Goal: Task Accomplishment & Management: Manage account settings

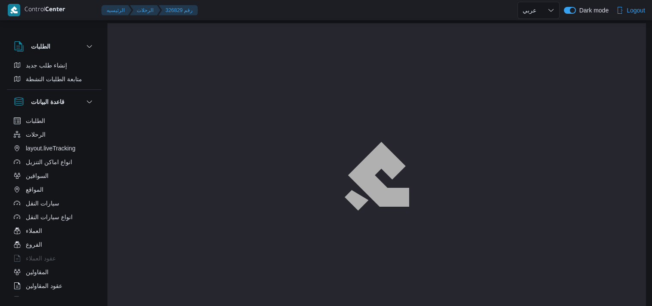
select select "ar"
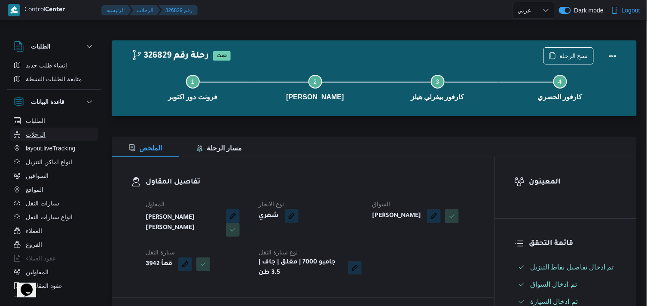
click at [60, 132] on button "الرحلات" at bounding box center [54, 135] width 88 height 14
select select "ar"
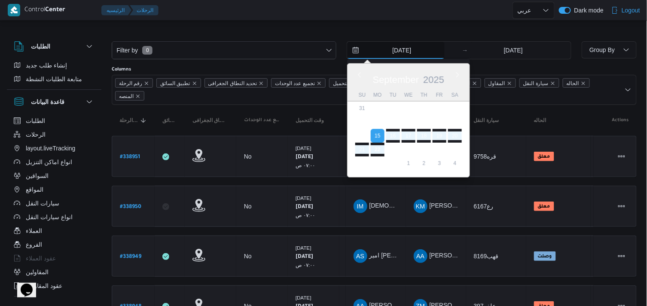
click at [372, 52] on input "[DATE]" at bounding box center [396, 50] width 98 height 17
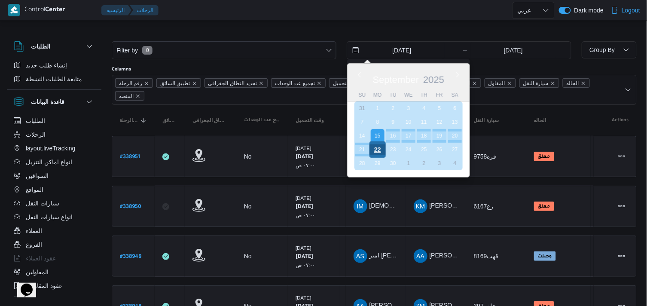
click at [379, 153] on div "22" at bounding box center [378, 149] width 16 height 16
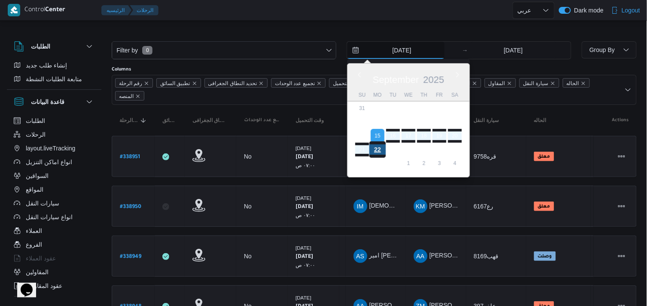
type input "[DATE]"
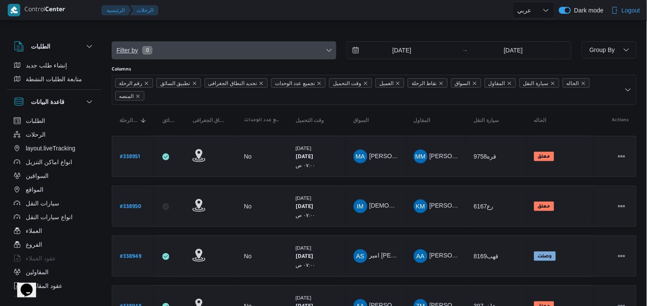
click at [271, 49] on span "Filter by 0" at bounding box center [224, 50] width 224 height 17
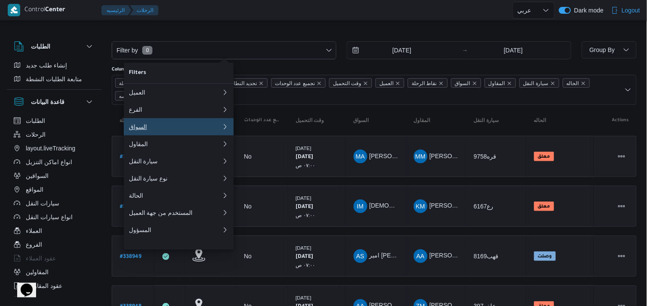
click at [165, 125] on button "السواق" at bounding box center [179, 126] width 110 height 17
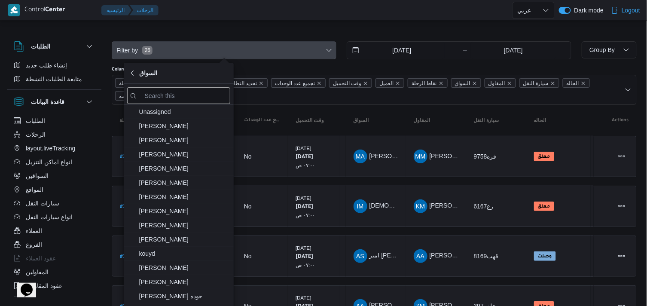
click at [226, 50] on span "Filter by 26" at bounding box center [224, 50] width 224 height 17
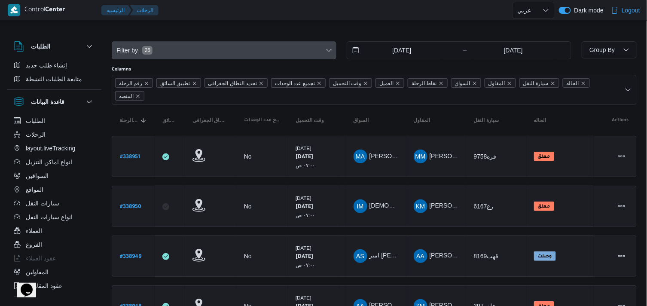
click at [226, 50] on span "Filter by 26" at bounding box center [224, 50] width 224 height 17
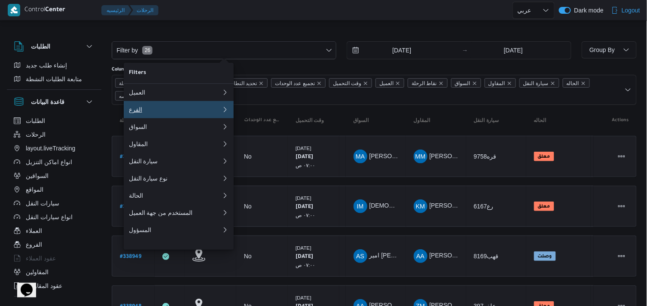
click at [157, 107] on button "الفرع" at bounding box center [179, 109] width 110 height 17
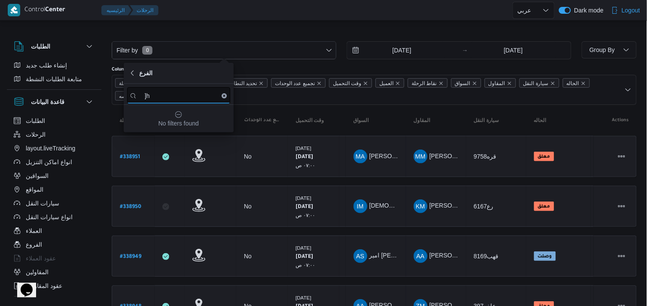
type input "]"
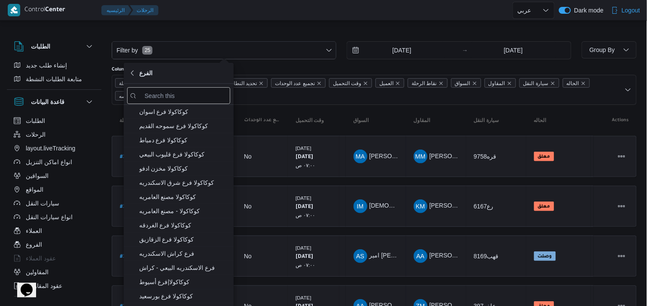
select select "ar"
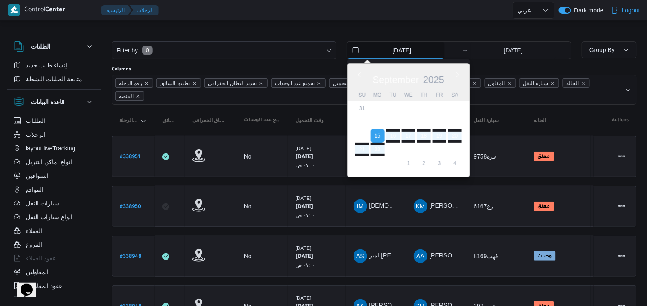
click at [388, 47] on input "15/9/2025" at bounding box center [396, 50] width 98 height 17
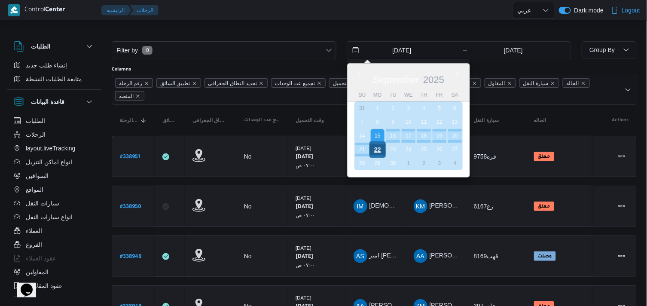
click at [376, 145] on div "22" at bounding box center [378, 149] width 16 height 16
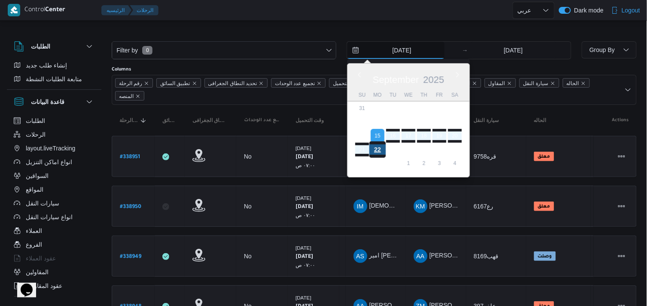
type input "22/9/2025"
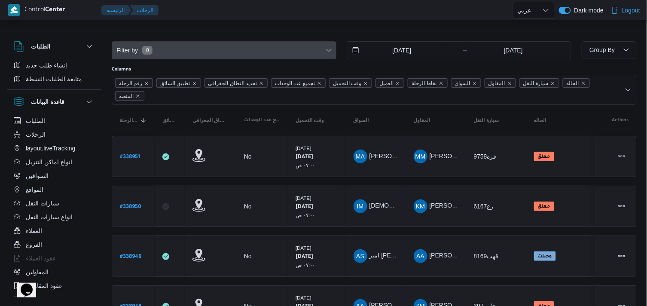
click at [271, 52] on span "Filter by 0" at bounding box center [224, 50] width 224 height 17
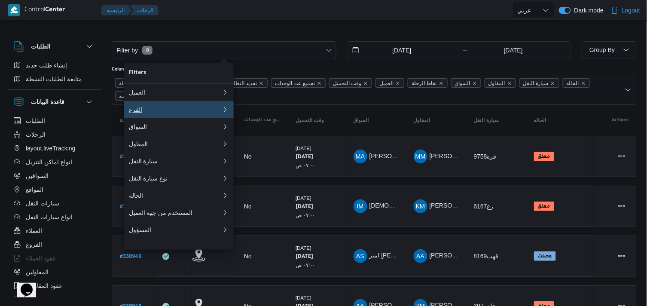
click at [203, 104] on button "الفرع" at bounding box center [179, 109] width 110 height 17
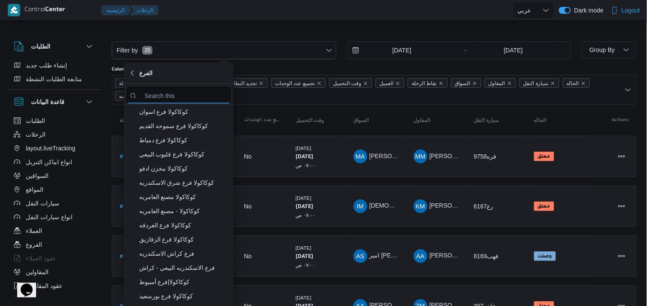
click at [204, 88] on input "search filters" at bounding box center [178, 95] width 103 height 17
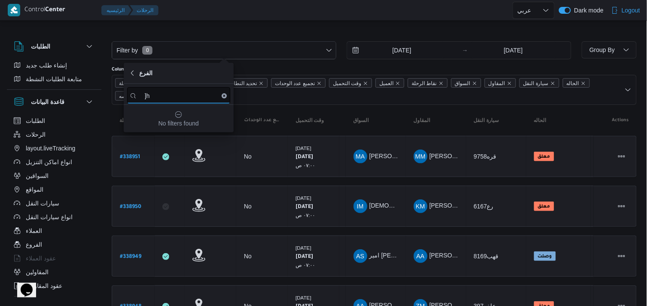
type input "]"
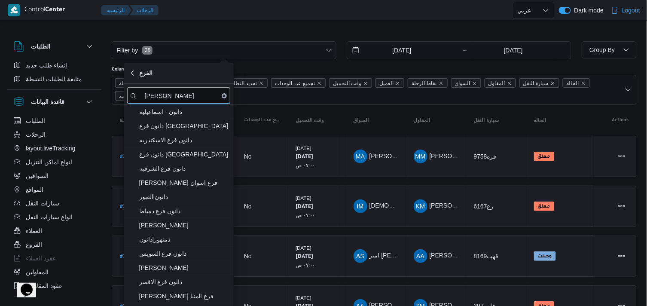
type input "دانون"
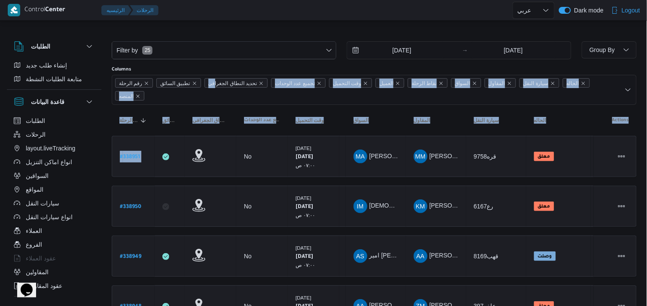
drag, startPoint x: 234, startPoint y: 162, endPoint x: 213, endPoint y: 84, distance: 81.0
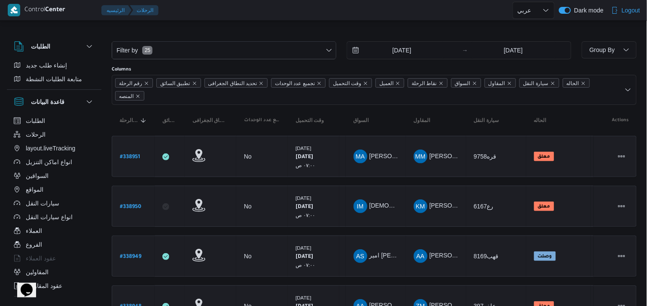
click at [250, 31] on div at bounding box center [374, 35] width 525 height 14
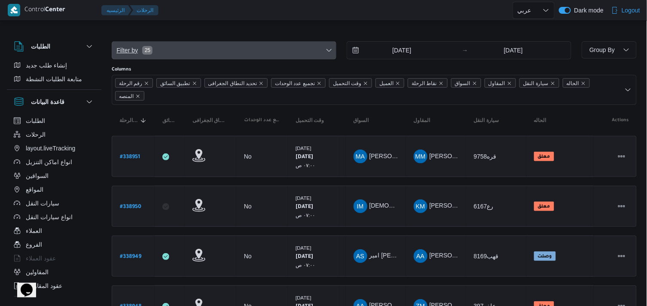
click at [239, 45] on span "Filter by 25" at bounding box center [224, 50] width 224 height 17
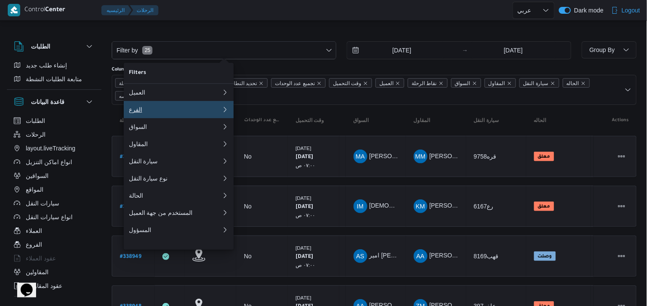
click at [174, 106] on button "الفرع" at bounding box center [179, 109] width 110 height 17
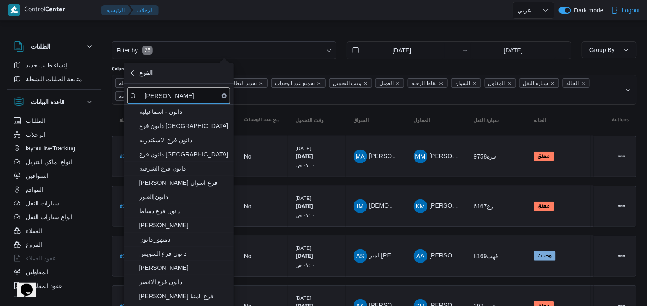
type input "دانون"
drag, startPoint x: 174, startPoint y: 106, endPoint x: 230, endPoint y: 117, distance: 57.8
click at [230, 117] on div "دانون - اسماعيلية دانون فرع بني سويف دانون فرع الاسكندريه دانون فرع كفر الشيخ د…" at bounding box center [179, 208] width 110 height 206
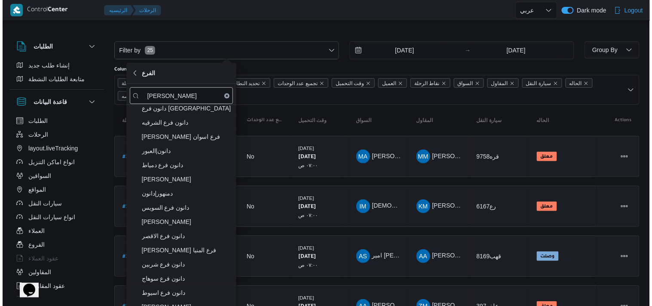
scroll to position [49, 0]
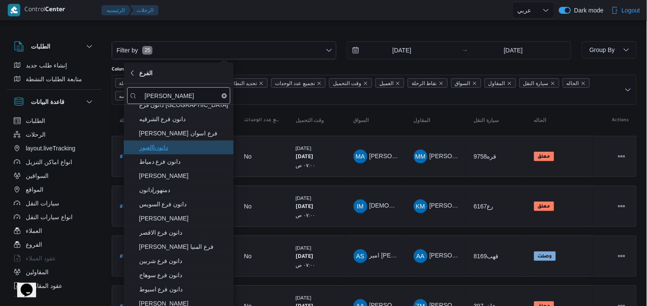
click at [209, 146] on span "دانون|العبور" at bounding box center [183, 147] width 89 height 10
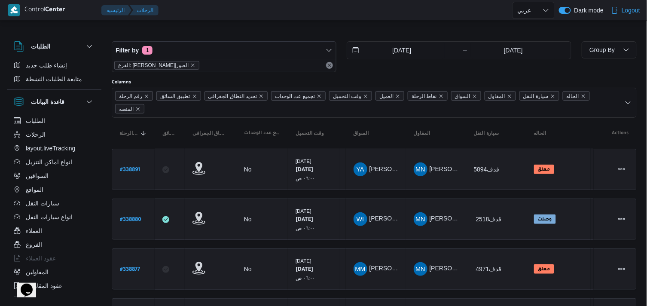
click at [288, 22] on div "Filter by 1 الفرع: دانون|العبور 22/9/2025 → 22/9/2025 Group By Columns رقم الرح…" at bounding box center [318, 270] width 647 height 496
click at [615, 52] on span "Group By" at bounding box center [609, 49] width 48 height 17
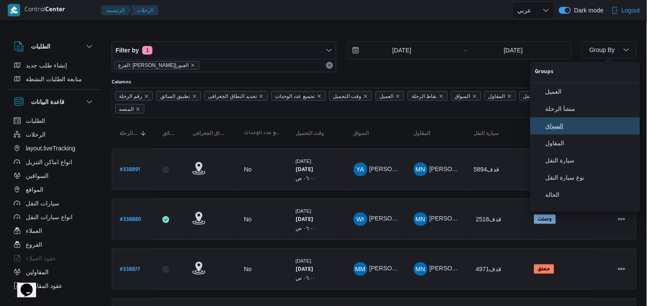
click at [566, 129] on span "السواق" at bounding box center [590, 125] width 89 height 7
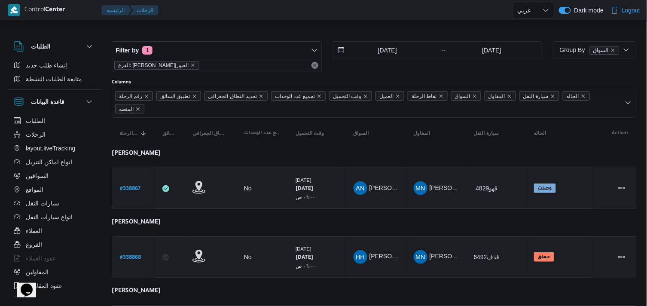
click at [432, 67] on div "22/9/2025 → 22/9/2025" at bounding box center [437, 56] width 210 height 31
click at [388, 41] on div "22/9/2025 → 22/9/2025" at bounding box center [437, 50] width 210 height 18
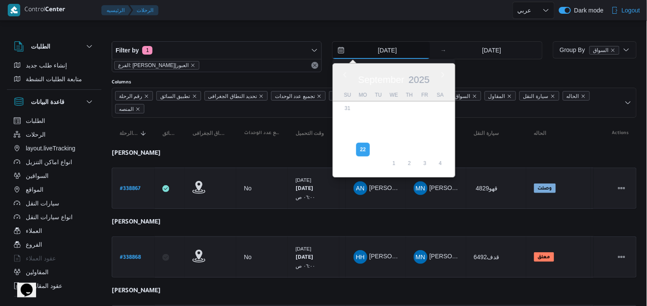
click at [386, 43] on input "22/9/2025" at bounding box center [382, 50] width 98 height 17
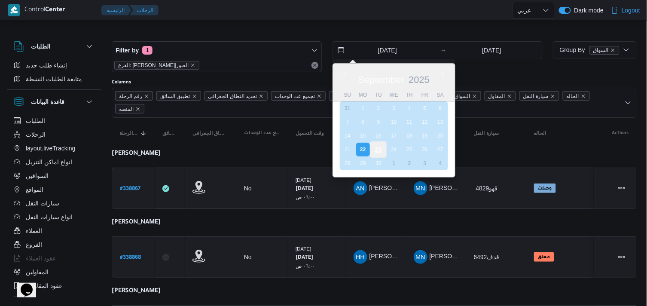
click at [382, 146] on div "23" at bounding box center [378, 149] width 16 height 16
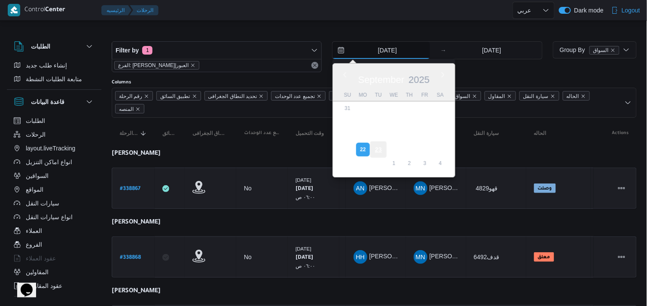
type input "[DATE]"
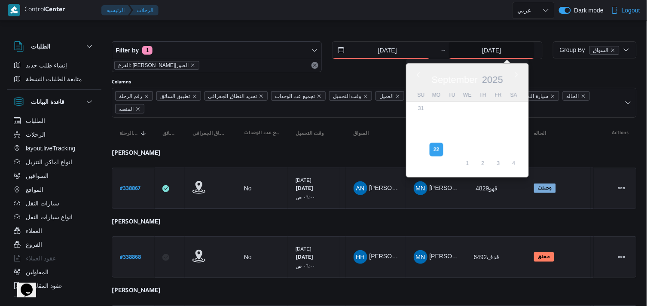
click at [495, 58] on input "22/9/2025" at bounding box center [492, 50] width 86 height 17
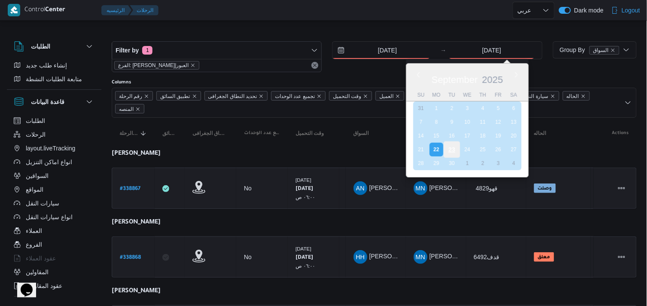
click at [450, 142] on div "23" at bounding box center [452, 149] width 16 height 16
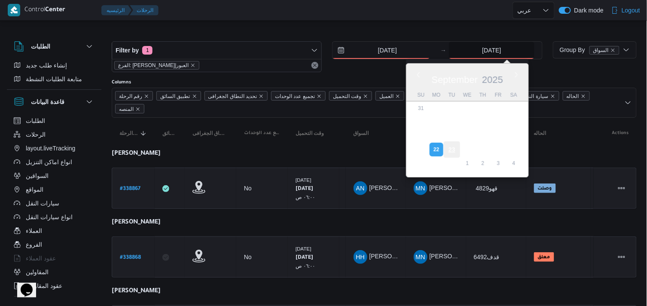
type input "[DATE]"
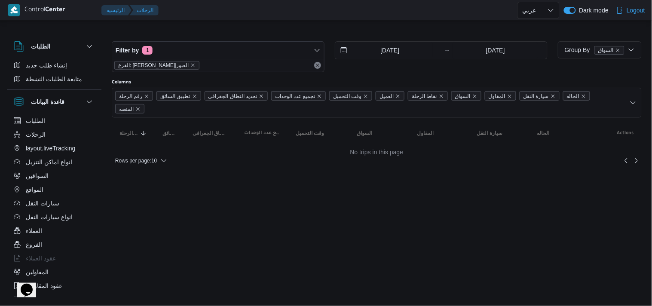
click at [437, 30] on div at bounding box center [377, 35] width 530 height 14
click at [82, 131] on button "الرحلات" at bounding box center [54, 135] width 88 height 14
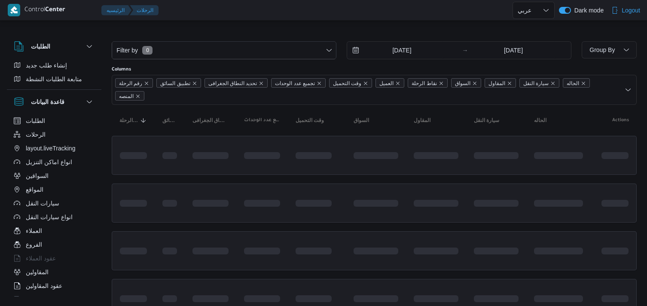
select select "ar"
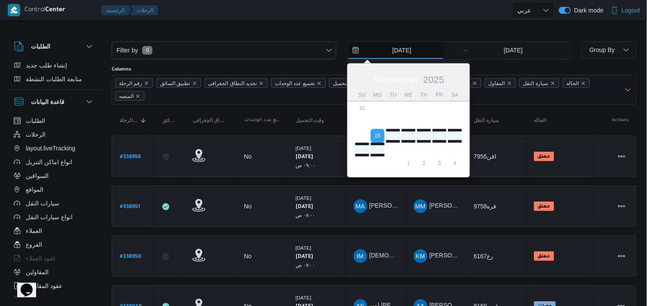
click at [423, 46] on input "[DATE]" at bounding box center [396, 50] width 98 height 17
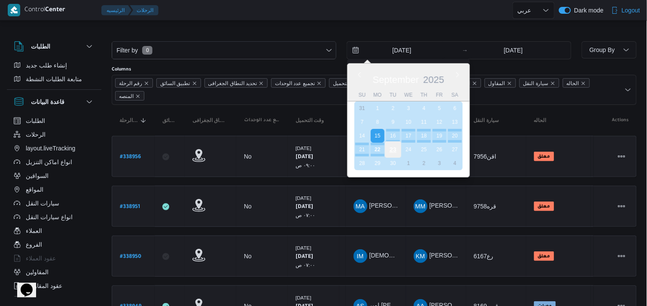
click at [392, 145] on div "23" at bounding box center [393, 149] width 16 height 16
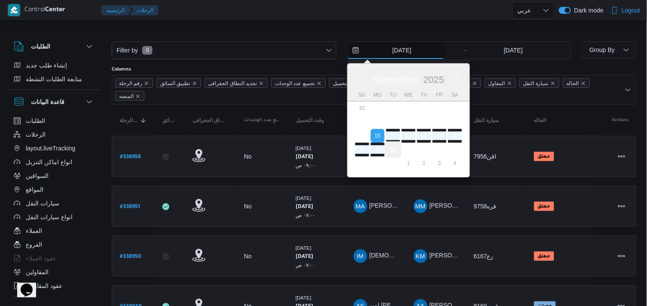
type input "[DATE]"
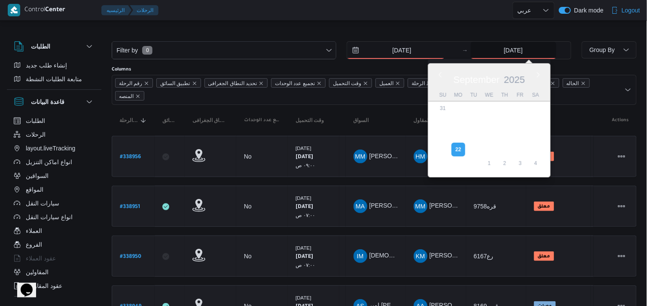
click at [527, 49] on input "22/9/2025" at bounding box center [514, 50] width 86 height 17
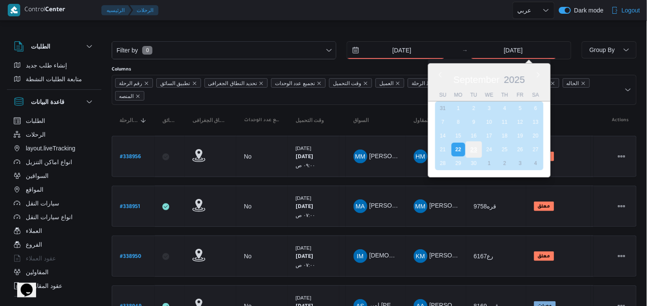
click at [473, 149] on div "23" at bounding box center [473, 149] width 16 height 16
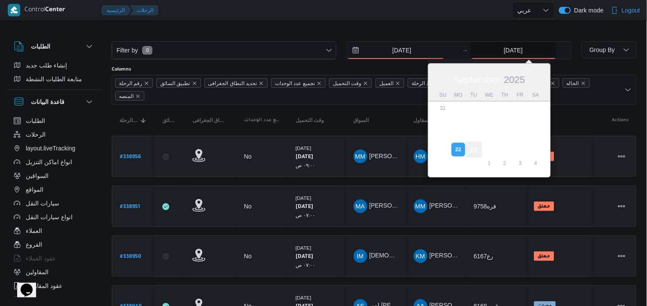
type input "[DATE]"
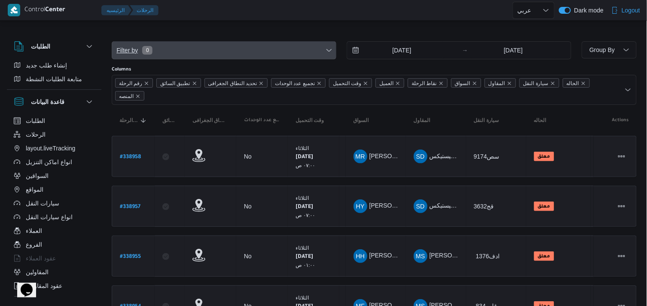
click at [263, 52] on span "Filter by 0" at bounding box center [224, 50] width 224 height 17
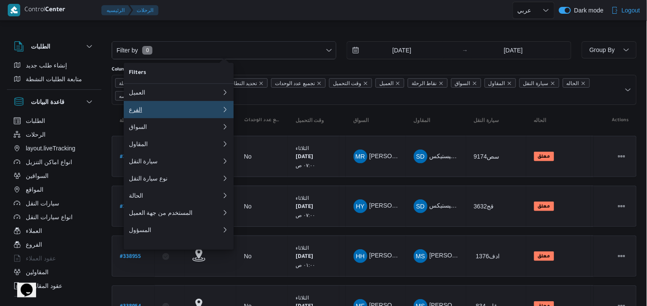
click at [210, 113] on div "الفرع" at bounding box center [175, 109] width 93 height 7
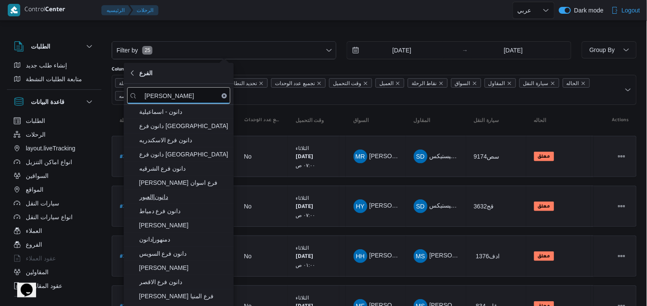
type input "دانون"
click at [157, 201] on span "دانون|العبور" at bounding box center [183, 197] width 89 height 10
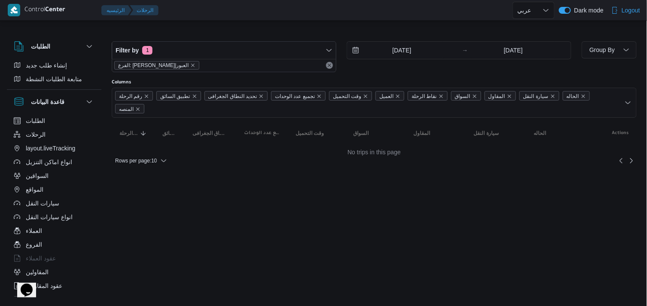
click at [380, 31] on div at bounding box center [374, 35] width 525 height 14
drag, startPoint x: 155, startPoint y: 150, endPoint x: 106, endPoint y: 132, distance: 52.1
click at [106, 132] on div "الطلبات إنشاء طلب جديد متابعة الطلبات النشطة قاعدة البيانات الطلبات الرحلات lay…" at bounding box center [58, 167] width 103 height 266
click at [153, 150] on div "Rows per page : 10" at bounding box center [377, 160] width 540 height 21
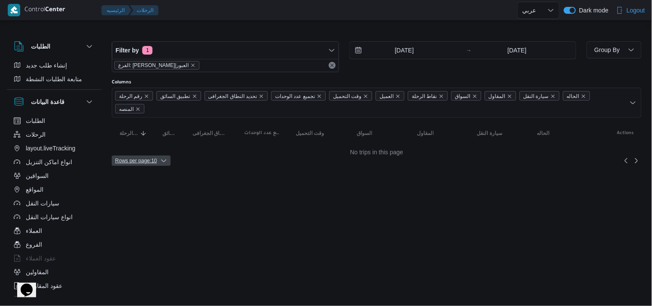
click at [153, 156] on span "Rows per page : 10" at bounding box center [136, 161] width 42 height 10
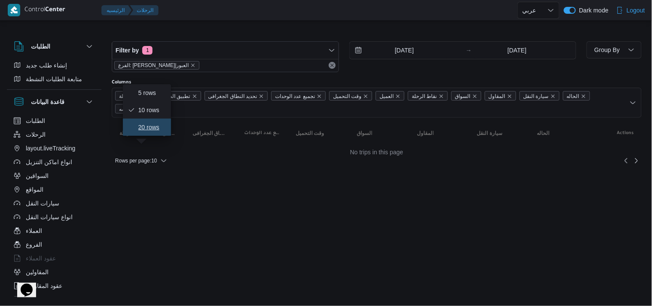
click at [156, 131] on span "20 rows" at bounding box center [152, 127] width 28 height 7
drag, startPoint x: 171, startPoint y: 36, endPoint x: 168, endPoint y: 46, distance: 10.6
click at [168, 46] on div "Filter by 1 الفرع: دانون|العبور 23/9/2025 → 23/9/2025" at bounding box center [344, 56] width 475 height 41
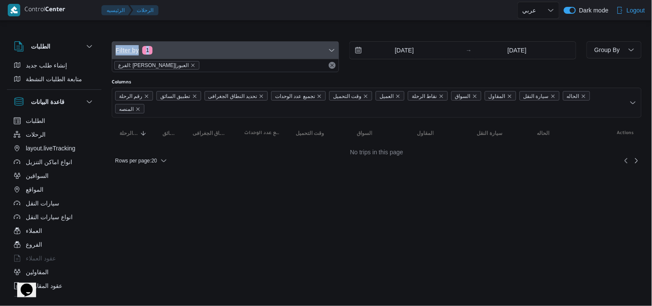
click at [168, 46] on span "Filter by 1" at bounding box center [225, 50] width 226 height 17
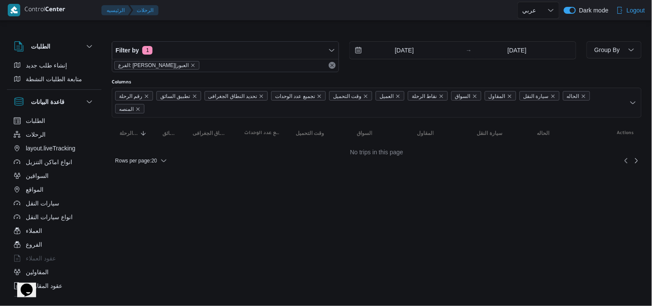
click at [188, 30] on div at bounding box center [377, 35] width 530 height 14
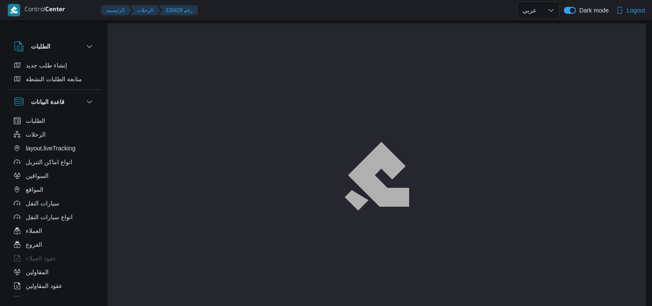
select select "ar"
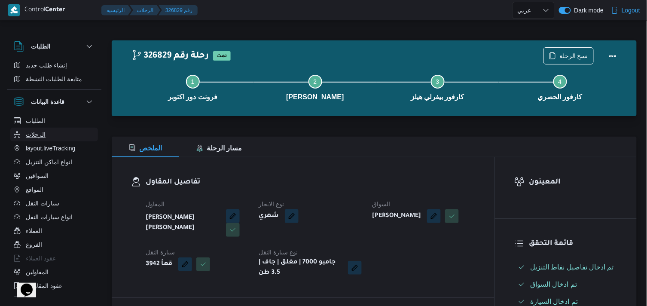
click at [56, 133] on button "الرحلات" at bounding box center [54, 135] width 88 height 14
select select "ar"
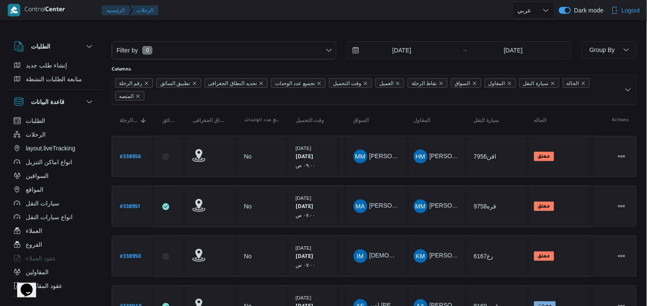
click at [444, 50] on div "[DATE]" at bounding box center [403, 50] width 113 height 17
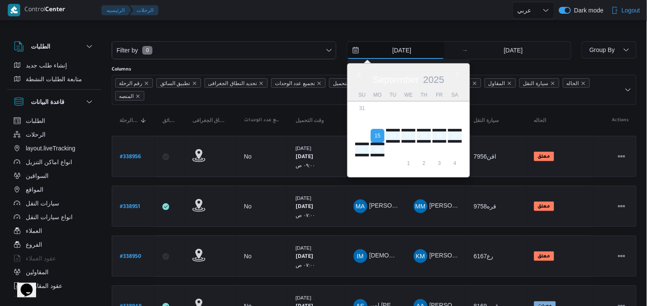
click at [430, 49] on input "[DATE]" at bounding box center [396, 50] width 98 height 17
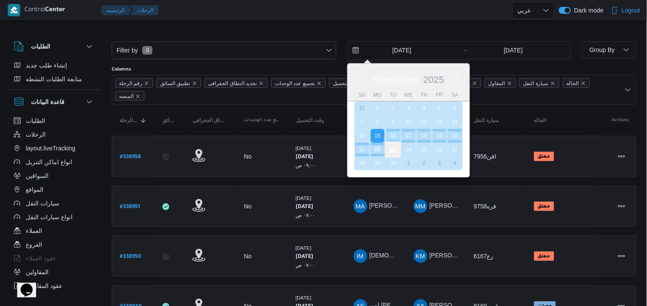
click at [398, 152] on div "23" at bounding box center [393, 149] width 16 height 16
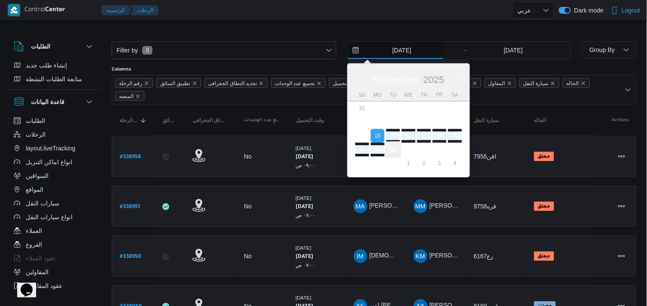
type input "[DATE]"
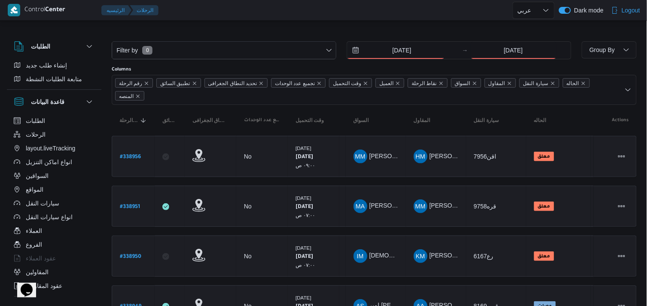
click at [533, 61] on div "Filter by 0 23/9/2025 → 22/9/2025" at bounding box center [342, 50] width 470 height 28
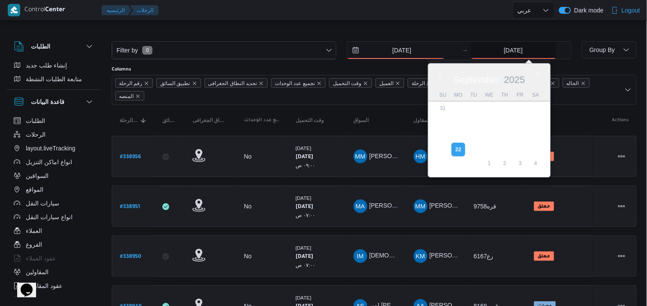
click at [533, 52] on input "22/9/2025" at bounding box center [514, 50] width 86 height 17
click at [532, 49] on input "22/9/2025" at bounding box center [514, 50] width 86 height 17
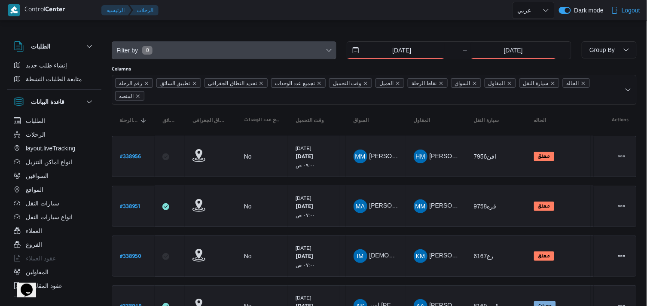
click at [277, 43] on span "Filter by 0" at bounding box center [224, 50] width 224 height 17
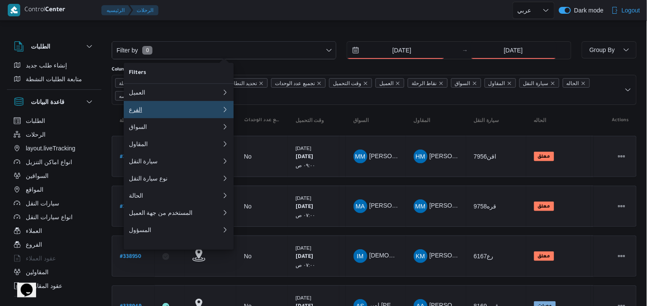
click at [177, 116] on button "الفرع" at bounding box center [179, 109] width 110 height 17
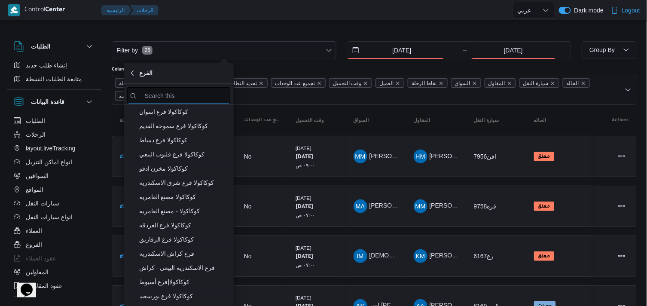
click at [185, 88] on input "search filters" at bounding box center [178, 95] width 103 height 17
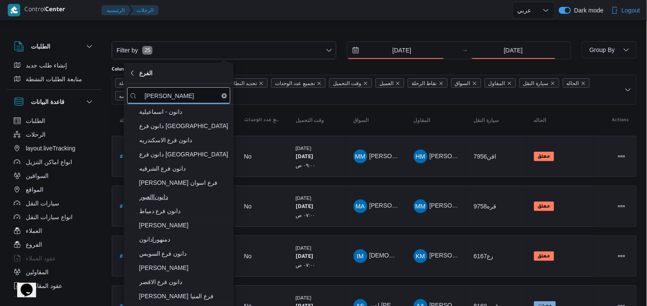
type input "دانون"
click at [181, 192] on span "دانون|العبور" at bounding box center [183, 197] width 89 height 10
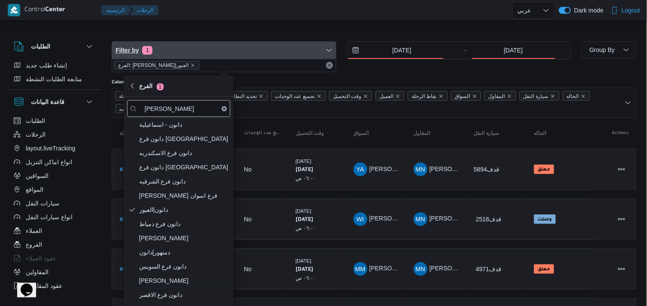
click at [269, 42] on span "Filter by 1" at bounding box center [224, 50] width 224 height 17
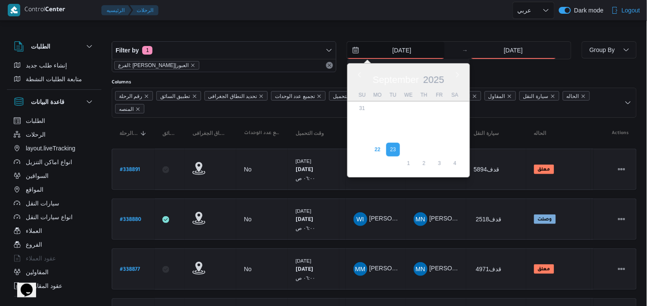
click at [412, 57] on input "[DATE]" at bounding box center [396, 50] width 98 height 17
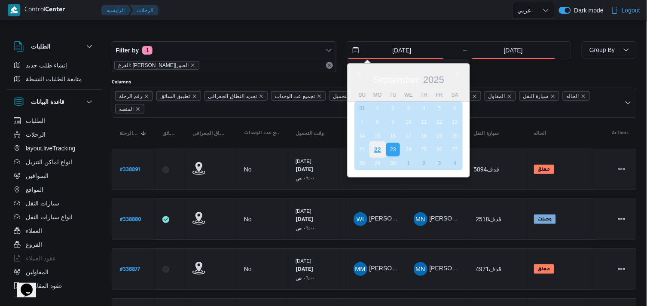
click at [380, 148] on div "22" at bounding box center [378, 149] width 16 height 16
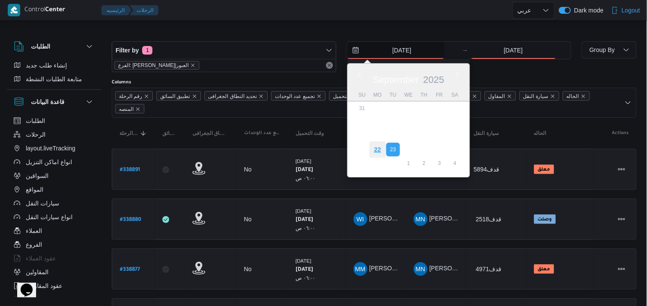
type input "22/9/2025"
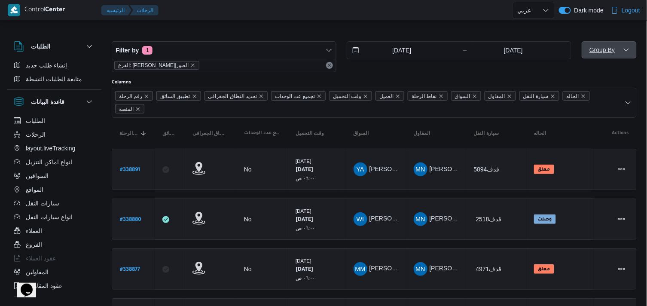
click at [599, 53] on span "Group By" at bounding box center [602, 49] width 25 height 7
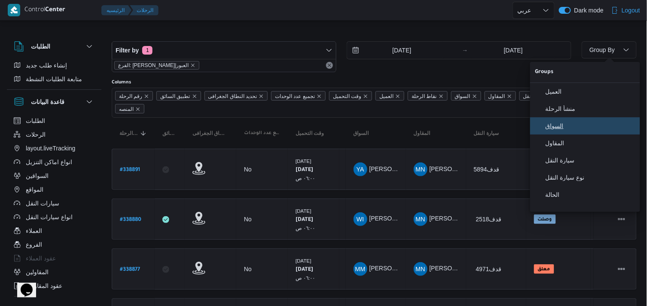
click at [555, 129] on span "السواق" at bounding box center [590, 125] width 89 height 7
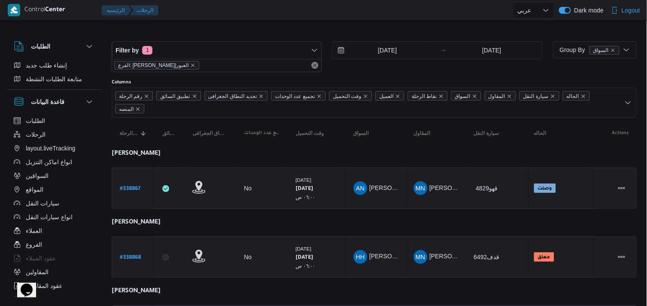
click at [463, 28] on div at bounding box center [374, 35] width 525 height 14
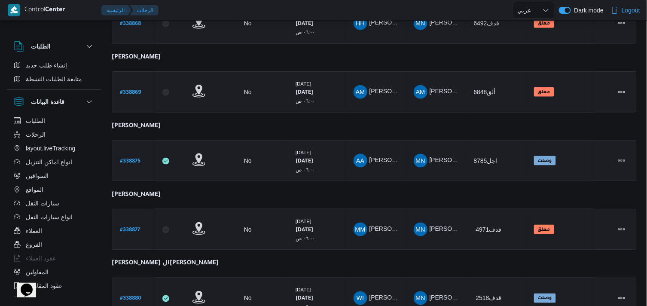
scroll to position [341, 0]
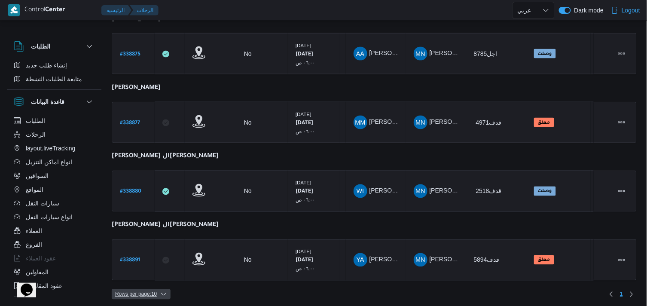
click at [135, 291] on span "Rows per page : 10" at bounding box center [136, 294] width 42 height 10
click at [132, 270] on icon "button" at bounding box center [131, 269] width 7 height 7
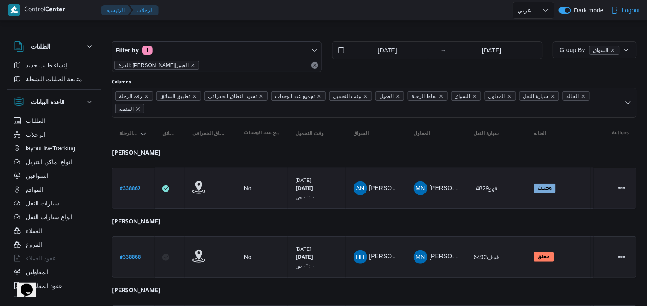
click at [138, 187] on b "# 338867" at bounding box center [130, 189] width 21 height 6
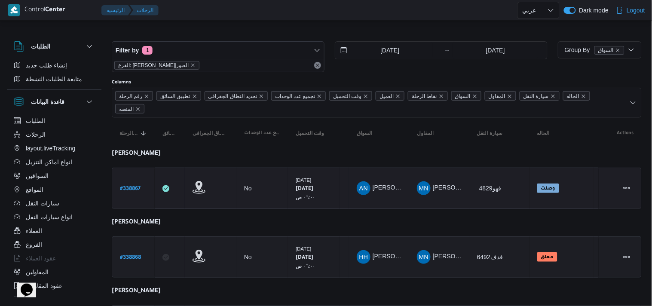
select select "ar"
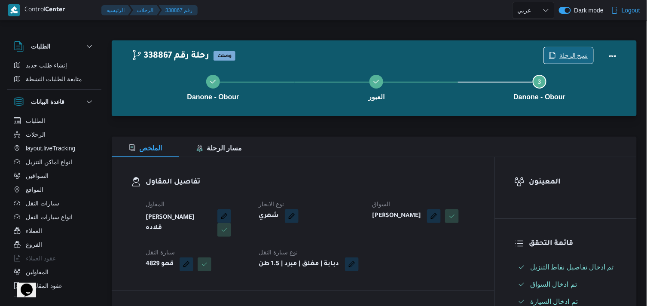
click at [560, 50] on span "نسخ الرحلة" at bounding box center [568, 55] width 49 height 16
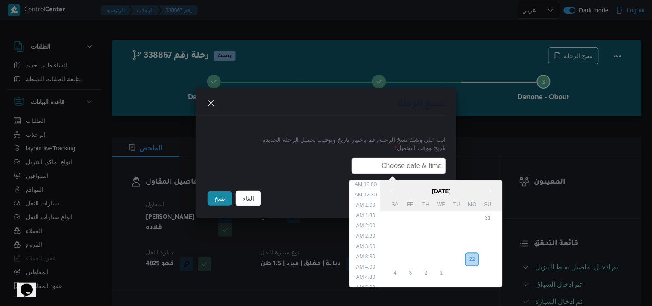
click at [411, 164] on input "text" at bounding box center [399, 166] width 95 height 16
click at [462, 257] on div "23" at bounding box center [457, 259] width 16 height 16
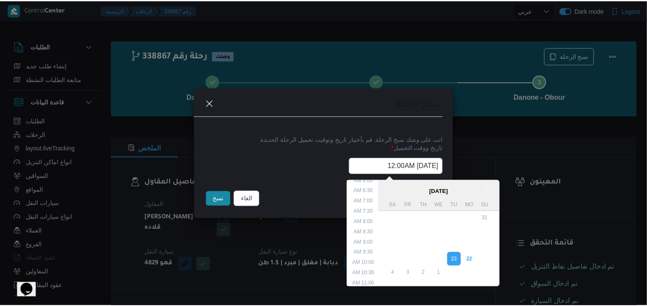
scroll to position [99, 0]
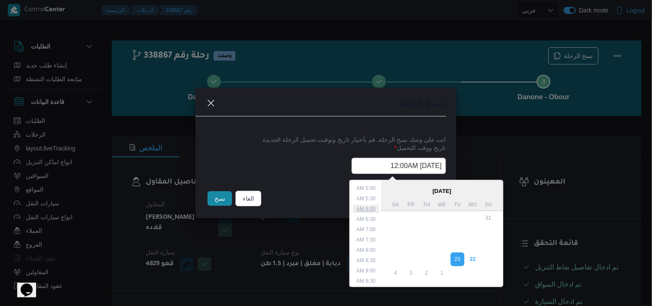
click at [376, 205] on li "6:00 AM" at bounding box center [366, 209] width 26 height 9
type input "23/09/2025 6:00AM"
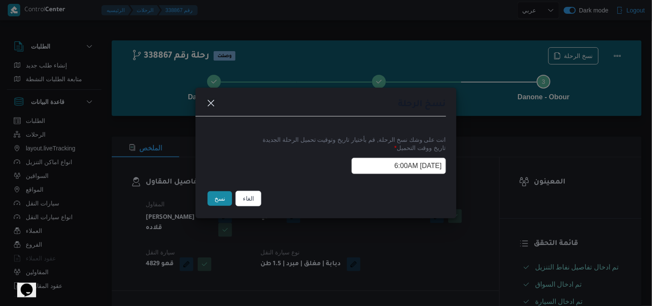
click at [217, 194] on button "نسخ" at bounding box center [220, 198] width 24 height 15
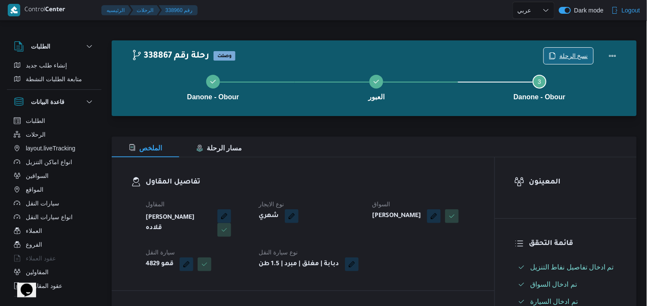
scroll to position [267, 0]
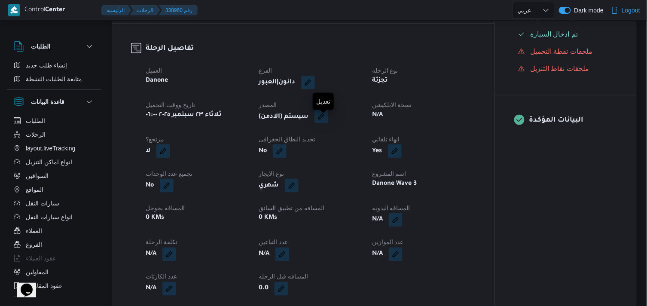
click at [321, 121] on button "button" at bounding box center [322, 117] width 14 height 14
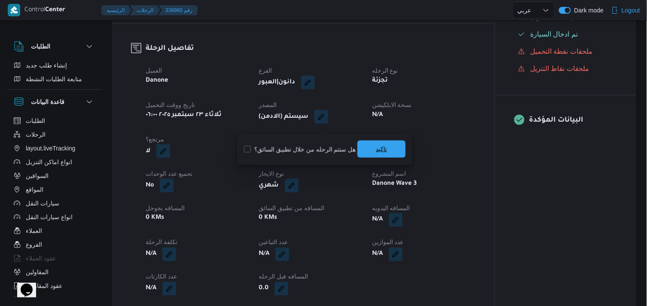
click at [380, 150] on span "تاكيد" at bounding box center [381, 149] width 11 height 10
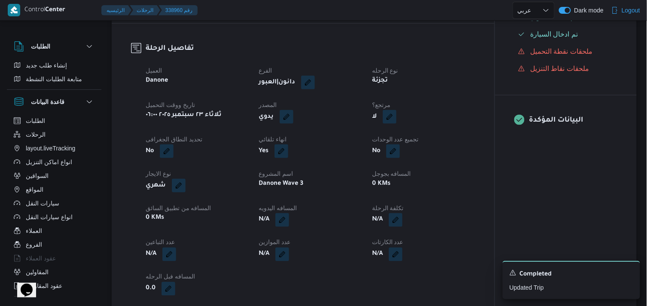
click at [393, 124] on button "button" at bounding box center [390, 117] width 14 height 14
click at [373, 147] on label "هل هناك مرتجع؟" at bounding box center [364, 149] width 52 height 10
checkbox input "true"
click at [405, 144] on span "تاكيد" at bounding box center [415, 149] width 48 height 17
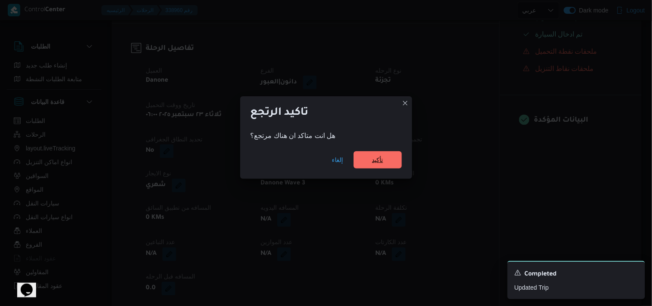
click at [389, 160] on span "تأكيد" at bounding box center [378, 159] width 48 height 17
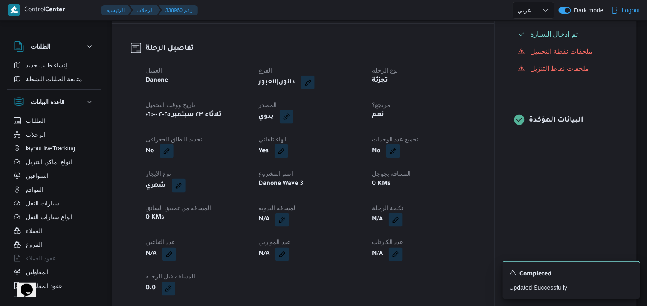
select select "ar"
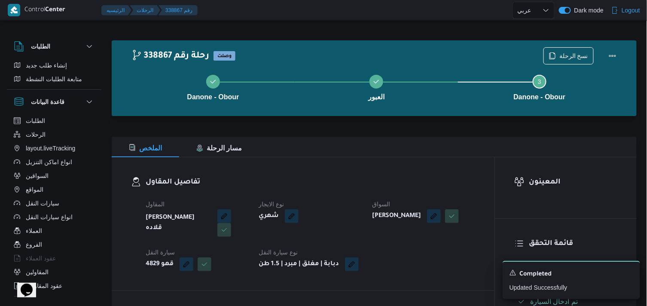
select select "ar"
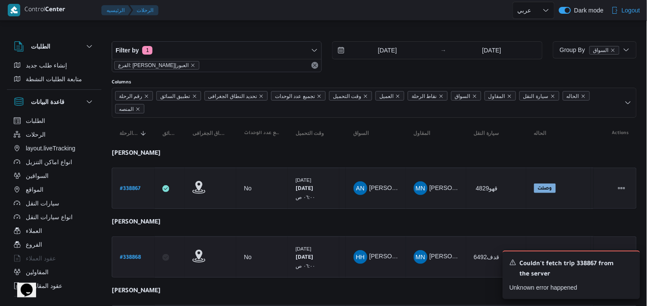
click at [127, 257] on b "# 338868" at bounding box center [130, 258] width 21 height 6
select select "ar"
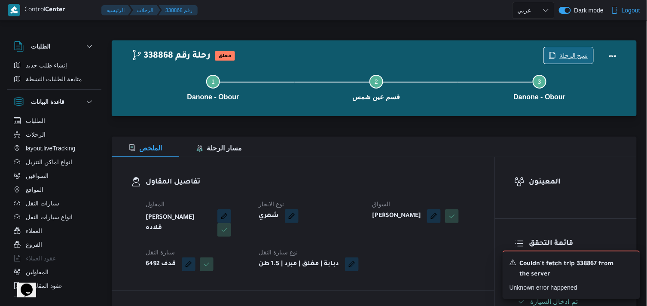
click at [549, 54] on span "نسخ الرحلة" at bounding box center [568, 55] width 49 height 16
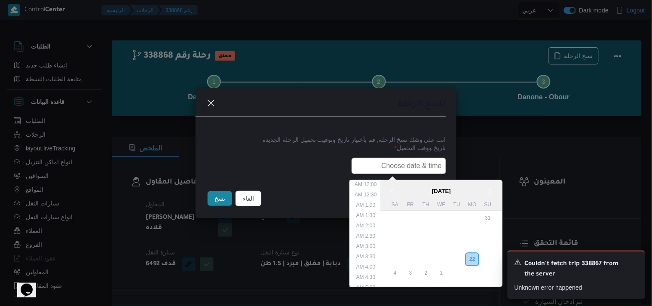
click at [405, 161] on input "text" at bounding box center [399, 166] width 95 height 16
click at [460, 257] on div "23" at bounding box center [457, 259] width 16 height 16
click at [350, 202] on div "12:00 AM 12:30 AM 1:00 AM 1:30 AM 2:00 AM 2:30 AM 3:00 AM 3:30 AM 4:00 AM 4:30 …" at bounding box center [365, 234] width 31 height 107
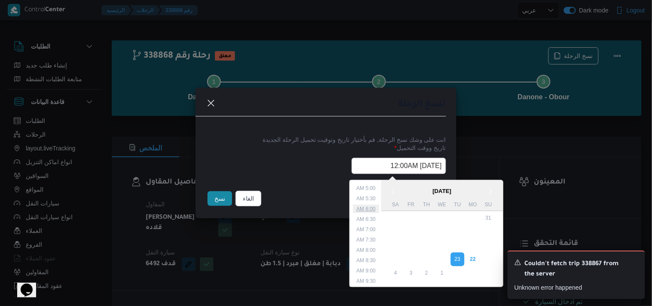
click at [366, 210] on li "6:00 AM" at bounding box center [366, 209] width 26 height 9
type input "23/09/2025 6:00AM"
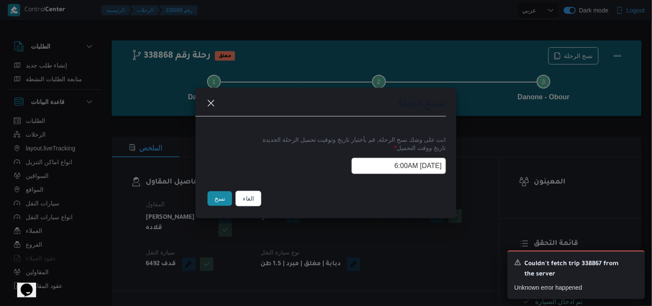
click at [374, 167] on input "23/09/2025 6:00AM" at bounding box center [399, 166] width 95 height 16
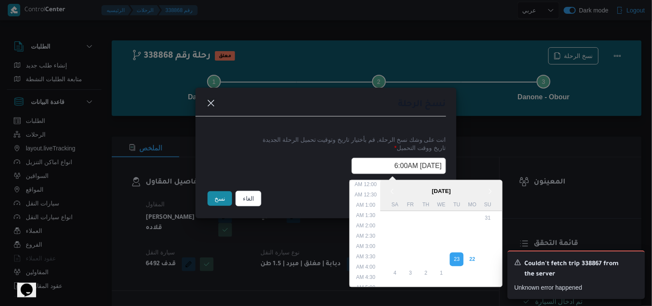
click at [374, 167] on input "23/09/2025 6:00AM" at bounding box center [399, 166] width 95 height 16
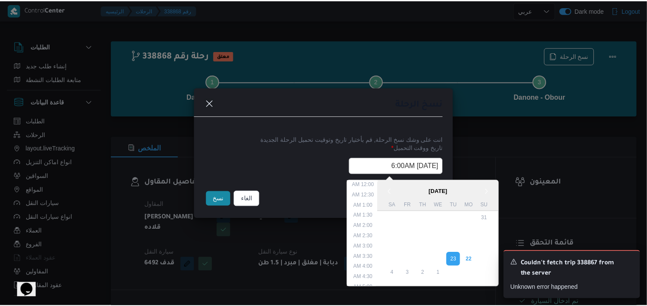
scroll to position [76, 0]
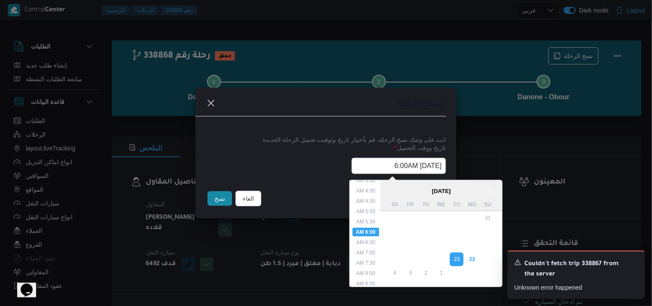
click at [374, 167] on input "23/09/2025 6:00AM" at bounding box center [399, 166] width 95 height 16
click at [208, 196] on button "نسخ" at bounding box center [220, 198] width 24 height 15
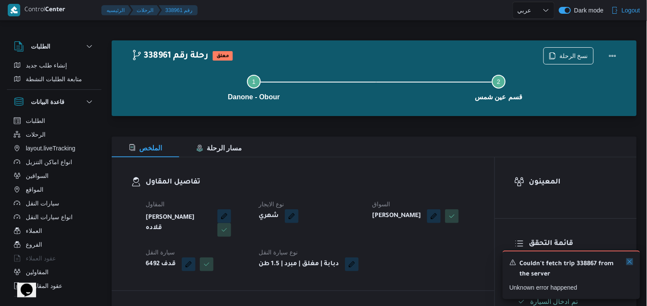
click at [633, 265] on icon "Dismiss toast" at bounding box center [630, 261] width 7 height 7
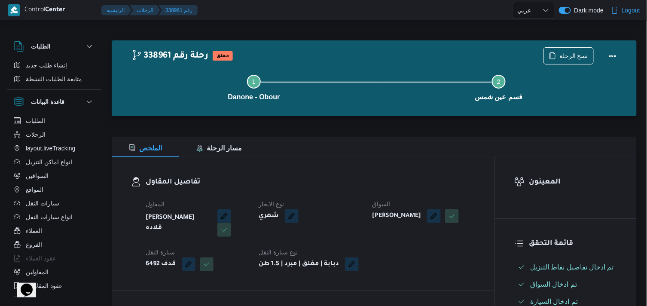
scroll to position [267, 0]
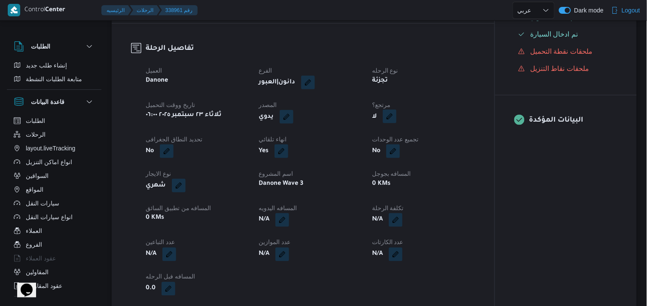
click at [393, 119] on button "button" at bounding box center [390, 117] width 14 height 14
click at [363, 149] on label "هل هناك مرتجع؟" at bounding box center [364, 149] width 52 height 10
checkbox input "true"
click at [409, 147] on span "تاكيد" at bounding box center [415, 149] width 48 height 17
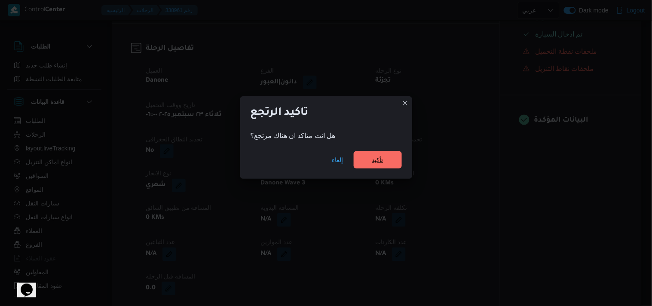
click at [398, 159] on span "تأكيد" at bounding box center [378, 159] width 48 height 17
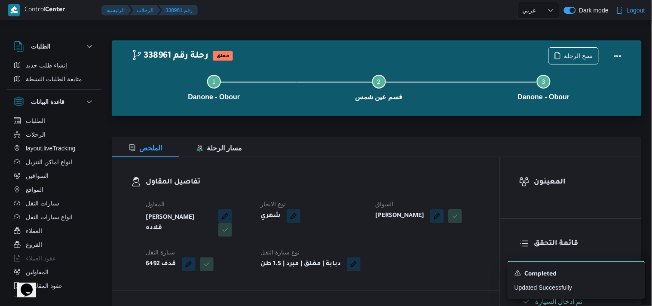
select select "ar"
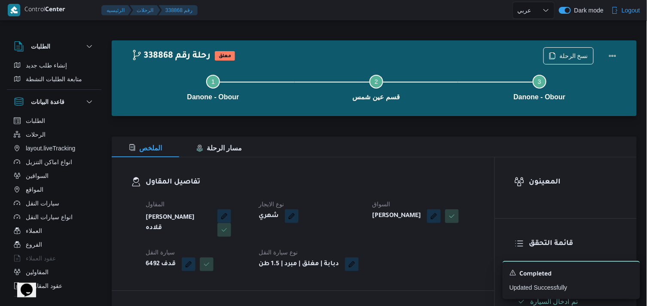
select select "ar"
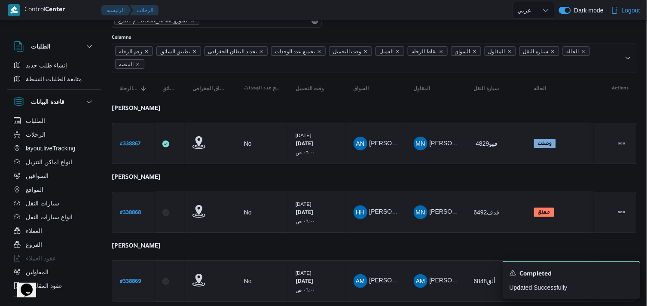
scroll to position [61, 0]
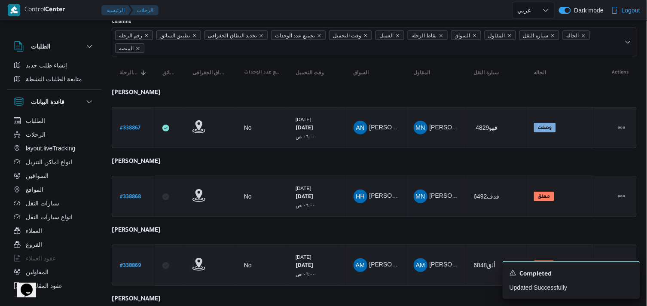
click at [134, 260] on link "# 338869" at bounding box center [130, 266] width 21 height 12
select select "ar"
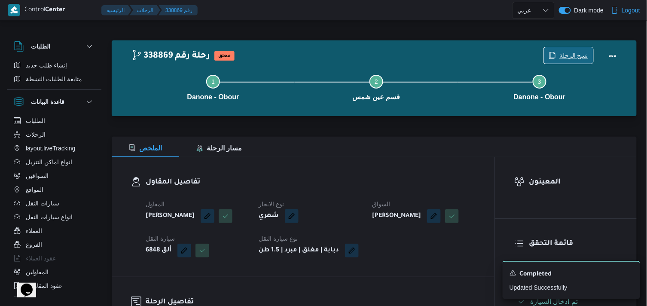
click at [573, 50] on span "نسخ الرحلة" at bounding box center [568, 55] width 49 height 16
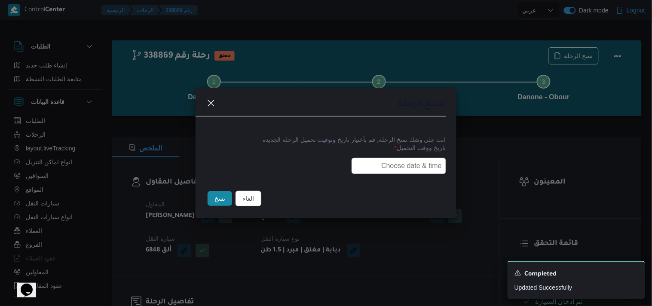
click at [380, 165] on input "text" at bounding box center [399, 166] width 95 height 16
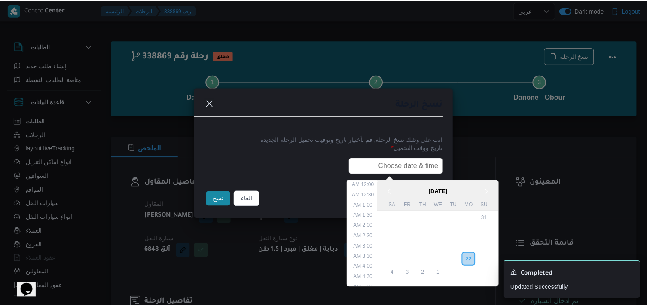
scroll to position [190, 0]
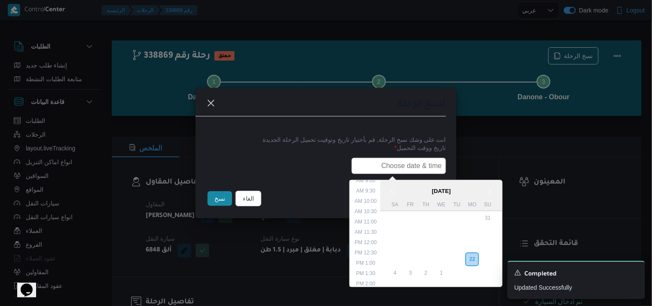
paste input "23/09/2025 6:00AM"
type input "23/09/2025 6:00AM"
click at [216, 199] on button "نسخ" at bounding box center [220, 198] width 24 height 15
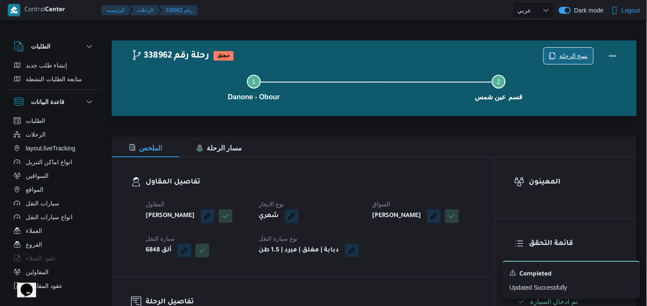
scroll to position [267, 0]
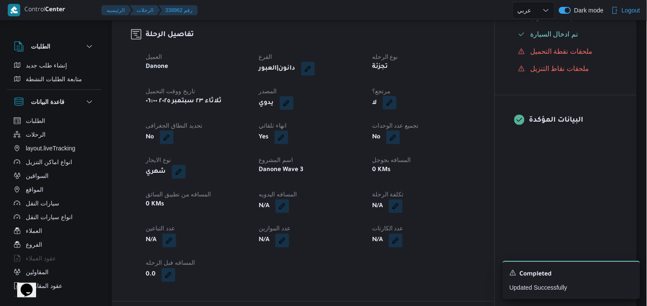
click at [391, 110] on button "button" at bounding box center [390, 103] width 14 height 14
click at [380, 148] on label "هل هناك مرتجع؟" at bounding box center [364, 149] width 52 height 10
checkbox input "true"
click at [406, 147] on span "تاكيد" at bounding box center [415, 149] width 48 height 17
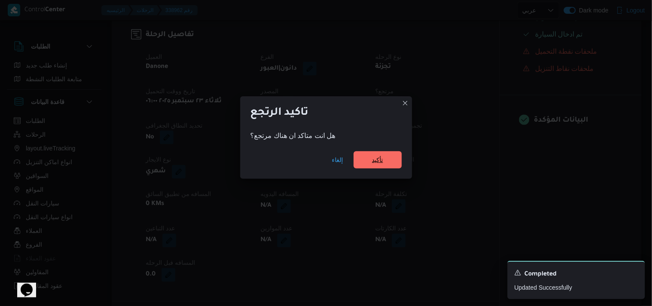
click at [386, 159] on span "تأكيد" at bounding box center [378, 159] width 48 height 17
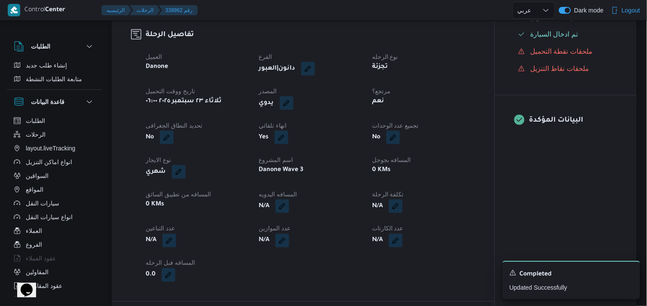
select select "ar"
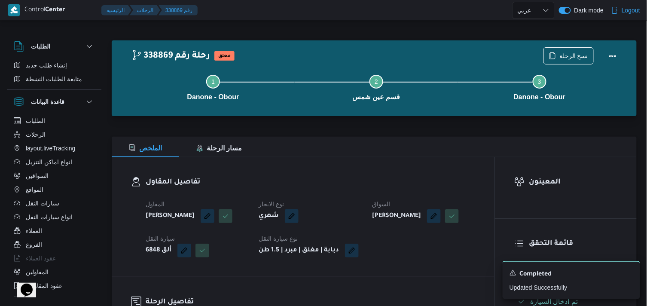
select select "ar"
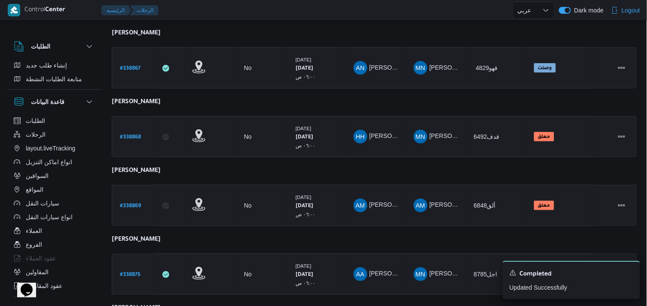
scroll to position [125, 0]
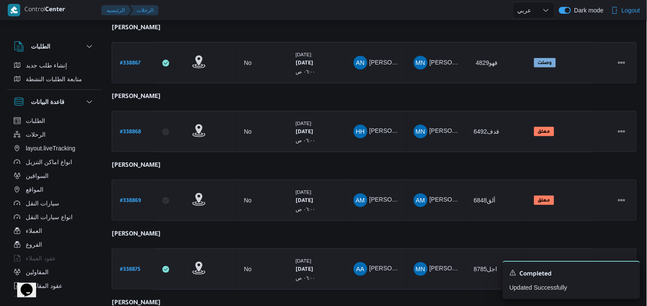
click at [137, 267] on b "# 338875" at bounding box center [130, 270] width 21 height 6
select select "ar"
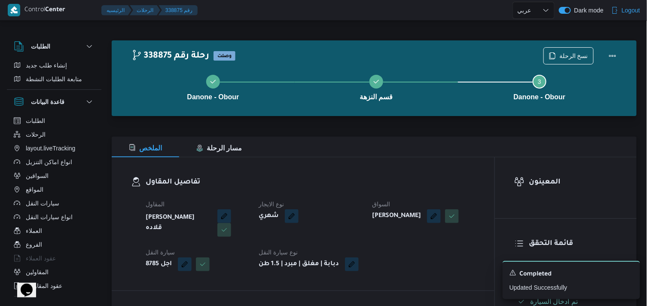
click at [579, 60] on div "Danone - Obour قسم النزهة Step 3 is incomplete 3 Danone - Obour" at bounding box center [376, 86] width 500 height 55
click at [572, 49] on span "نسخ الرحلة" at bounding box center [568, 55] width 49 height 16
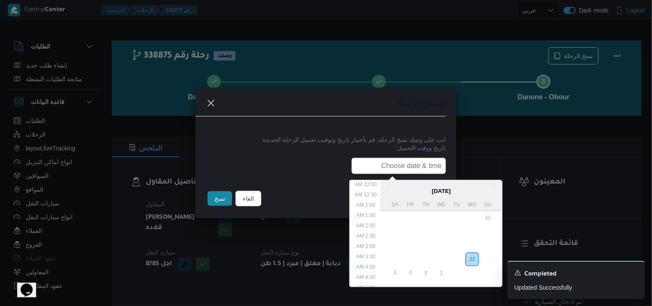
click at [379, 164] on input "text" at bounding box center [399, 166] width 95 height 16
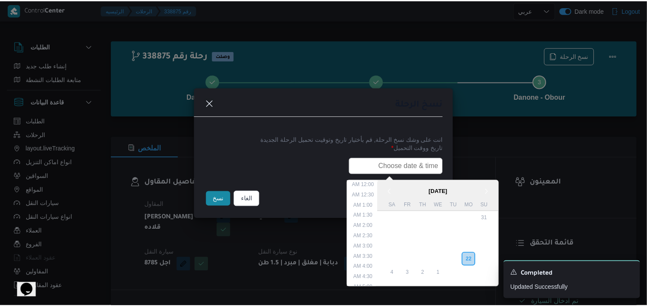
scroll to position [200, 0]
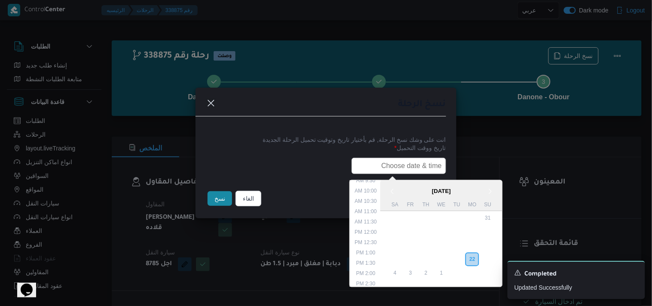
type input "23/09/2025 6:00AM"
click at [220, 202] on button "نسخ" at bounding box center [220, 198] width 24 height 15
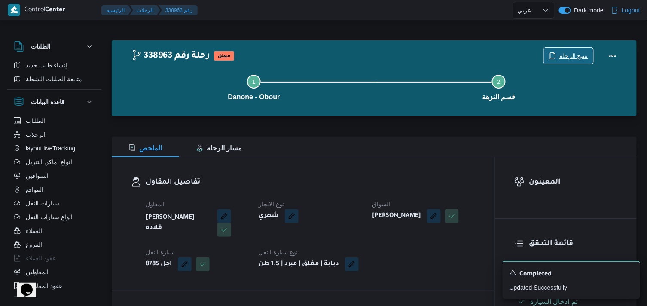
scroll to position [267, 0]
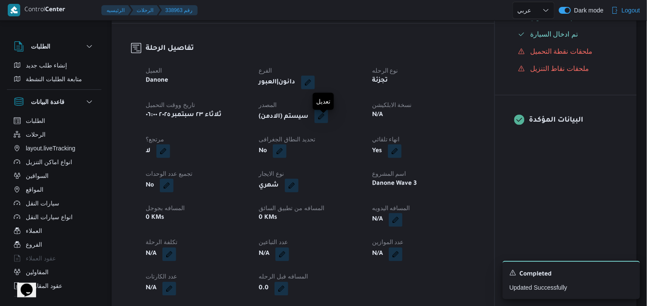
click at [325, 123] on button "button" at bounding box center [322, 117] width 14 height 14
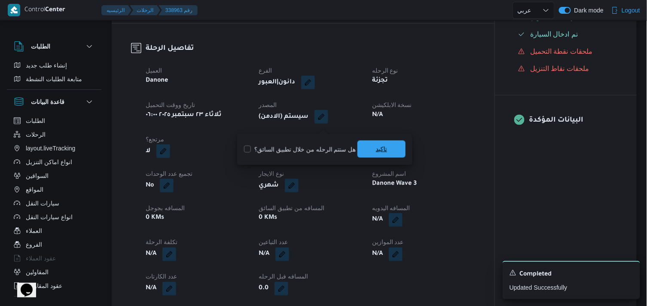
click at [370, 143] on span "تاكيد" at bounding box center [382, 149] width 48 height 17
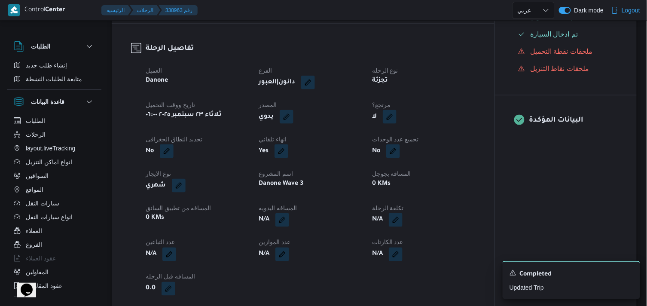
click at [388, 123] on button "button" at bounding box center [390, 117] width 14 height 14
click at [367, 146] on label "هل هناك مرتجع؟" at bounding box center [364, 149] width 52 height 10
checkbox input "true"
click at [406, 139] on div "You are in a dialog. To close this dialog, hit escape. هل هناك مرتجع؟ تاكيد" at bounding box center [388, 149] width 115 height 31
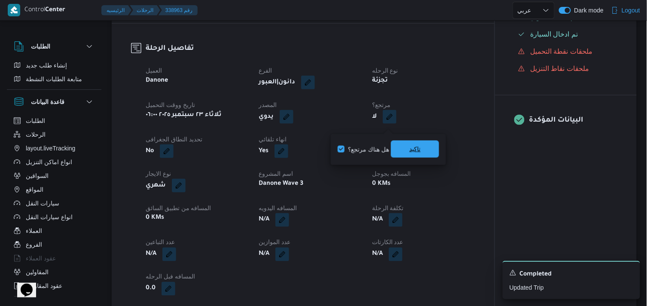
click at [406, 141] on span "تاكيد" at bounding box center [415, 149] width 48 height 17
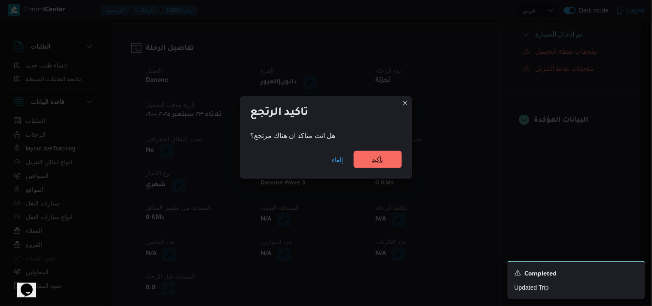
click at [380, 161] on span "تأكيد" at bounding box center [377, 159] width 11 height 10
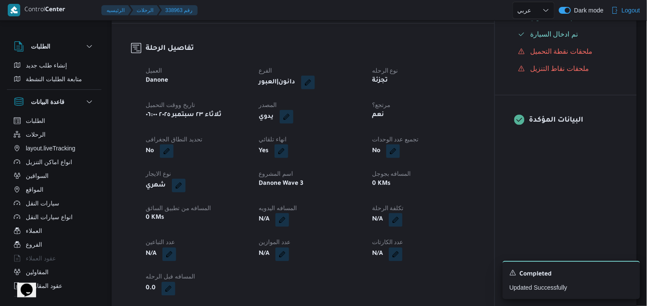
select select "ar"
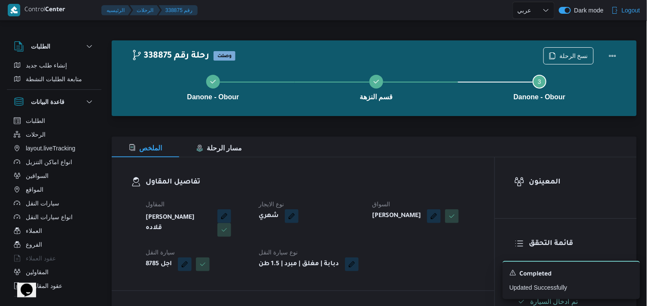
select select "ar"
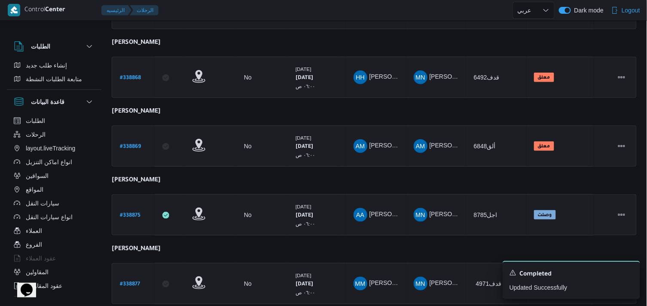
scroll to position [181, 0]
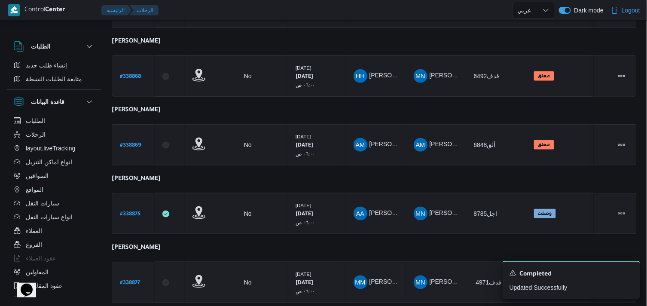
click at [125, 280] on b "# 338877" at bounding box center [130, 283] width 20 height 6
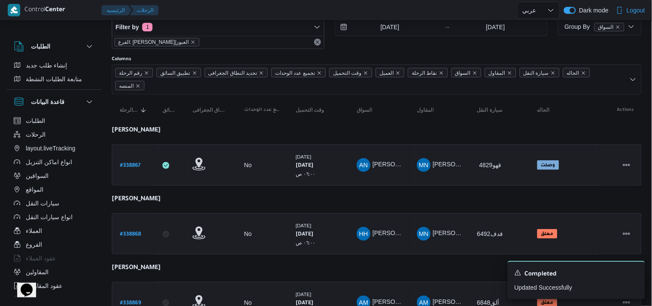
select select "ar"
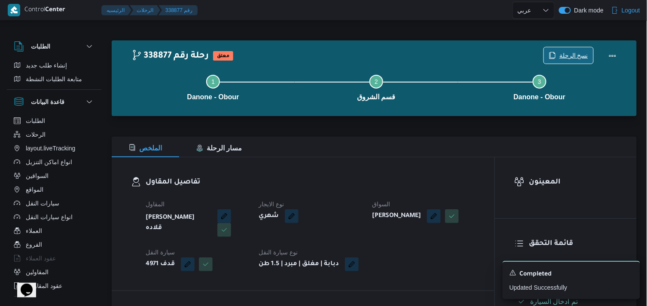
click at [576, 58] on span "نسخ الرحلة" at bounding box center [574, 55] width 29 height 10
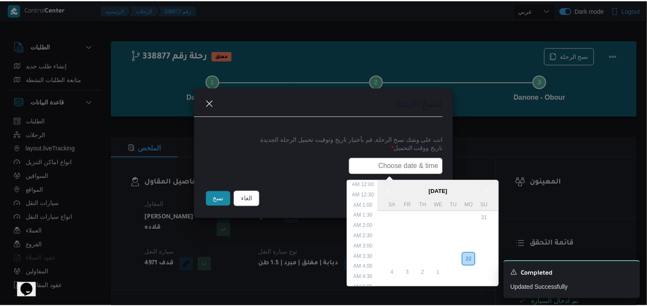
scroll to position [200, 0]
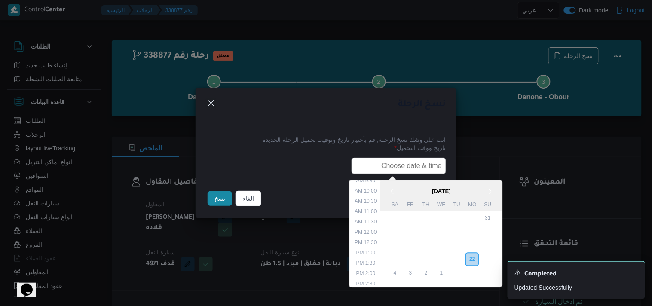
click at [395, 160] on input "text" at bounding box center [399, 166] width 95 height 16
type input "23/09/2025 6:00AM"
click at [216, 199] on button "نسخ" at bounding box center [220, 198] width 24 height 15
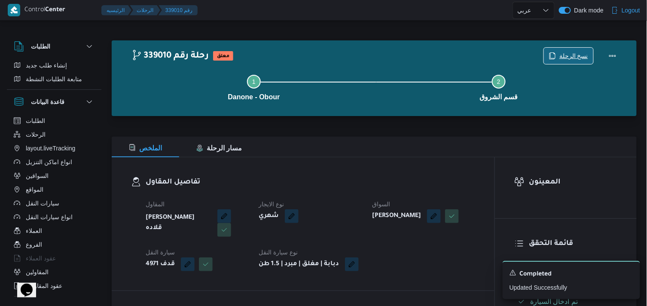
scroll to position [267, 0]
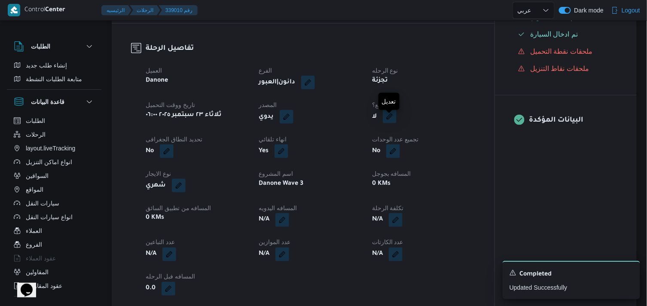
click at [395, 120] on button "button" at bounding box center [390, 117] width 14 height 14
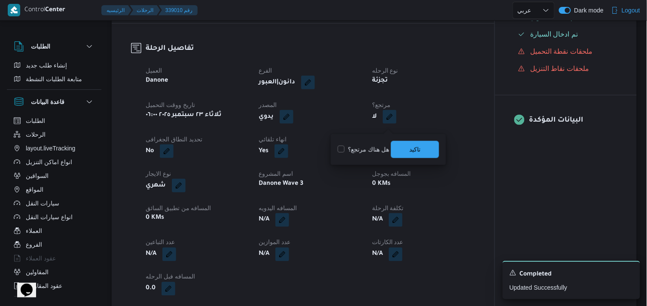
click at [364, 150] on label "هل هناك مرتجع؟" at bounding box center [364, 149] width 52 height 10
checkbox input "true"
click at [409, 154] on span "تاكيد" at bounding box center [415, 149] width 48 height 17
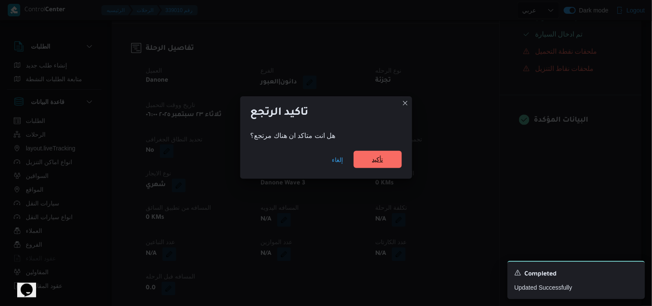
click at [380, 159] on span "تأكيد" at bounding box center [377, 159] width 11 height 10
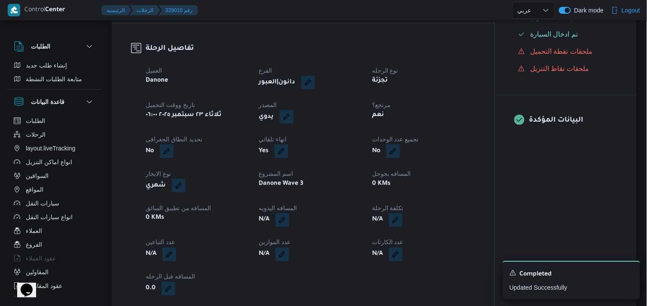
scroll to position [0, 0]
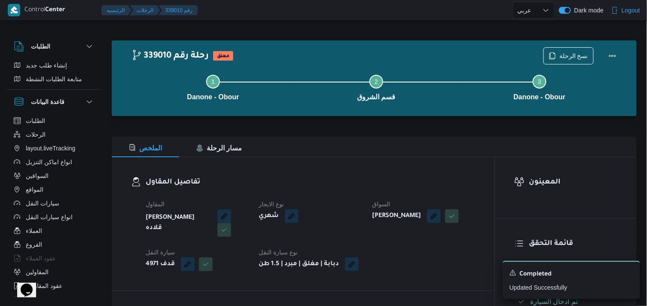
select select "ar"
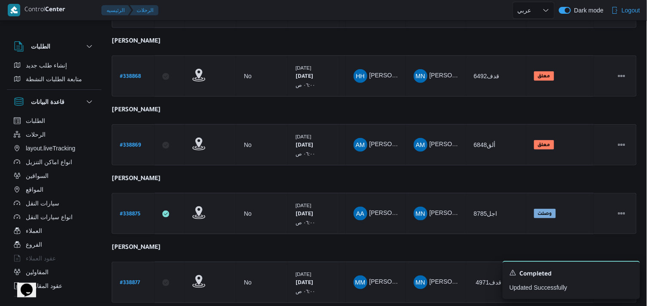
scroll to position [199, 0]
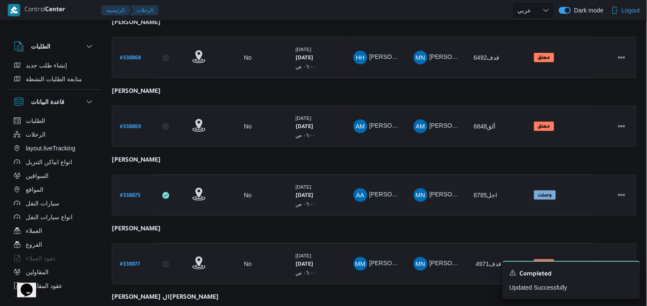
click at [386, 199] on span "AA البدراوي عبدالصادق رفاعي" at bounding box center [376, 195] width 45 height 14
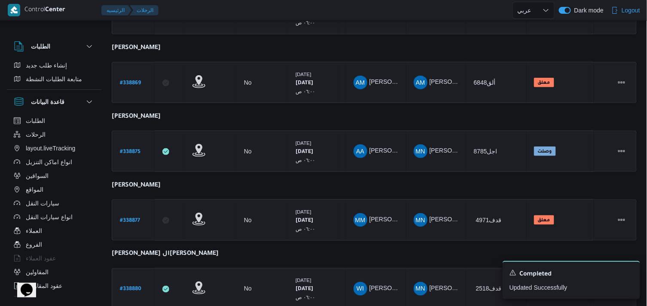
click at [131, 287] on b "# 338880" at bounding box center [130, 290] width 21 height 6
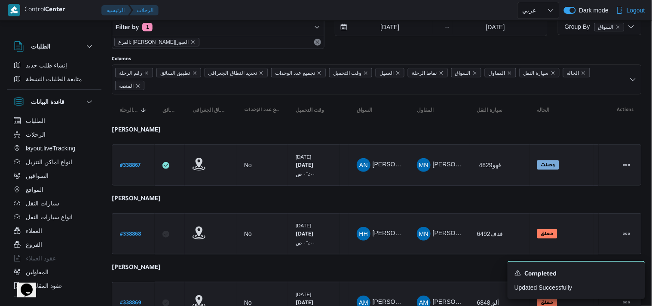
select select "ar"
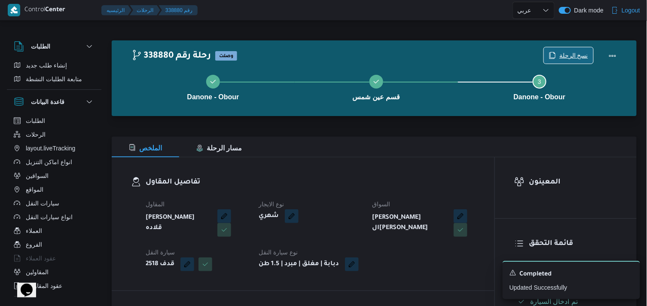
click at [565, 58] on span "نسخ الرحلة" at bounding box center [574, 55] width 29 height 10
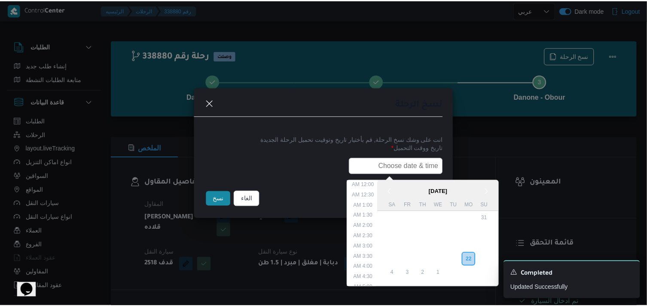
scroll to position [200, 0]
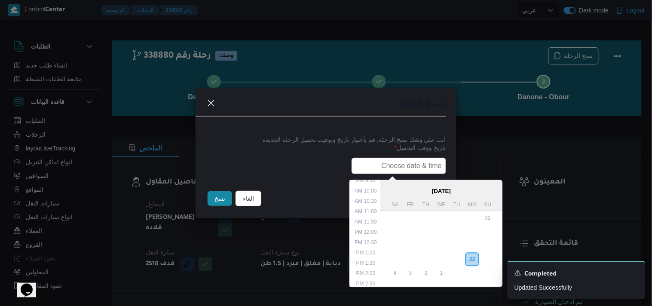
click at [409, 172] on input "text" at bounding box center [399, 166] width 95 height 16
type input "23/09/2025 6:00AM"
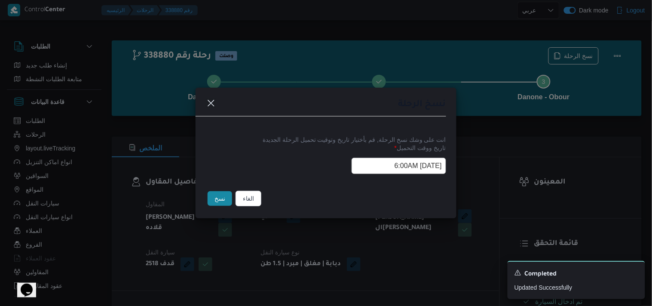
click at [227, 204] on button "نسخ" at bounding box center [220, 198] width 24 height 15
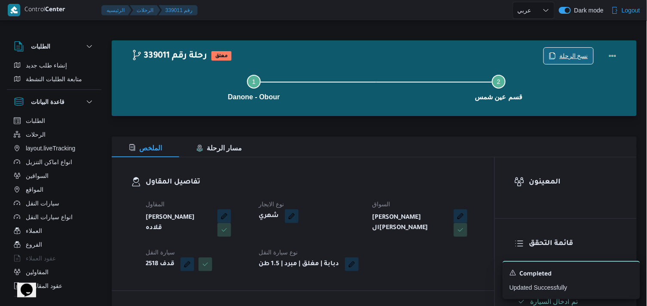
scroll to position [267, 0]
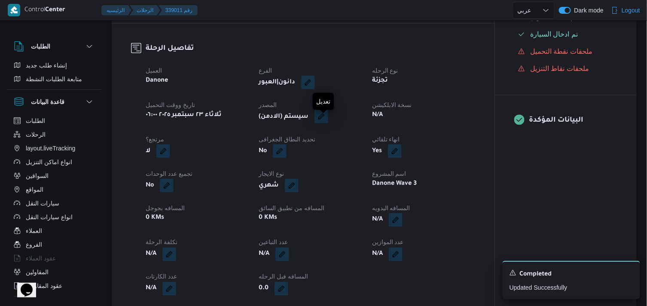
click at [328, 123] on button "button" at bounding box center [322, 117] width 14 height 14
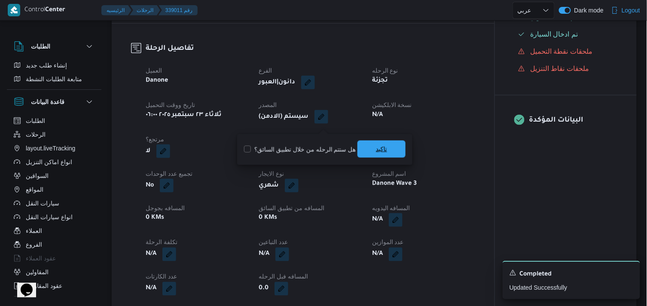
click at [376, 142] on span "تاكيد" at bounding box center [382, 149] width 48 height 17
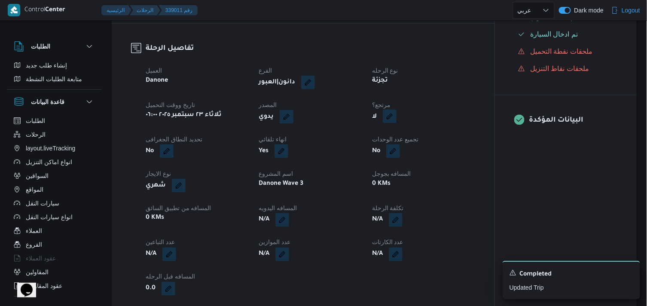
click at [390, 122] on button "button" at bounding box center [390, 117] width 14 height 14
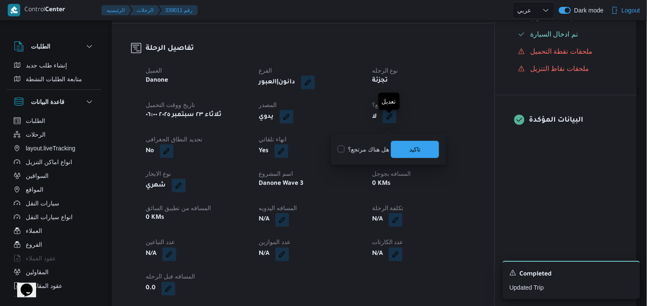
click at [390, 122] on button "button" at bounding box center [390, 117] width 14 height 14
click at [373, 149] on label "هل هناك مرتجع؟" at bounding box center [364, 149] width 52 height 10
checkbox input "true"
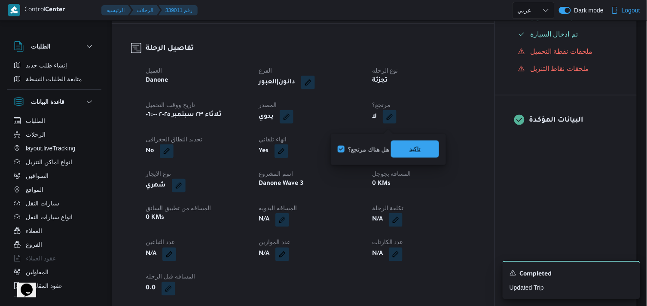
click at [406, 152] on span "تاكيد" at bounding box center [415, 149] width 48 height 17
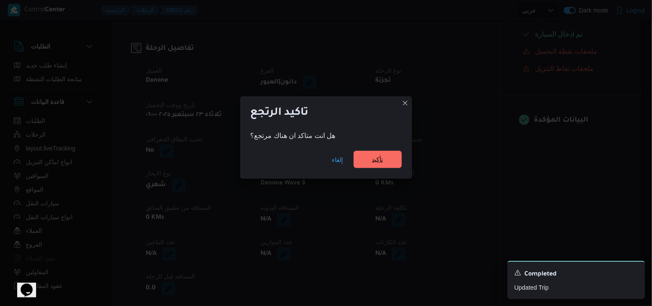
click at [371, 163] on span "تأكيد" at bounding box center [378, 159] width 48 height 17
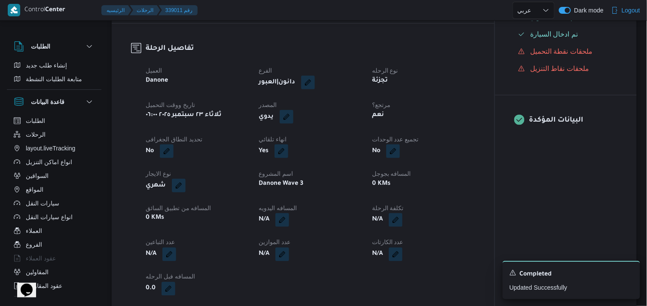
select select "ar"
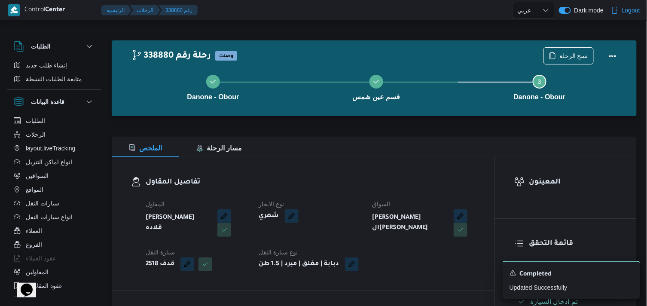
select select "ar"
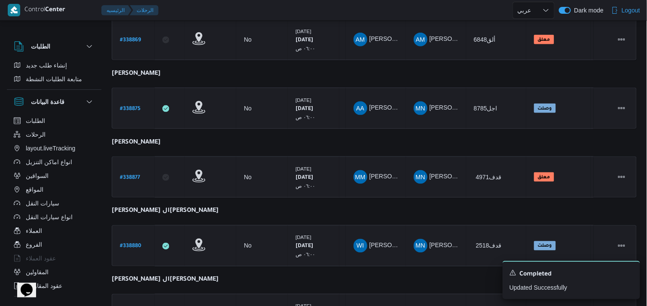
scroll to position [295, 0]
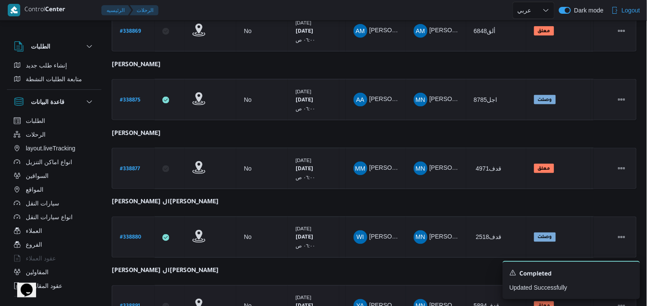
click at [132, 304] on b "# 338891" at bounding box center [130, 307] width 20 height 6
select select "ar"
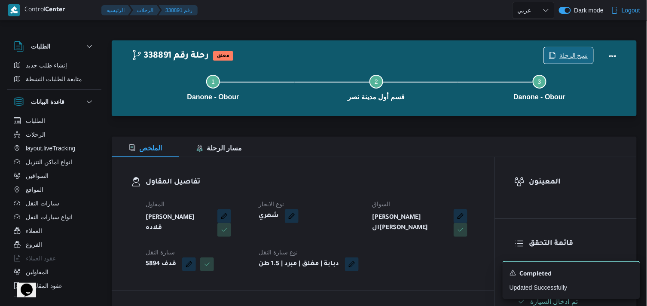
click at [585, 56] on span "نسخ الرحلة" at bounding box center [574, 55] width 29 height 10
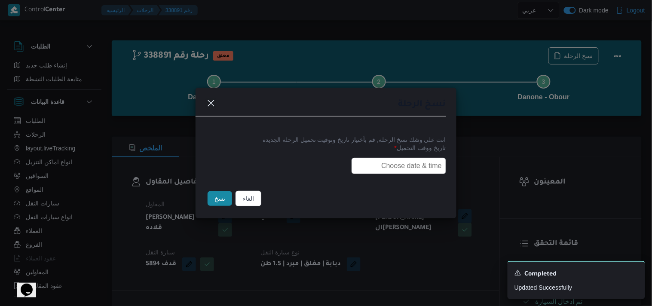
click at [364, 166] on input "text" at bounding box center [399, 166] width 95 height 16
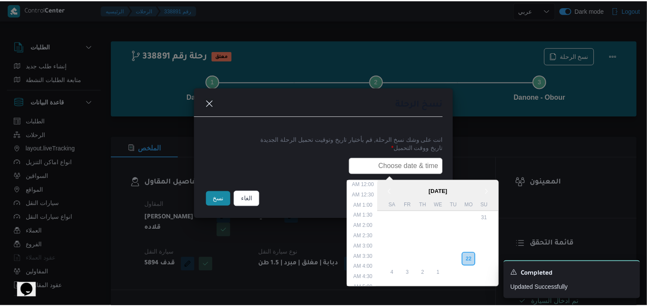
scroll to position [200, 0]
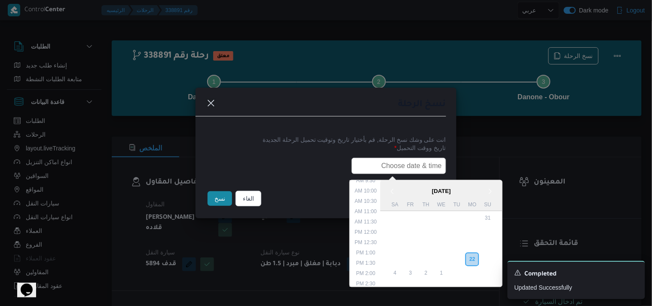
type input "23/09/2025 6:00AM"
click at [215, 202] on button "نسخ" at bounding box center [220, 198] width 24 height 15
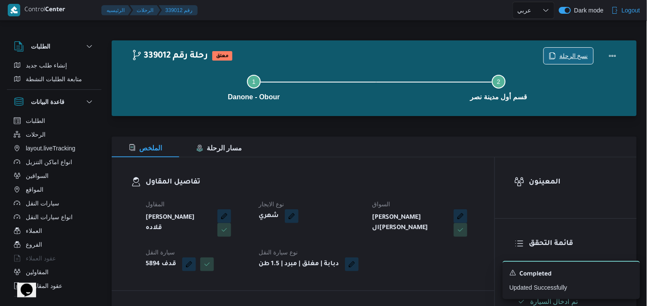
scroll to position [267, 0]
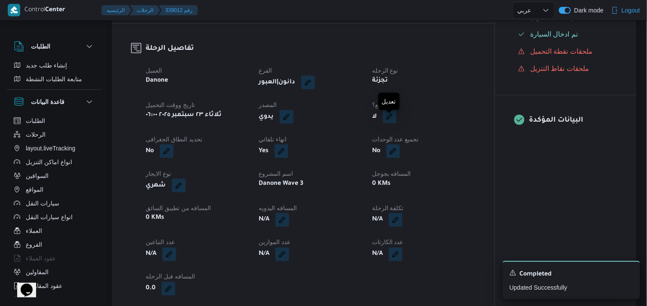
click at [391, 123] on button "button" at bounding box center [390, 117] width 14 height 14
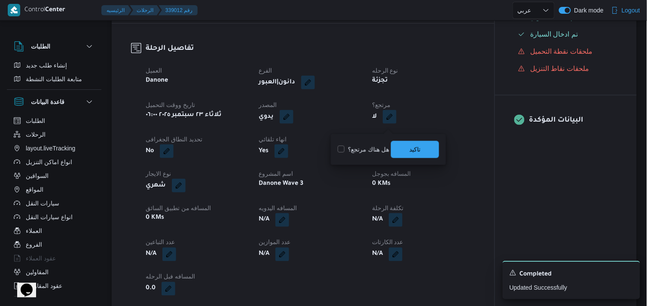
click at [369, 152] on label "هل هناك مرتجع؟" at bounding box center [364, 149] width 52 height 10
checkbox input "true"
click at [404, 156] on span "تاكيد" at bounding box center [415, 149] width 48 height 17
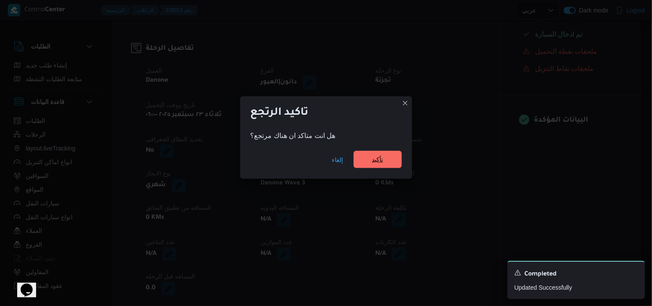
click at [367, 155] on span "تأكيد" at bounding box center [378, 159] width 48 height 17
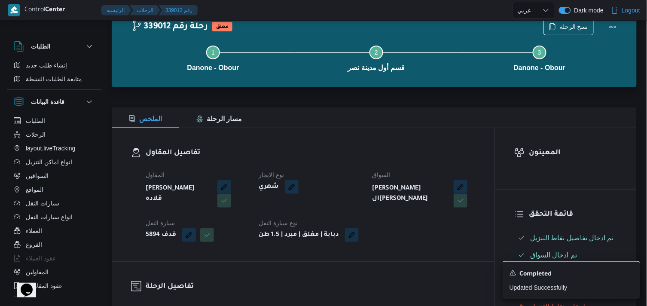
scroll to position [0, 0]
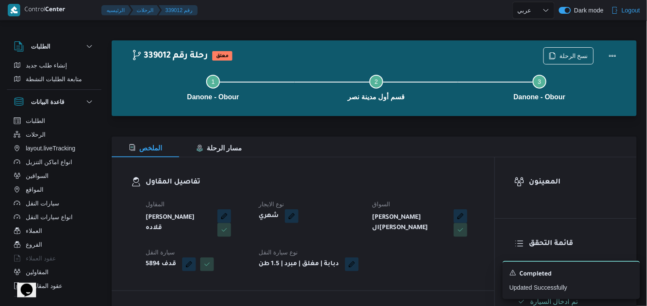
select select "ar"
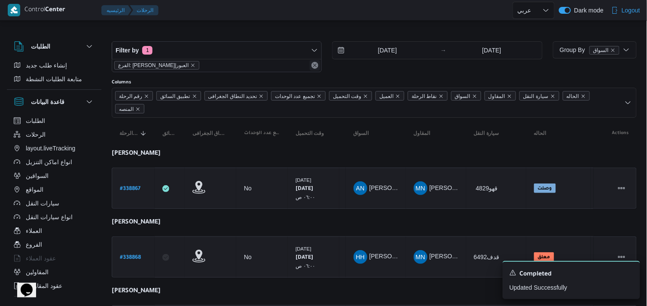
click at [313, 63] on div "الفرع: دانون|العبور" at bounding box center [216, 65] width 209 height 13
click at [313, 63] on button "Remove" at bounding box center [315, 65] width 10 height 10
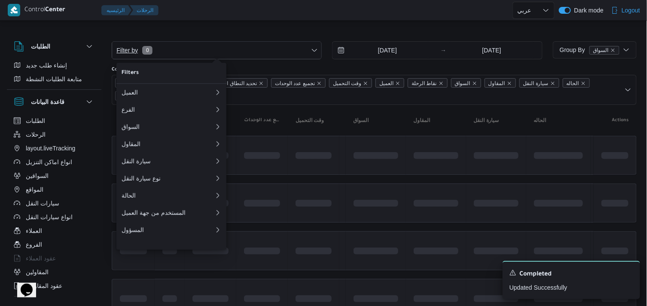
click at [313, 53] on icon "button" at bounding box center [314, 50] width 7 height 7
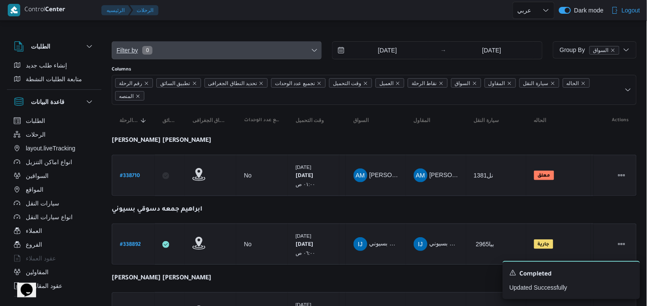
click at [313, 53] on icon "button" at bounding box center [314, 50] width 7 height 7
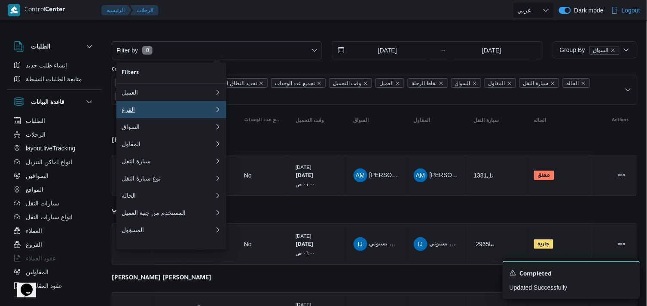
click at [166, 108] on div "الفرع" at bounding box center [166, 109] width 89 height 7
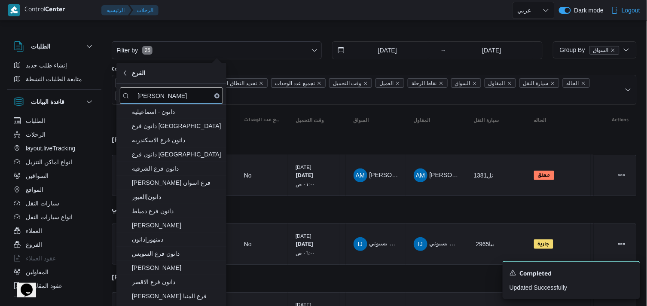
type input "دانون"
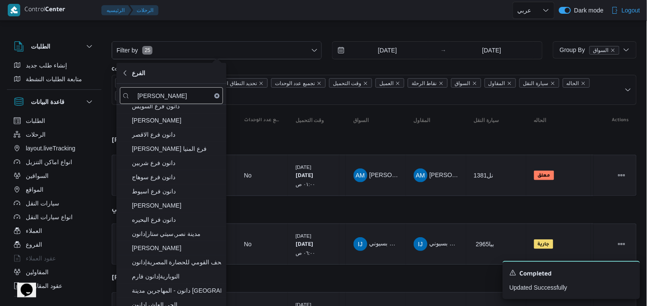
scroll to position [149, 0]
click at [207, 220] on span "دانون فرع البحيره" at bounding box center [176, 219] width 89 height 10
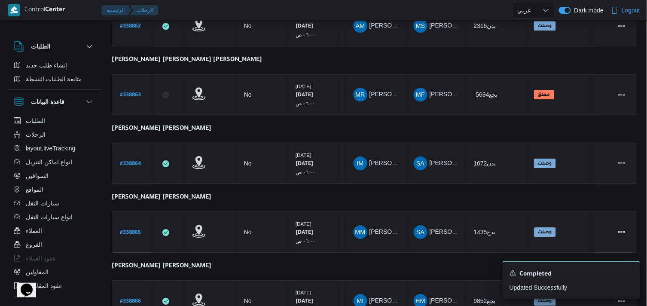
scroll to position [750, 0]
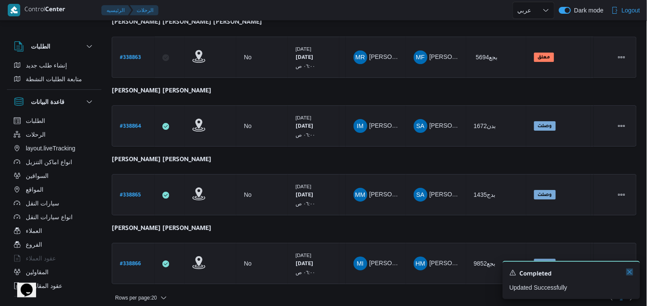
click at [631, 272] on icon "Dismiss toast" at bounding box center [630, 272] width 4 height 4
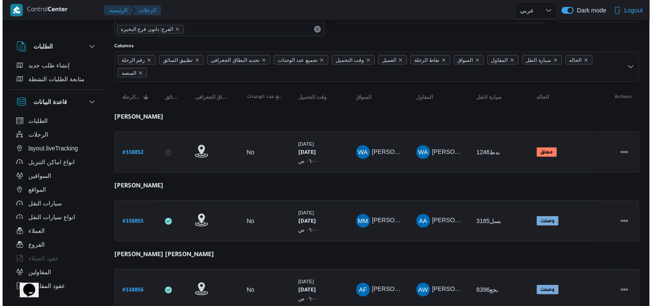
scroll to position [0, 0]
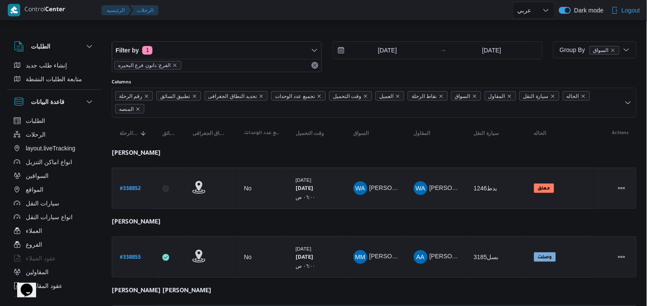
click at [121, 187] on b "# 338852" at bounding box center [130, 189] width 21 height 6
select select "ar"
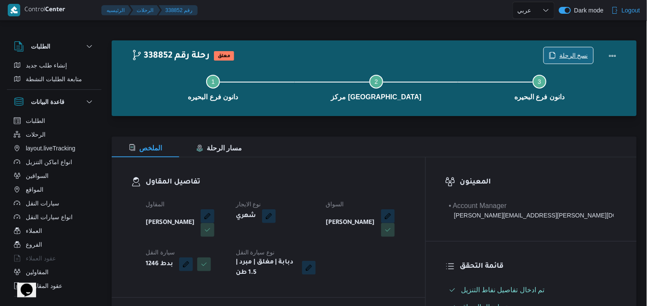
click at [562, 54] on span "نسخ الرحلة" at bounding box center [574, 55] width 29 height 10
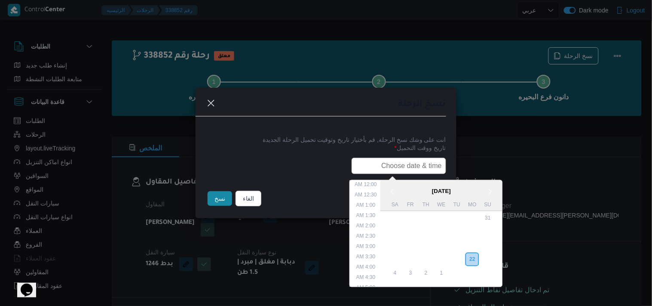
click at [408, 166] on input "text" at bounding box center [399, 166] width 95 height 16
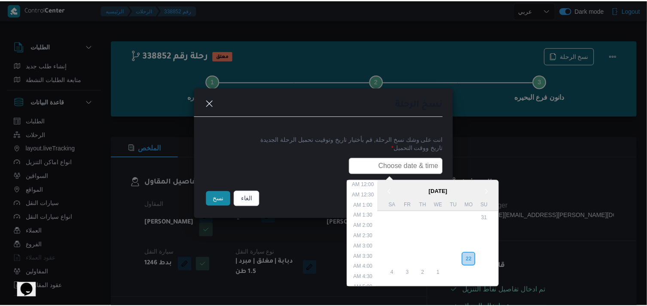
scroll to position [200, 0]
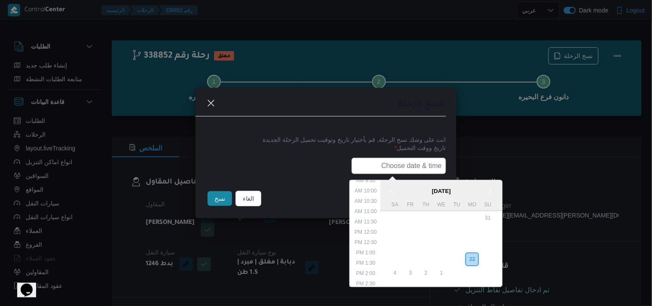
type input "23/09/2025 6:00AM"
click at [216, 198] on button "نسخ" at bounding box center [220, 198] width 24 height 15
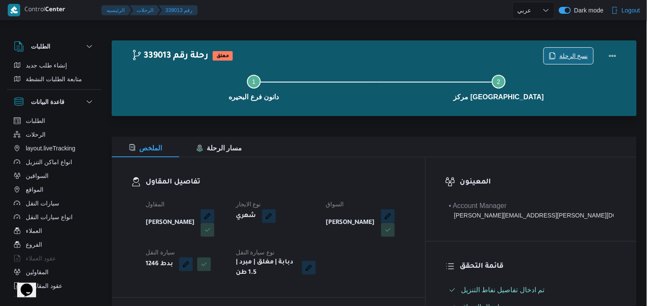
scroll to position [267, 0]
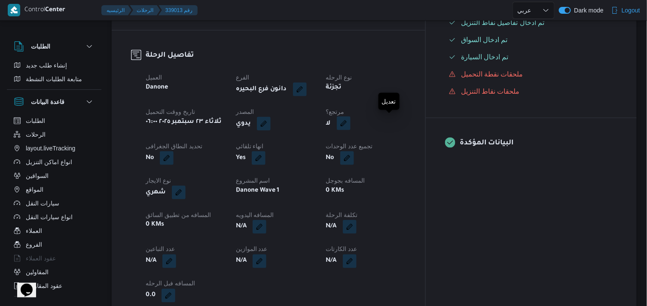
click at [351, 123] on button "button" at bounding box center [344, 123] width 14 height 14
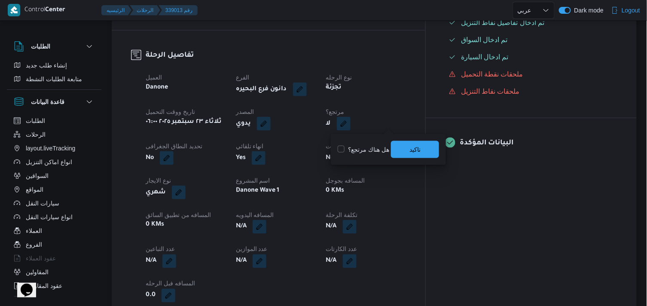
click at [353, 148] on label "هل هناك مرتجع؟" at bounding box center [364, 149] width 52 height 10
checkbox input "true"
click at [411, 139] on div "You are in a dialog. To close this dialog, hit escape. هل هناك مرتجع؟ تاكيد" at bounding box center [388, 149] width 115 height 31
click at [410, 145] on span "تاكيد" at bounding box center [415, 149] width 11 height 10
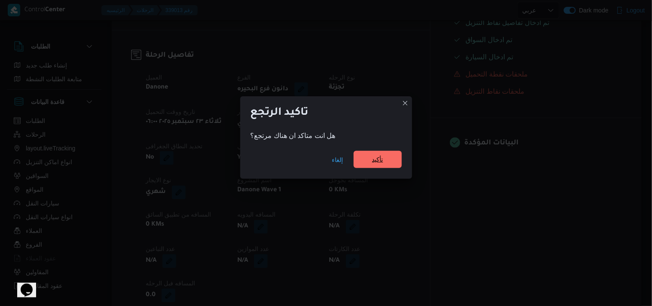
click at [366, 160] on span "تأكيد" at bounding box center [378, 159] width 48 height 17
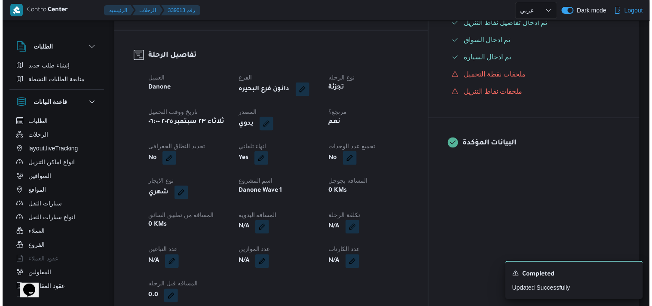
scroll to position [0, 0]
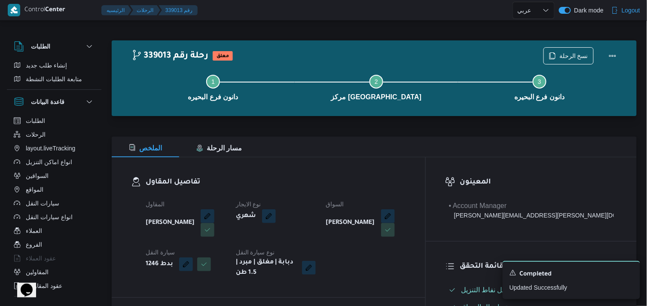
select select "ar"
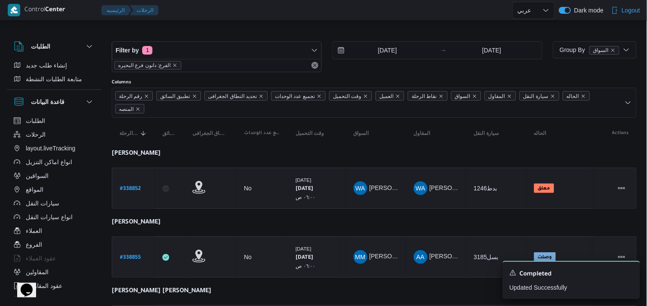
click at [136, 255] on b "# 338855" at bounding box center [130, 258] width 21 height 6
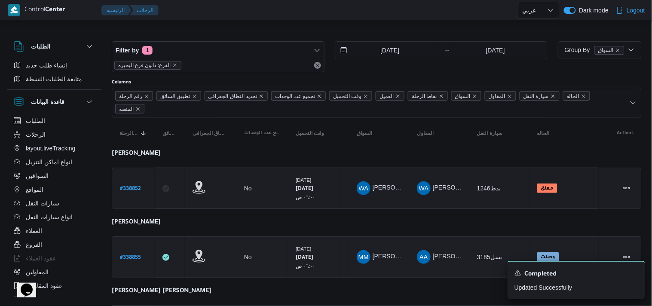
select select "ar"
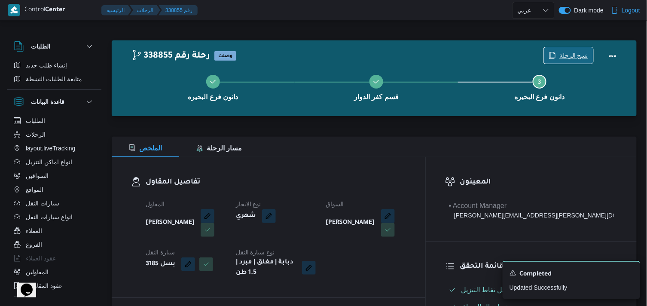
click at [580, 57] on span "نسخ الرحلة" at bounding box center [574, 55] width 29 height 10
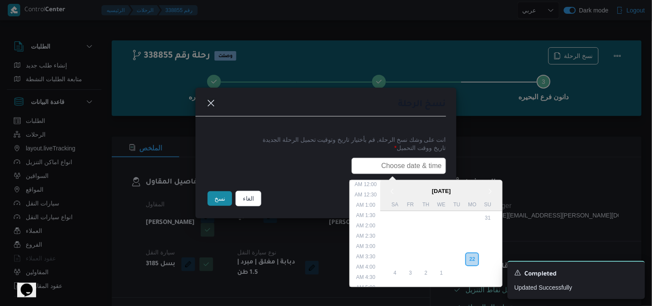
click at [386, 170] on input "text" at bounding box center [399, 166] width 95 height 16
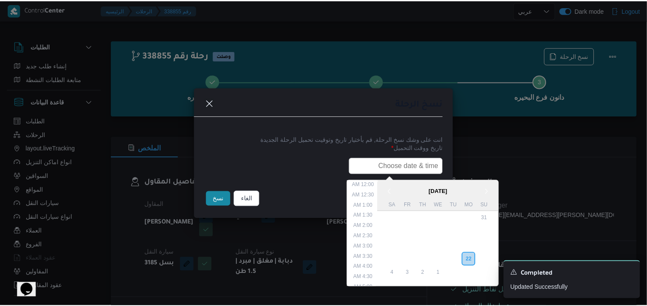
scroll to position [200, 0]
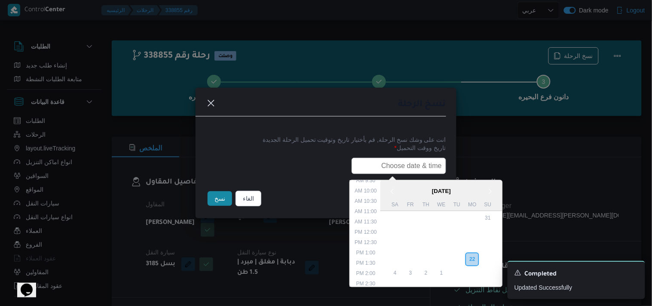
type input "23/09/2025 6:00AM"
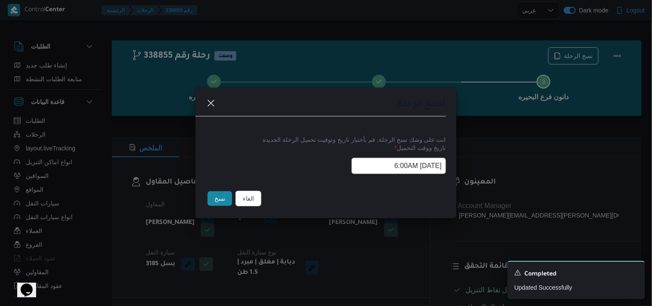
click at [223, 196] on button "نسخ" at bounding box center [220, 198] width 24 height 15
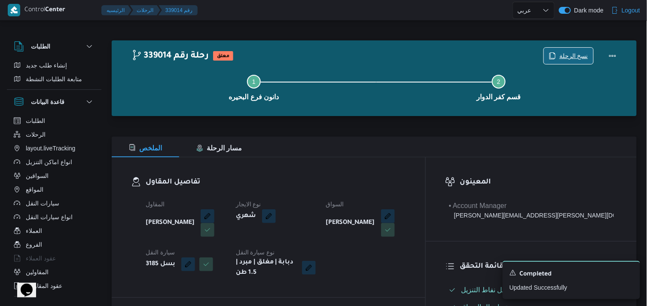
scroll to position [267, 0]
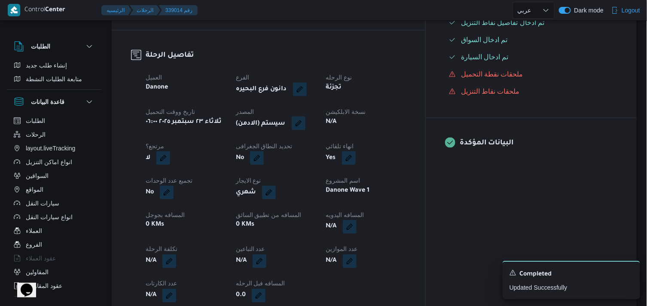
click at [306, 127] on button "button" at bounding box center [299, 123] width 14 height 14
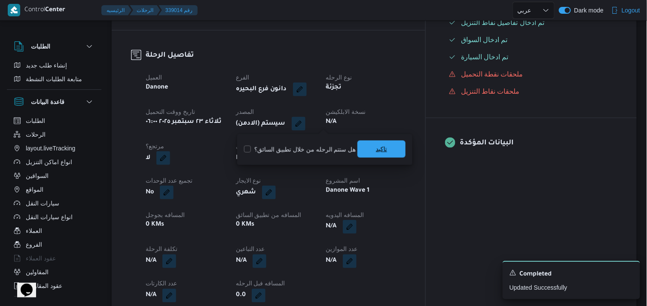
click at [381, 146] on span "تاكيد" at bounding box center [381, 149] width 11 height 10
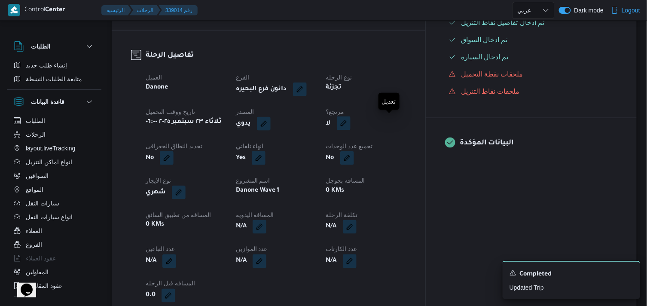
click at [351, 120] on button "button" at bounding box center [344, 123] width 14 height 14
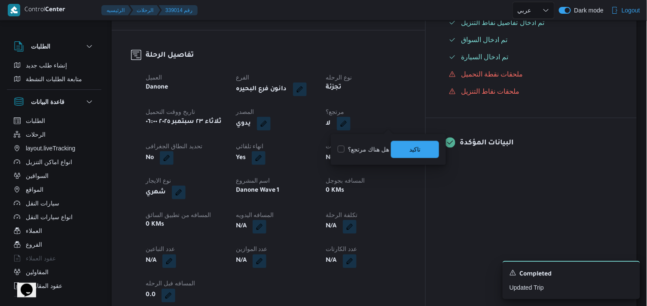
click at [373, 154] on label "هل هناك مرتجع؟" at bounding box center [364, 149] width 52 height 10
checkbox input "true"
click at [403, 147] on span "تاكيد" at bounding box center [415, 149] width 48 height 17
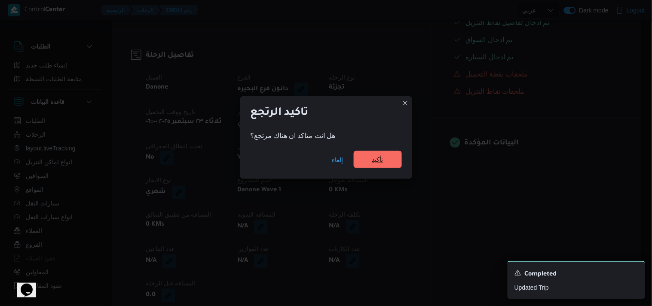
click at [387, 157] on span "تأكيد" at bounding box center [378, 159] width 48 height 17
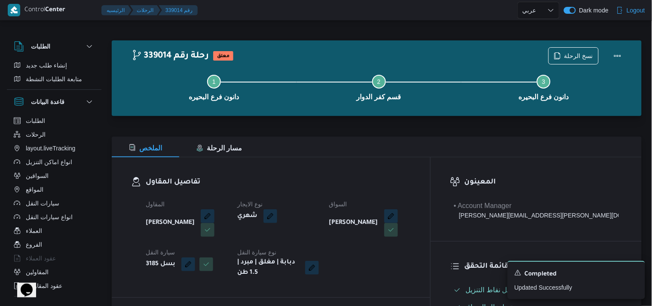
select select "ar"
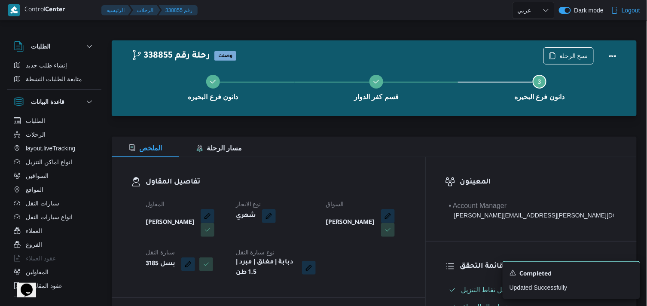
select select "ar"
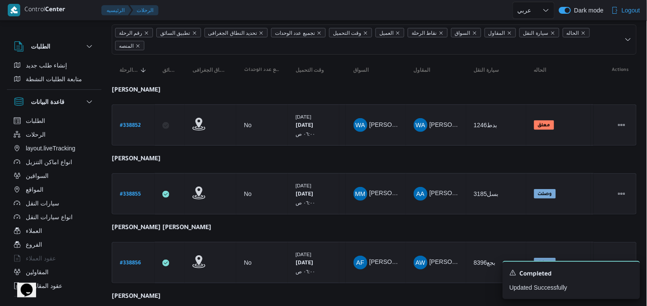
scroll to position [70, 0]
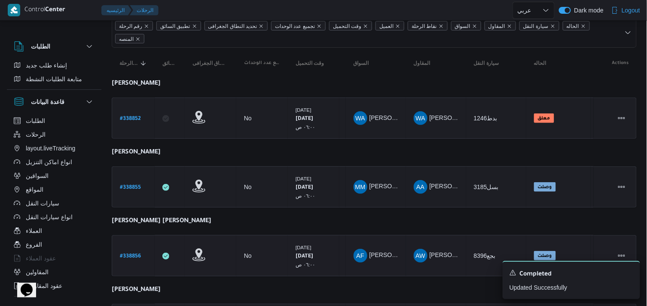
click at [137, 254] on b "# 338856" at bounding box center [130, 257] width 21 height 6
select select "ar"
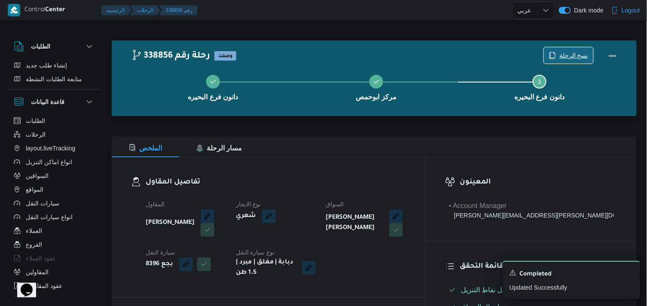
click at [576, 58] on span "نسخ الرحلة" at bounding box center [574, 55] width 29 height 10
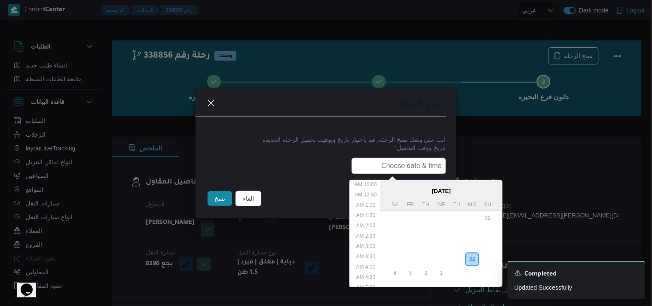
click at [361, 174] on div "< September 2025 > Su Mo Tu We Th Fr Sa 31 1 2 3 4 5 6 7 8 9 10 11 12 13 14 15 …" at bounding box center [326, 166] width 240 height 16
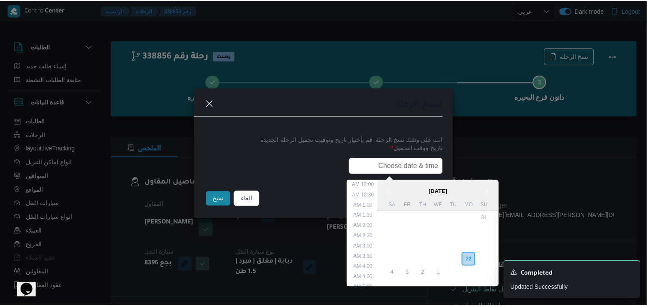
scroll to position [200, 0]
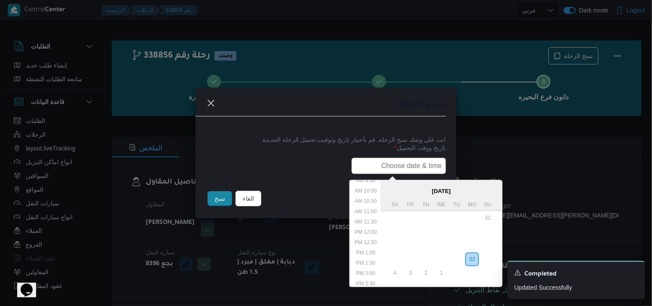
type input "23/09/2025 6:00AM"
click at [218, 205] on button "نسخ" at bounding box center [220, 198] width 24 height 15
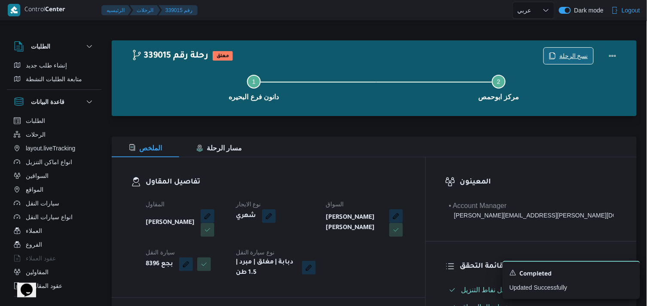
scroll to position [267, 0]
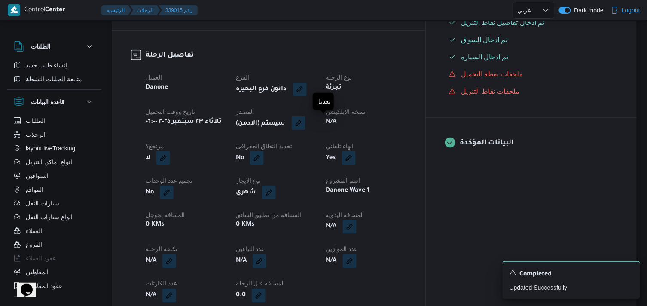
click at [306, 125] on button "button" at bounding box center [299, 123] width 14 height 14
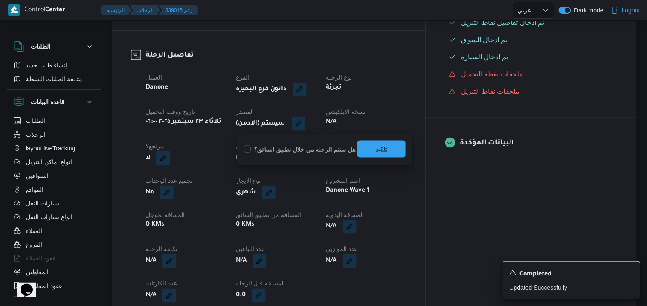
click at [370, 144] on span "تاكيد" at bounding box center [382, 149] width 48 height 17
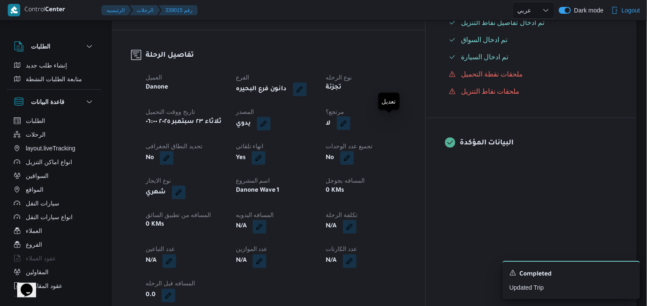
click at [351, 119] on button "button" at bounding box center [344, 123] width 14 height 14
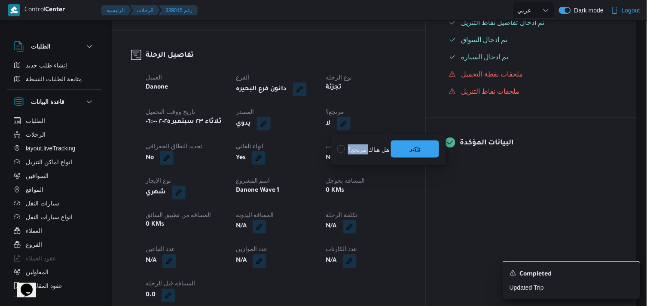
drag, startPoint x: 368, startPoint y: 145, endPoint x: 407, endPoint y: 152, distance: 39.6
click at [407, 152] on div "هل هناك مرتجع؟ تاكيد" at bounding box center [388, 149] width 103 height 19
click at [407, 152] on span "تاكيد" at bounding box center [415, 149] width 48 height 17
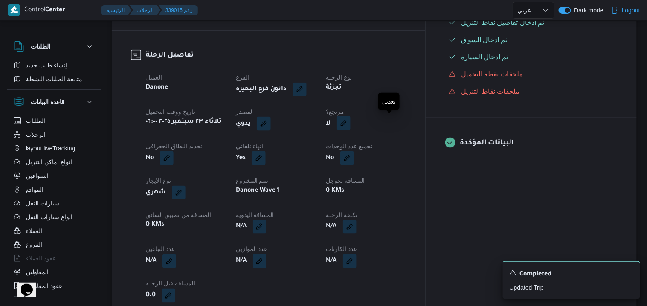
click at [351, 129] on button "button" at bounding box center [344, 123] width 14 height 14
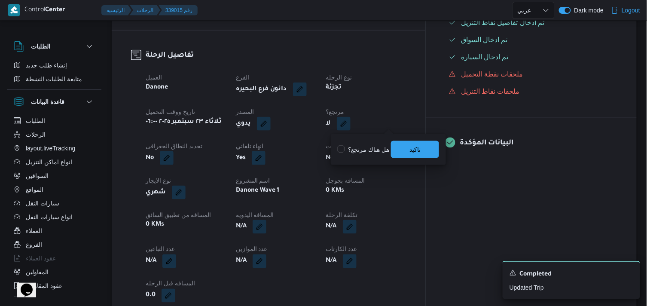
click at [355, 149] on label "هل هناك مرتجع؟" at bounding box center [364, 149] width 52 height 10
checkbox input "true"
click at [401, 148] on span "تاكيد" at bounding box center [415, 149] width 48 height 17
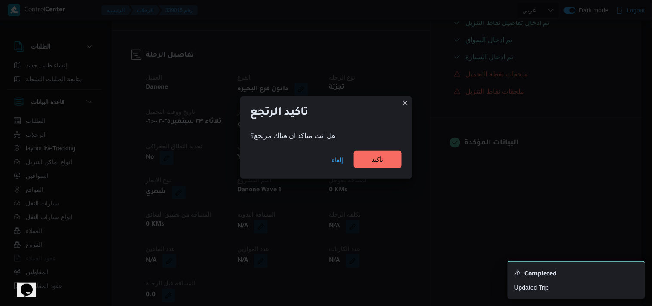
click at [376, 155] on span "تأكيد" at bounding box center [378, 159] width 48 height 17
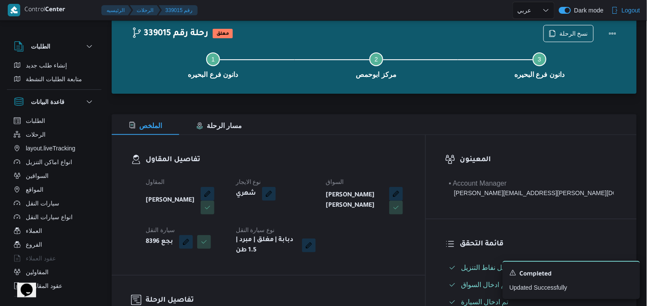
scroll to position [18, 0]
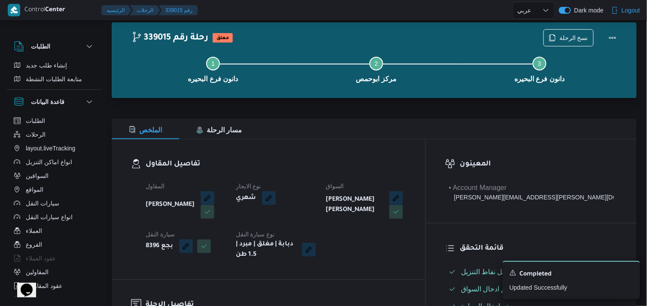
select select "ar"
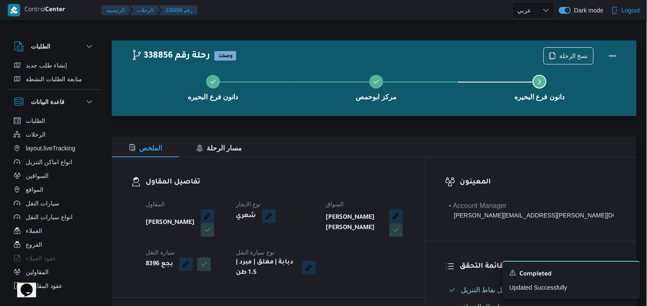
select select "ar"
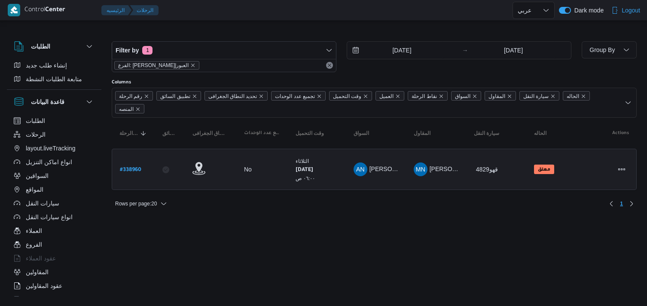
select select "ar"
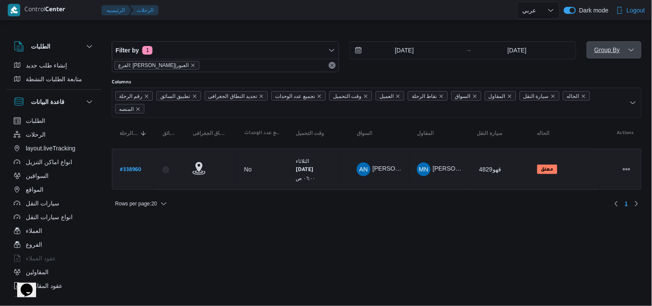
click at [635, 41] on span "Group By" at bounding box center [614, 49] width 48 height 17
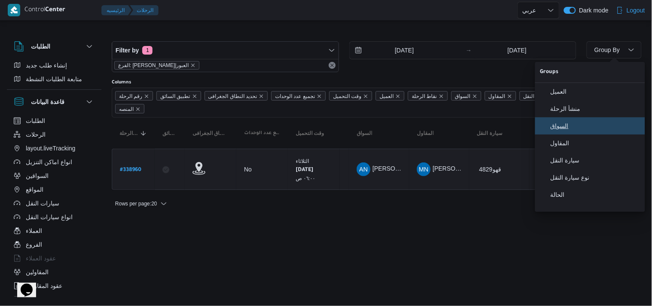
click at [549, 125] on span "السواق" at bounding box center [590, 125] width 100 height 7
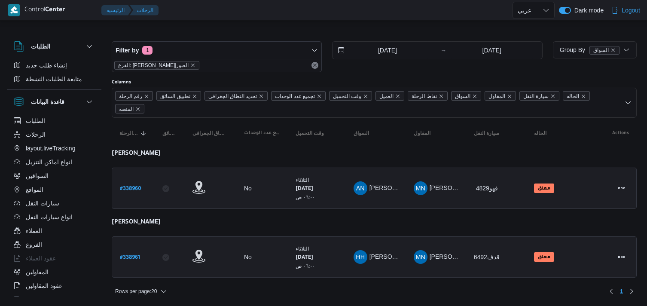
select select "ar"
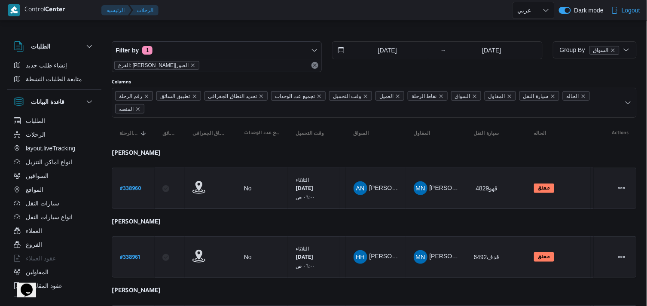
scroll to position [68, 0]
select select "ar"
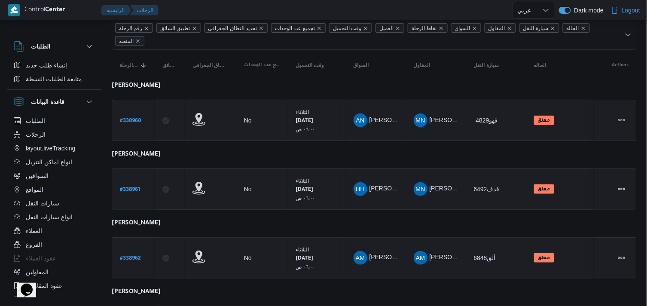
scroll to position [136, 0]
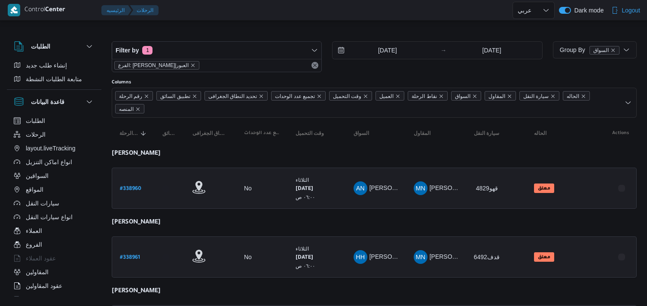
select select "ar"
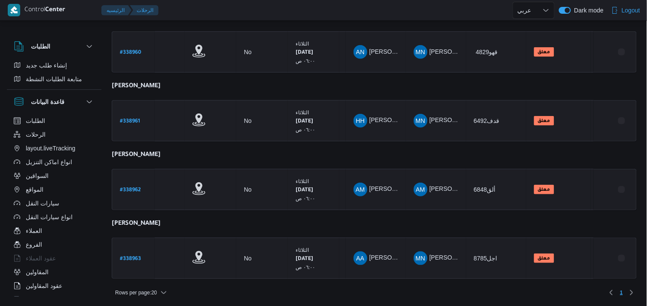
click at [646, 168] on div "الطلبات إنشاء طلب جديد متابعة الطلبات النشطة قاعدة البيانات الطلبات الرحلات lay…" at bounding box center [323, 97] width 647 height 412
drag, startPoint x: 0, startPoint y: 0, endPoint x: 652, endPoint y: 181, distance: 676.2
click at [647, 170] on html "Control Center الرئيسيه الرحلات English عربي Dark mode Logout الطلبات إنشاء طلب…" at bounding box center [323, 17] width 647 height 306
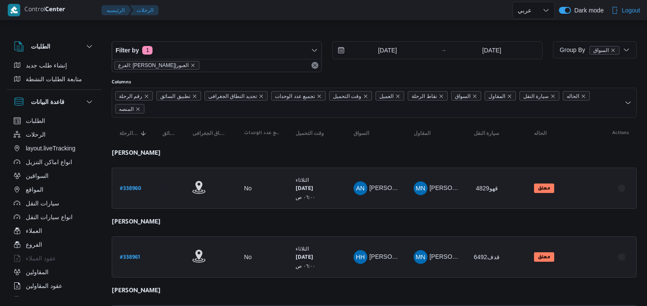
select select "ar"
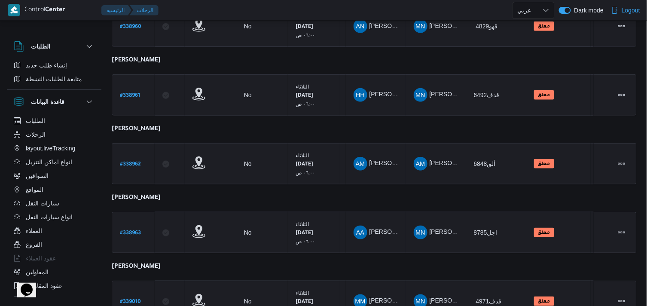
scroll to position [205, 0]
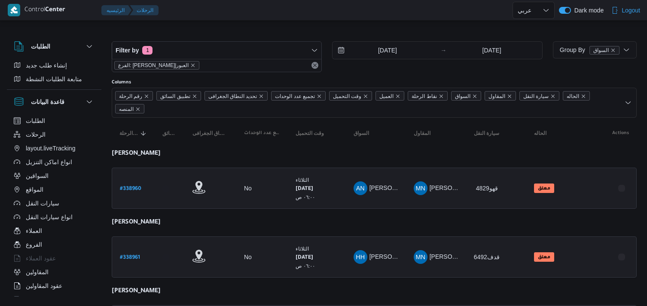
select select "ar"
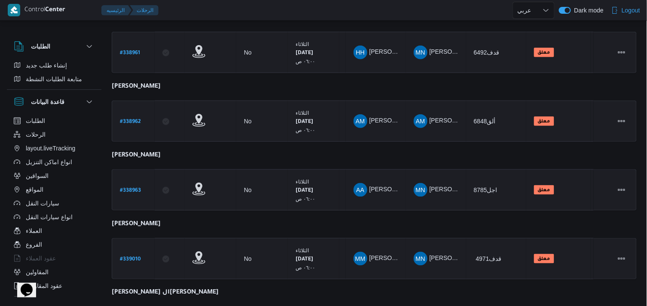
scroll to position [272, 0]
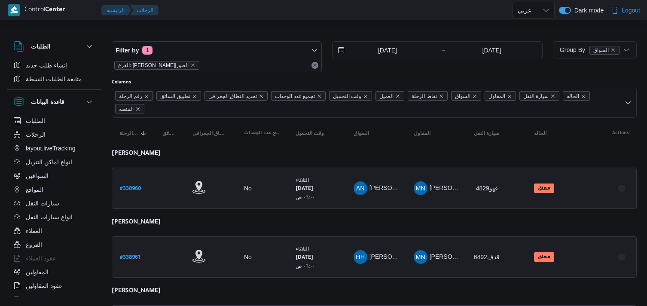
select select "ar"
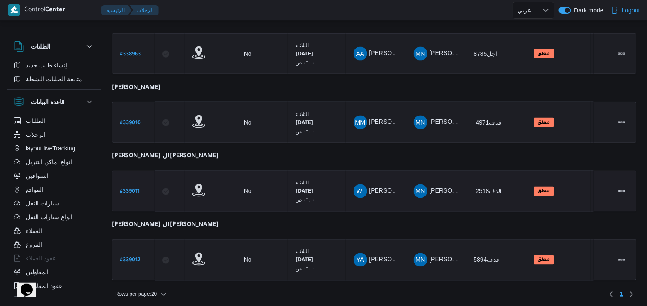
click at [129, 186] on link "# 339011" at bounding box center [130, 192] width 20 height 12
select select "ar"
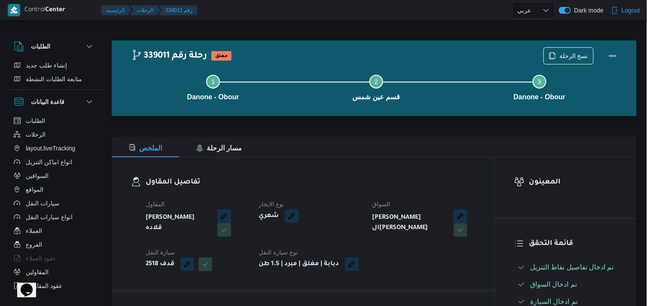
scroll to position [267, 0]
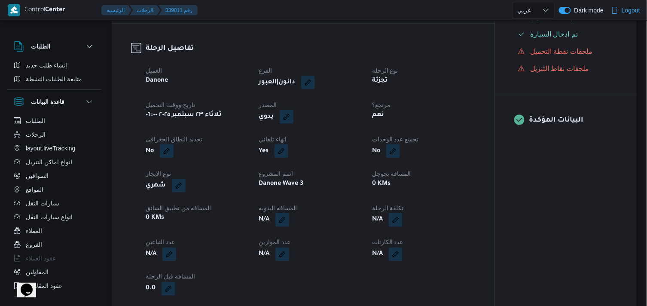
select select "ar"
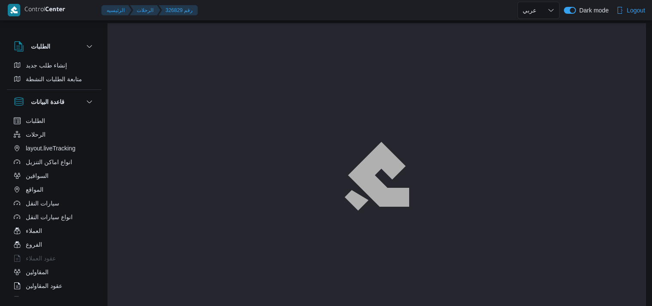
select select "ar"
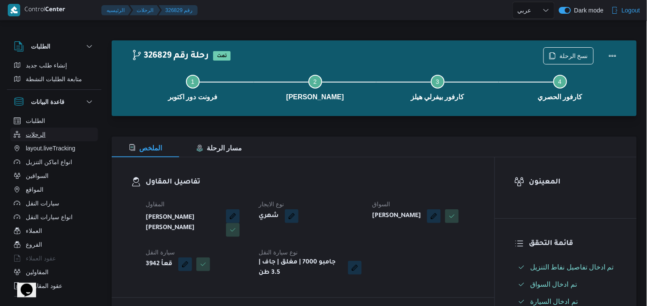
click at [50, 133] on button "الرحلات" at bounding box center [54, 135] width 88 height 14
select select "ar"
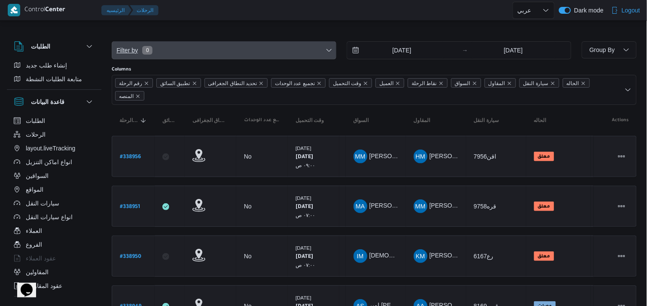
click at [262, 49] on span "Filter by 0" at bounding box center [224, 50] width 224 height 17
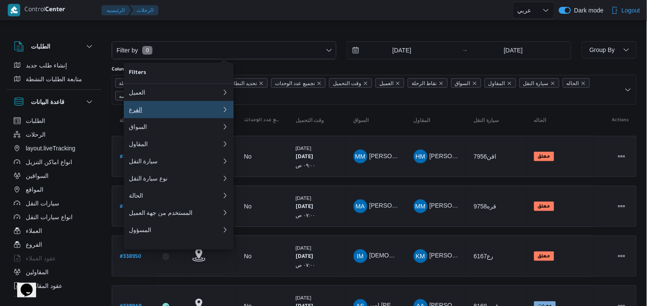
click at [209, 108] on div "الفرع" at bounding box center [175, 109] width 93 height 7
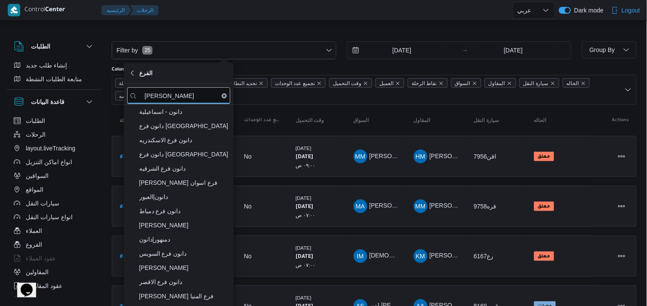
type input "دانون"
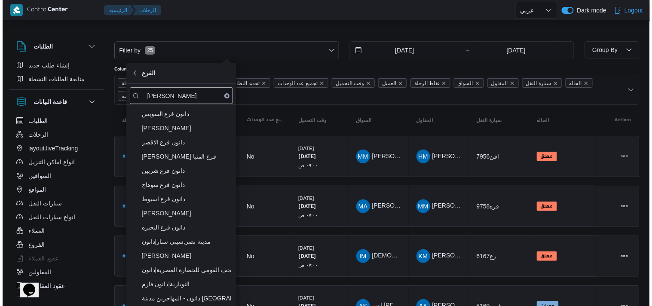
scroll to position [149, 0]
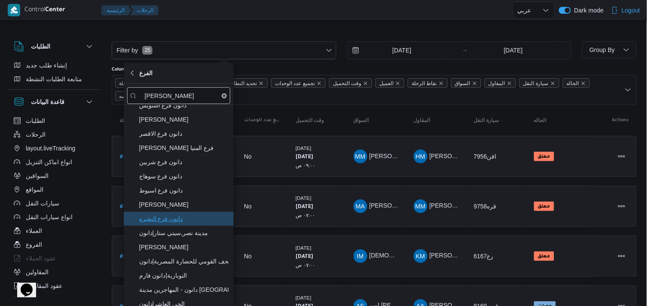
click at [195, 220] on span "دانون فرع البحيره" at bounding box center [183, 219] width 89 height 10
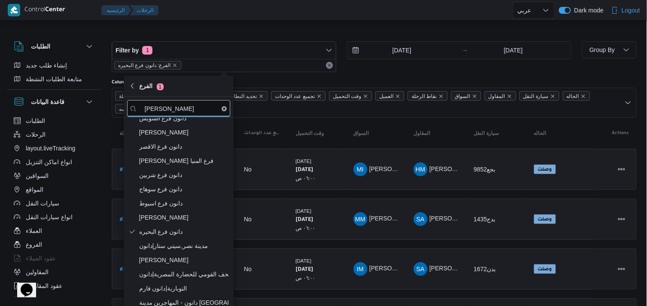
click at [403, 56] on input "15/9/2025" at bounding box center [396, 50] width 98 height 17
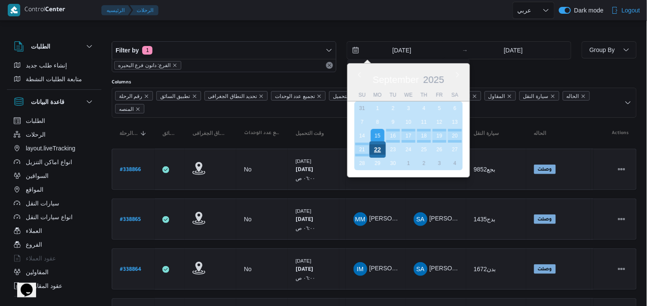
click at [382, 153] on div "22" at bounding box center [378, 149] width 16 height 16
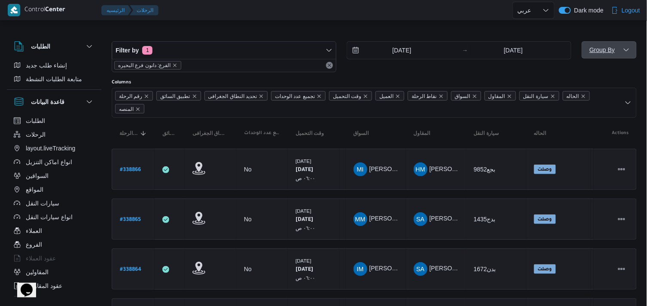
click at [594, 50] on span "Group By" at bounding box center [602, 49] width 25 height 7
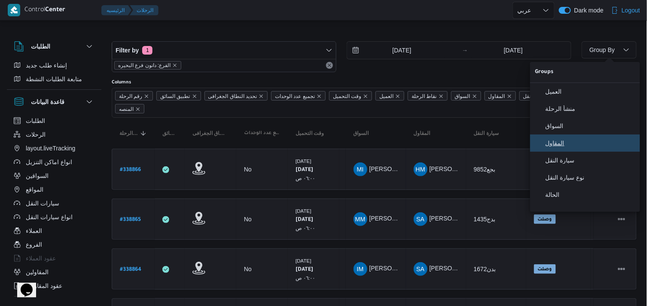
click at [576, 138] on button "المقاول" at bounding box center [585, 143] width 110 height 17
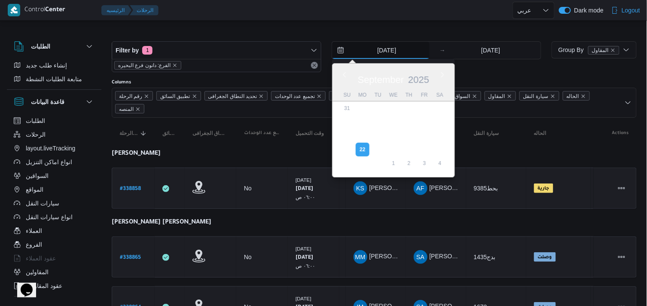
click at [413, 53] on input "22/9/2025" at bounding box center [381, 50] width 98 height 17
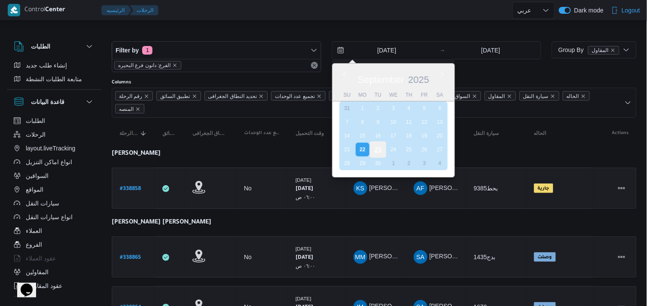
click at [376, 144] on div "23" at bounding box center [378, 149] width 16 height 16
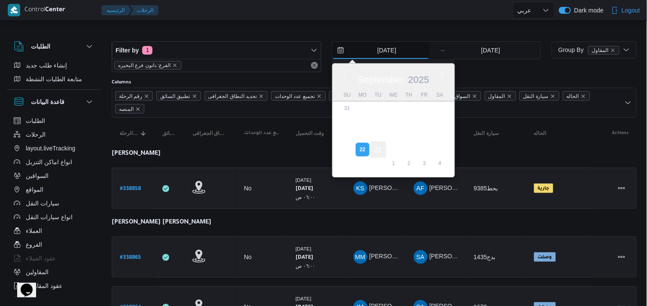
type input "[DATE]"
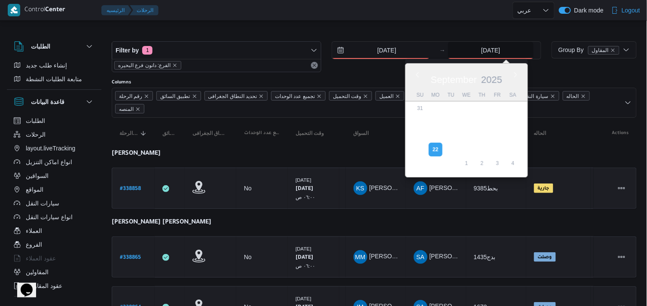
click at [505, 53] on input "22/9/2025" at bounding box center [491, 50] width 86 height 17
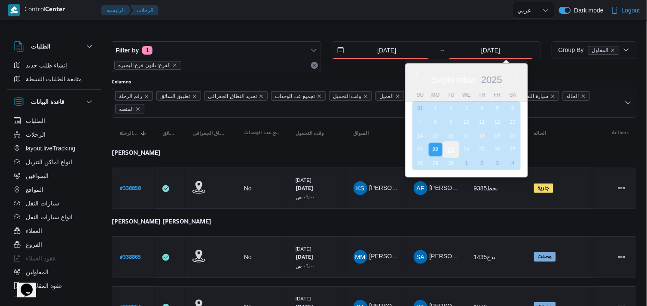
click at [454, 148] on div "23" at bounding box center [451, 149] width 16 height 16
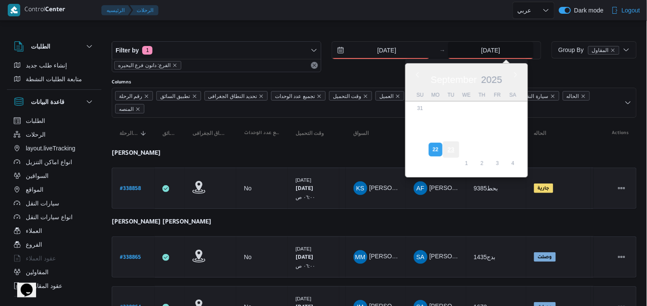
type input "[DATE]"
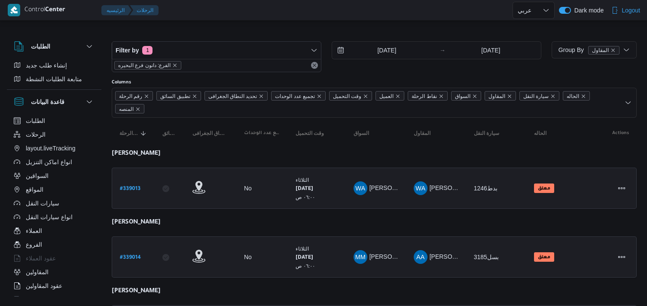
select select "ar"
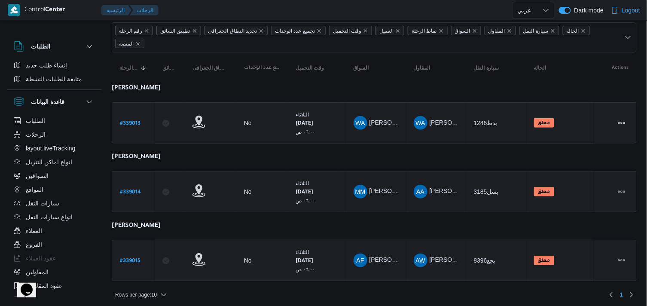
scroll to position [68, 0]
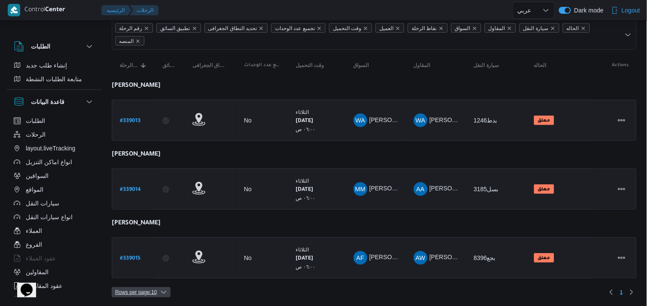
click at [165, 292] on icon "button" at bounding box center [163, 292] width 7 height 7
click at [164, 278] on button "20 rows" at bounding box center [147, 269] width 48 height 17
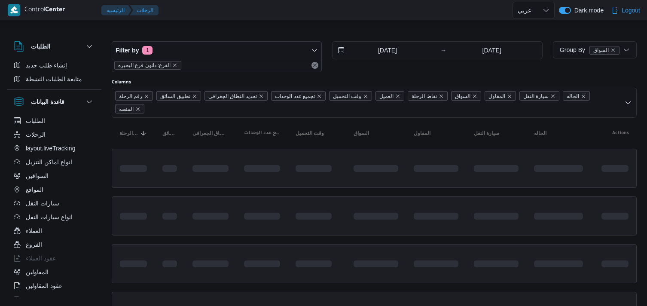
select select "ar"
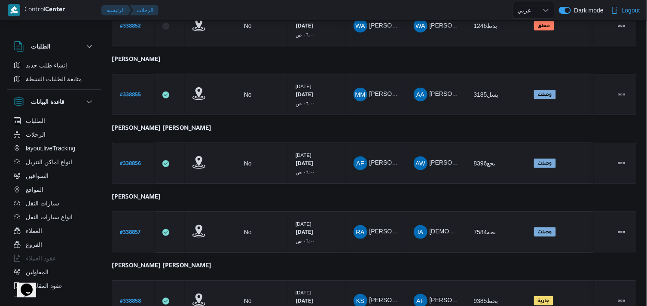
scroll to position [164, 0]
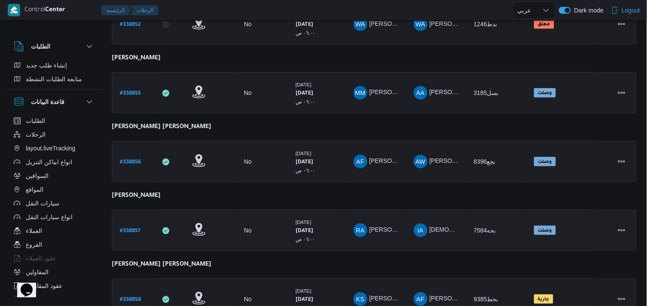
click at [132, 228] on b "# 338857" at bounding box center [130, 231] width 21 height 6
select select "ar"
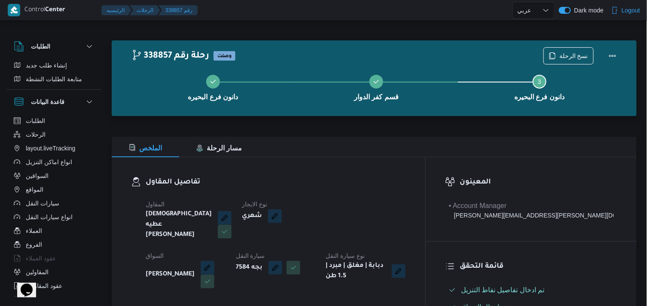
click at [569, 42] on div "نسخ الرحلة" at bounding box center [583, 56] width 88 height 28
click at [565, 53] on span "نسخ الرحلة" at bounding box center [574, 55] width 29 height 10
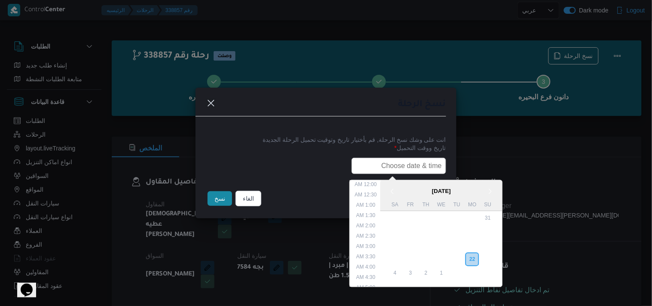
click at [419, 165] on input "text" at bounding box center [399, 166] width 95 height 16
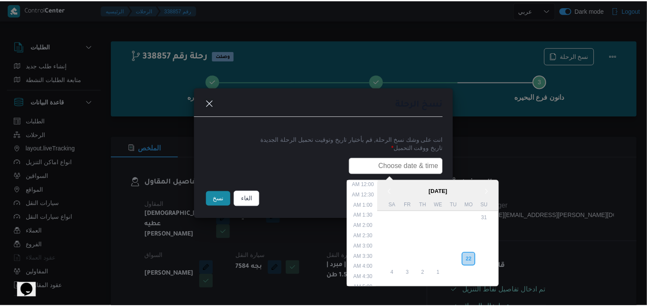
scroll to position [200, 0]
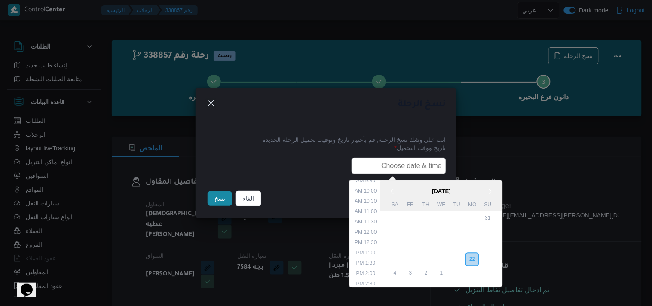
type input "23/09/2025 6:00AM"
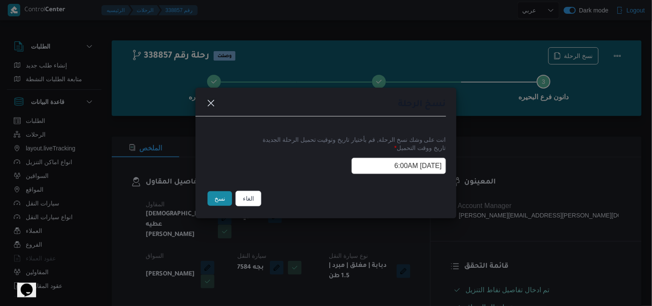
click at [215, 202] on button "نسخ" at bounding box center [220, 198] width 24 height 15
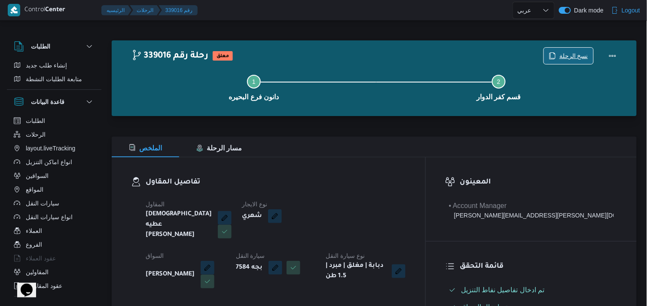
scroll to position [267, 0]
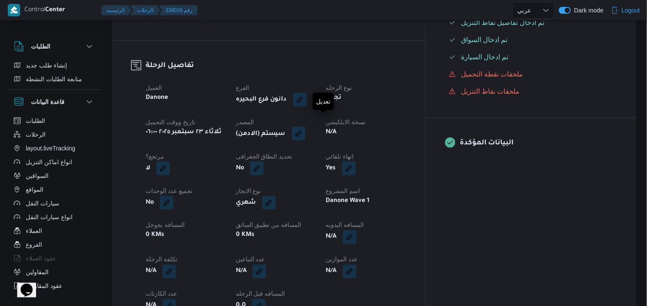
click at [306, 127] on button "button" at bounding box center [299, 134] width 14 height 14
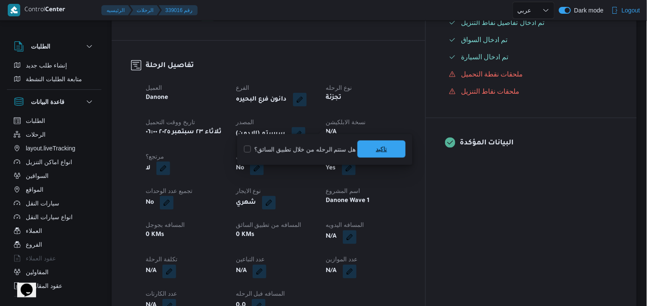
click at [376, 147] on span "تاكيد" at bounding box center [381, 149] width 11 height 10
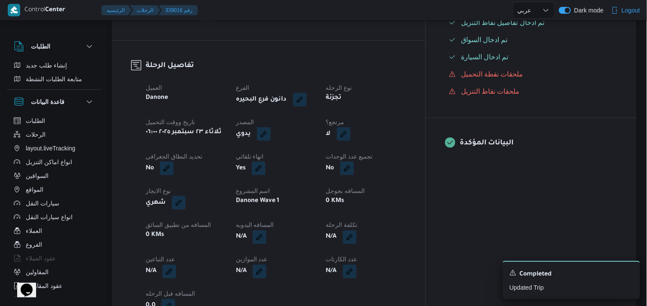
click at [351, 127] on button "button" at bounding box center [344, 134] width 14 height 14
drag, startPoint x: 362, startPoint y: 147, endPoint x: 393, endPoint y: 147, distance: 31.4
click at [393, 147] on div "هل هناك مرتجع؟ تاكيد" at bounding box center [388, 149] width 103 height 19
click at [393, 147] on span "تاكيد" at bounding box center [415, 149] width 48 height 17
drag, startPoint x: 389, startPoint y: 129, endPoint x: 392, endPoint y: 125, distance: 5.2
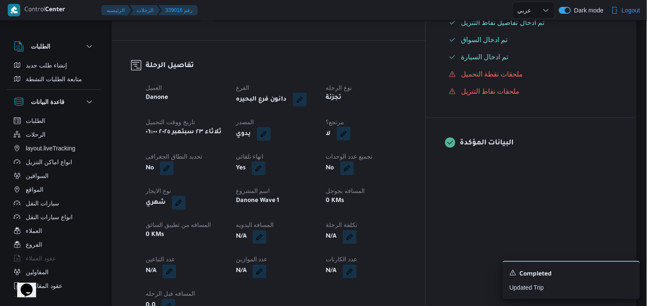
click at [351, 127] on button "button" at bounding box center [344, 134] width 14 height 14
click at [364, 152] on label "هل هناك مرتجع؟" at bounding box center [364, 149] width 52 height 10
checkbox input "true"
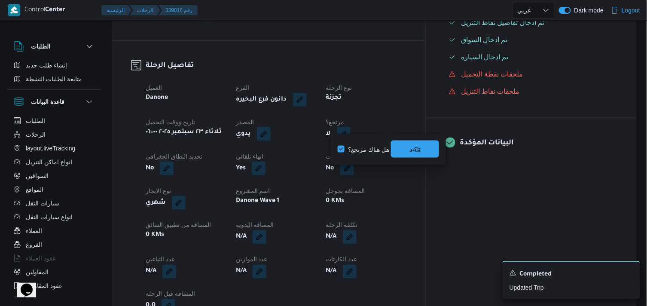
click at [413, 148] on span "تاكيد" at bounding box center [415, 149] width 11 height 10
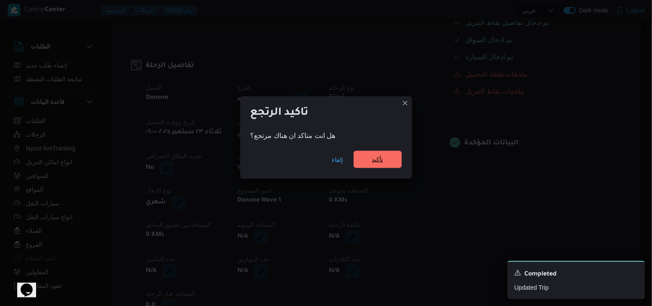
click at [387, 162] on span "تأكيد" at bounding box center [378, 159] width 48 height 17
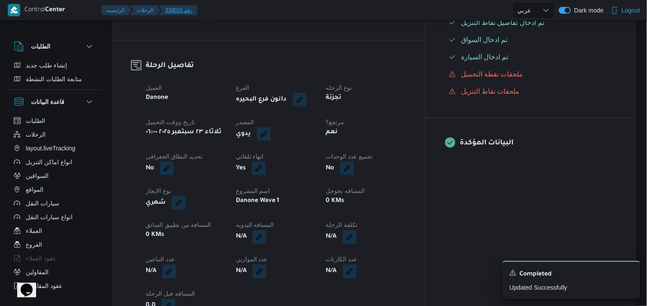
select select "ar"
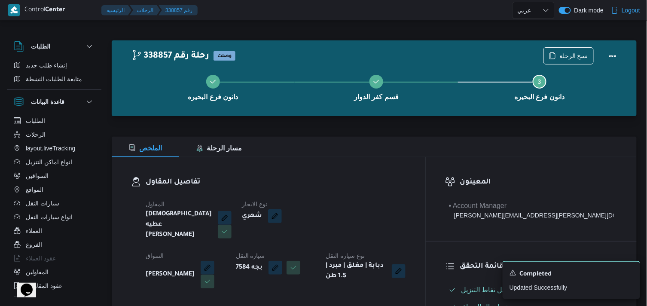
select select "ar"
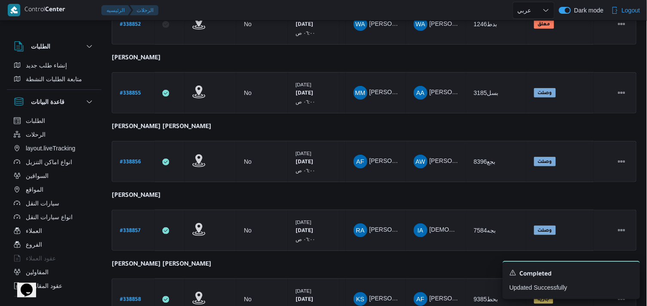
scroll to position [182, 0]
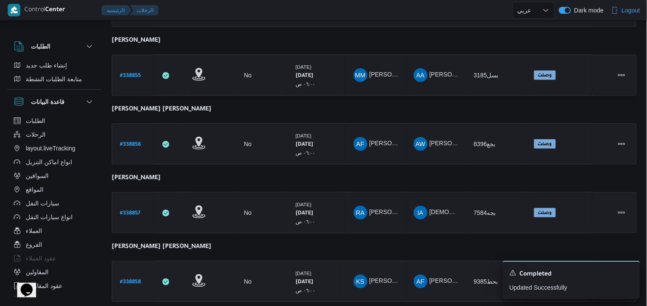
click at [123, 279] on b "# 338858" at bounding box center [130, 282] width 21 height 6
select select "ar"
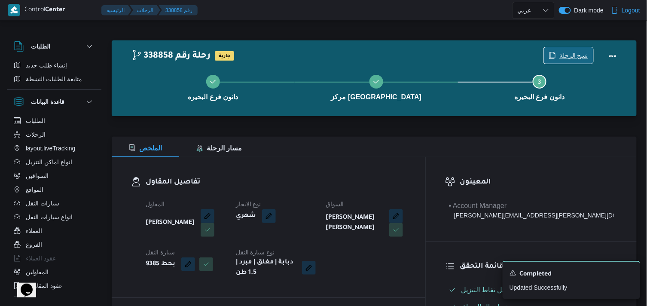
click at [580, 54] on span "نسخ الرحلة" at bounding box center [574, 55] width 29 height 10
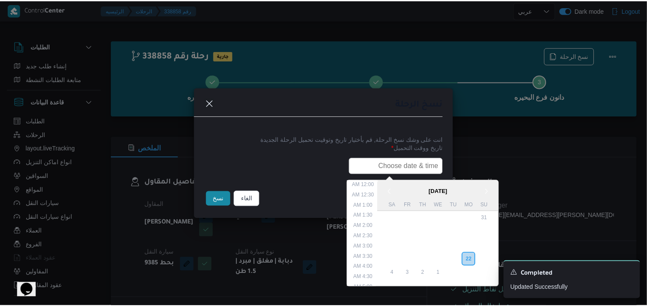
scroll to position [200, 0]
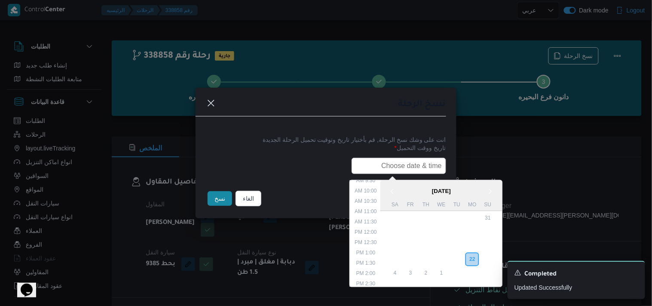
click at [397, 165] on input "text" at bounding box center [399, 166] width 95 height 16
type input "23/09/2025 6:00AM"
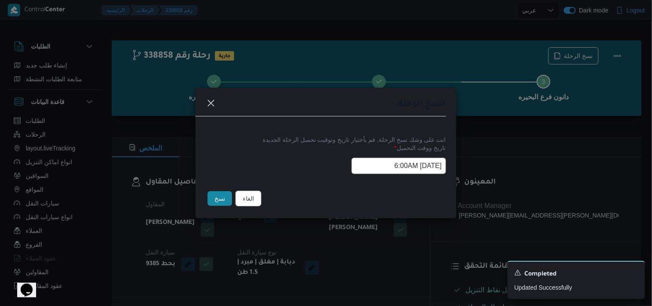
click at [220, 202] on button "نسخ" at bounding box center [220, 198] width 24 height 15
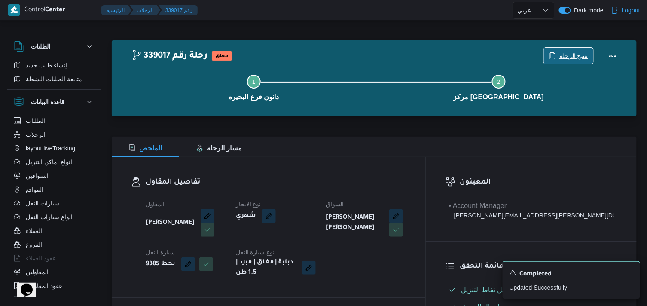
scroll to position [267, 0]
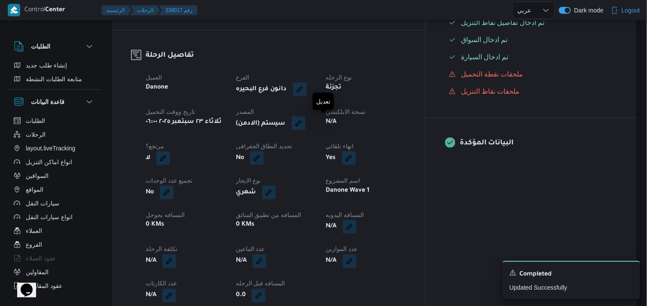
click at [306, 123] on button "button" at bounding box center [299, 123] width 14 height 14
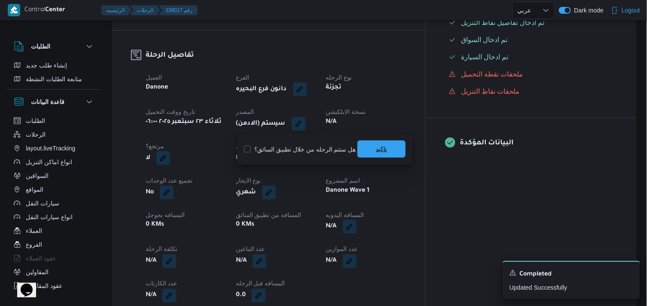
click at [367, 142] on span "تاكيد" at bounding box center [382, 149] width 48 height 17
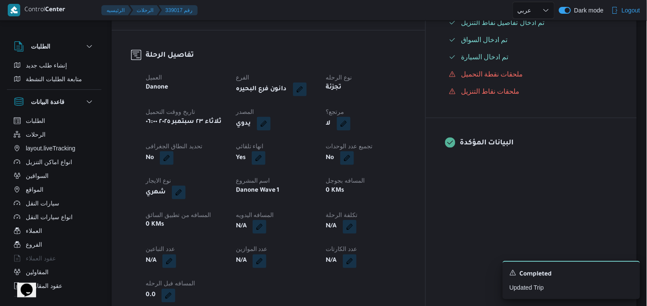
click at [351, 121] on button "button" at bounding box center [344, 124] width 14 height 14
click at [360, 149] on label "هل هناك مرتجع؟" at bounding box center [364, 149] width 52 height 10
checkbox input "true"
click at [407, 147] on span "تاكيد" at bounding box center [415, 149] width 48 height 17
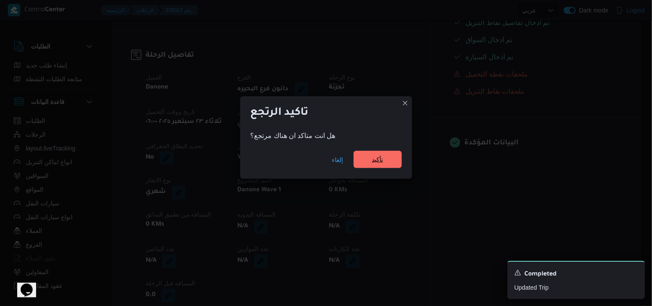
click at [375, 156] on span "تأكيد" at bounding box center [377, 159] width 11 height 10
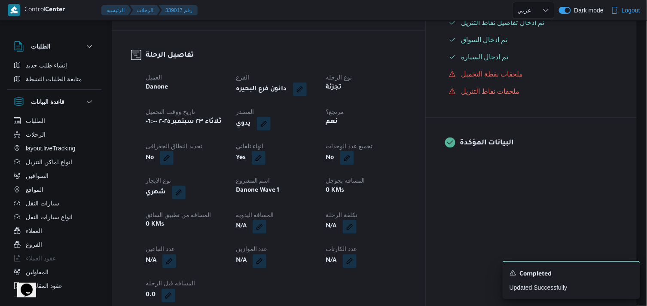
select select "ar"
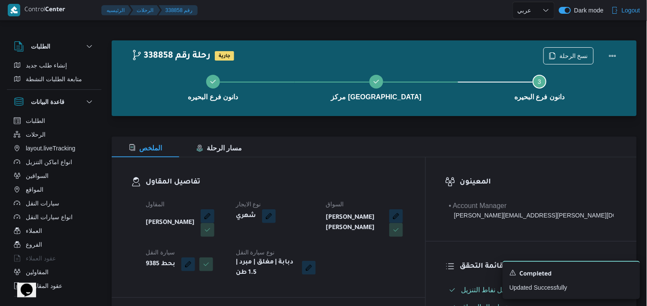
select select "ar"
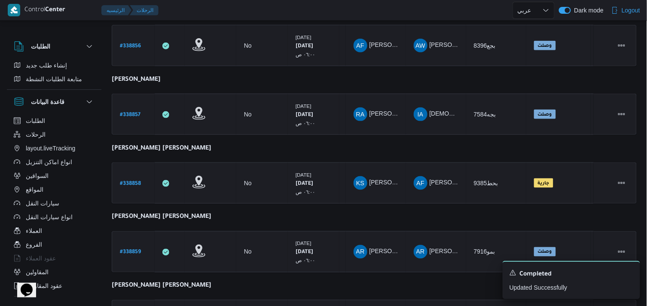
scroll to position [296, 0]
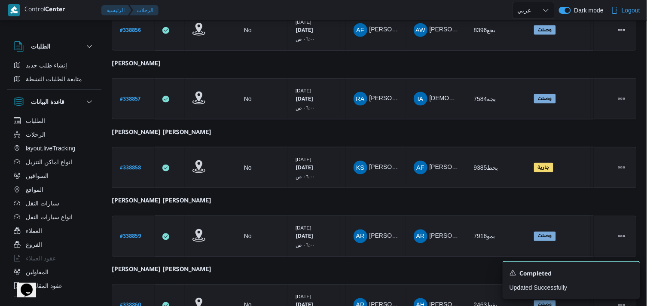
click at [140, 234] on b "# 338859" at bounding box center [130, 237] width 21 height 6
select select "ar"
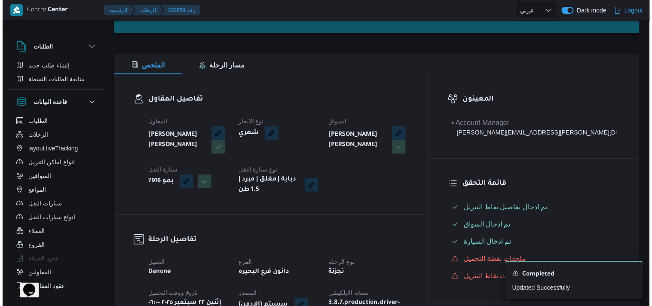
scroll to position [9, 0]
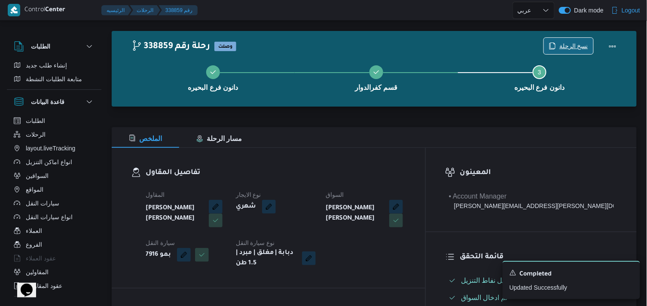
click at [578, 40] on span "نسخ الرحلة" at bounding box center [568, 46] width 49 height 16
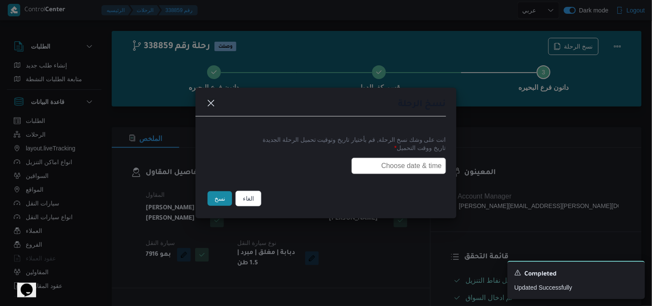
click at [404, 149] on label "تاريخ ووقت التحميل *" at bounding box center [326, 150] width 240 height 13
drag, startPoint x: 404, startPoint y: 160, endPoint x: 400, endPoint y: 170, distance: 10.4
click at [403, 162] on input "text" at bounding box center [399, 166] width 95 height 16
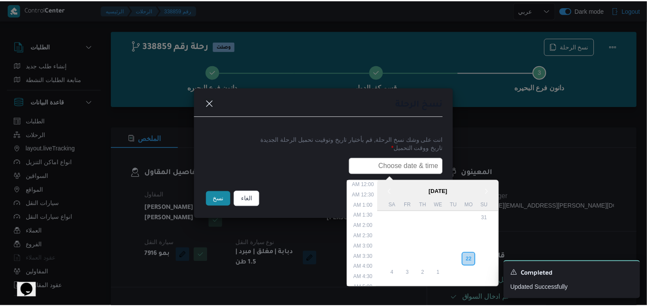
scroll to position [200, 0]
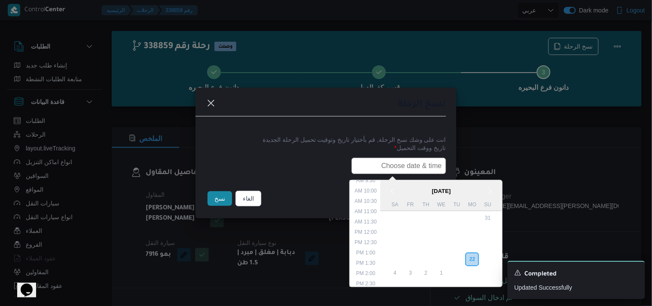
type input "23/09/2025 6:00AM"
click at [217, 199] on button "نسخ" at bounding box center [220, 198] width 24 height 15
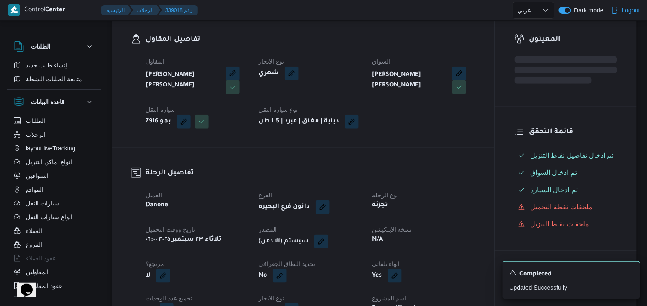
scroll to position [153, 0]
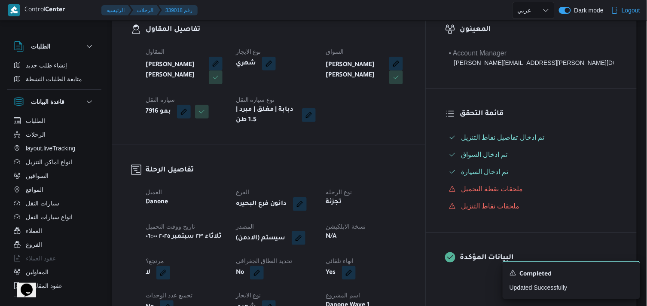
click at [306, 239] on button "button" at bounding box center [299, 238] width 14 height 14
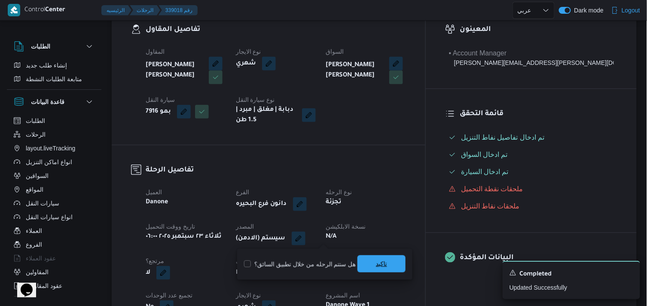
click at [384, 263] on span "تاكيد" at bounding box center [381, 264] width 11 height 10
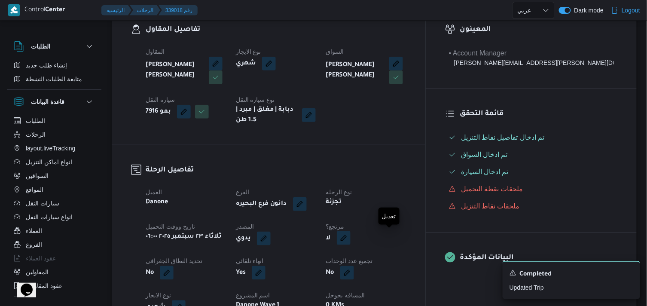
click at [351, 240] on button "button" at bounding box center [344, 238] width 14 height 14
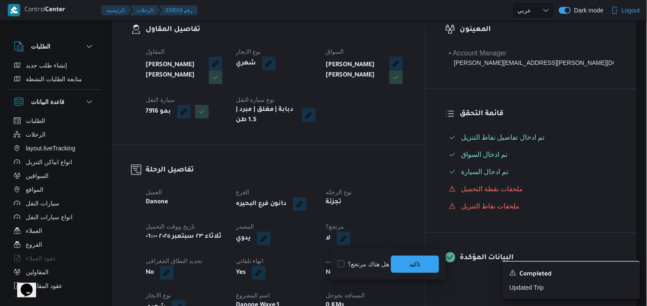
drag, startPoint x: 368, startPoint y: 265, endPoint x: 378, endPoint y: 263, distance: 10.5
click at [372, 264] on label "هل هناك مرتجع؟" at bounding box center [364, 264] width 52 height 10
click at [412, 264] on span "تاكيد" at bounding box center [415, 264] width 11 height 10
click at [392, 245] on div "لا" at bounding box center [366, 238] width 82 height 15
click at [351, 243] on button "button" at bounding box center [344, 238] width 14 height 14
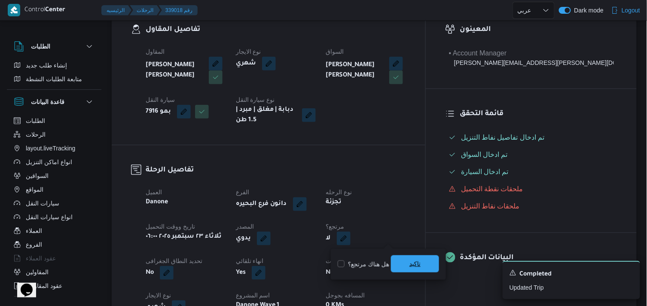
drag, startPoint x: 372, startPoint y: 261, endPoint x: 394, endPoint y: 266, distance: 22.6
click at [373, 262] on label "هل هناك مرتجع؟" at bounding box center [364, 264] width 52 height 10
click at [396, 266] on span "تاكيد" at bounding box center [415, 263] width 48 height 17
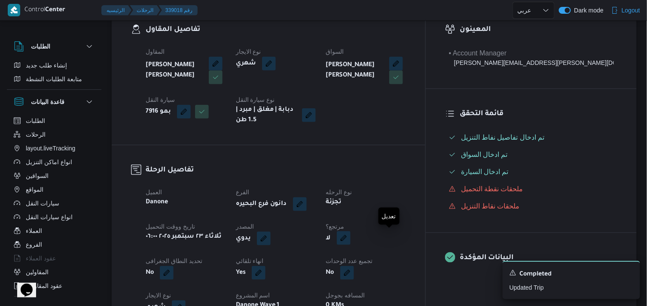
click at [351, 244] on button "button" at bounding box center [344, 238] width 14 height 14
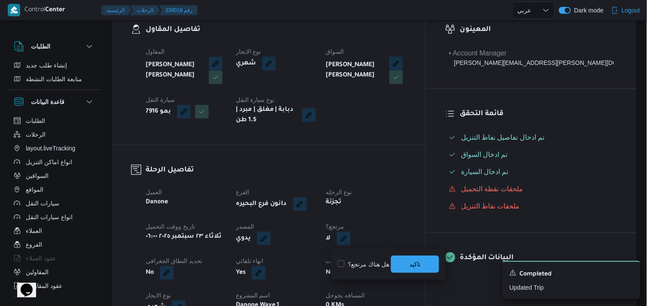
click at [367, 265] on label "هل هناك مرتجع؟" at bounding box center [364, 264] width 52 height 10
checkbox input "true"
click at [405, 268] on span "تاكيد" at bounding box center [415, 263] width 48 height 17
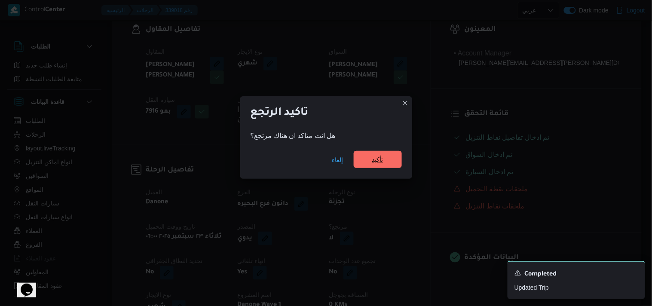
click at [371, 166] on span "تأكيد" at bounding box center [378, 159] width 48 height 17
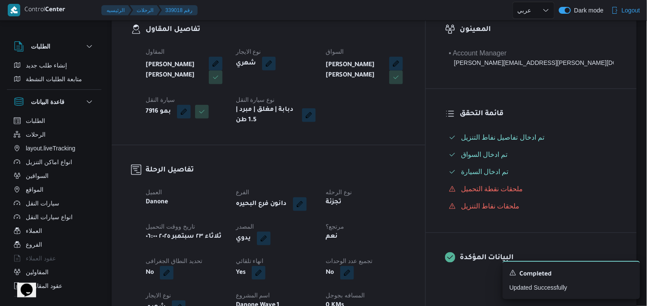
select select "ar"
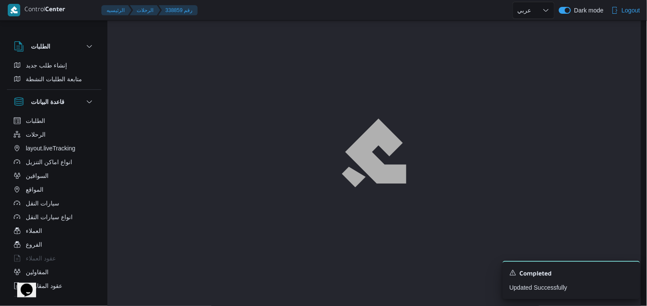
scroll to position [9, 0]
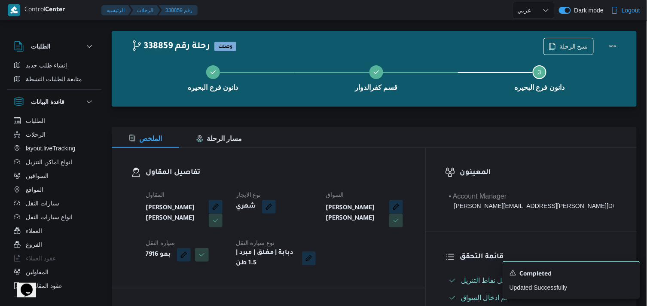
select select "ar"
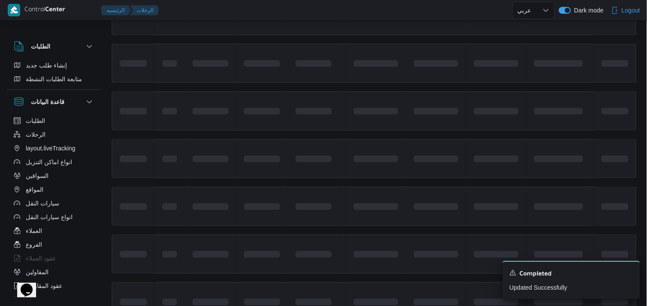
scroll to position [374, 0]
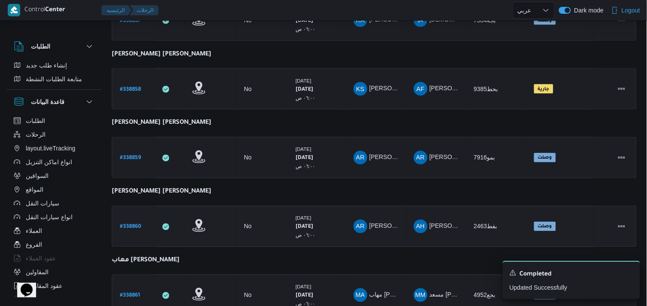
click at [138, 226] on b "# 338860" at bounding box center [130, 227] width 21 height 6
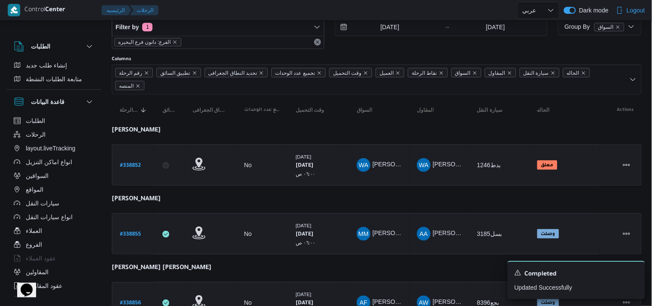
select select "ar"
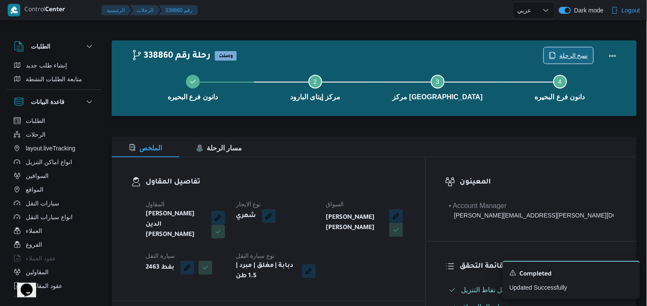
click at [571, 58] on span "نسخ الرحلة" at bounding box center [574, 55] width 29 height 10
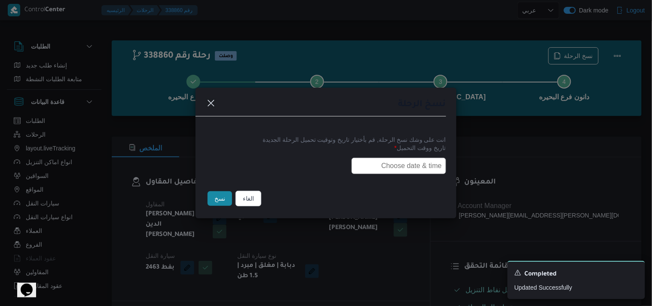
click at [432, 160] on input "text" at bounding box center [399, 166] width 95 height 16
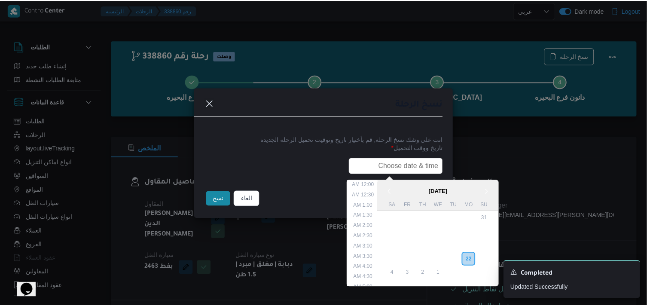
scroll to position [211, 0]
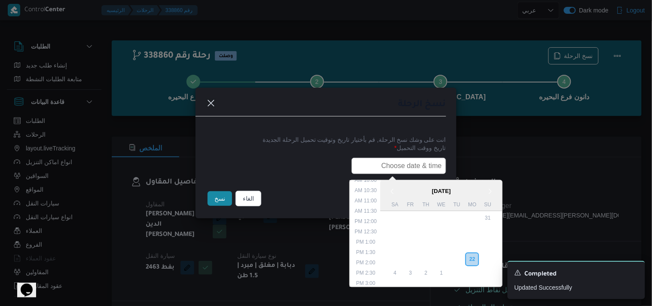
type input "23/09/2025 6:00AM"
click at [218, 203] on button "نسخ" at bounding box center [220, 198] width 24 height 15
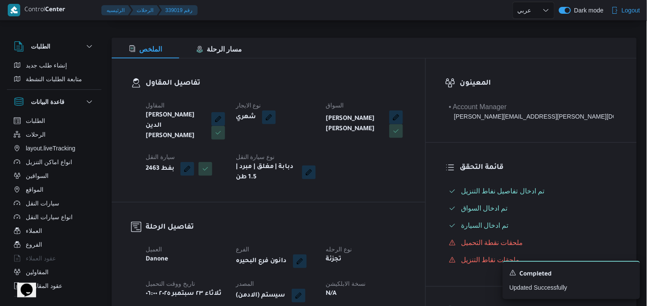
scroll to position [191, 0]
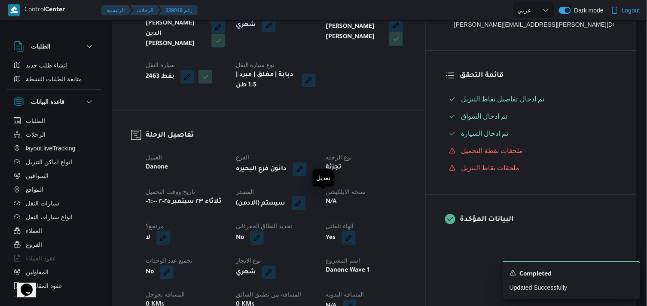
click at [306, 196] on button "button" at bounding box center [299, 203] width 14 height 14
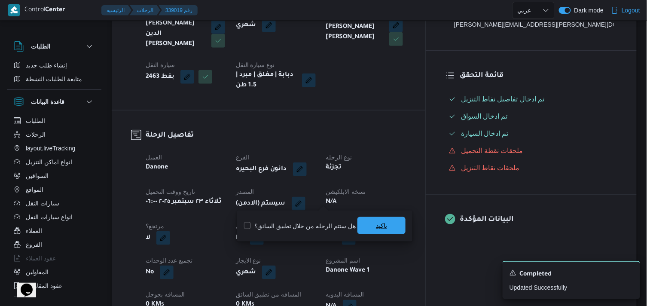
click at [364, 228] on span "تاكيد" at bounding box center [382, 225] width 48 height 17
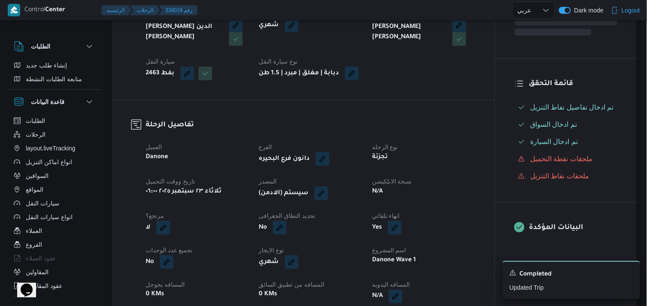
click at [170, 221] on button "button" at bounding box center [163, 228] width 14 height 14
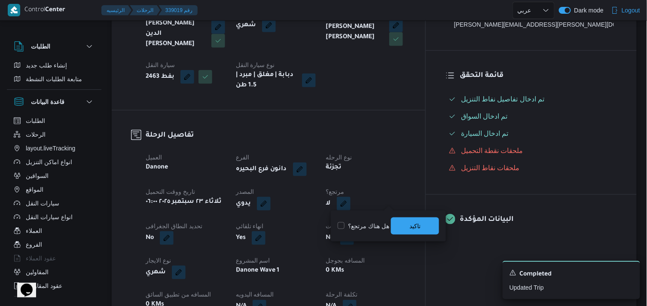
click at [364, 223] on label "هل هناك مرتجع؟" at bounding box center [364, 226] width 52 height 10
checkbox input "true"
click at [403, 227] on span "تاكيد" at bounding box center [415, 225] width 48 height 17
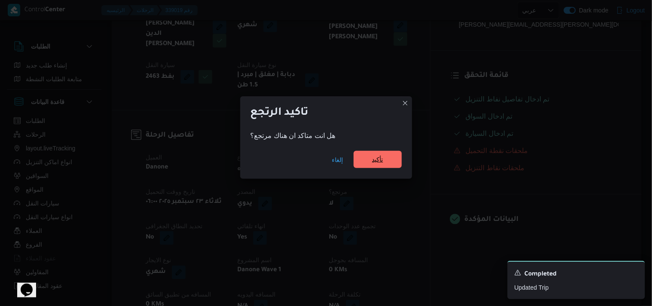
click at [383, 156] on span "تأكيد" at bounding box center [377, 159] width 11 height 10
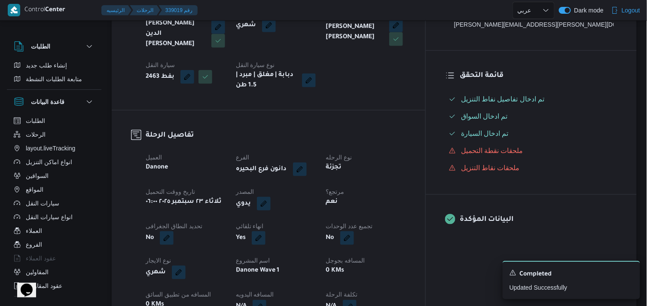
drag, startPoint x: 310, startPoint y: 109, endPoint x: 305, endPoint y: 110, distance: 5.2
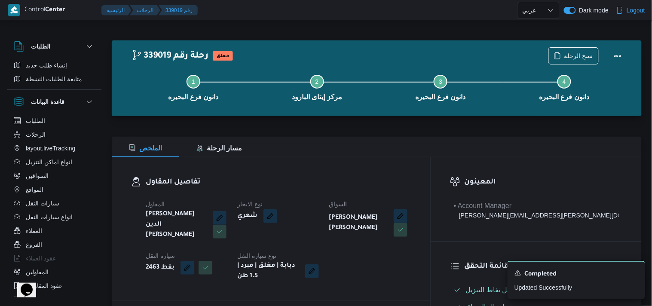
select select "ar"
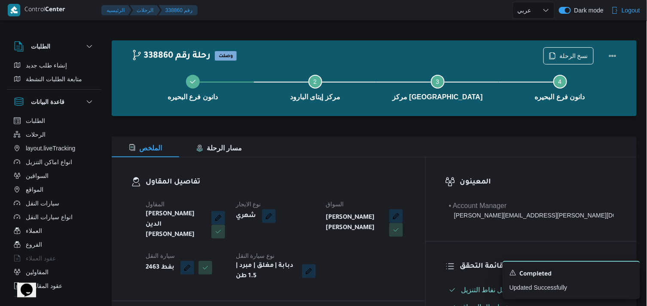
select select "ar"
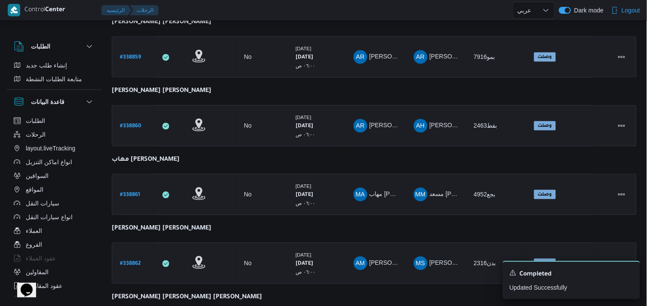
scroll to position [474, 0]
click at [132, 193] on b "# 338861" at bounding box center [130, 196] width 20 height 6
select select "ar"
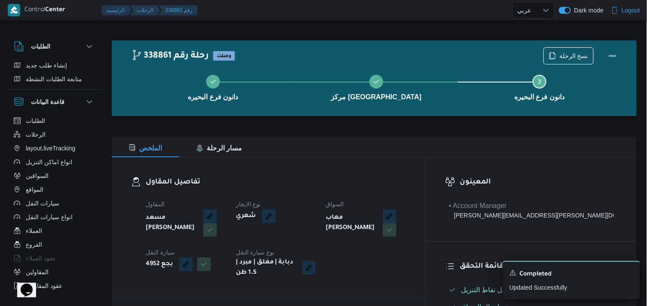
click at [559, 54] on span "نسخ الرحلة" at bounding box center [568, 55] width 49 height 16
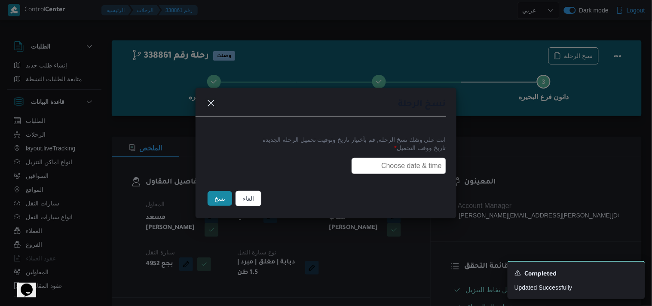
click at [426, 158] on input "text" at bounding box center [399, 166] width 95 height 16
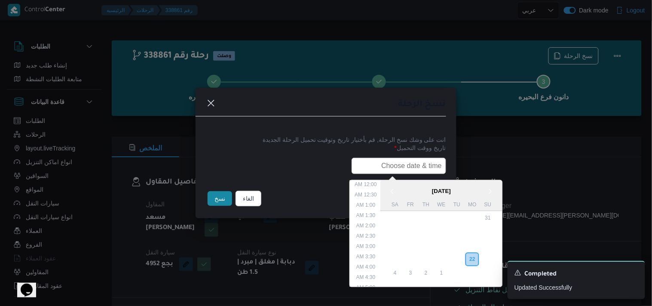
scroll to position [211, 0]
type input "23/09/2025 6:00AM"
click at [215, 199] on button "نسخ" at bounding box center [220, 198] width 24 height 15
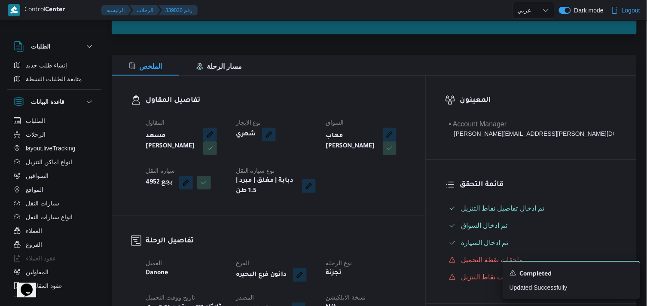
scroll to position [143, 0]
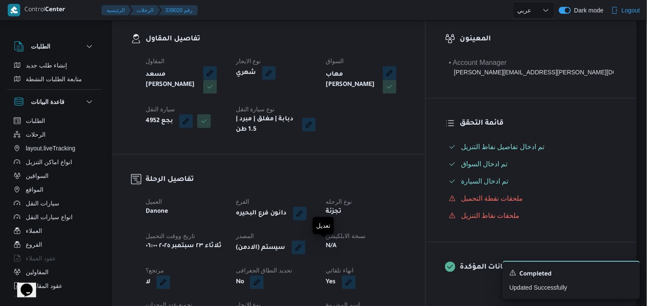
click at [306, 243] on button "button" at bounding box center [299, 248] width 14 height 14
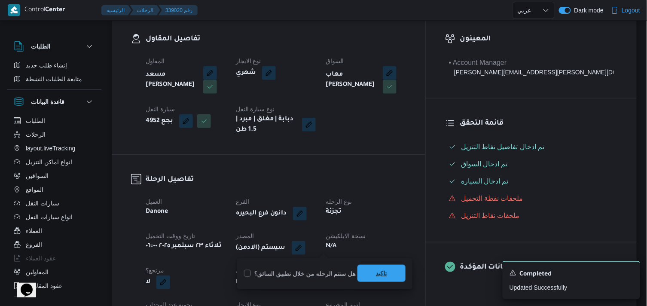
click at [376, 267] on span "تاكيد" at bounding box center [382, 273] width 48 height 17
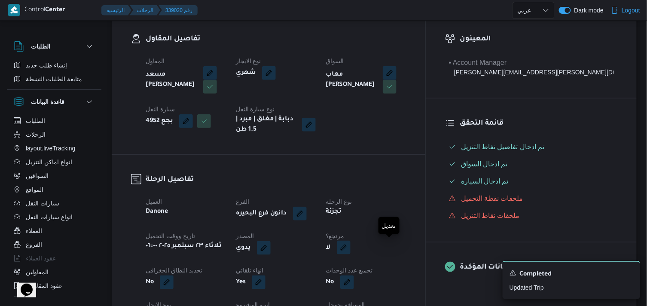
click at [351, 253] on button "button" at bounding box center [344, 248] width 14 height 14
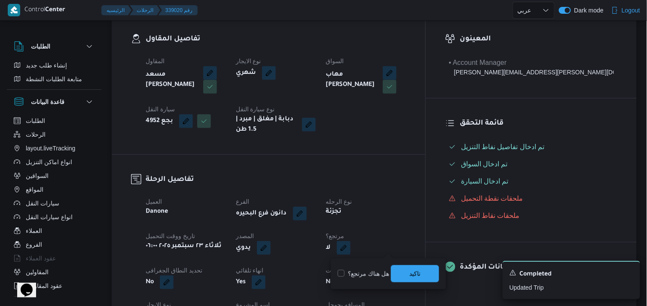
click at [371, 273] on label "هل هناك مرتجع؟" at bounding box center [364, 274] width 52 height 10
checkbox input "true"
click at [394, 268] on span "تاكيد" at bounding box center [415, 273] width 48 height 17
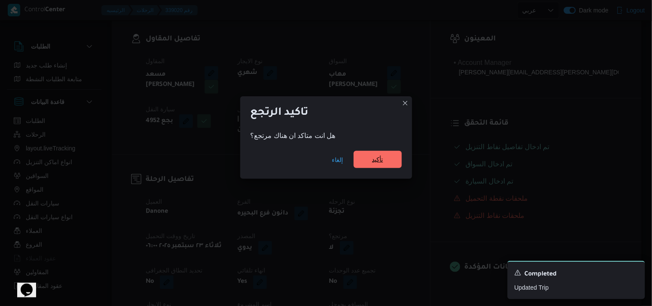
click at [382, 158] on span "تأكيد" at bounding box center [377, 159] width 11 height 10
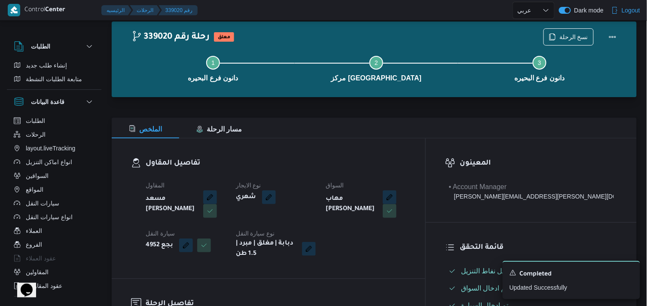
scroll to position [0, 0]
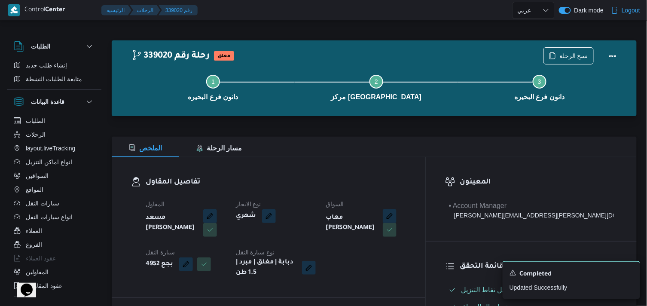
select select "ar"
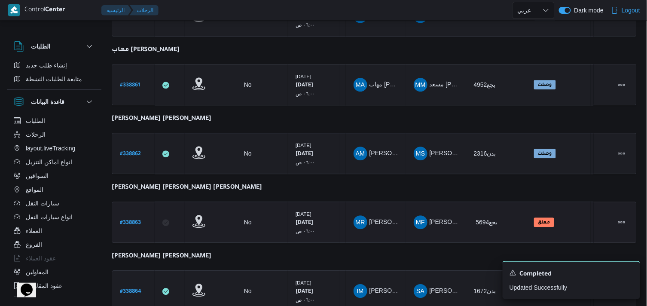
scroll to position [568, 0]
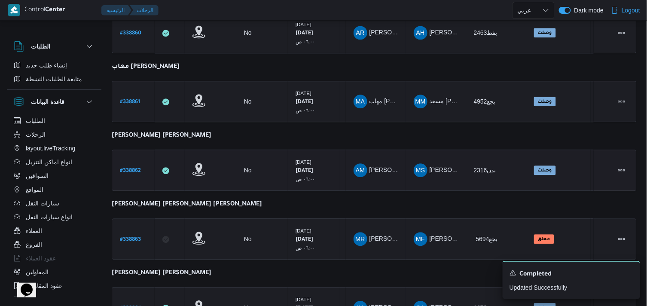
click at [134, 168] on b "# 338862" at bounding box center [130, 171] width 21 height 6
select select "ar"
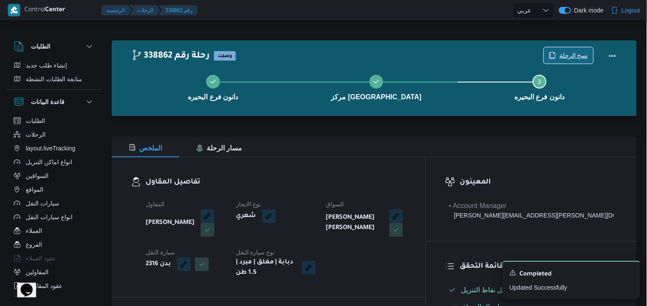
click at [569, 52] on span "نسخ الرحلة" at bounding box center [574, 55] width 29 height 10
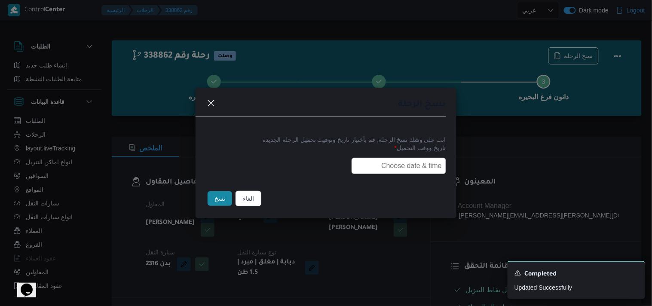
click at [398, 159] on input "text" at bounding box center [399, 166] width 95 height 16
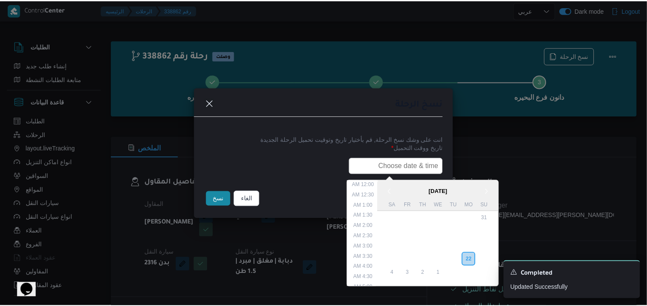
scroll to position [211, 0]
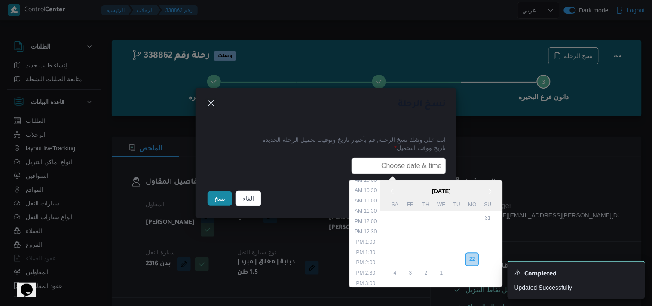
type input "23/09/2025 6:00AM"
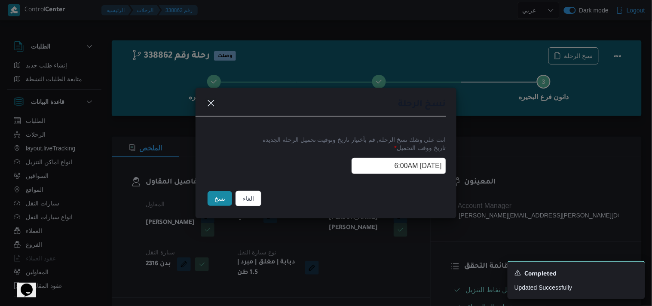
click at [226, 196] on button "نسخ" at bounding box center [220, 198] width 24 height 15
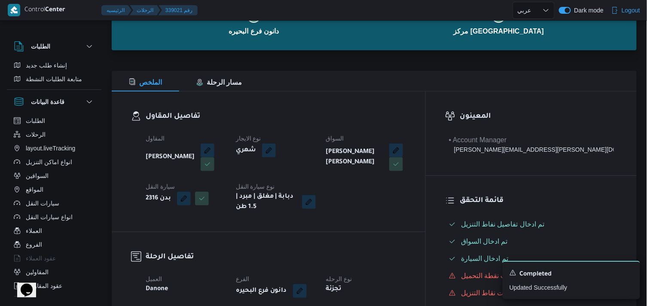
scroll to position [143, 0]
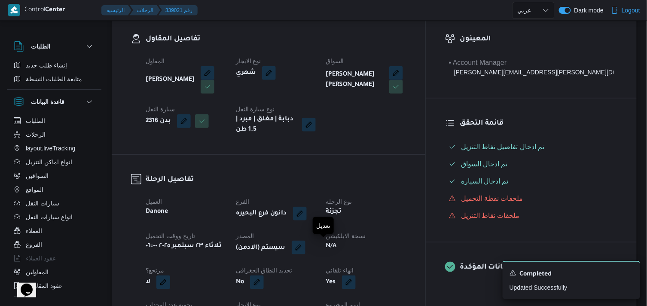
click at [306, 247] on button "button" at bounding box center [299, 248] width 14 height 14
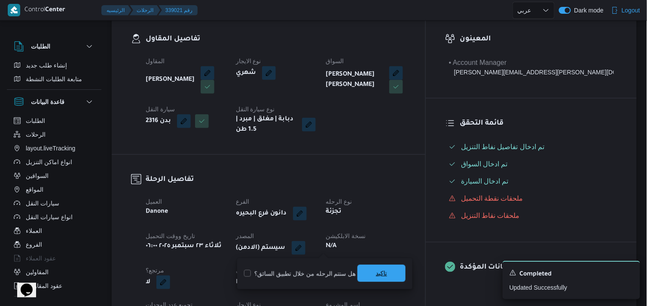
click at [361, 272] on span "تاكيد" at bounding box center [382, 273] width 48 height 17
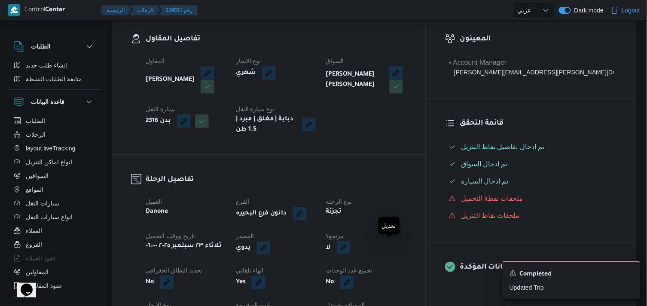
click at [351, 251] on button "button" at bounding box center [344, 248] width 14 height 14
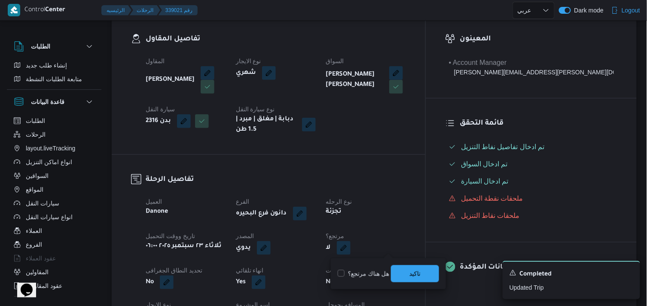
click at [371, 270] on label "هل هناك مرتجع؟" at bounding box center [364, 274] width 52 height 10
checkbox input "true"
click at [397, 271] on span "تاكيد" at bounding box center [415, 273] width 48 height 17
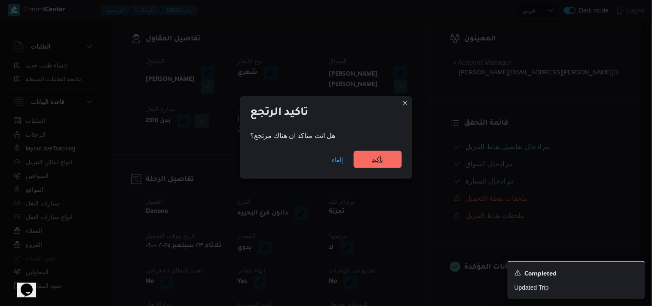
click at [382, 162] on span "تأكيد" at bounding box center [377, 159] width 11 height 10
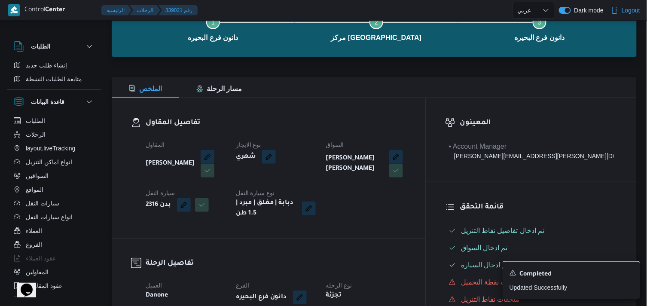
scroll to position [0, 0]
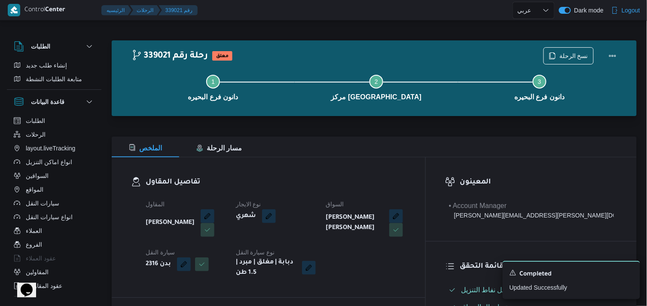
select select "ar"
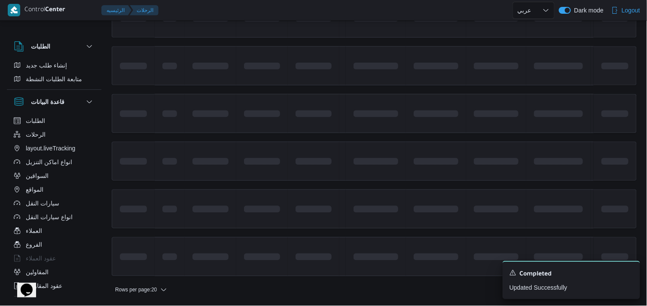
scroll to position [645, 0]
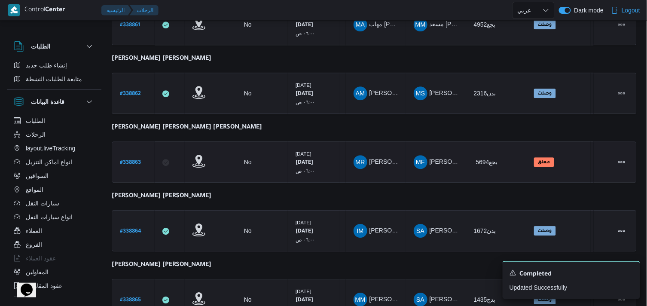
click at [134, 160] on b "# 338863" at bounding box center [130, 163] width 21 height 6
select select "ar"
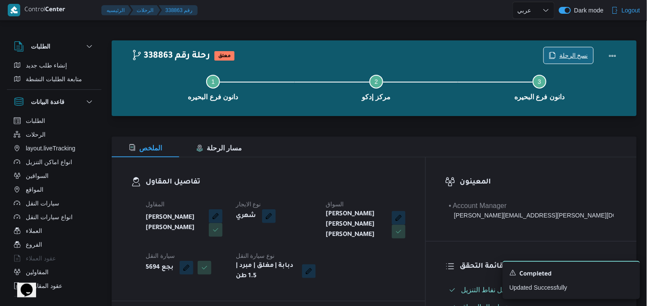
click at [572, 54] on span "نسخ الرحلة" at bounding box center [574, 55] width 29 height 10
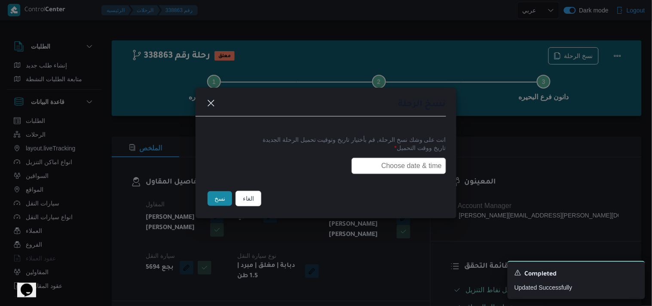
drag, startPoint x: 402, startPoint y: 161, endPoint x: 398, endPoint y: 169, distance: 9.4
click at [403, 161] on input "text" at bounding box center [399, 166] width 95 height 16
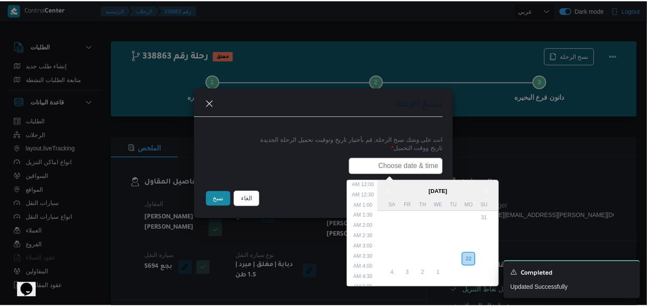
scroll to position [211, 0]
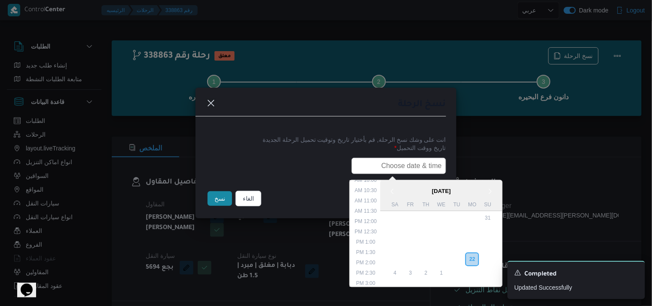
type input "23/09/2025 6:00AM"
click at [223, 200] on button "نسخ" at bounding box center [220, 198] width 24 height 15
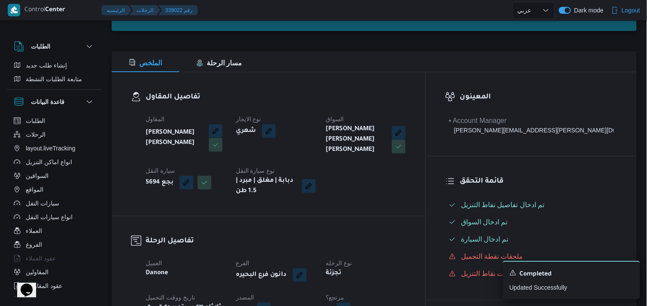
scroll to position [95, 0]
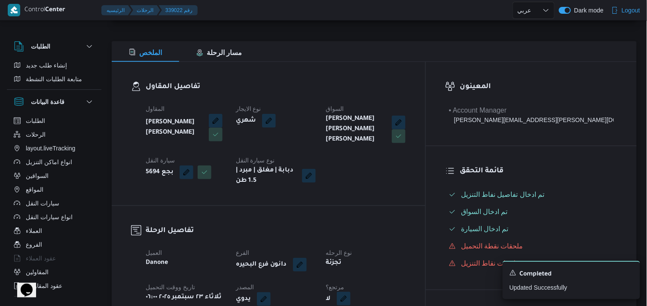
click at [351, 293] on button "button" at bounding box center [344, 299] width 14 height 14
click at [382, 268] on label "هل هناك مرتجع؟" at bounding box center [364, 270] width 52 height 10
checkbox input "true"
click at [401, 264] on span "تاكيد" at bounding box center [415, 269] width 48 height 17
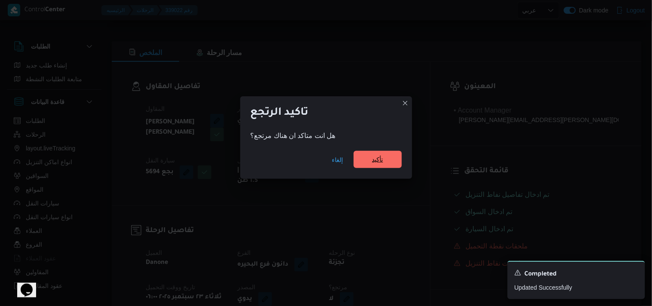
click at [376, 165] on span "تأكيد" at bounding box center [377, 159] width 11 height 10
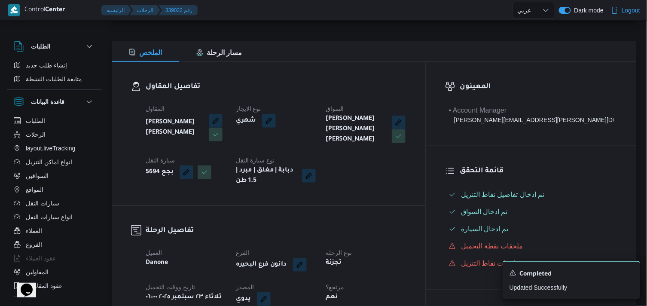
select select "ar"
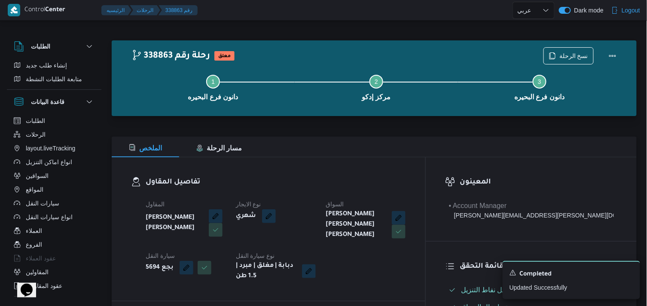
select select "ar"
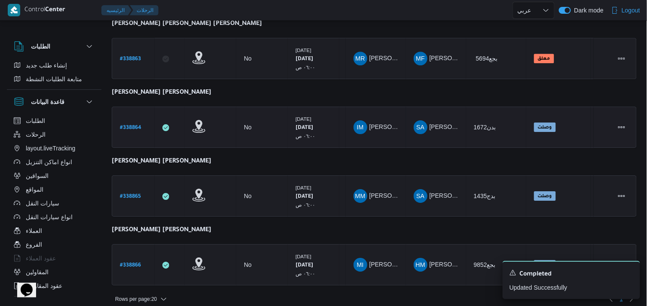
scroll to position [750, 0]
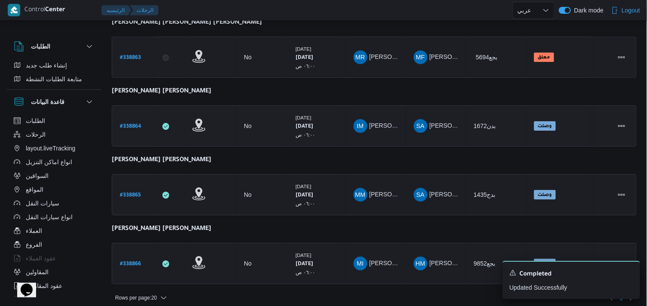
click at [139, 124] on b "# 338864" at bounding box center [130, 127] width 21 height 6
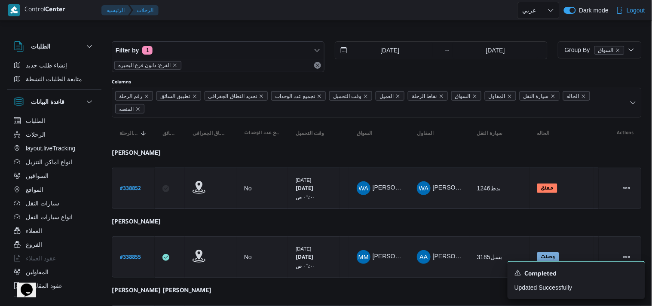
select select "ar"
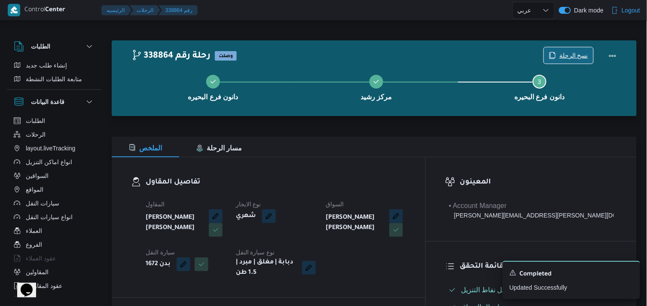
click at [562, 55] on span "نسخ الرحلة" at bounding box center [574, 55] width 29 height 10
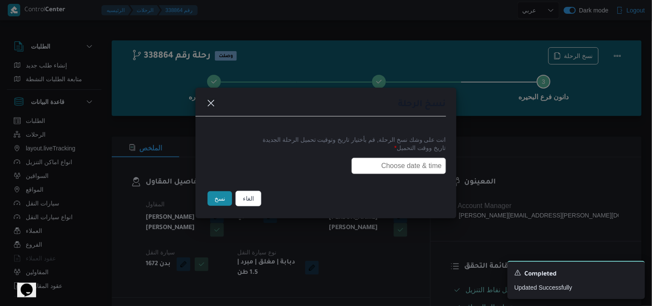
click at [390, 170] on input "text" at bounding box center [399, 166] width 95 height 16
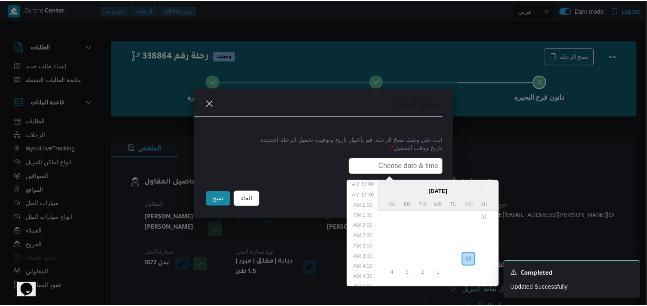
scroll to position [211, 0]
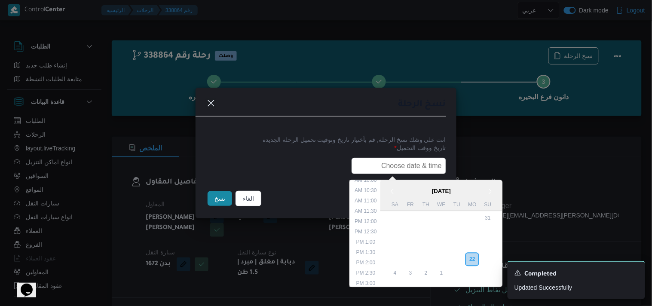
type input "23/09/2025 6:00AM"
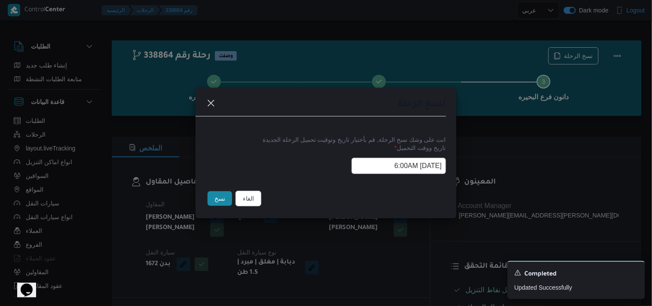
click at [228, 196] on button "نسخ" at bounding box center [220, 198] width 24 height 15
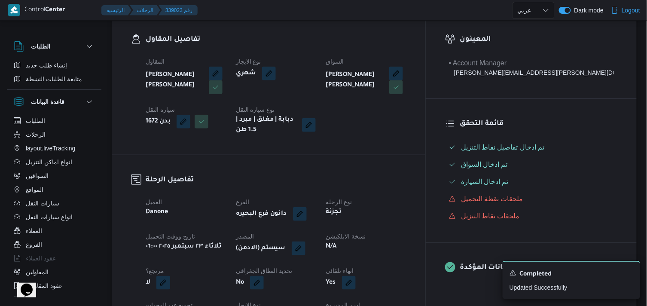
scroll to position [143, 0]
click at [316, 239] on dt "المصدر" at bounding box center [276, 236] width 80 height 10
click at [306, 243] on button "button" at bounding box center [299, 248] width 14 height 14
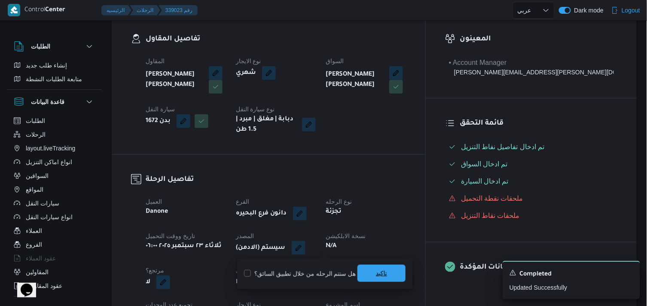
click at [367, 274] on span "تاكيد" at bounding box center [382, 273] width 48 height 17
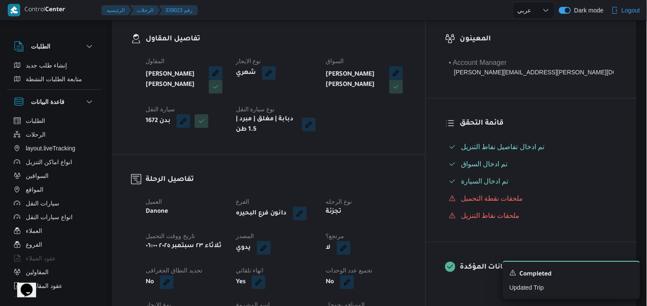
click at [351, 247] on button "button" at bounding box center [344, 248] width 14 height 14
click at [367, 268] on div "هل هناك مرتجع؟ تاكيد" at bounding box center [388, 273] width 103 height 19
click at [373, 278] on label "هل هناك مرتجع؟" at bounding box center [364, 274] width 52 height 10
checkbox input "true"
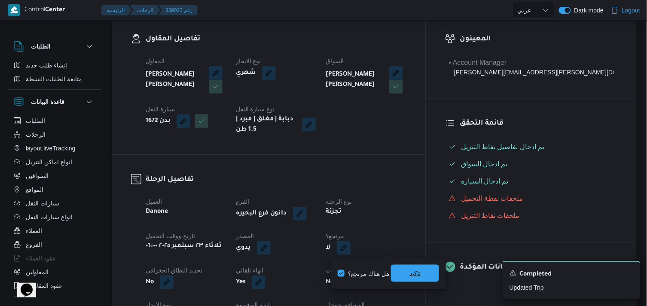
click at [401, 273] on span "تاكيد" at bounding box center [415, 273] width 48 height 17
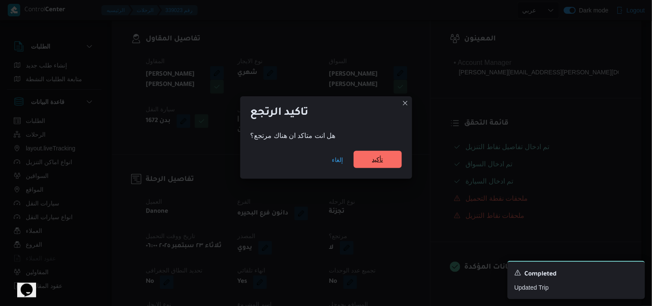
click at [372, 161] on span "تأكيد" at bounding box center [377, 159] width 11 height 10
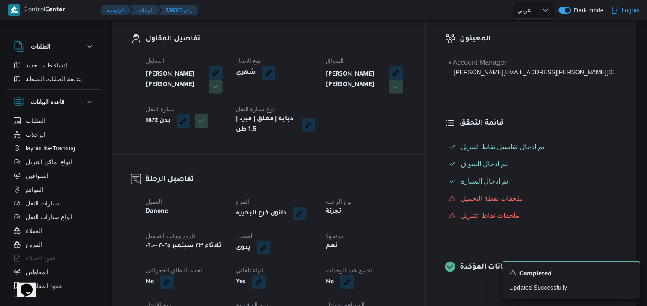
select select "ar"
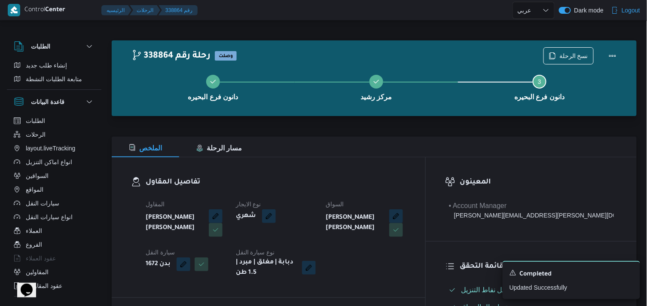
select select "ar"
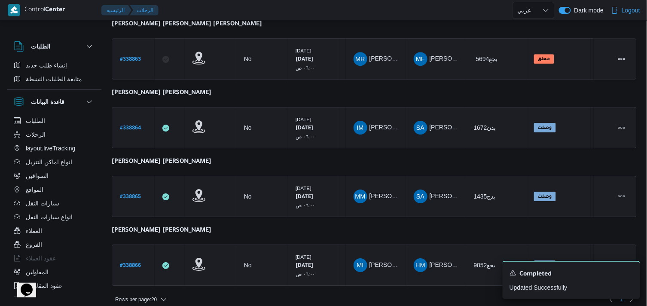
scroll to position [750, 0]
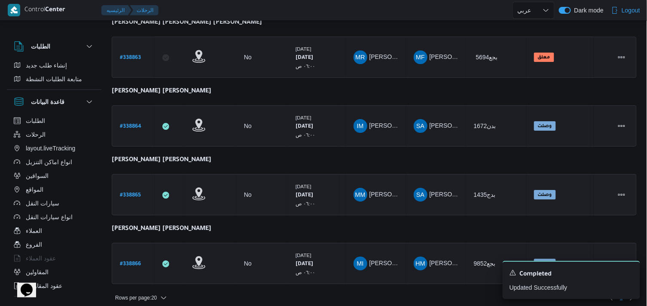
click at [132, 193] on b "# 338865" at bounding box center [130, 196] width 21 height 6
select select "ar"
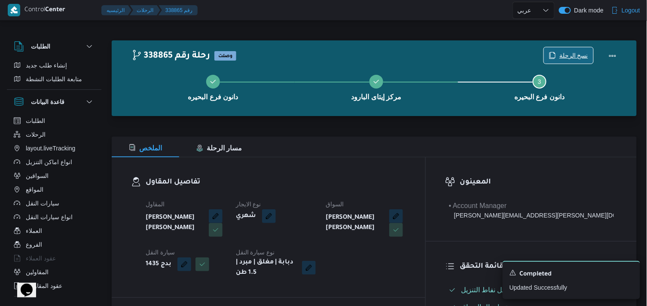
click at [570, 58] on span "نسخ الرحلة" at bounding box center [574, 55] width 29 height 10
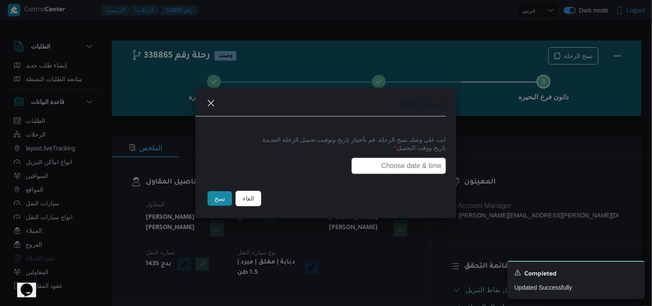
click at [371, 167] on input "text" at bounding box center [399, 166] width 95 height 16
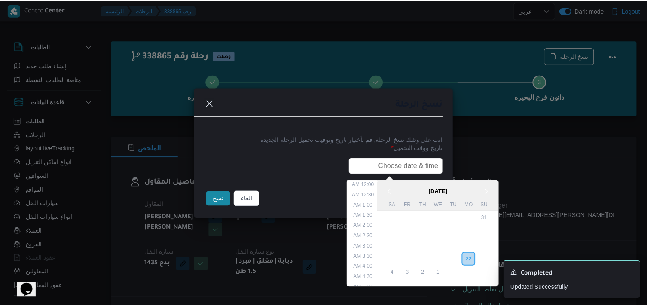
scroll to position [211, 0]
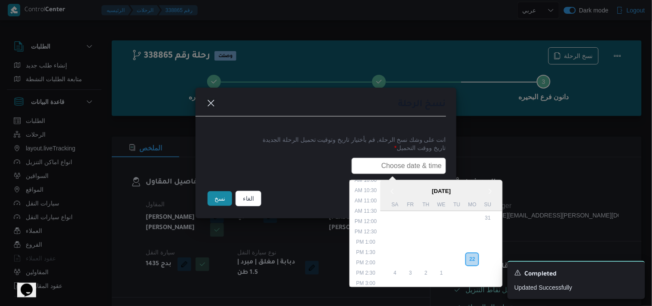
type input "23/09/2025 6:00AM"
click at [219, 204] on button "نسخ" at bounding box center [220, 198] width 24 height 15
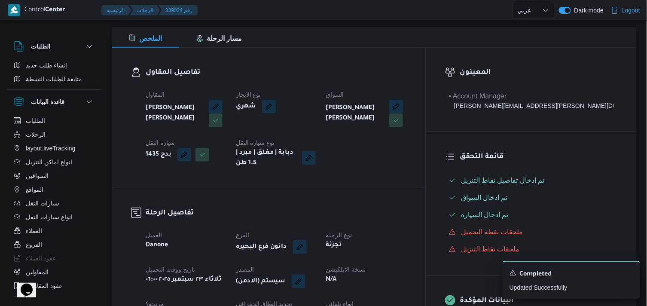
scroll to position [143, 0]
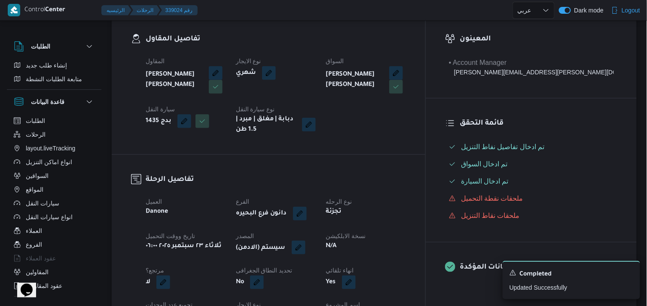
click at [306, 249] on button "button" at bounding box center [299, 248] width 14 height 14
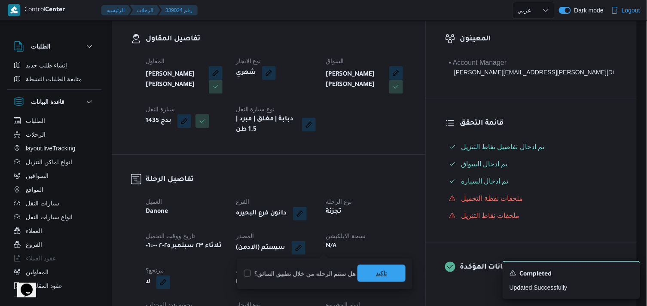
click at [376, 271] on span "تاكيد" at bounding box center [381, 273] width 11 height 10
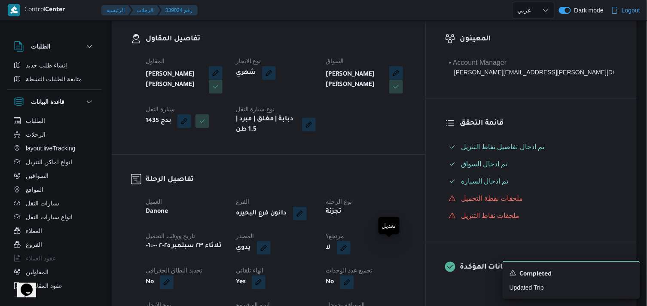
click at [351, 243] on button "button" at bounding box center [344, 248] width 14 height 14
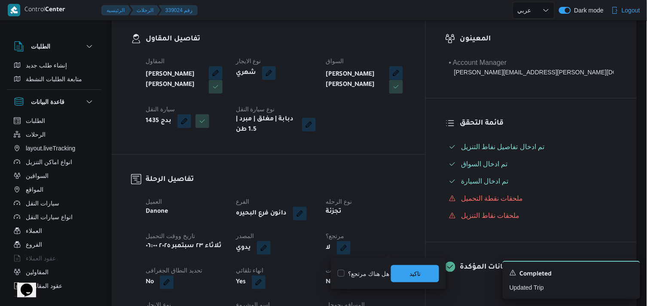
click at [366, 272] on label "هل هناك مرتجع؟" at bounding box center [364, 274] width 52 height 10
click at [388, 271] on label "هل هناك مرتجع؟" at bounding box center [364, 274] width 52 height 10
checkbox input "false"
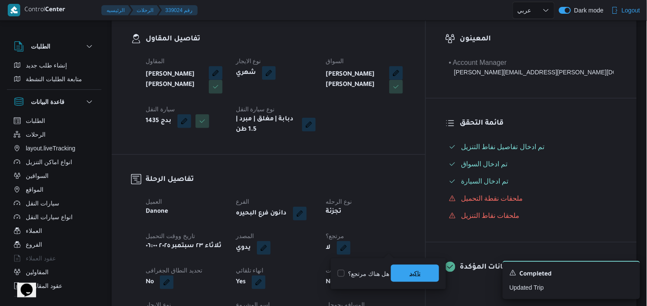
click at [398, 271] on span "تاكيد" at bounding box center [415, 273] width 48 height 17
click at [398, 252] on div "لا" at bounding box center [366, 247] width 82 height 15
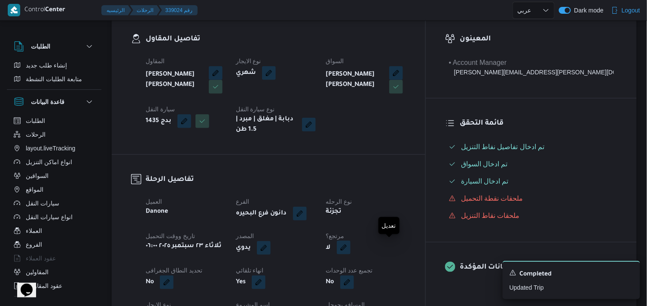
click at [351, 252] on button "button" at bounding box center [344, 248] width 14 height 14
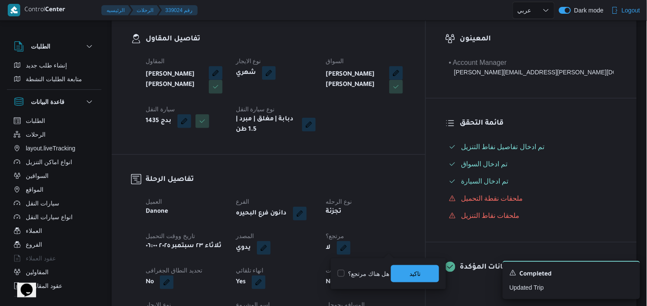
click at [367, 271] on label "هل هناك مرتجع؟" at bounding box center [364, 274] width 52 height 10
checkbox input "true"
click at [410, 273] on span "تاكيد" at bounding box center [415, 273] width 11 height 10
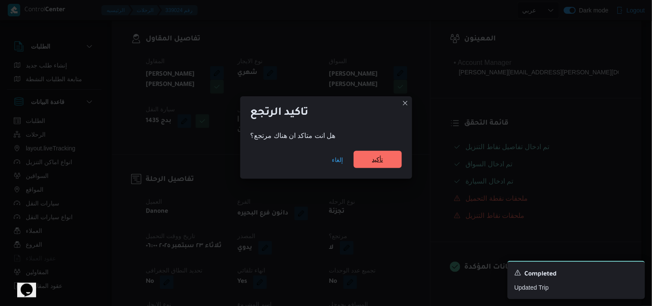
click at [376, 162] on span "تأكيد" at bounding box center [377, 159] width 11 height 10
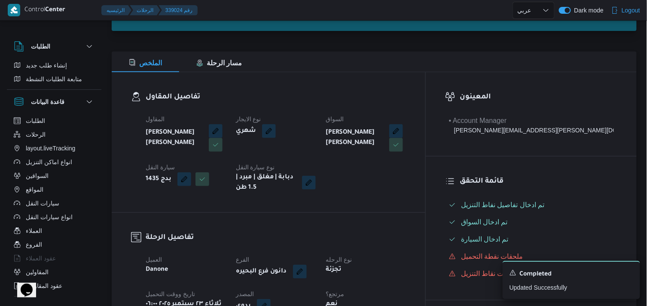
scroll to position [0, 0]
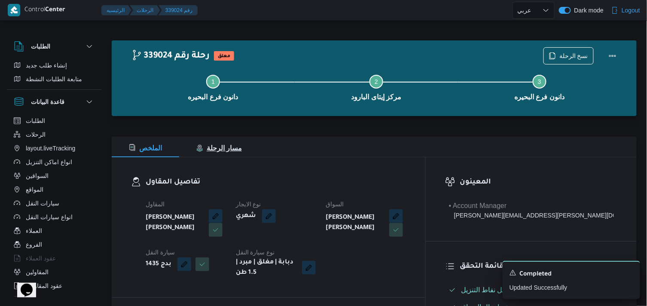
select select "ar"
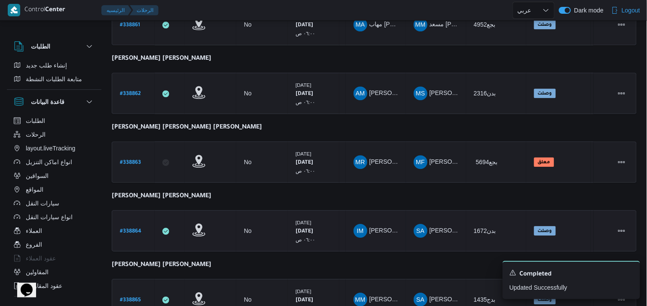
scroll to position [750, 0]
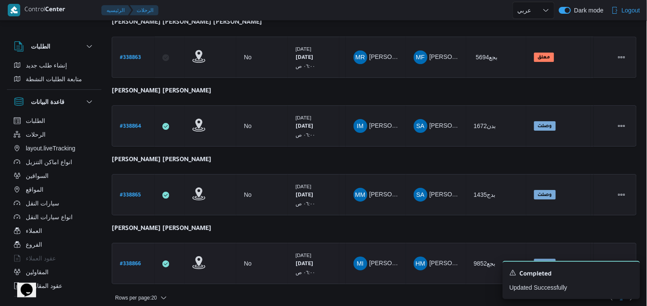
click at [133, 261] on b "# 338866" at bounding box center [130, 264] width 21 height 6
select select "ar"
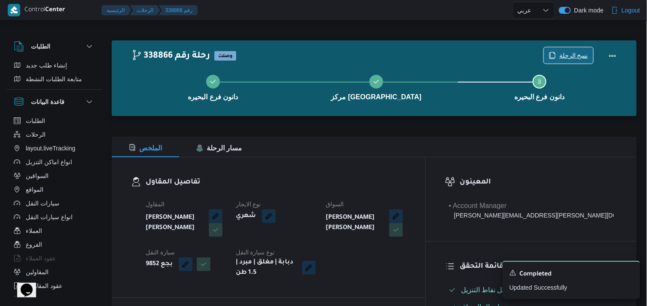
click at [565, 56] on span "نسخ الرحلة" at bounding box center [574, 55] width 29 height 10
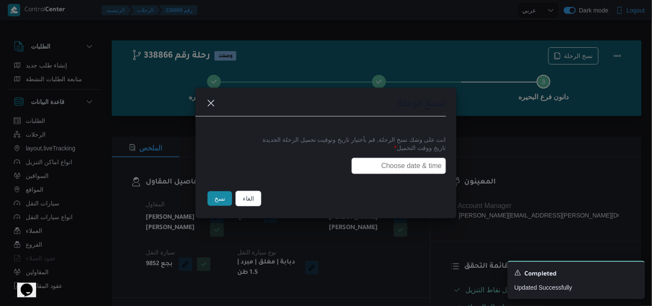
click at [367, 164] on input "text" at bounding box center [399, 166] width 95 height 16
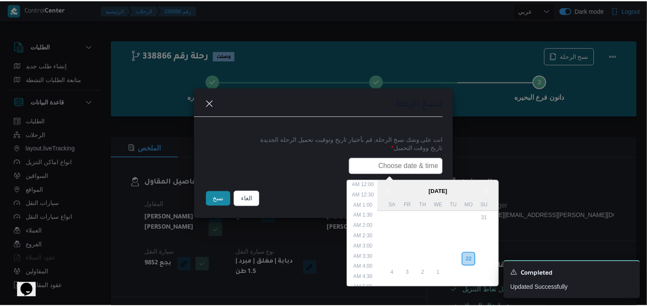
scroll to position [211, 0]
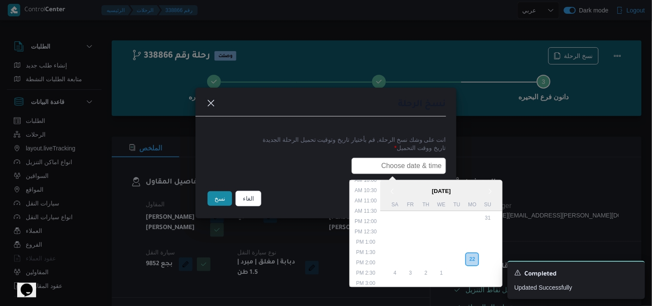
type input "23/09/2025 6:00AM"
click at [227, 199] on button "نسخ" at bounding box center [220, 198] width 24 height 15
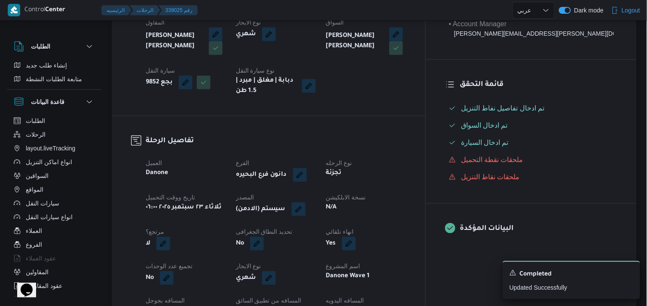
scroll to position [191, 0]
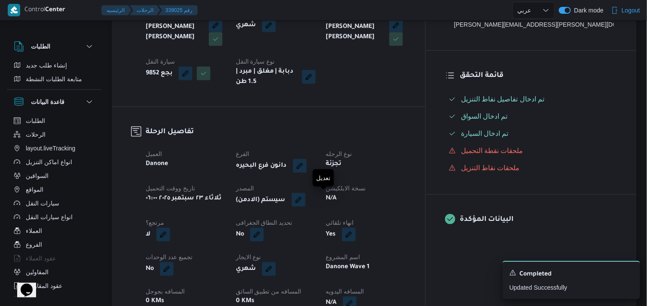
click at [306, 200] on button "button" at bounding box center [299, 200] width 14 height 14
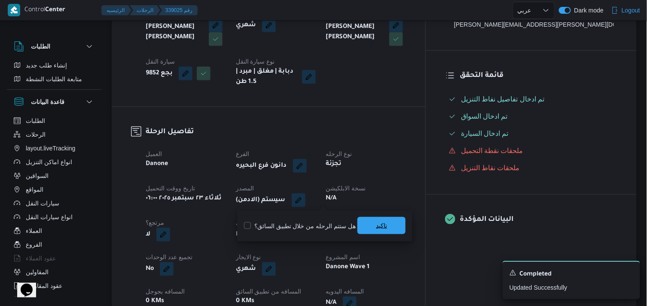
click at [364, 225] on span "تاكيد" at bounding box center [382, 225] width 48 height 17
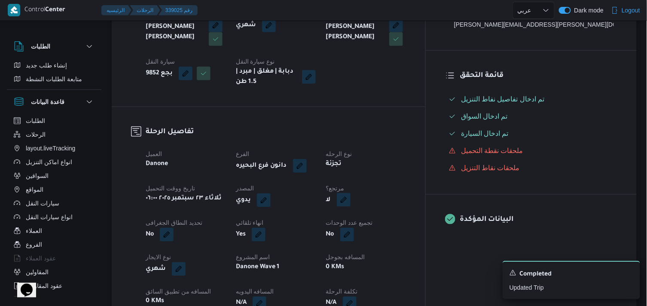
click at [351, 201] on button "button" at bounding box center [344, 200] width 14 height 14
click at [371, 226] on label "هل هناك مرتجع؟" at bounding box center [364, 226] width 52 height 10
checkbox input "true"
click at [410, 230] on span "تاكيد" at bounding box center [415, 225] width 11 height 10
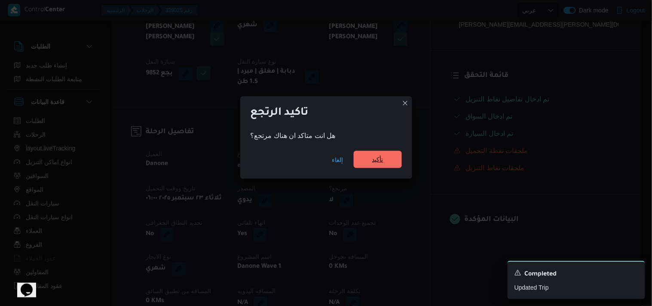
click at [377, 162] on span "تأكيد" at bounding box center [377, 159] width 11 height 10
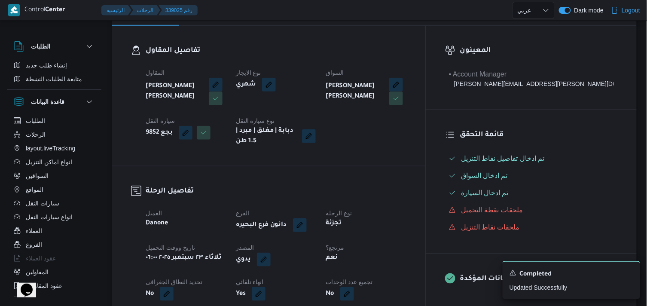
scroll to position [48, 0]
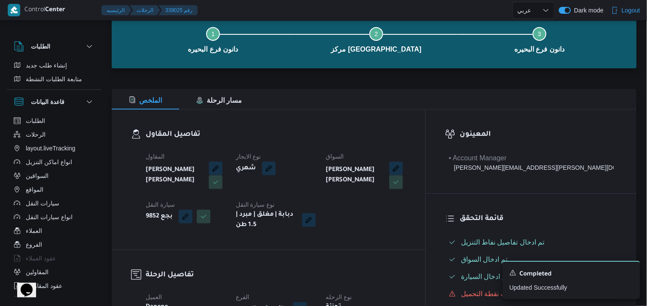
select select "ar"
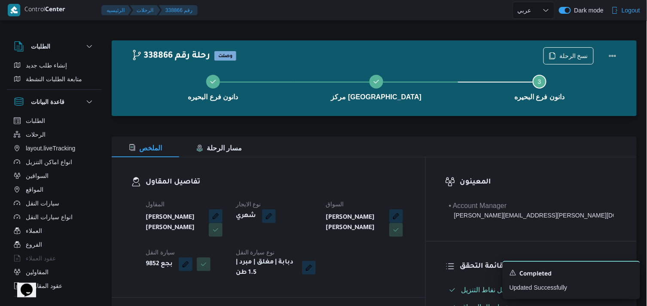
select select "ar"
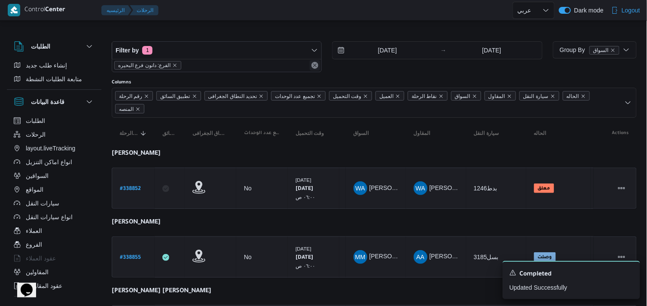
click at [312, 61] on div "الفرع: دانون فرع البحيره" at bounding box center [216, 65] width 209 height 13
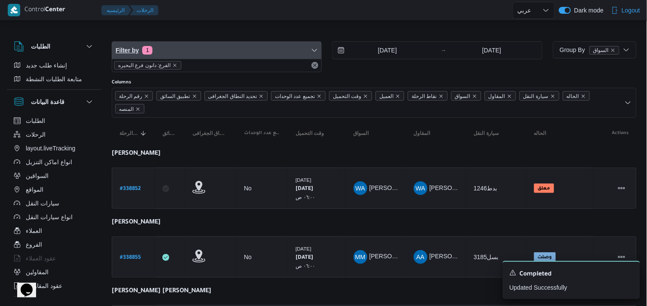
click at [312, 52] on icon "button" at bounding box center [314, 50] width 7 height 7
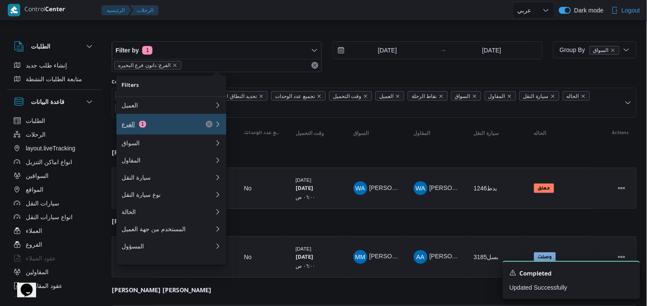
click at [208, 119] on button "الفرع 1" at bounding box center [171, 124] width 110 height 21
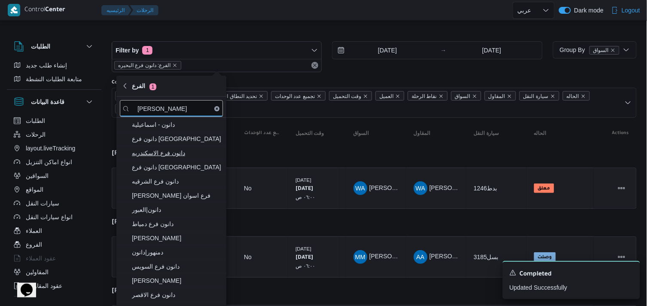
type input "دانون"
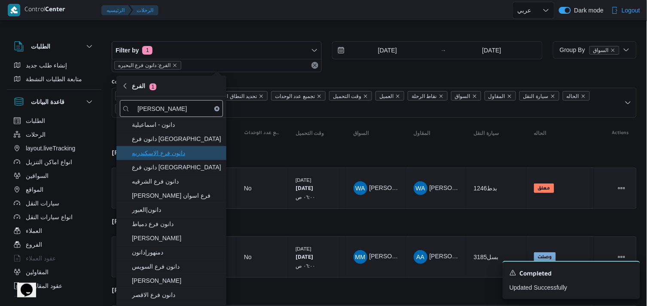
click at [162, 151] on span "دانون فرع الاسكندريه" at bounding box center [176, 153] width 89 height 10
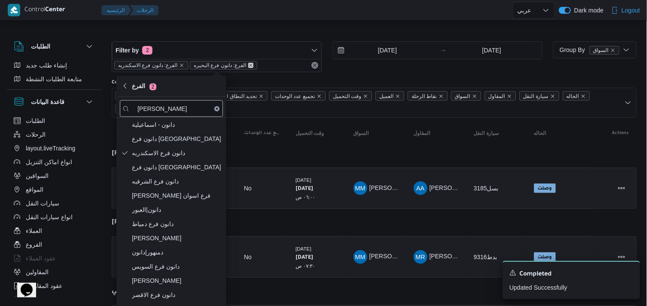
click at [248, 65] on icon "remove selected entity" at bounding box center [250, 65] width 5 height 5
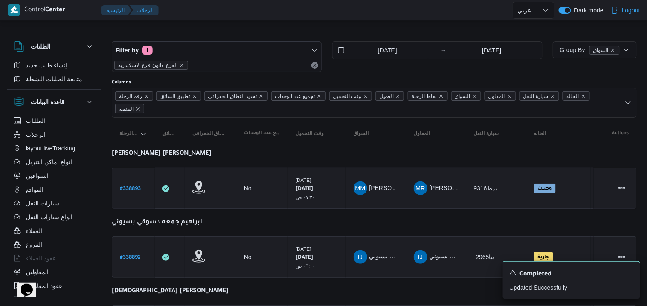
click at [297, 30] on div at bounding box center [374, 35] width 525 height 14
click at [128, 187] on b "# 338893" at bounding box center [130, 189] width 21 height 6
select select "ar"
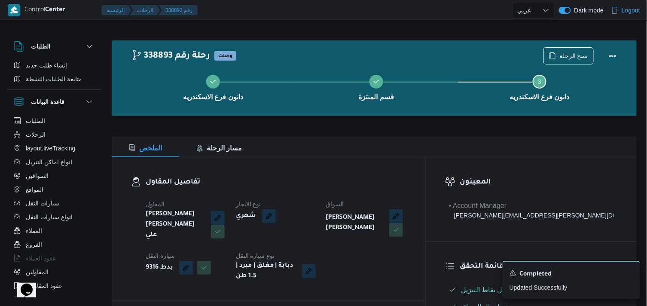
click at [545, 50] on div "نسخ الرحلة" at bounding box center [583, 56] width 88 height 28
click at [553, 49] on span "نسخ الرحلة" at bounding box center [568, 55] width 49 height 16
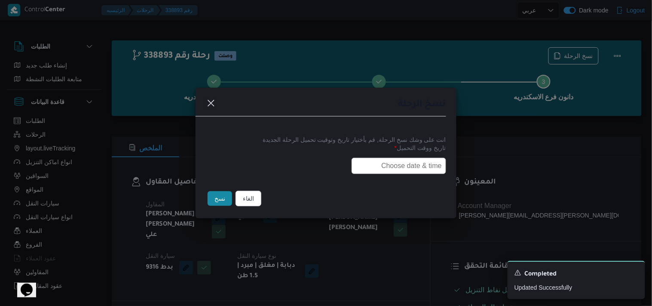
click at [404, 153] on label "تاريخ ووقت التحميل *" at bounding box center [326, 150] width 240 height 13
click at [403, 162] on input "text" at bounding box center [399, 166] width 95 height 16
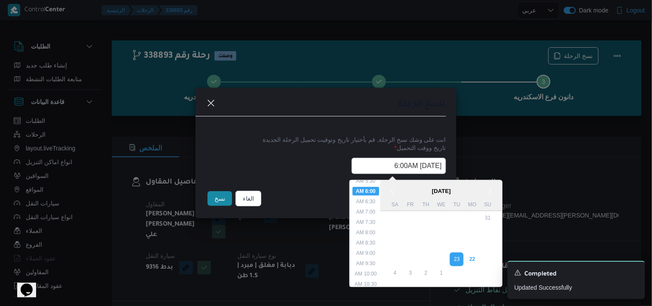
scroll to position [115, 0]
click at [371, 222] on li "7:30 AM" at bounding box center [366, 224] width 26 height 9
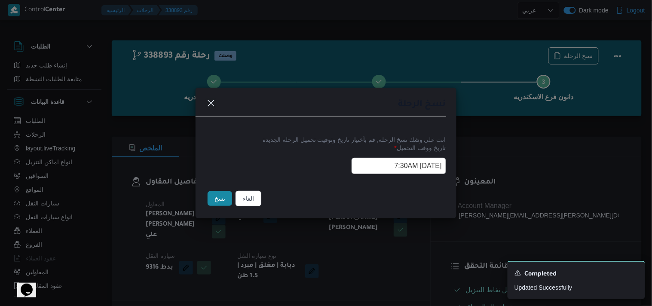
click at [373, 172] on input "23/09/2025 7:30AM" at bounding box center [399, 166] width 95 height 16
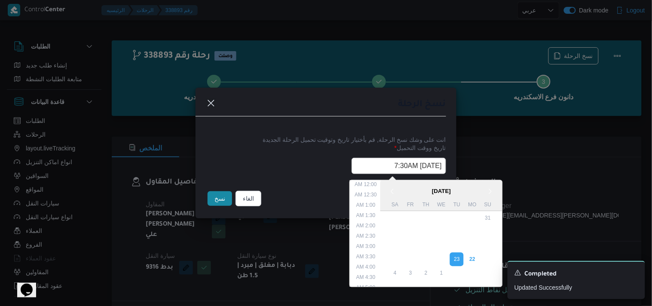
click at [373, 172] on input "23/09/2025 7:30AM" at bounding box center [399, 166] width 95 height 16
paste input "6:0"
click at [373, 172] on input "23/09/2025 6:00AM" at bounding box center [399, 166] width 95 height 16
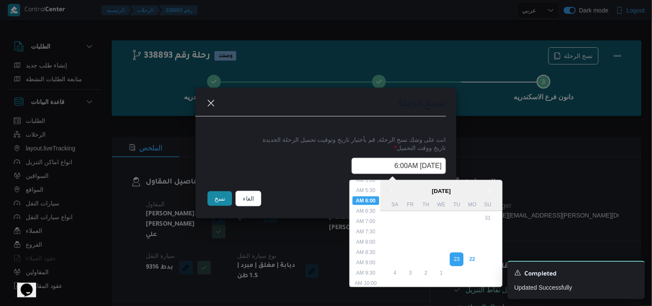
click at [373, 172] on input "23/09/2025 6:00AM" at bounding box center [399, 166] width 95 height 16
type input "23/09/2025 6:00AM"
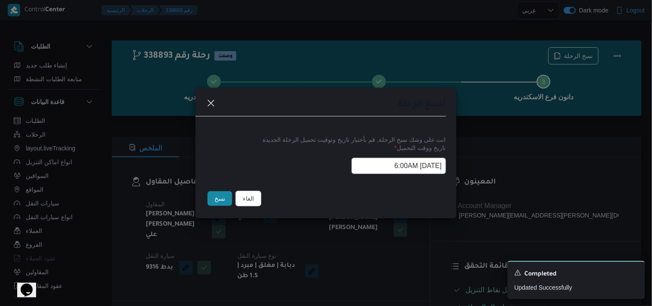
click at [497, 111] on div "نسخ الرحلة انت على وشك نسخ الرحلة, قم بأختيار تاريخ وتوقيت تحميل الرحلة الجديدة…" at bounding box center [326, 153] width 652 height 306
click at [213, 101] on button "Closes this modal window" at bounding box center [211, 103] width 10 height 10
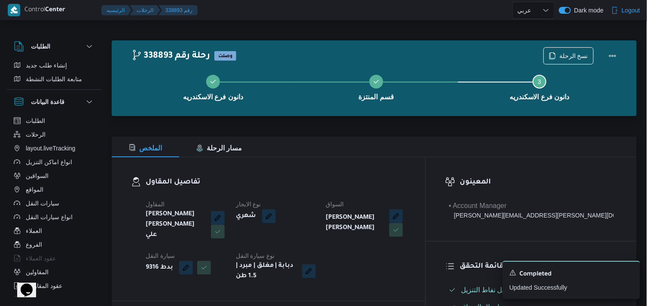
select select "ar"
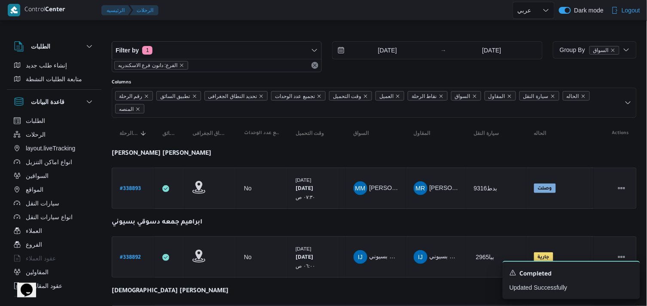
select select "ar"
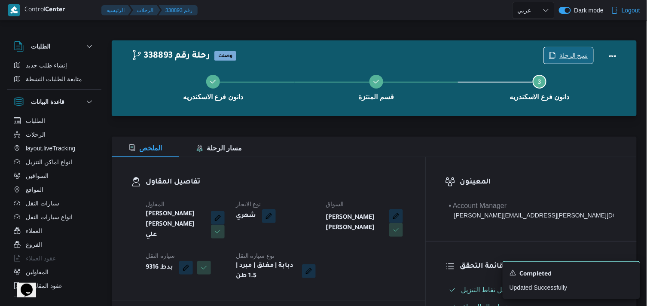
click at [563, 51] on span "نسخ الرحلة" at bounding box center [574, 55] width 29 height 10
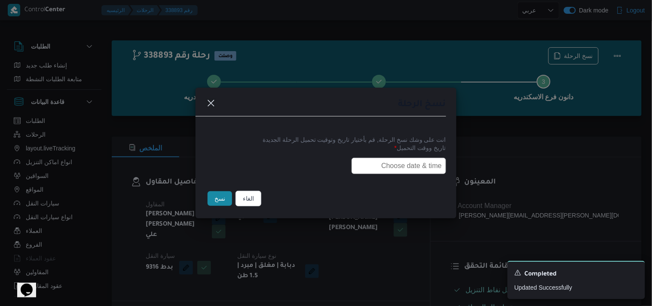
click at [422, 159] on input "text" at bounding box center [399, 166] width 95 height 16
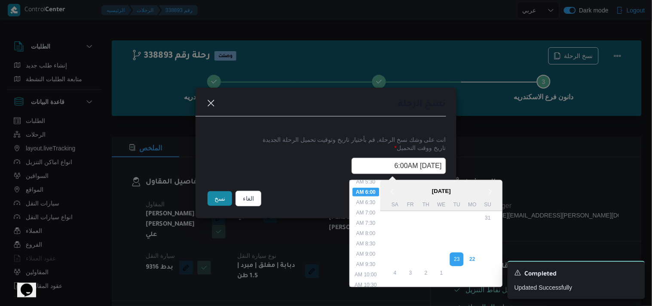
scroll to position [115, 0]
click at [371, 222] on li "7:30 AM" at bounding box center [366, 224] width 26 height 9
type input "23/09/2025 7:30AM"
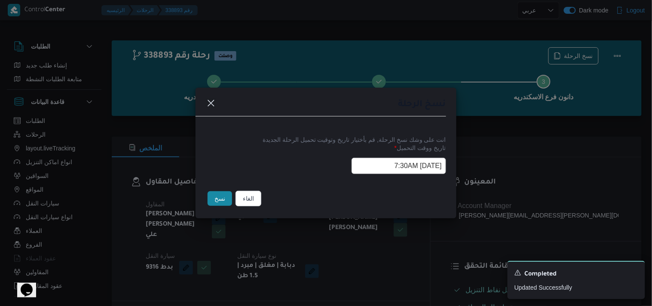
click at [366, 169] on input "23/09/2025 7:30AM" at bounding box center [399, 166] width 95 height 16
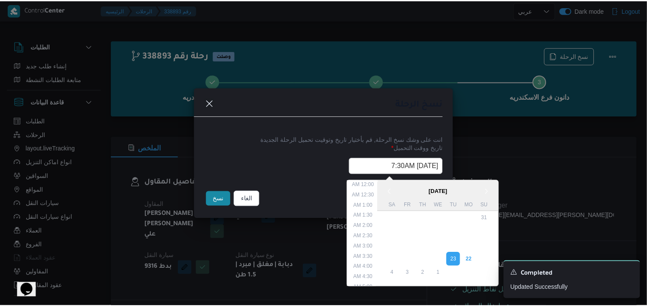
scroll to position [107, 0]
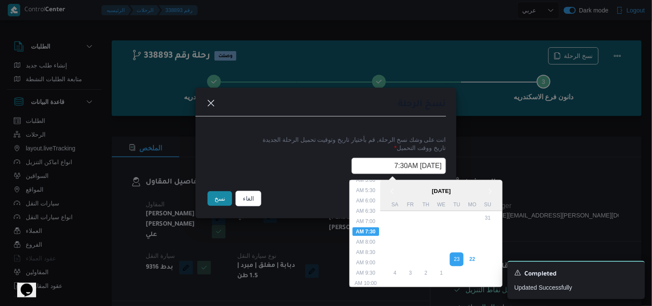
click at [366, 169] on input "23/09/2025 7:30AM" at bounding box center [399, 166] width 95 height 16
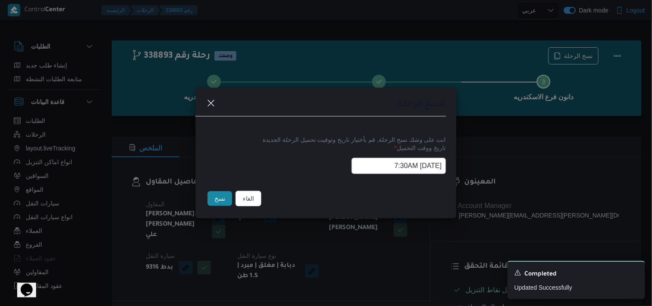
click at [220, 206] on button "نسخ" at bounding box center [220, 198] width 24 height 15
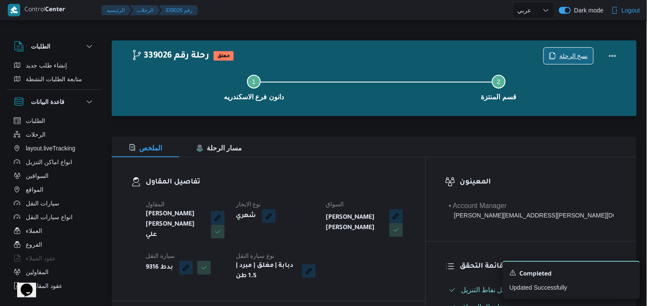
scroll to position [267, 0]
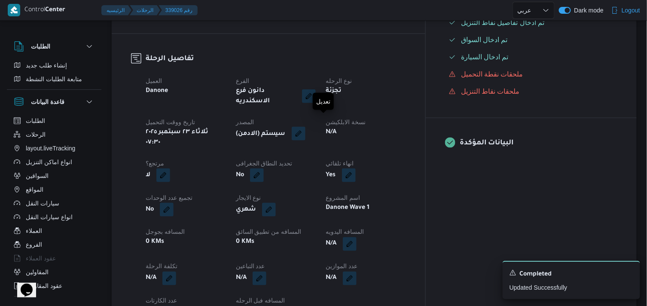
click at [306, 127] on button "button" at bounding box center [299, 134] width 14 height 14
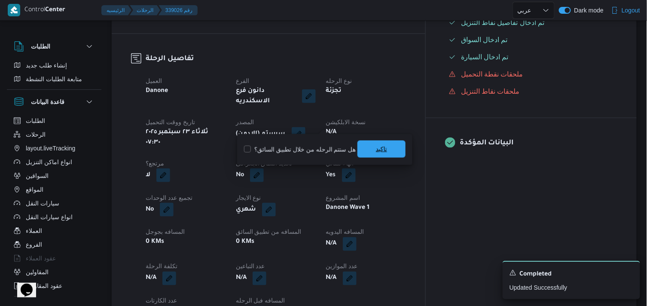
click at [376, 144] on span "تاكيد" at bounding box center [381, 149] width 11 height 10
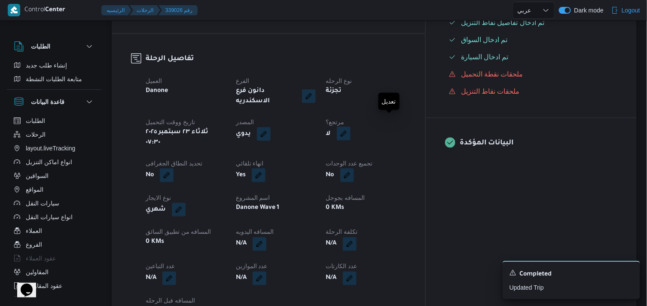
click at [351, 127] on button "button" at bounding box center [344, 134] width 14 height 14
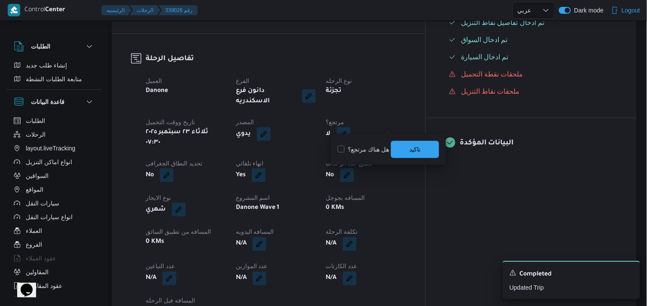
click at [375, 147] on label "هل هناك مرتجع؟" at bounding box center [364, 149] width 52 height 10
checkbox input "true"
click at [425, 139] on div "You are in a dialog. To close this dialog, hit escape. هل هناك مرتجع؟ تاكيد" at bounding box center [388, 149] width 115 height 31
click at [415, 148] on span "تاكيد" at bounding box center [415, 149] width 11 height 10
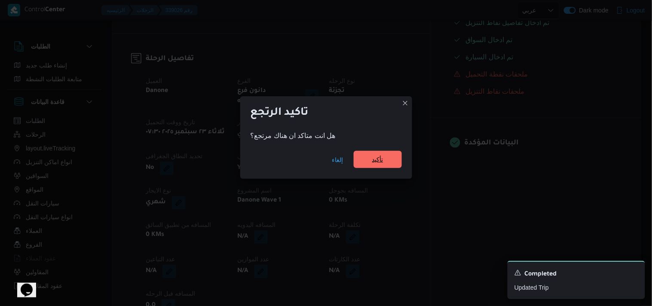
click at [393, 156] on span "تأكيد" at bounding box center [378, 159] width 48 height 17
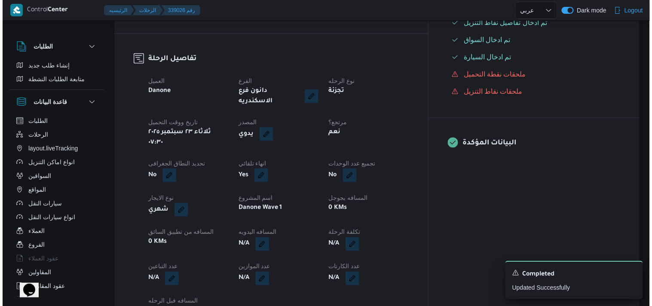
scroll to position [0, 0]
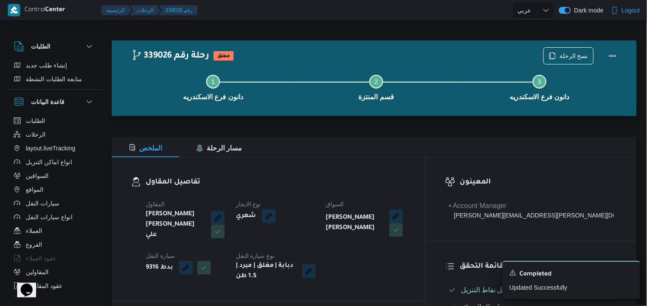
select select "ar"
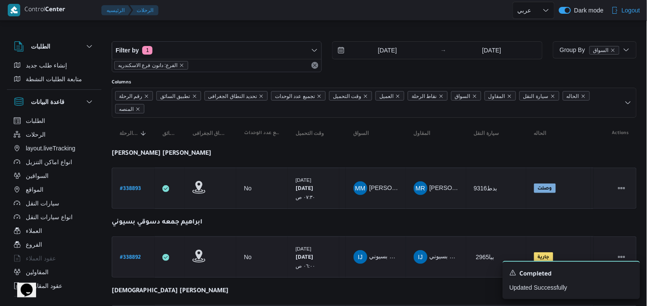
click at [137, 261] on link "# 338892" at bounding box center [130, 257] width 21 height 12
select select "ar"
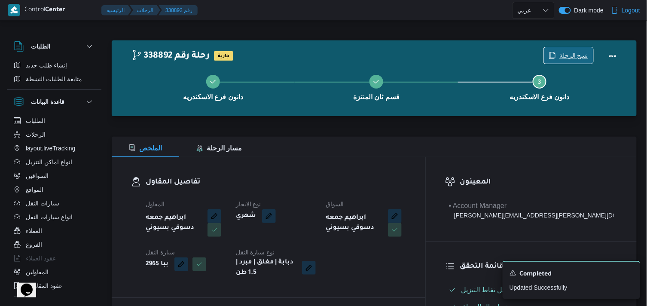
click at [564, 52] on span "نسخ الرحلة" at bounding box center [574, 55] width 29 height 10
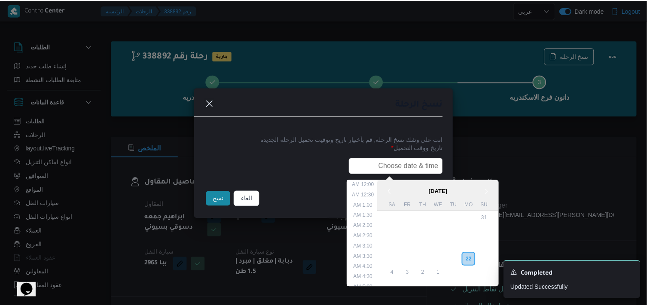
scroll to position [211, 0]
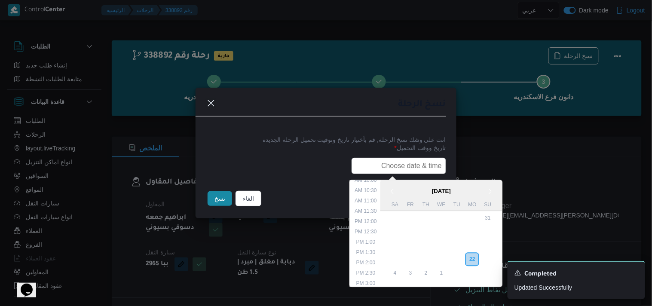
click at [404, 166] on input "text" at bounding box center [399, 166] width 95 height 16
paste input "23/09/2025 7:30AM"
type input "23/09/2025 7:30AM"
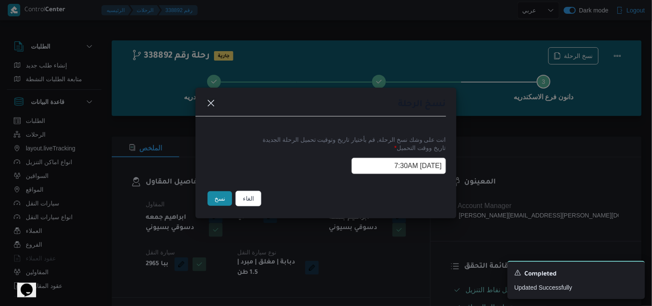
click at [225, 201] on button "نسخ" at bounding box center [220, 198] width 24 height 15
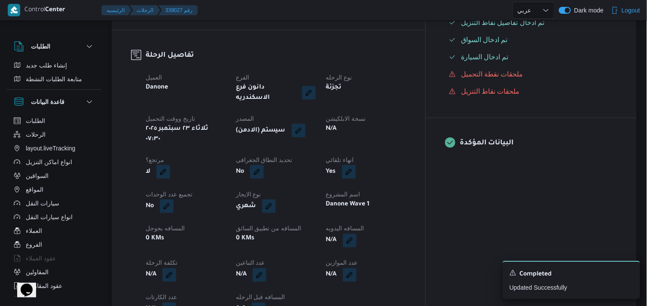
scroll to position [357, 0]
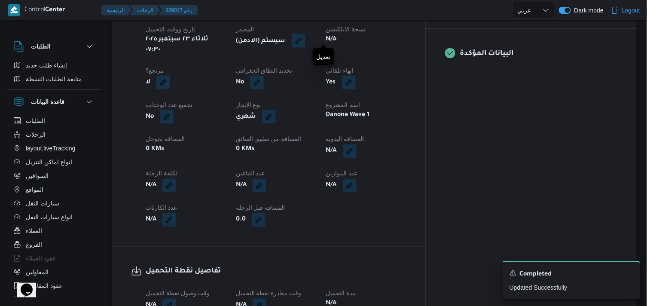
click at [306, 37] on button "button" at bounding box center [299, 41] width 14 height 14
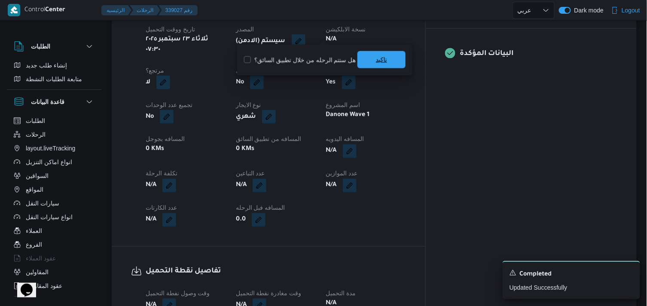
click at [363, 64] on span "تاكيد" at bounding box center [382, 59] width 48 height 17
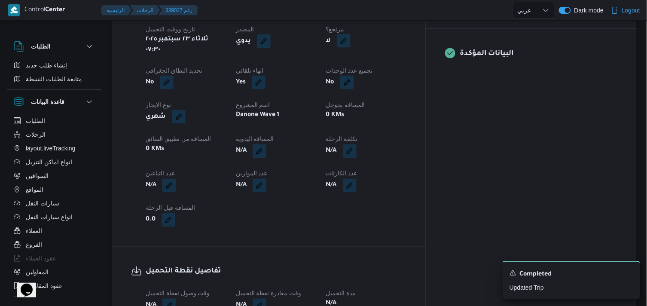
click at [351, 34] on button "button" at bounding box center [344, 41] width 14 height 14
click at [364, 61] on label "هل هناك مرتجع؟" at bounding box center [364, 60] width 52 height 10
checkbox input "true"
click at [406, 57] on span "تاكيد" at bounding box center [415, 59] width 48 height 17
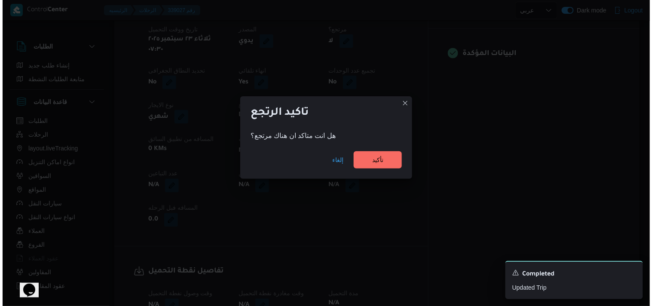
scroll to position [350, 0]
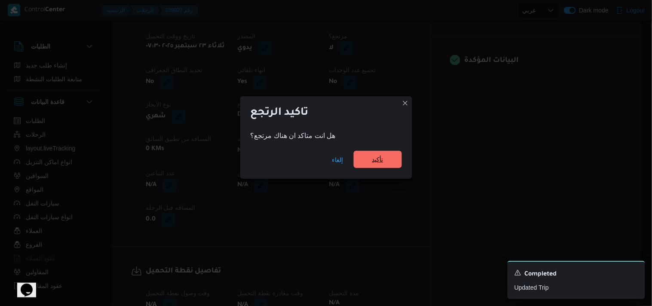
click at [363, 154] on span "تأكيد" at bounding box center [378, 159] width 48 height 17
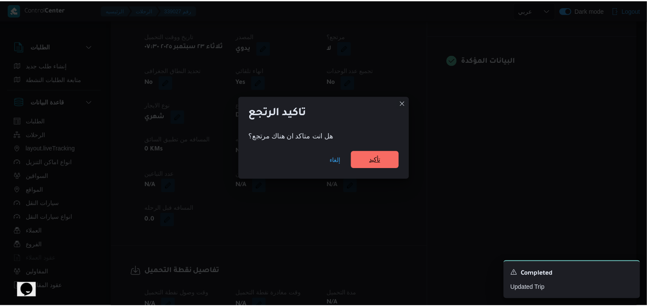
scroll to position [357, 0]
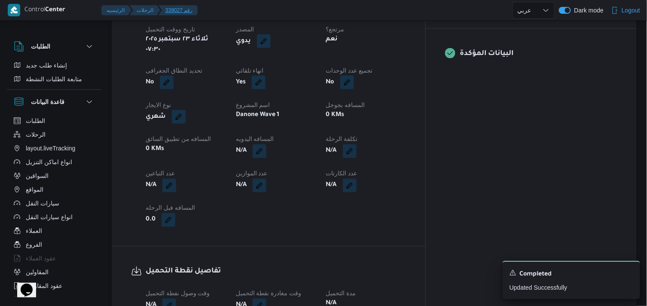
select select "ar"
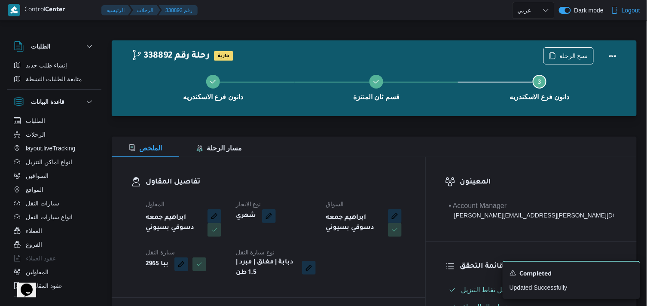
select select "ar"
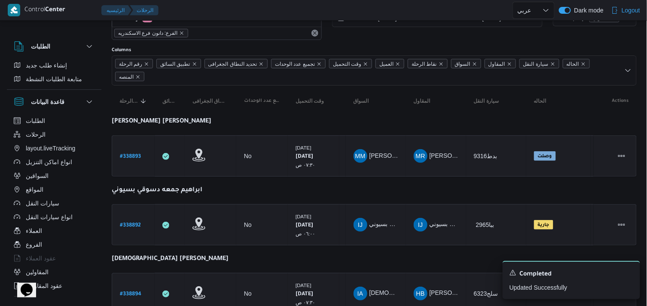
scroll to position [31, 0]
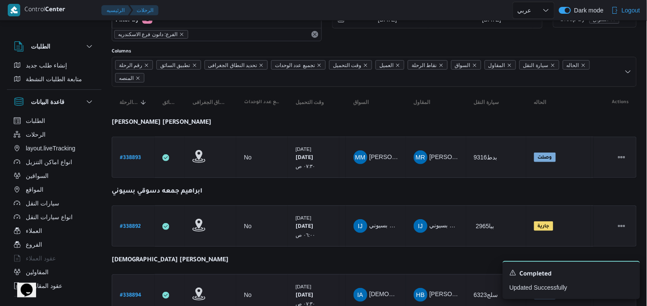
click at [135, 295] on b "# 338894" at bounding box center [130, 296] width 21 height 6
select select "ar"
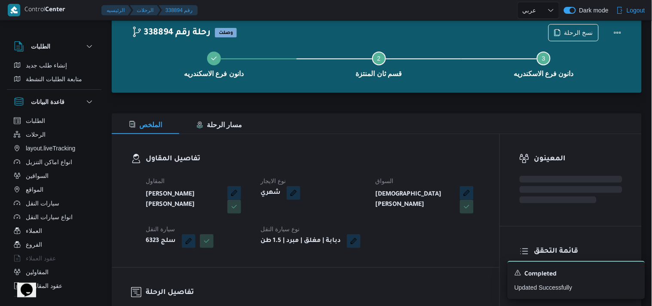
scroll to position [31, 0]
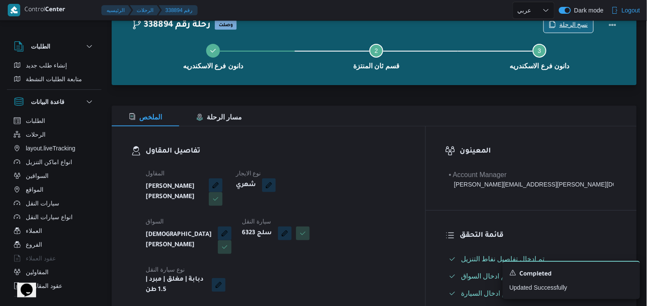
click at [580, 26] on span "نسخ الرحلة" at bounding box center [574, 24] width 29 height 10
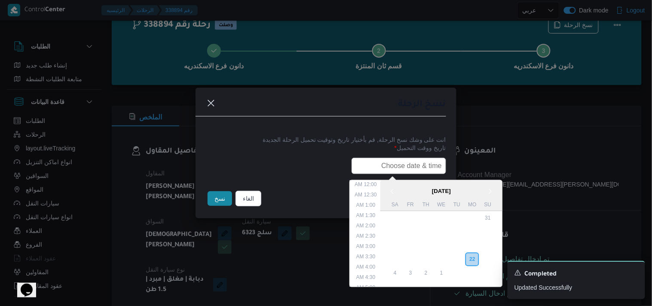
click at [402, 160] on input "text" at bounding box center [399, 166] width 95 height 16
type input "23/09/2025 7:30AM"
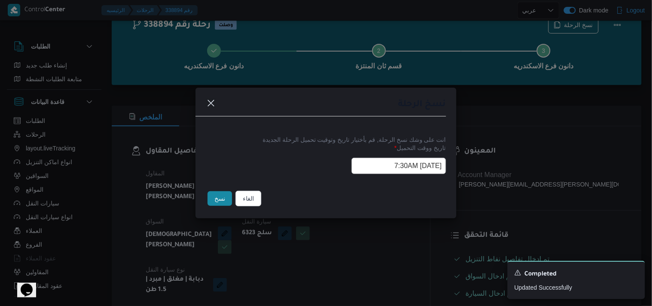
click at [214, 203] on button "نسخ" at bounding box center [220, 198] width 24 height 15
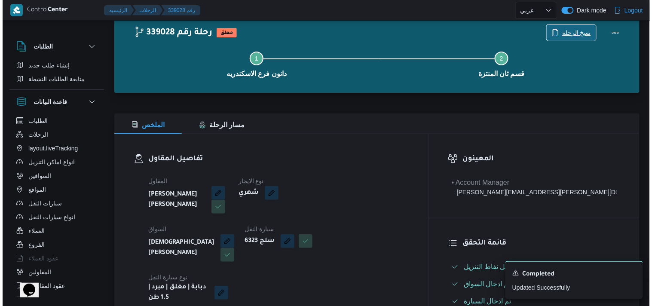
scroll to position [291, 0]
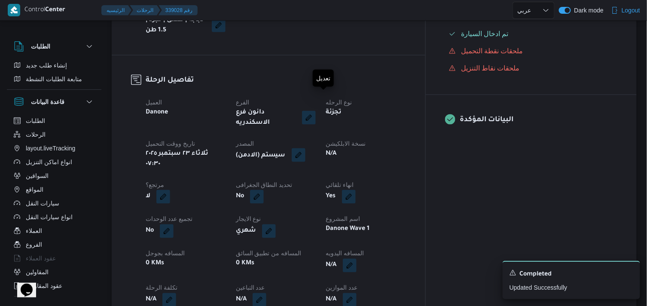
click at [306, 148] on button "button" at bounding box center [299, 155] width 14 height 14
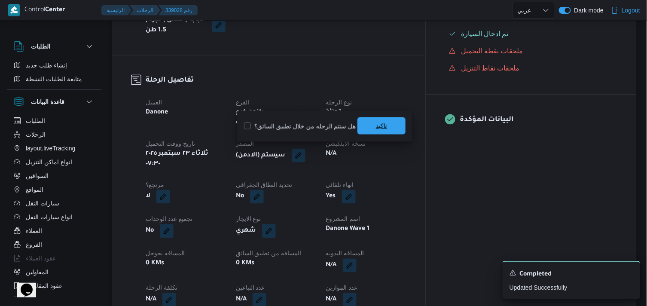
click at [371, 128] on span "تاكيد" at bounding box center [382, 125] width 48 height 17
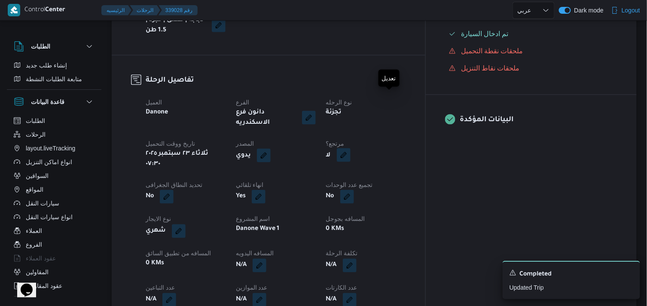
click at [351, 148] on button "button" at bounding box center [344, 155] width 14 height 14
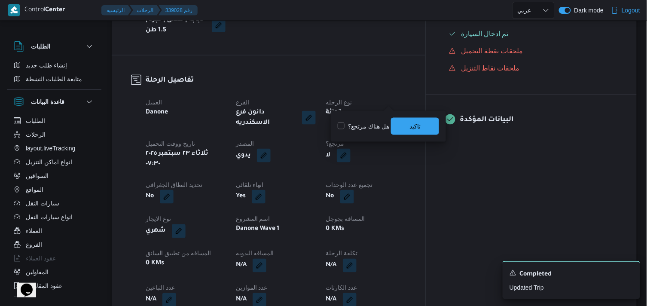
click at [373, 122] on label "هل هناك مرتجع؟" at bounding box center [364, 126] width 52 height 10
checkbox input "true"
click at [403, 125] on span "تاكيد" at bounding box center [415, 125] width 48 height 17
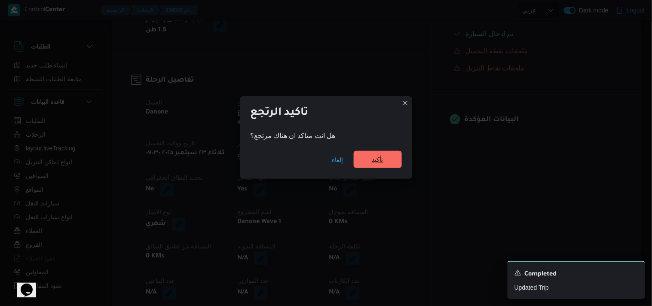
click at [373, 156] on span "تأكيد" at bounding box center [377, 159] width 11 height 10
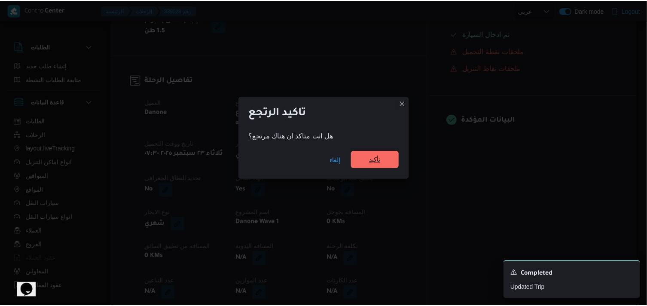
scroll to position [298, 0]
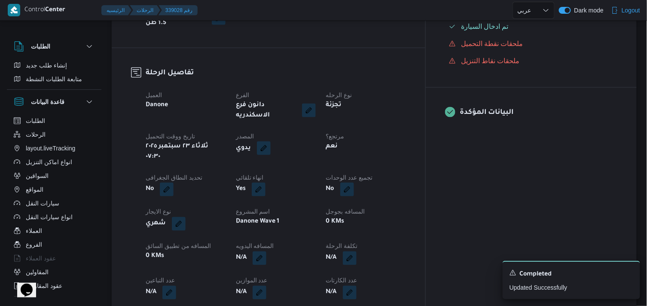
select select "ar"
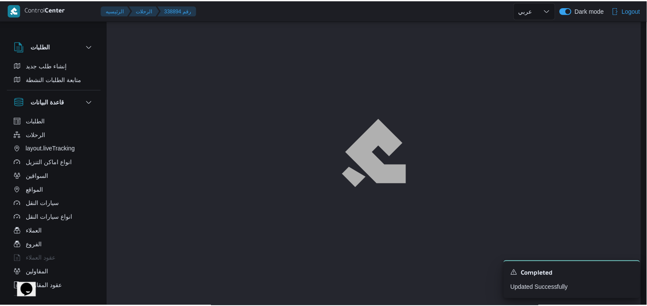
scroll to position [298, 0]
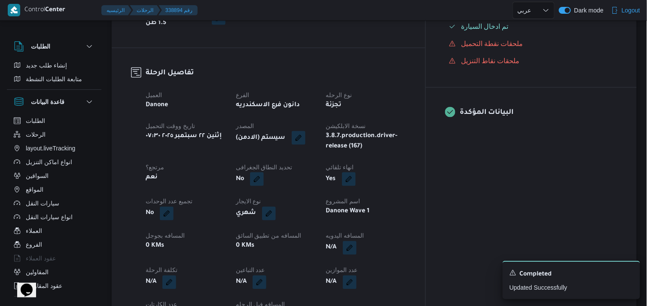
select select "ar"
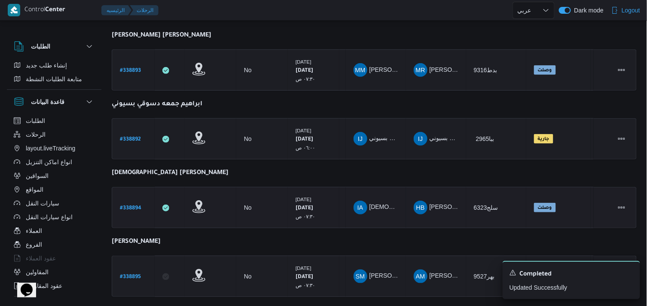
scroll to position [126, 0]
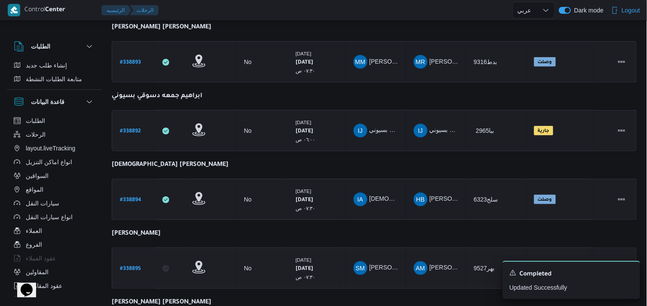
click at [125, 268] on b "# 338895" at bounding box center [130, 269] width 21 height 6
select select "ar"
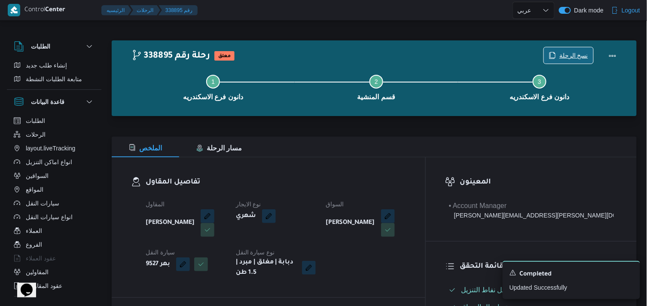
click at [590, 55] on span "نسخ الرحلة" at bounding box center [568, 55] width 49 height 16
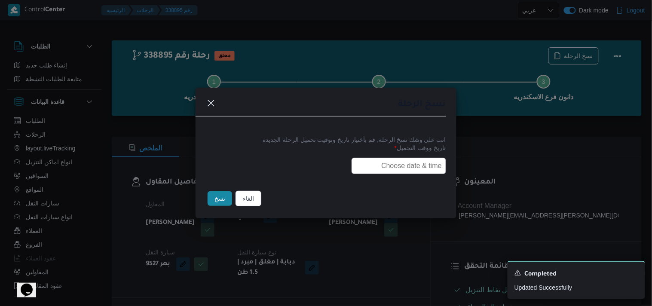
click at [416, 161] on input "text" at bounding box center [399, 166] width 95 height 16
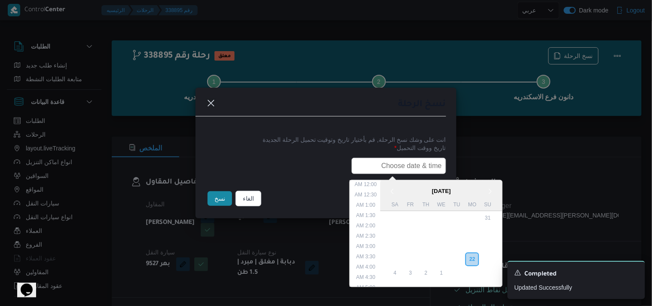
scroll to position [211, 0]
type input "23/09/2025 7:30AM"
click at [214, 194] on button "نسخ" at bounding box center [220, 198] width 24 height 15
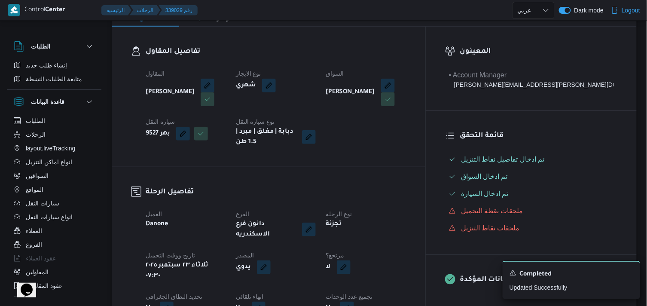
scroll to position [143, 0]
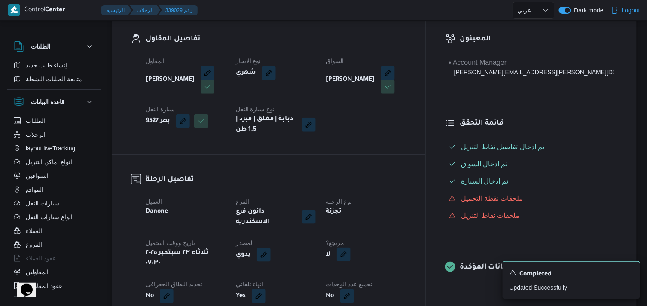
click at [351, 248] on button "button" at bounding box center [344, 255] width 14 height 14
click at [367, 271] on label "هل هناك مرتجع؟" at bounding box center [364, 274] width 52 height 10
checkbox input "true"
click at [403, 273] on span "تاكيد" at bounding box center [415, 273] width 48 height 17
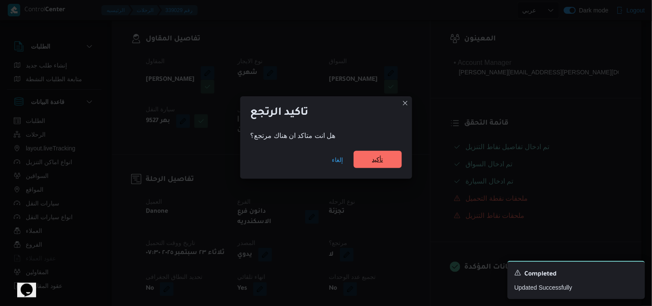
click at [384, 159] on span "تأكيد" at bounding box center [378, 159] width 48 height 17
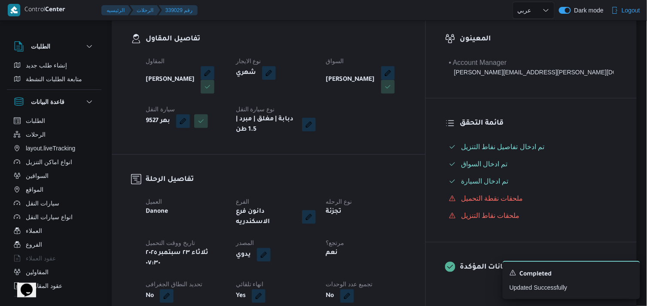
select select "ar"
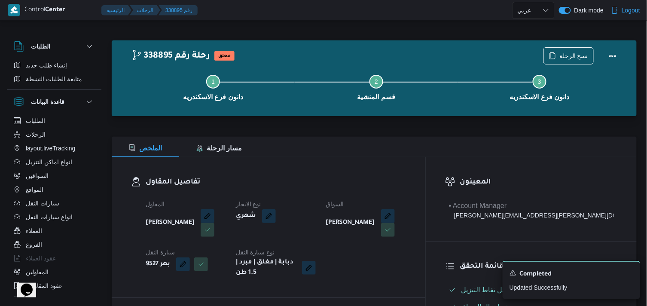
select select "ar"
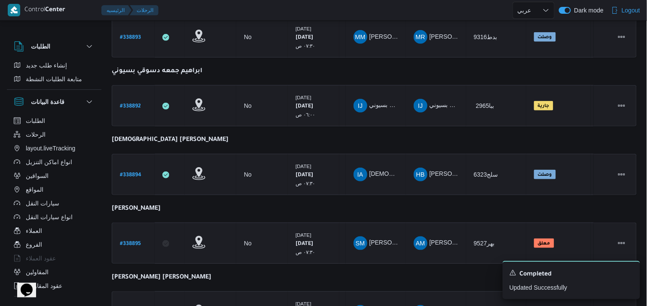
scroll to position [174, 0]
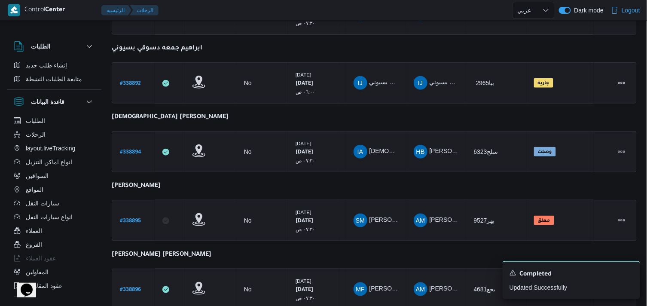
click at [140, 287] on b "# 338896" at bounding box center [130, 290] width 21 height 6
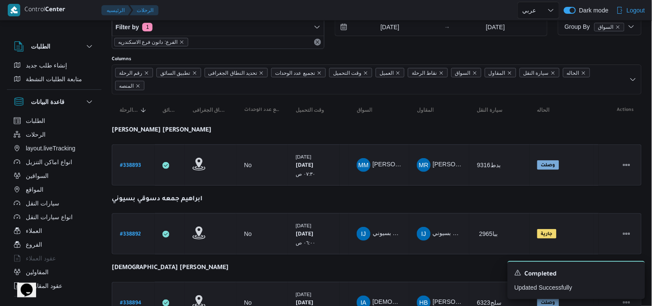
select select "ar"
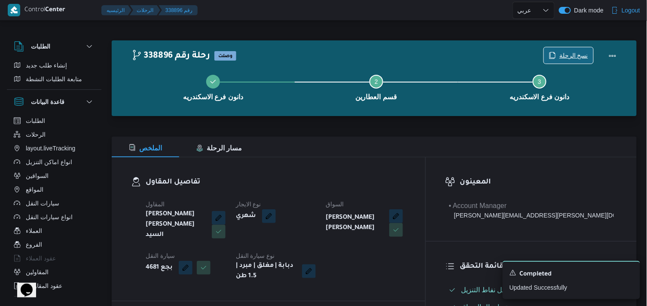
click at [582, 57] on span "نسخ الرحلة" at bounding box center [574, 55] width 29 height 10
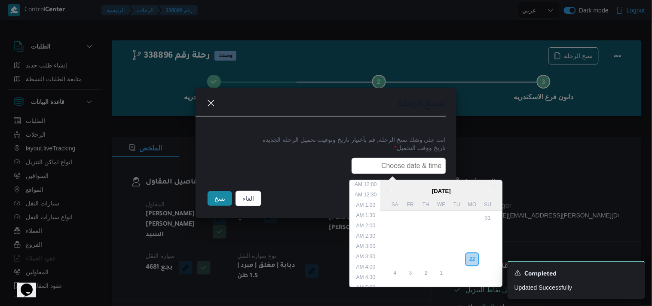
drag, startPoint x: 384, startPoint y: 162, endPoint x: 376, endPoint y: 166, distance: 9.0
click at [384, 162] on input "text" at bounding box center [399, 166] width 95 height 16
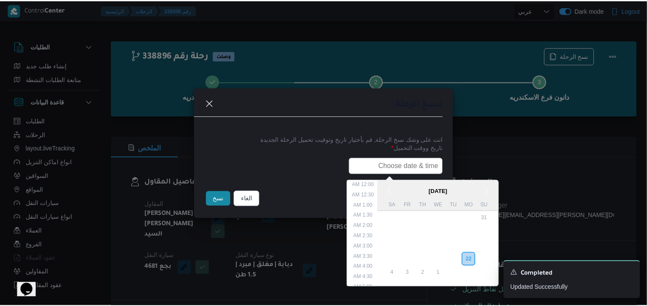
scroll to position [211, 0]
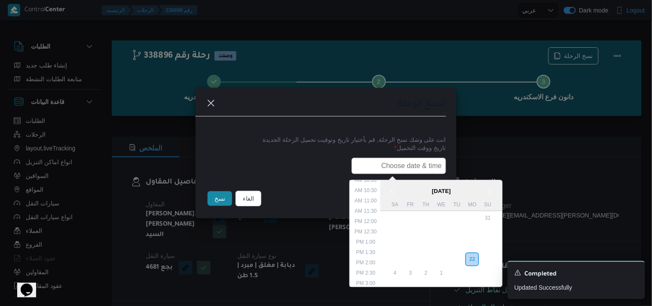
type input "23/09/2025 7:30AM"
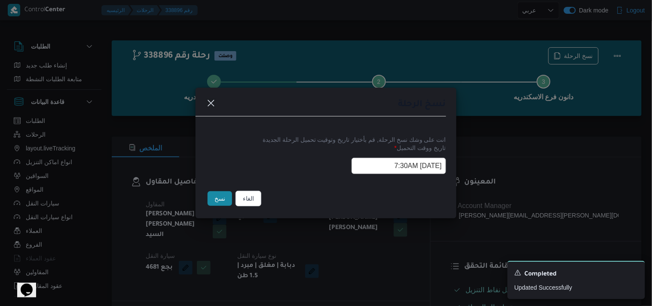
click at [224, 200] on button "نسخ" at bounding box center [220, 198] width 24 height 15
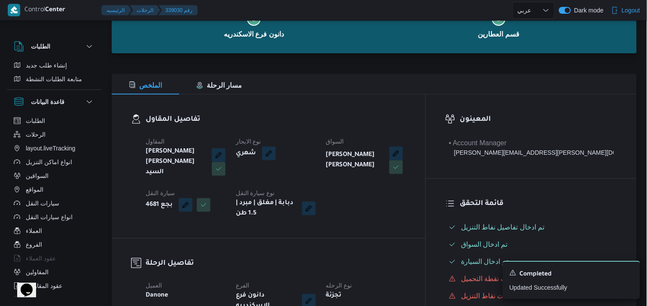
scroll to position [143, 0]
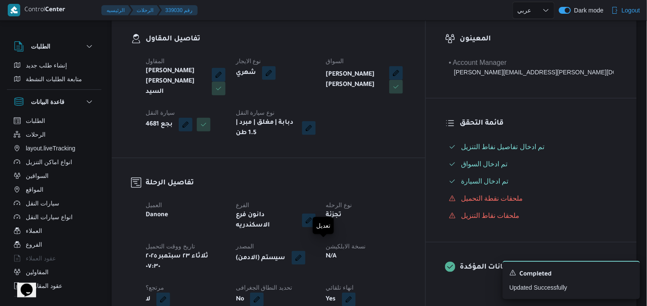
click at [306, 251] on button "button" at bounding box center [299, 258] width 14 height 14
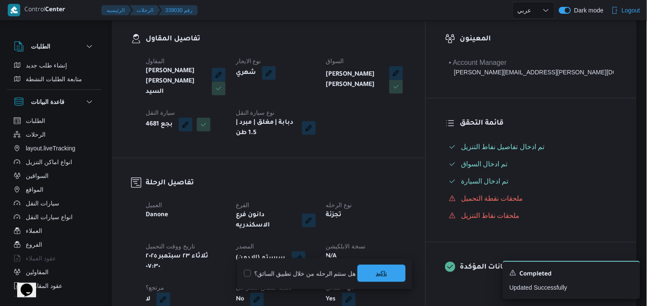
click at [366, 265] on span "تاكيد" at bounding box center [382, 273] width 48 height 17
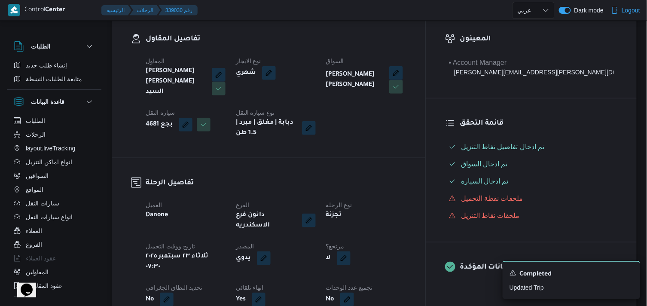
click at [351, 251] on button "button" at bounding box center [344, 258] width 14 height 14
click at [371, 271] on div "هل هناك مرتجع؟ تاكيد" at bounding box center [388, 273] width 103 height 19
click at [365, 270] on label "هل هناك مرتجع؟" at bounding box center [364, 274] width 52 height 10
checkbox input "true"
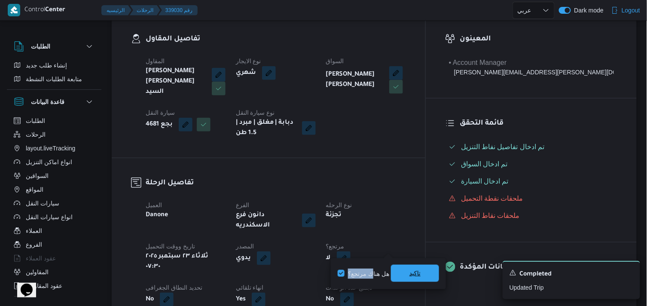
click at [401, 272] on span "تاكيد" at bounding box center [415, 273] width 48 height 17
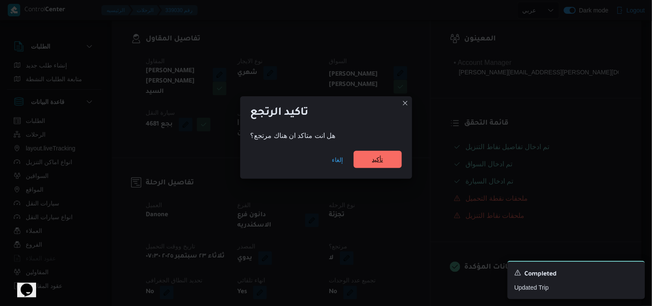
click at [382, 153] on span "تأكيد" at bounding box center [378, 159] width 48 height 17
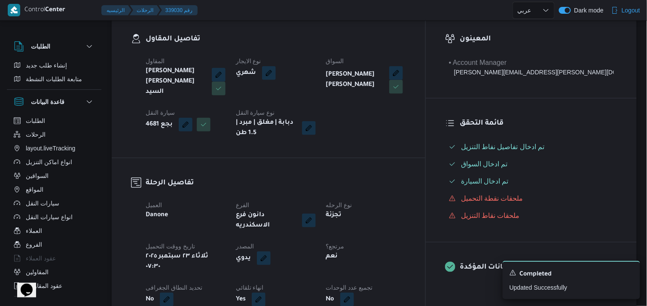
select select "ar"
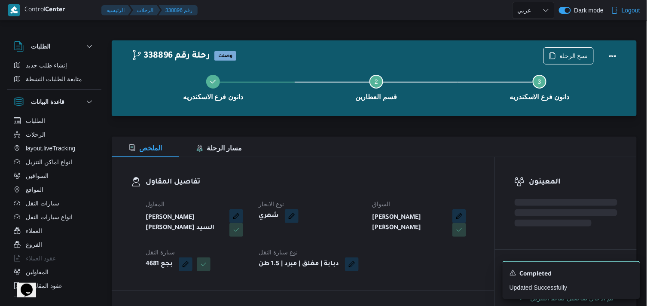
select select "ar"
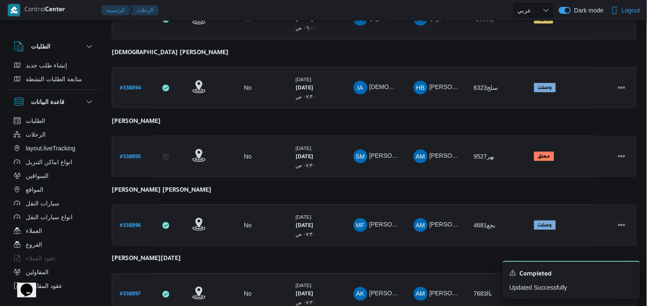
scroll to position [239, 0]
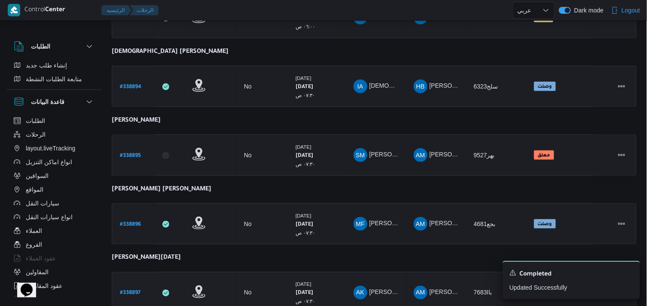
click at [132, 291] on b "# 338897" at bounding box center [130, 294] width 21 height 6
select select "ar"
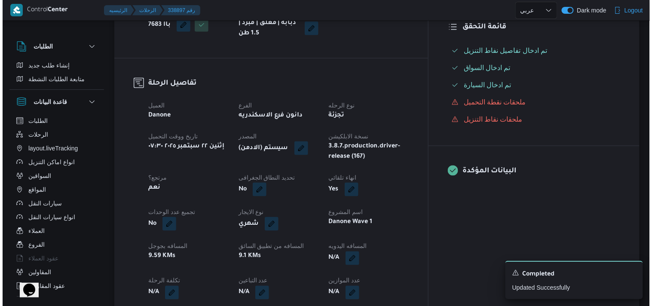
scroll to position [1, 0]
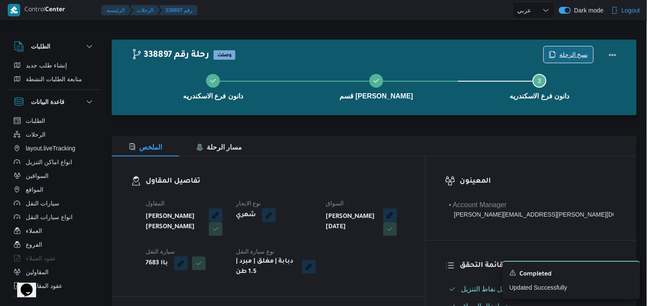
click at [577, 47] on span "نسخ الرحلة" at bounding box center [568, 54] width 49 height 16
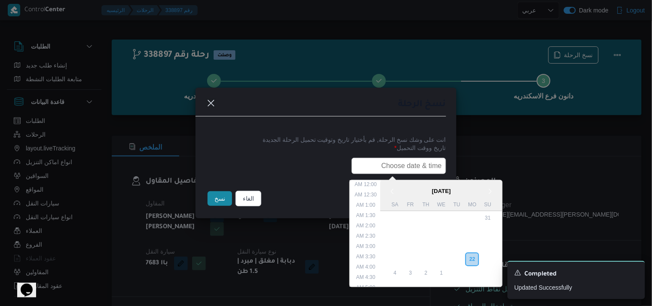
click at [405, 160] on input "text" at bounding box center [399, 166] width 95 height 16
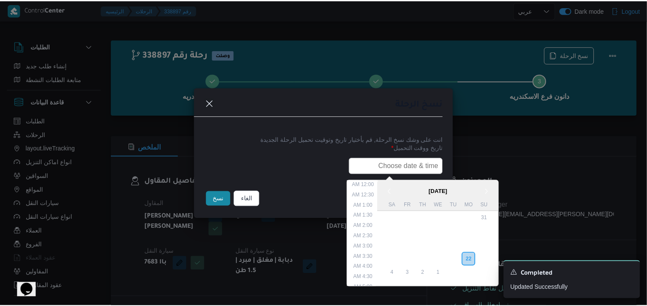
scroll to position [211, 0]
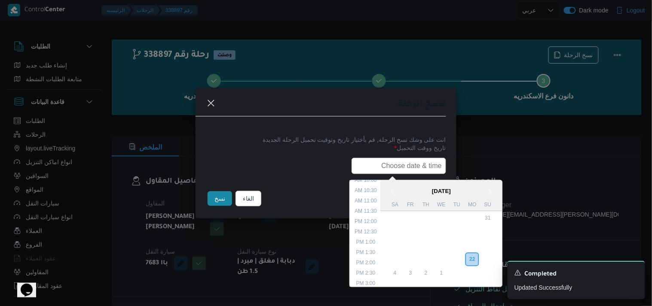
type input "23/09/2025 7:30AM"
click at [224, 195] on button "نسخ" at bounding box center [220, 198] width 24 height 15
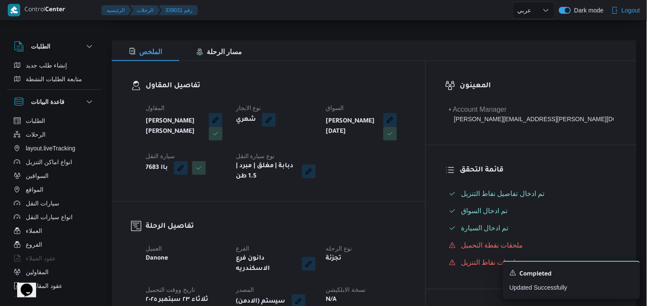
scroll to position [144, 0]
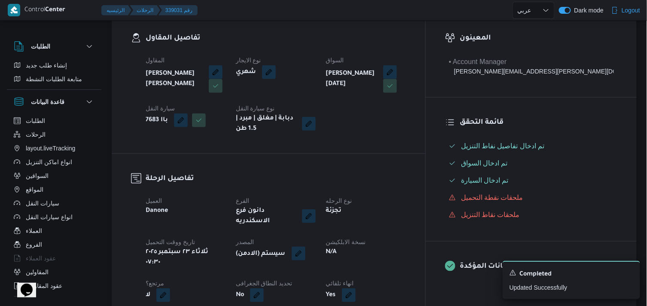
click at [306, 248] on button "button" at bounding box center [299, 254] width 14 height 14
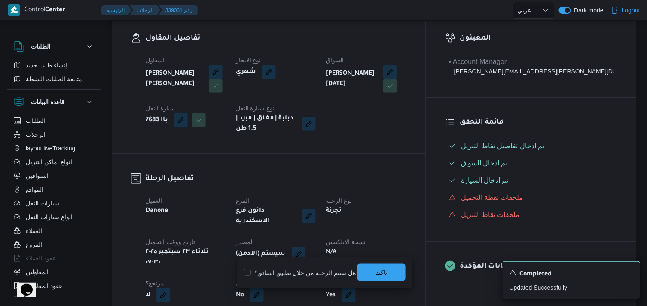
click at [366, 274] on span "تاكيد" at bounding box center [382, 272] width 48 height 17
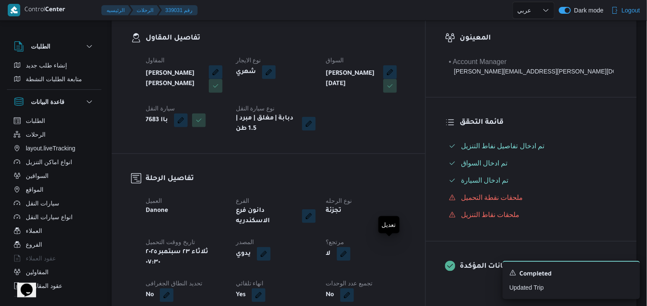
click at [351, 247] on button "button" at bounding box center [344, 254] width 14 height 14
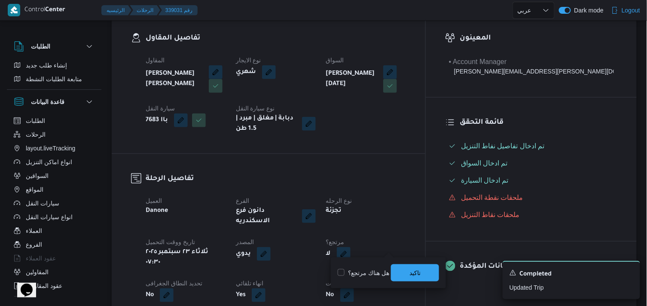
click at [352, 269] on label "هل هناك مرتجع؟" at bounding box center [364, 273] width 52 height 10
checkbox input "true"
click at [411, 273] on span "تاكيد" at bounding box center [415, 272] width 11 height 10
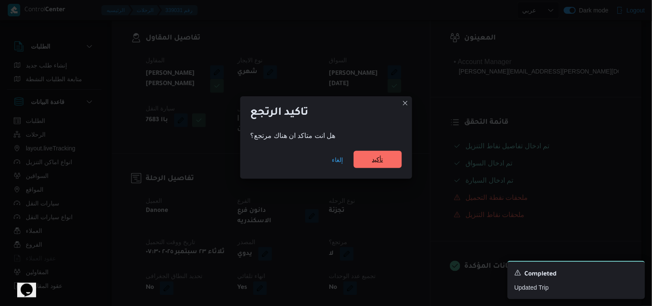
click at [386, 161] on span "تأكيد" at bounding box center [378, 159] width 48 height 17
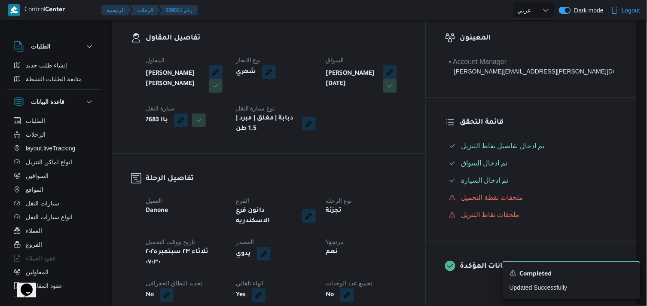
select select "ar"
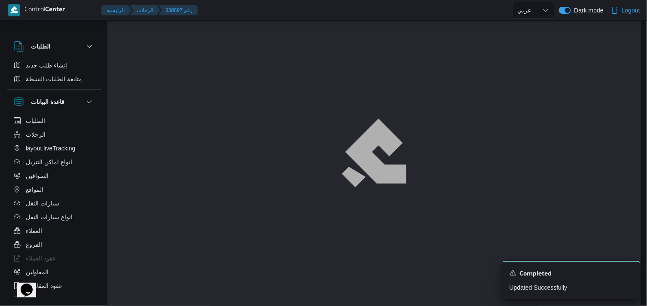
scroll to position [1, 0]
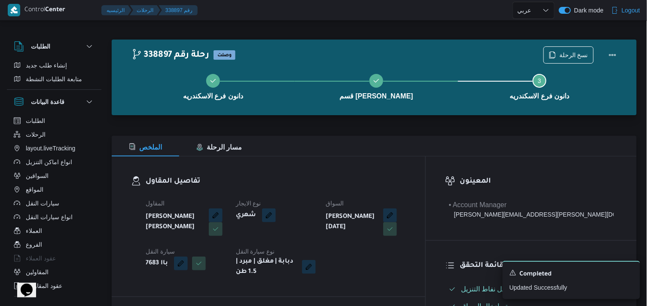
select select "ar"
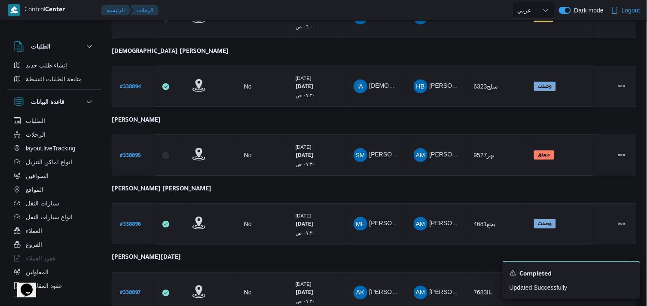
scroll to position [299, 0]
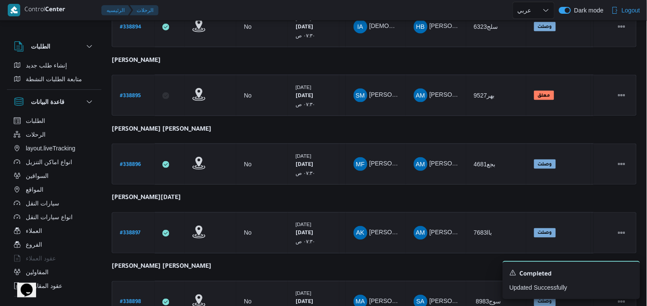
drag, startPoint x: 617, startPoint y: 188, endPoint x: 652, endPoint y: 181, distance: 35.6
select select "ar"
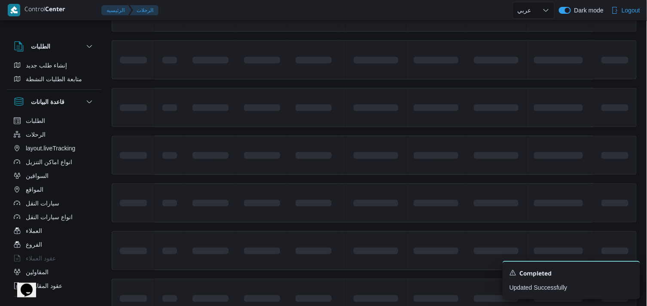
scroll to position [0, 0]
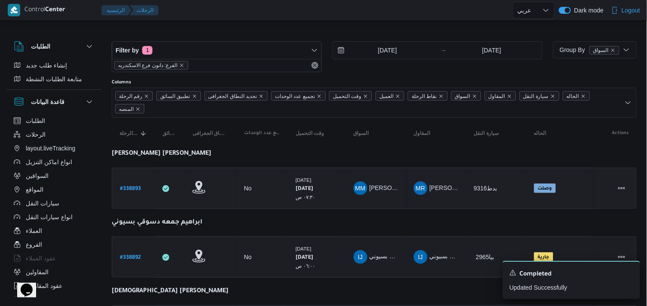
select select "ar"
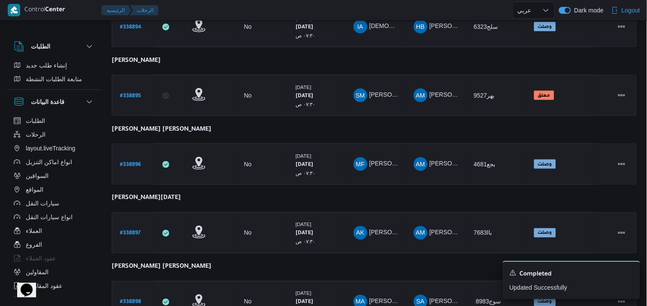
scroll to position [377, 0]
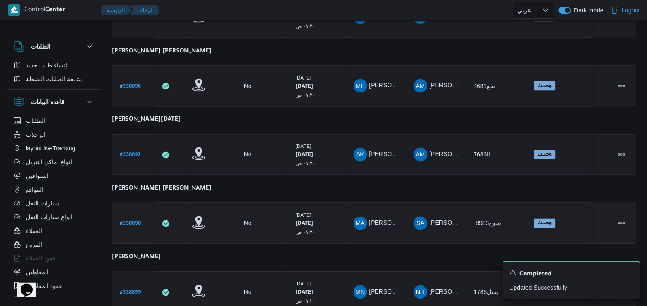
click at [125, 221] on b "# 338898" at bounding box center [130, 224] width 21 height 6
select select "ar"
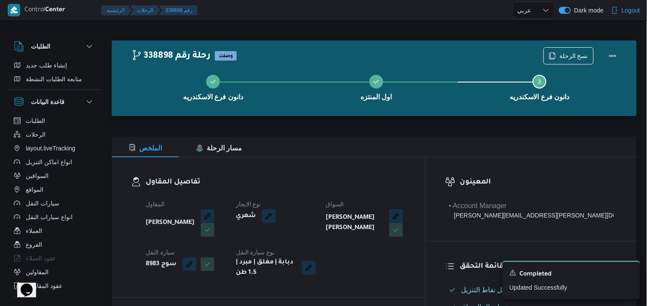
click at [560, 59] on div "دانون فرع الاسكندريه اول المنتزه Step 3 is incomplete 3 دانون فرع الاسكندريه" at bounding box center [376, 86] width 500 height 55
click at [565, 57] on span "نسخ الرحلة" at bounding box center [574, 55] width 29 height 10
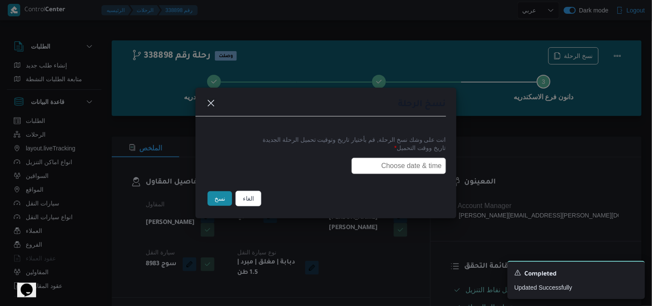
drag, startPoint x: 383, startPoint y: 166, endPoint x: 377, endPoint y: 163, distance: 6.5
click at [384, 166] on input "text" at bounding box center [399, 166] width 95 height 16
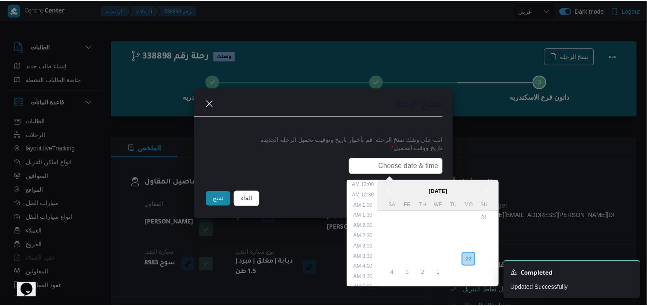
scroll to position [211, 0]
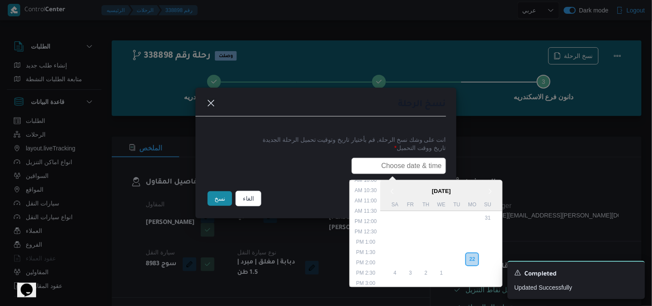
type input "23/09/2025 7:30AM"
click at [211, 199] on button "نسخ" at bounding box center [220, 198] width 24 height 15
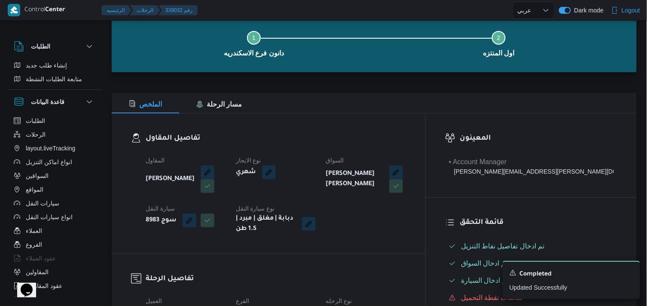
scroll to position [95, 0]
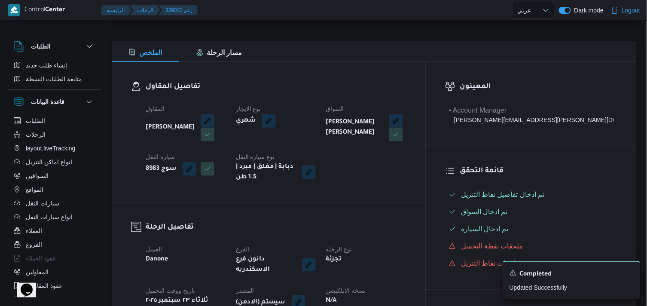
click at [306, 295] on button "button" at bounding box center [299, 302] width 14 height 14
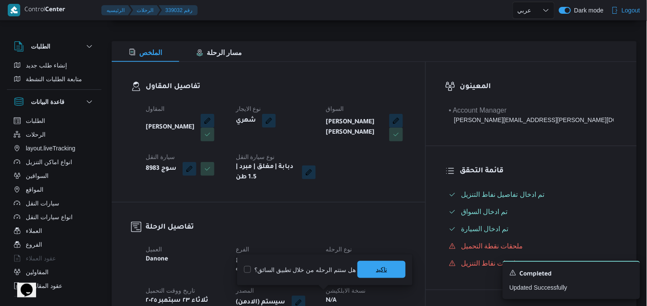
click at [376, 273] on span "تاكيد" at bounding box center [381, 269] width 11 height 10
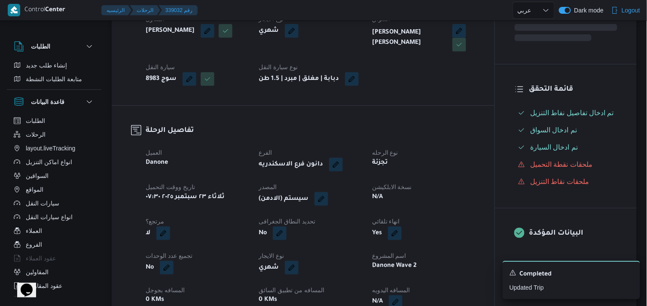
scroll to position [191, 0]
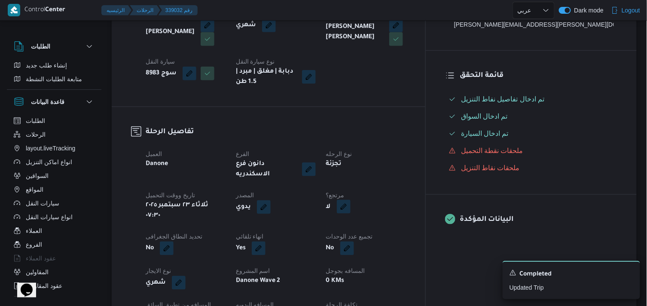
click at [351, 203] on button "button" at bounding box center [344, 207] width 14 height 14
click at [370, 222] on label "هل هناك مرتجع؟" at bounding box center [364, 226] width 52 height 10
checkbox input "true"
click at [406, 223] on span "تاكيد" at bounding box center [415, 225] width 48 height 17
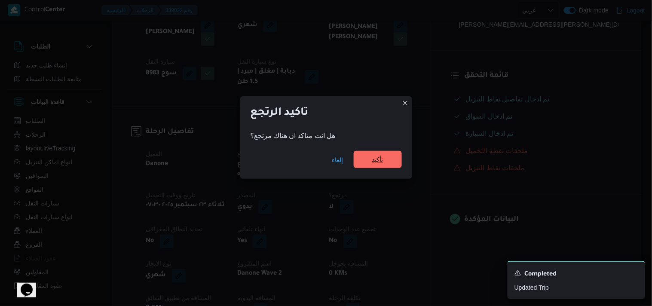
click at [373, 161] on span "تأكيد" at bounding box center [377, 159] width 11 height 10
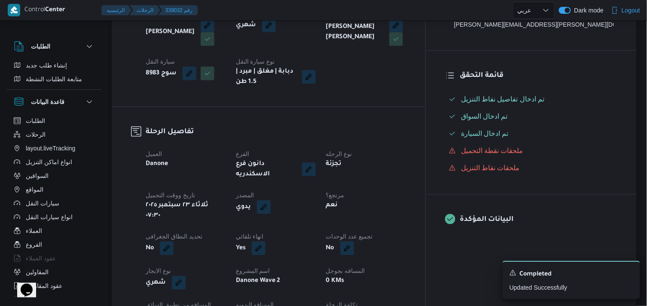
select select "ar"
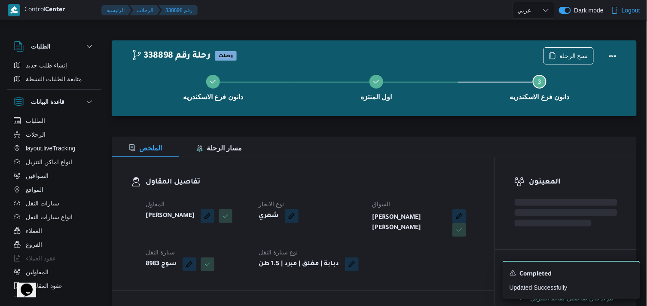
select select "ar"
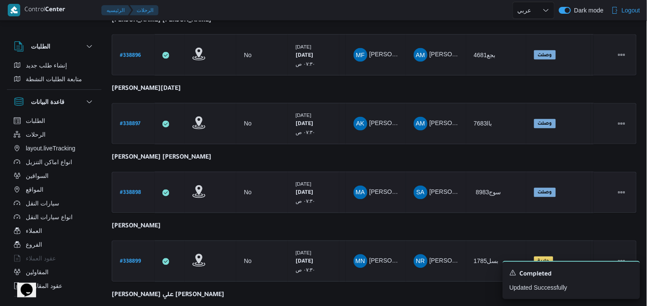
scroll to position [430, 0]
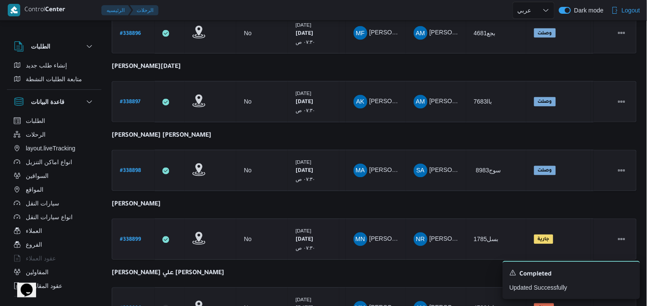
click at [138, 234] on link "# 338899" at bounding box center [130, 240] width 21 height 12
select select "ar"
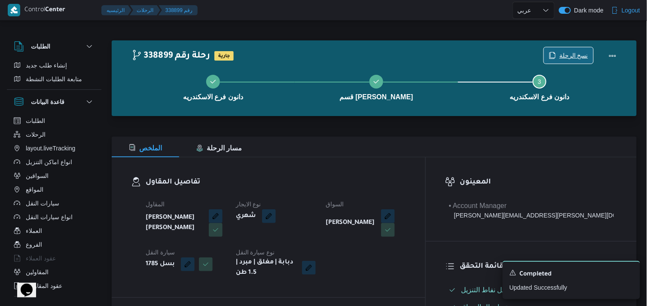
click at [562, 57] on span "نسخ الرحلة" at bounding box center [574, 55] width 29 height 10
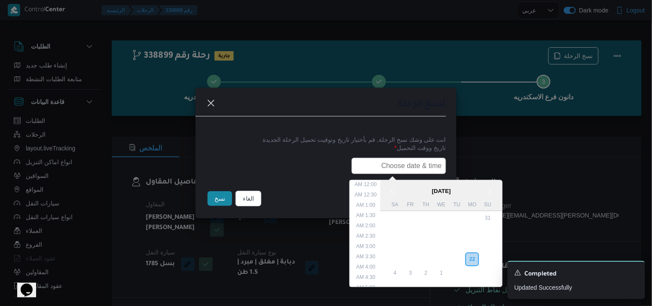
click at [387, 164] on input "text" at bounding box center [399, 166] width 95 height 16
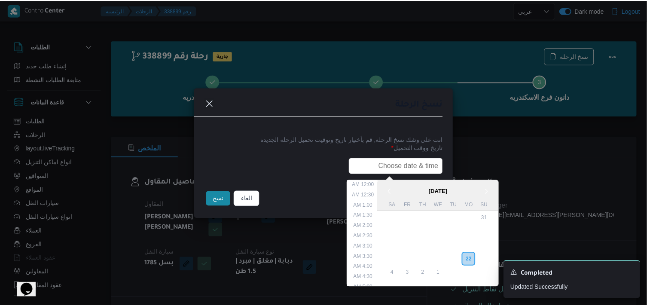
scroll to position [211, 0]
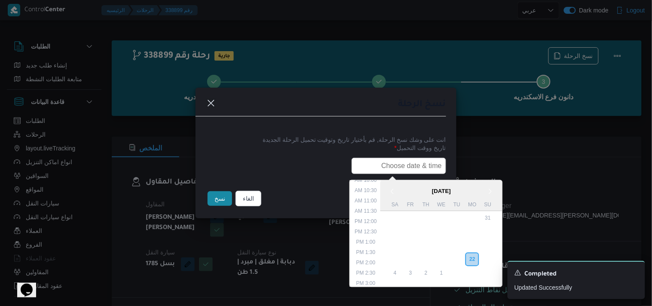
type input "23/09/2025 7:30AM"
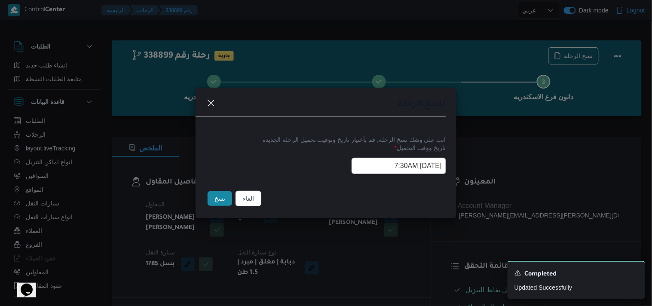
click at [220, 201] on button "نسخ" at bounding box center [220, 198] width 24 height 15
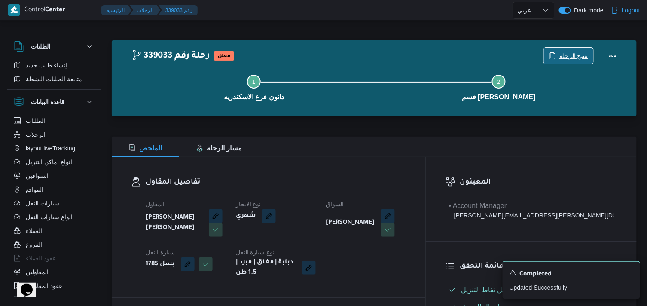
scroll to position [267, 0]
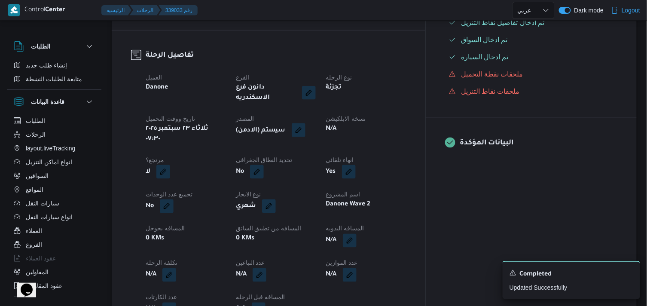
click at [306, 128] on button "button" at bounding box center [299, 130] width 14 height 14
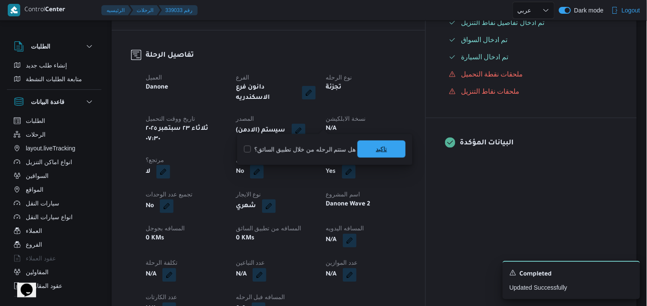
click at [385, 152] on span "تاكيد" at bounding box center [382, 149] width 48 height 17
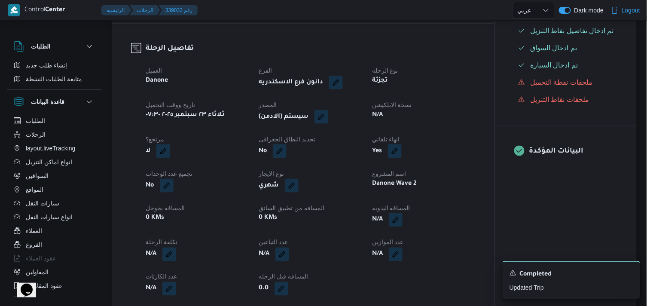
click at [394, 121] on div "N/A" at bounding box center [423, 115] width 104 height 12
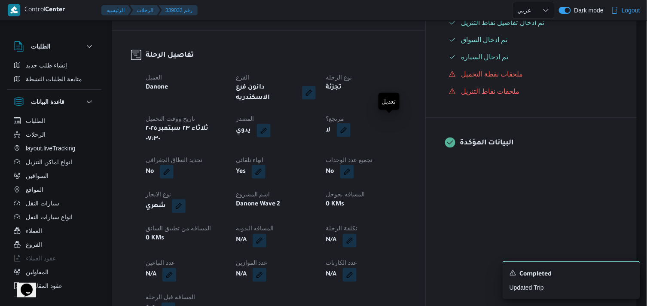
click at [351, 124] on button "button" at bounding box center [344, 130] width 14 height 14
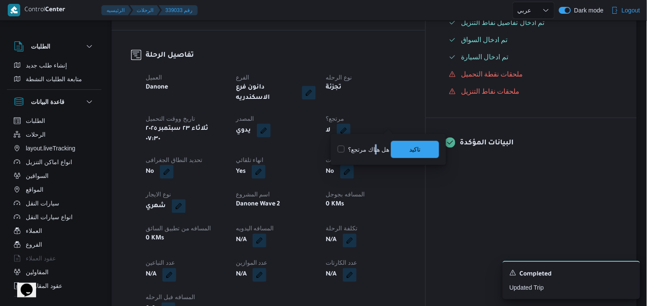
click at [375, 152] on label "هل هناك مرتجع؟" at bounding box center [364, 149] width 52 height 10
click at [371, 152] on label "هل هناك مرتجع؟" at bounding box center [364, 149] width 52 height 10
checkbox input "true"
drag, startPoint x: 388, startPoint y: 150, endPoint x: 395, endPoint y: 150, distance: 6.9
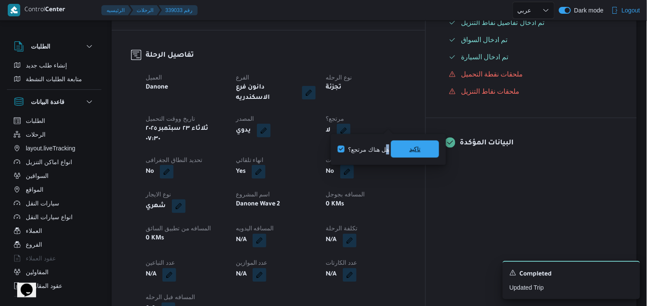
click at [391, 150] on div "هل هناك مرتجع؟ تاكيد" at bounding box center [388, 149] width 103 height 19
click at [397, 148] on span "تاكيد" at bounding box center [415, 149] width 48 height 17
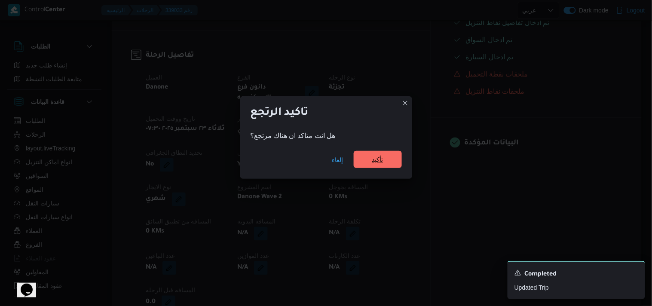
click at [383, 156] on span "تأكيد" at bounding box center [378, 159] width 48 height 17
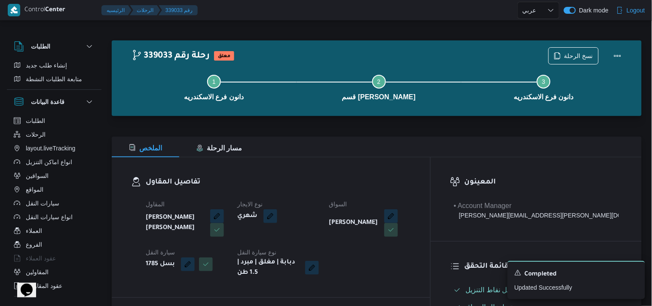
select select "ar"
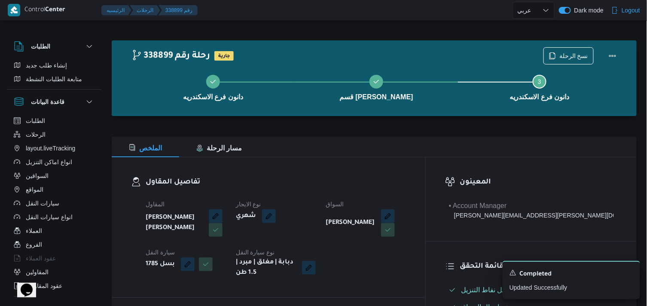
select select "ar"
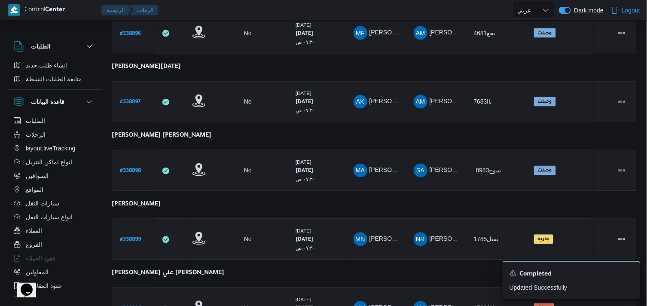
scroll to position [572, 0]
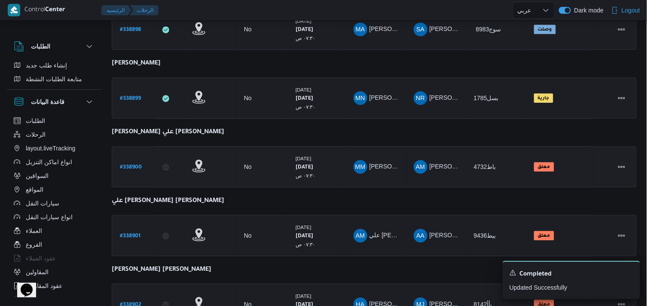
click at [132, 165] on b "# 338900" at bounding box center [131, 168] width 22 height 6
select select "ar"
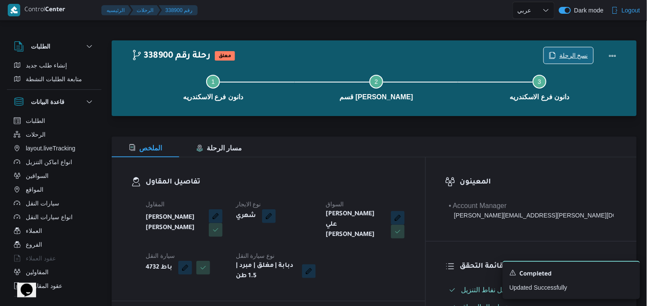
drag, startPoint x: 572, startPoint y: 46, endPoint x: 564, endPoint y: 57, distance: 13.2
click at [568, 50] on div "نسخ الرحلة" at bounding box center [583, 56] width 88 height 28
click at [564, 58] on span "نسخ الرحلة" at bounding box center [574, 55] width 29 height 10
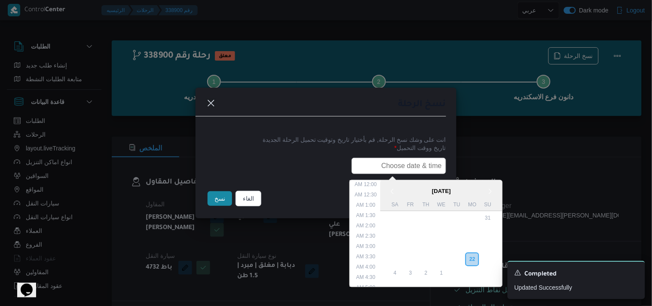
click at [414, 167] on input "text" at bounding box center [399, 166] width 95 height 16
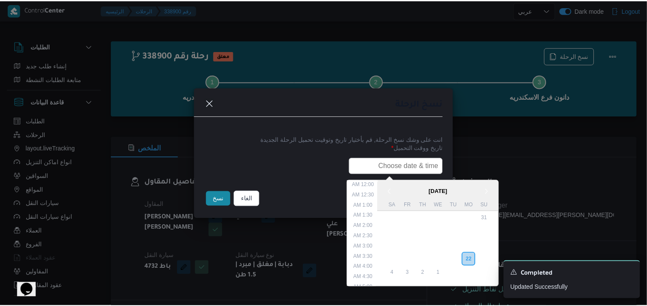
scroll to position [211, 0]
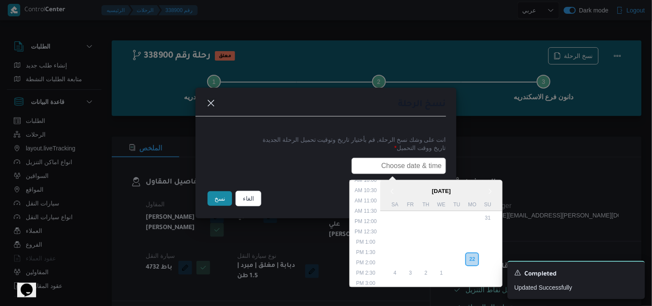
type input "23/09/2025 7:30AM"
click at [216, 199] on button "نسخ" at bounding box center [220, 198] width 24 height 15
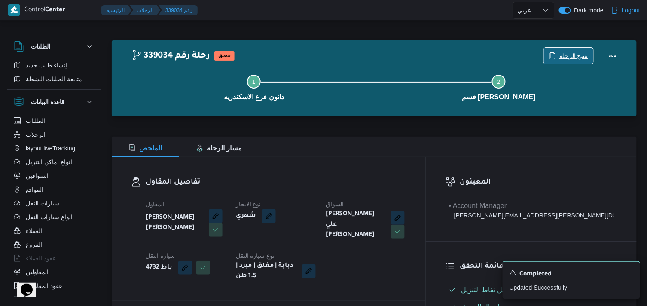
scroll to position [267, 0]
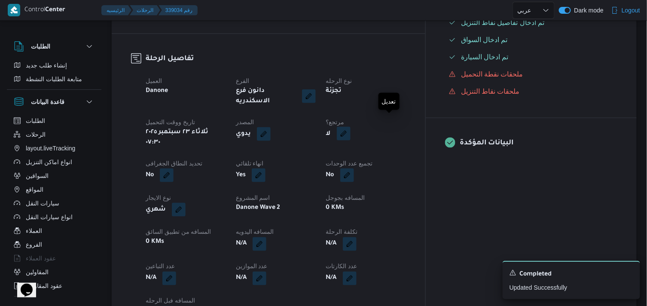
click at [351, 127] on button "button" at bounding box center [344, 134] width 14 height 14
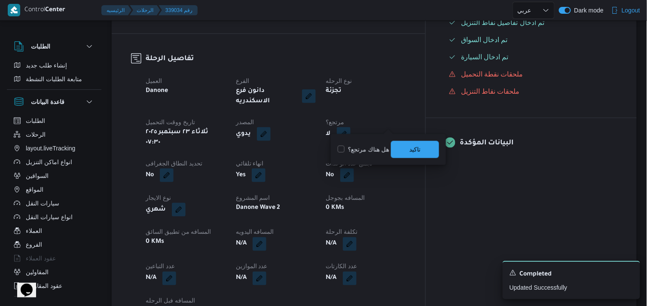
click at [360, 153] on label "هل هناك مرتجع؟" at bounding box center [364, 149] width 52 height 10
checkbox input "true"
click at [423, 147] on span "تاكيد" at bounding box center [415, 149] width 48 height 17
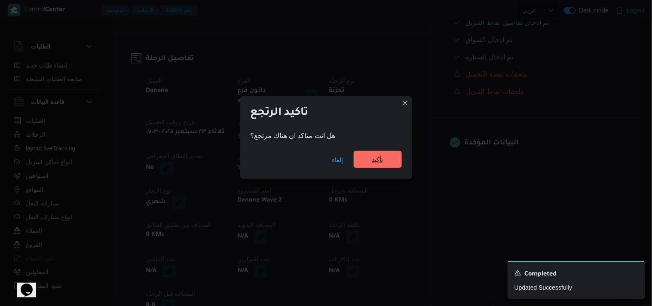
click at [366, 152] on span "تأكيد" at bounding box center [378, 159] width 48 height 17
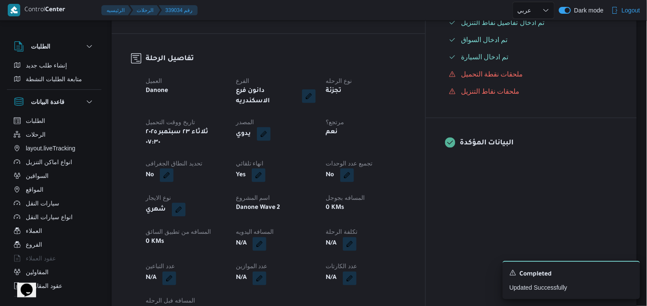
select select "ar"
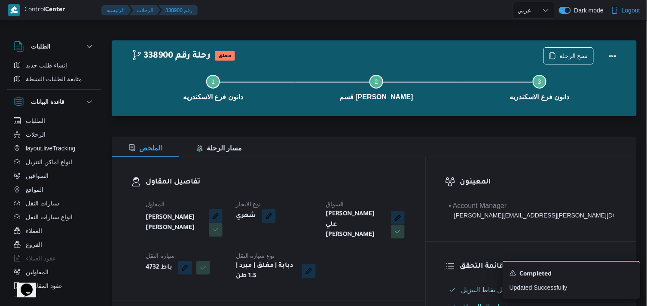
select select "ar"
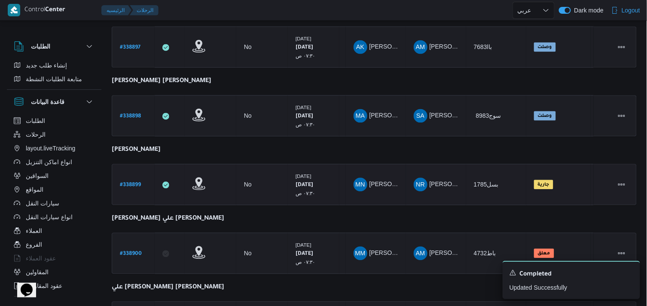
scroll to position [645, 0]
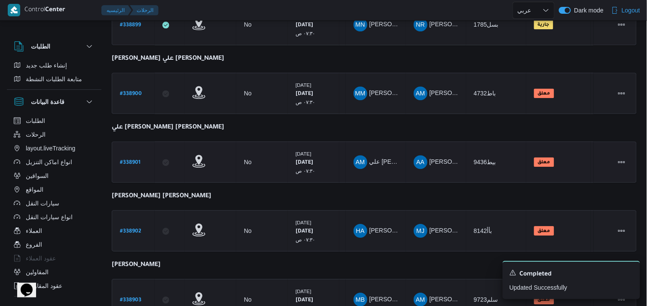
click at [127, 160] on b "# 338901" at bounding box center [130, 163] width 21 height 6
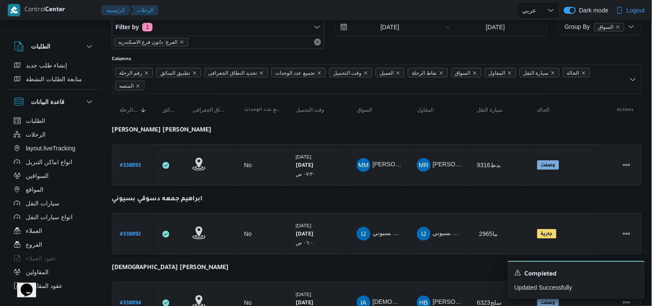
select select "ar"
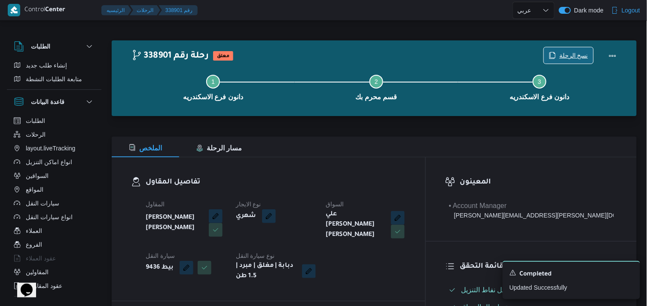
click at [575, 47] on button "نسخ الرحلة" at bounding box center [569, 55] width 50 height 17
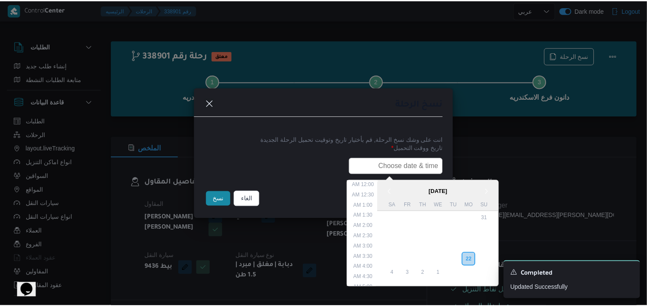
scroll to position [211, 0]
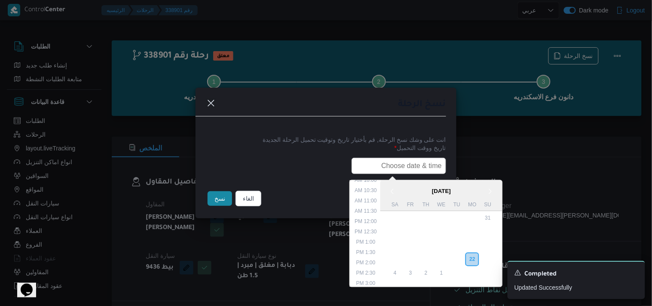
click at [395, 162] on input "text" at bounding box center [399, 166] width 95 height 16
type input "23/09/2025 7:30AM"
click at [224, 204] on button "نسخ" at bounding box center [220, 198] width 24 height 15
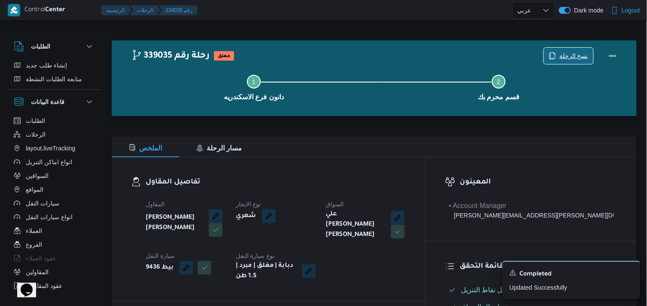
scroll to position [267, 0]
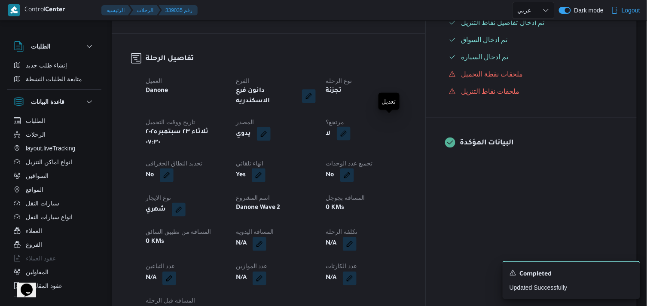
click at [351, 127] on button "button" at bounding box center [344, 134] width 14 height 14
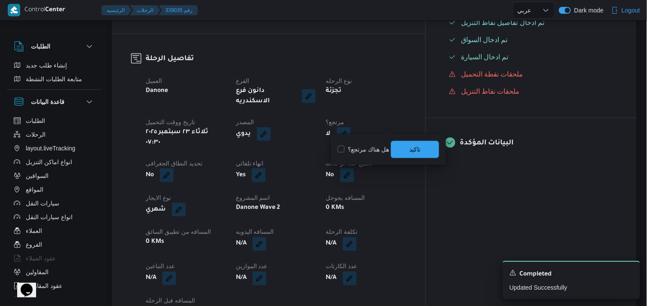
click at [375, 152] on label "هل هناك مرتجع؟" at bounding box center [364, 149] width 52 height 10
checkbox input "true"
drag, startPoint x: 395, startPoint y: 158, endPoint x: 422, endPoint y: 142, distance: 31.0
click at [422, 142] on div "هل هناك مرتجع؟ تاكيد" at bounding box center [388, 149] width 103 height 19
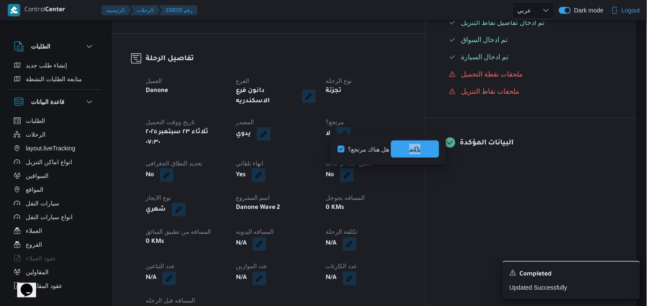
click at [422, 142] on span "تاكيد" at bounding box center [415, 149] width 48 height 17
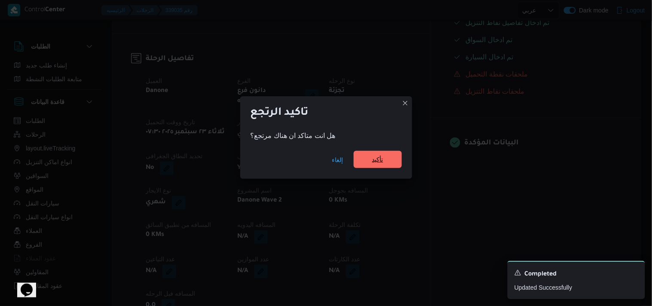
click at [367, 162] on span "تأكيد" at bounding box center [378, 159] width 48 height 17
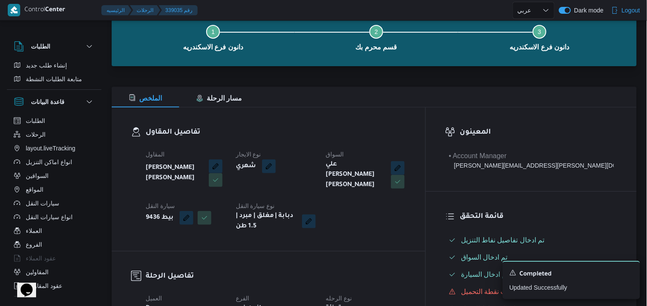
scroll to position [0, 0]
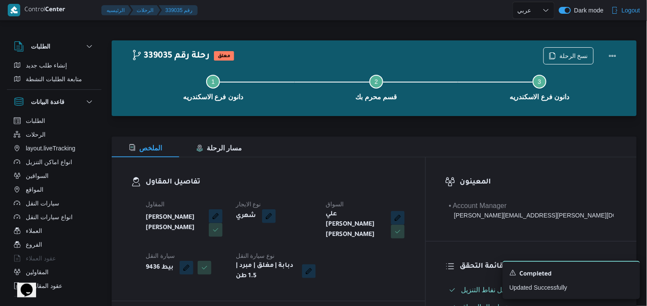
select select "ar"
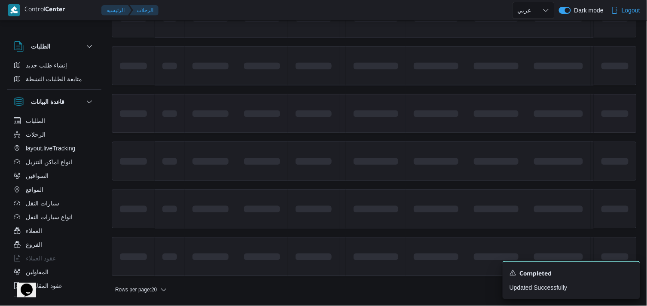
scroll to position [645, 0]
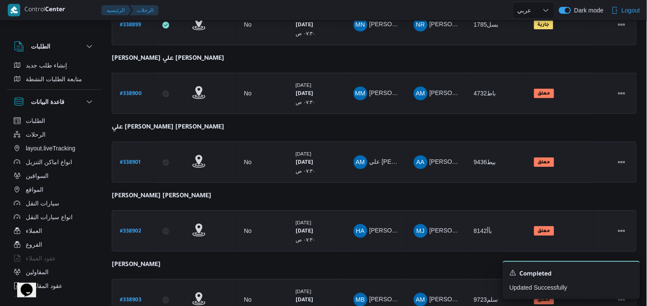
click at [135, 229] on b "# 338902" at bounding box center [130, 232] width 21 height 6
select select "ar"
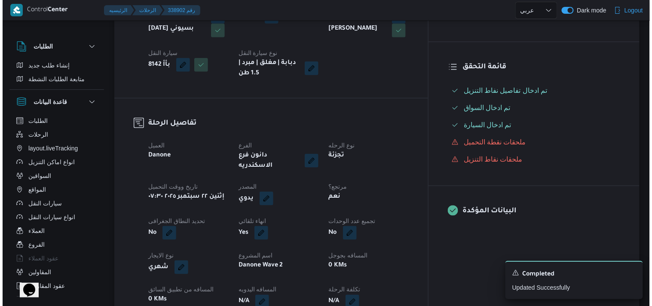
scroll to position [21, 0]
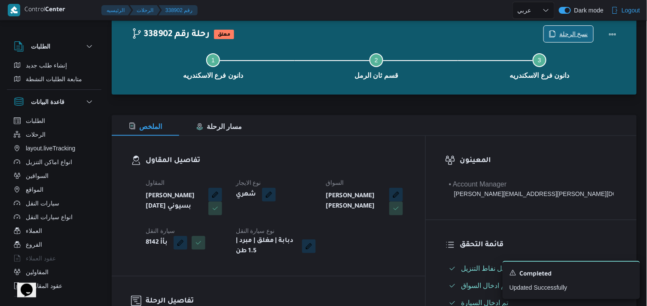
click at [572, 35] on span "نسخ الرحلة" at bounding box center [574, 34] width 29 height 10
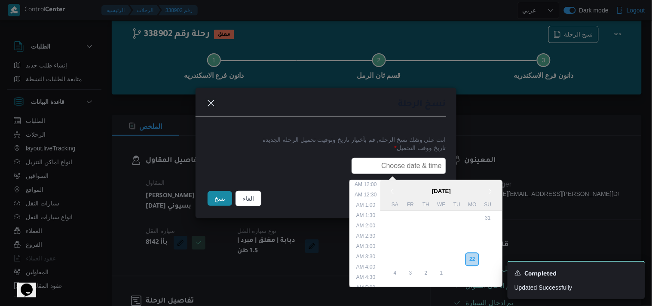
scroll to position [211, 0]
click at [375, 167] on input "text" at bounding box center [399, 166] width 95 height 16
type input "23/09/2025 7:30AM"
click at [225, 197] on button "نسخ" at bounding box center [220, 198] width 24 height 15
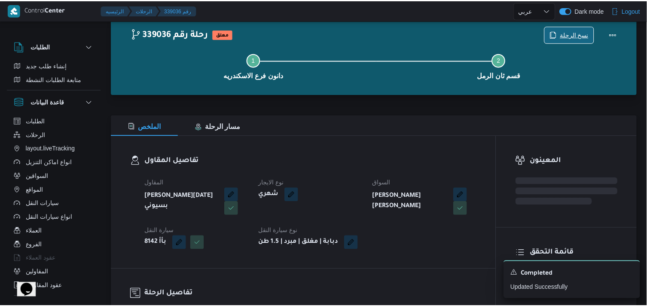
scroll to position [289, 0]
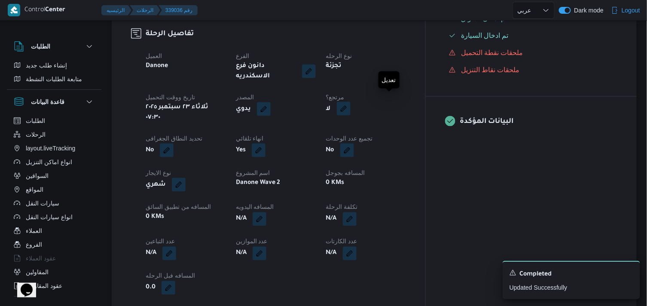
click at [351, 107] on button "button" at bounding box center [344, 109] width 14 height 14
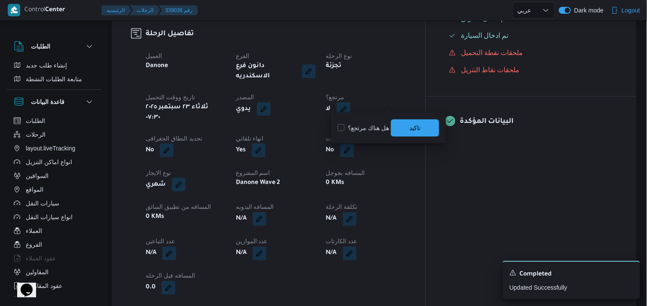
click at [361, 127] on label "هل هناك مرتجع؟" at bounding box center [364, 128] width 52 height 10
checkbox input "true"
click at [433, 128] on span "تاكيد" at bounding box center [415, 127] width 48 height 17
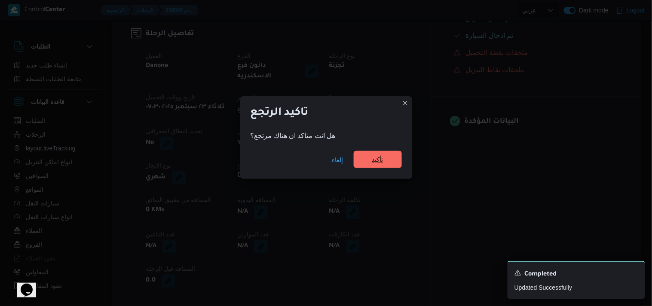
click at [385, 157] on span "تأكيد" at bounding box center [378, 159] width 48 height 17
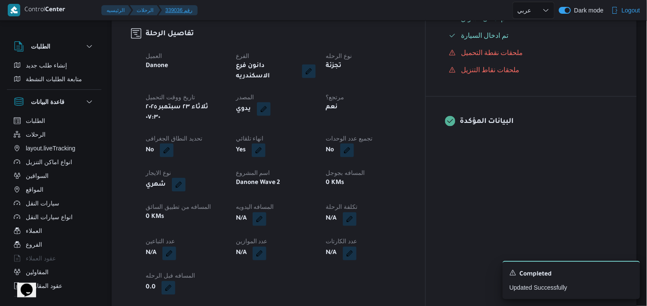
select select "ar"
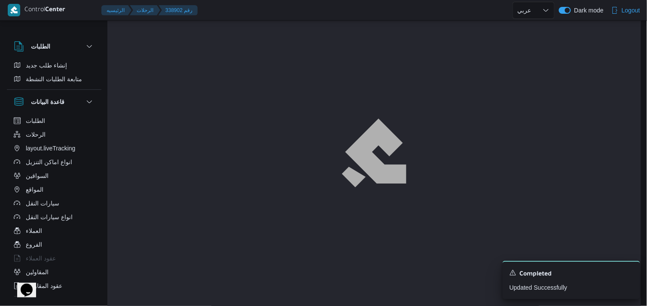
scroll to position [21, 0]
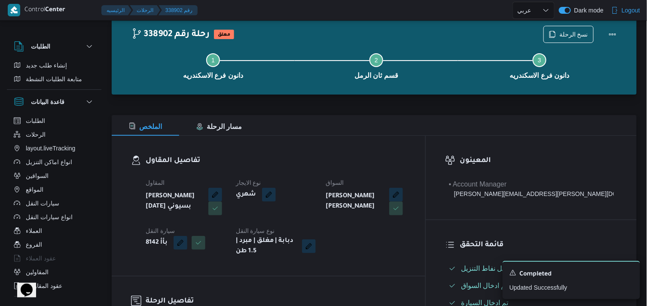
select select "ar"
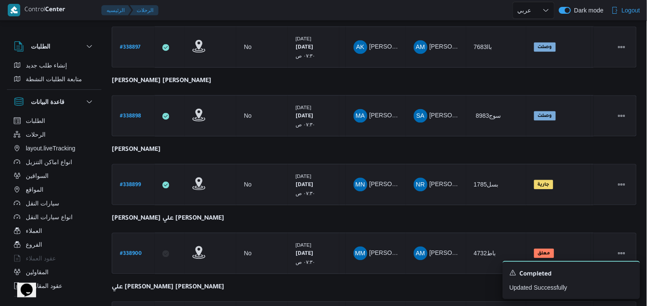
scroll to position [645, 0]
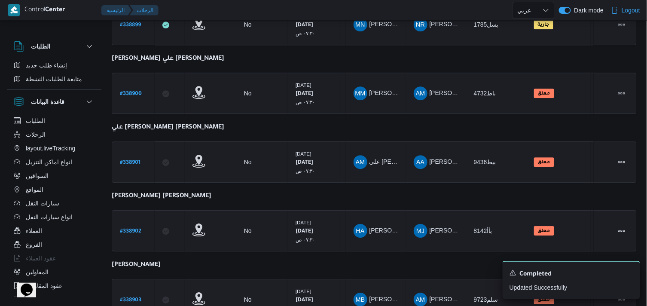
click at [125, 297] on b "# 338903" at bounding box center [130, 300] width 21 height 6
select select "ar"
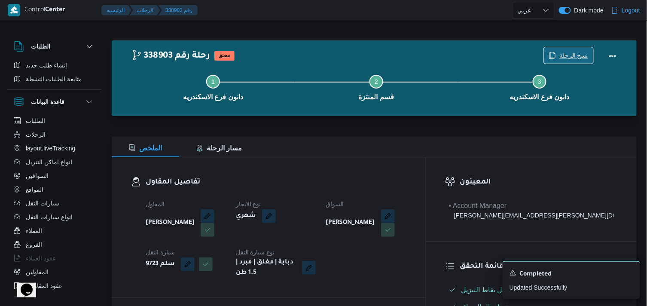
click at [566, 58] on span "نسخ الرحلة" at bounding box center [574, 55] width 29 height 10
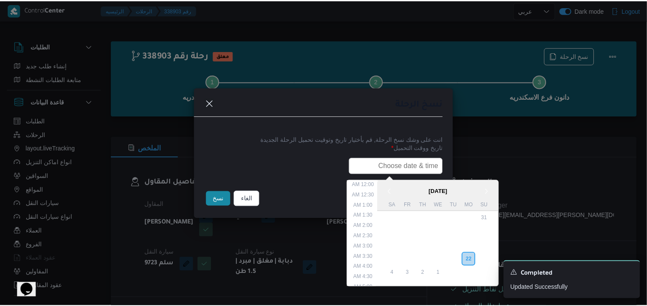
scroll to position [211, 0]
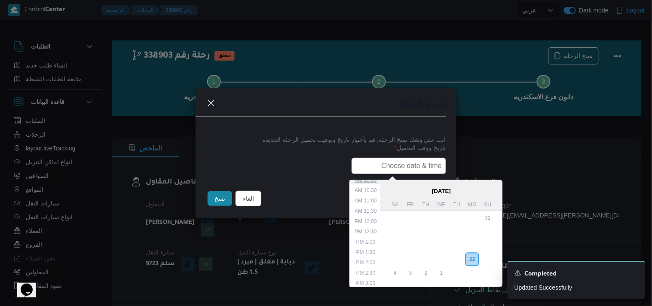
drag, startPoint x: 397, startPoint y: 171, endPoint x: 381, endPoint y: 182, distance: 19.7
click at [381, 174] on div "< September 2025 > Su Mo Tu We Th Fr Sa 31 1 2 3 4 5 6 7 8 9 10 11 12 13 14 15 …" at bounding box center [326, 166] width 240 height 16
type input "23/09/2025 7:30AM"
click at [220, 200] on button "نسخ" at bounding box center [220, 198] width 24 height 15
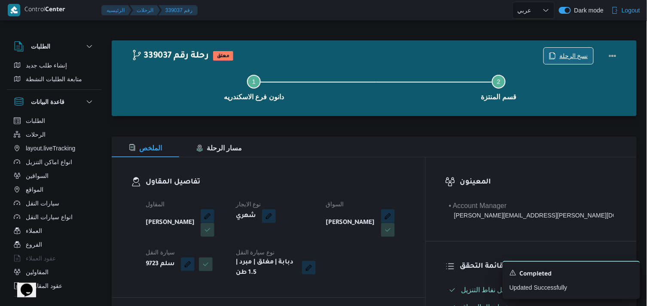
scroll to position [267, 0]
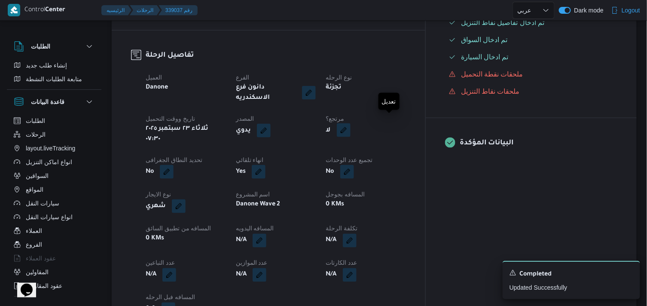
click at [351, 129] on button "button" at bounding box center [344, 130] width 14 height 14
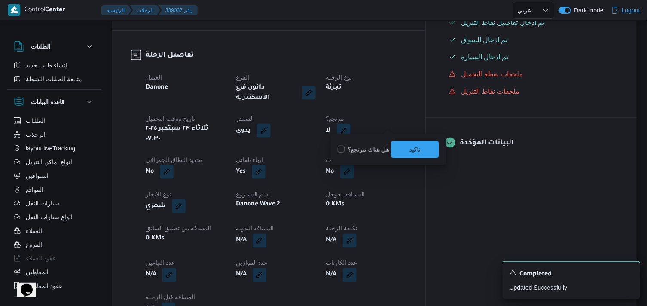
click at [377, 147] on label "هل هناك مرتجع؟" at bounding box center [364, 149] width 52 height 10
checkbox input "true"
click at [412, 149] on span "تاكيد" at bounding box center [415, 149] width 11 height 10
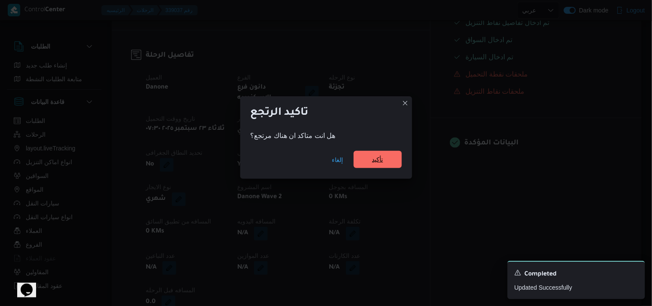
click at [392, 164] on span "تأكيد" at bounding box center [378, 159] width 48 height 17
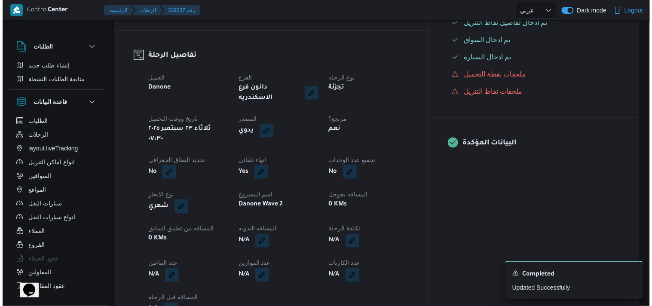
select select "ar"
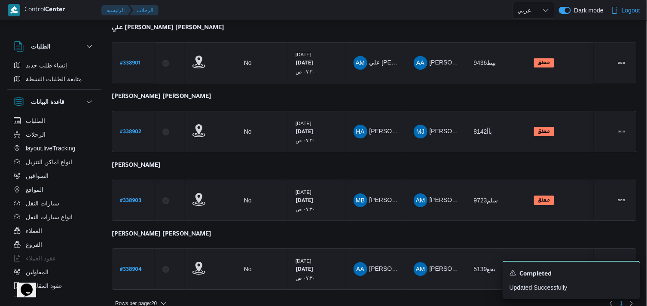
scroll to position [750, 0]
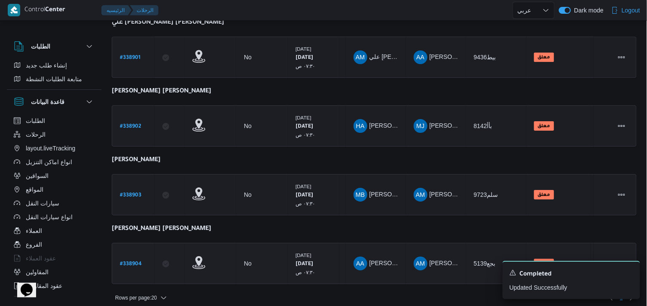
click at [129, 261] on b "# 338904" at bounding box center [131, 264] width 22 height 6
select select "ar"
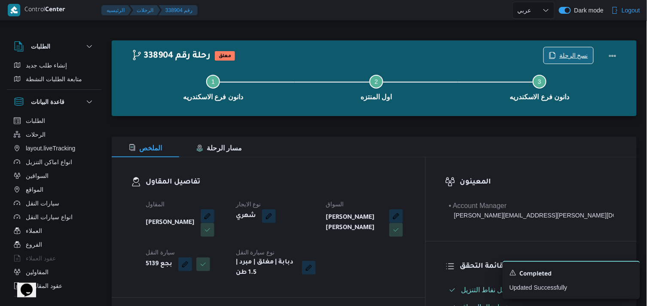
click at [578, 57] on span "نسخ الرحلة" at bounding box center [574, 55] width 29 height 10
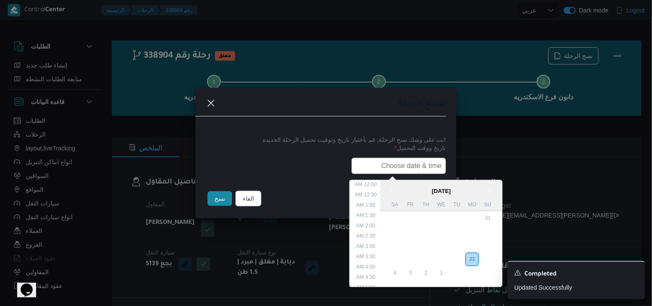
click at [416, 158] on input "text" at bounding box center [399, 166] width 95 height 16
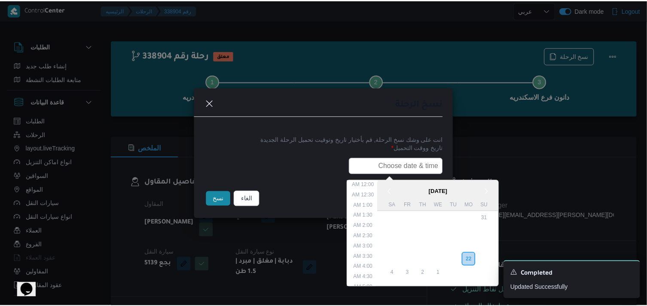
scroll to position [211, 0]
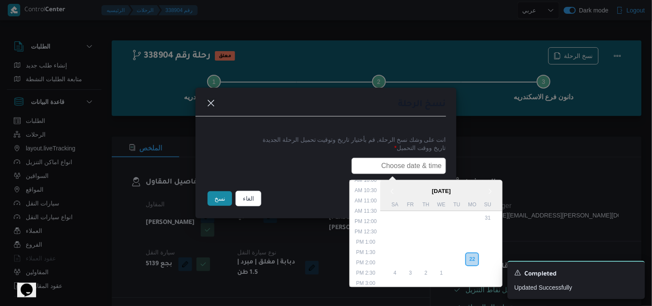
type input "23/09/2025 7:30AM"
click at [226, 201] on button "نسخ" at bounding box center [220, 198] width 24 height 15
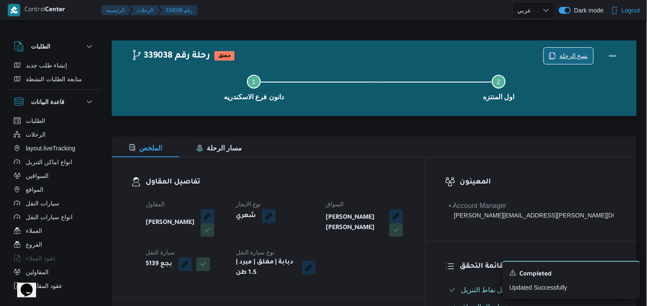
scroll to position [267, 0]
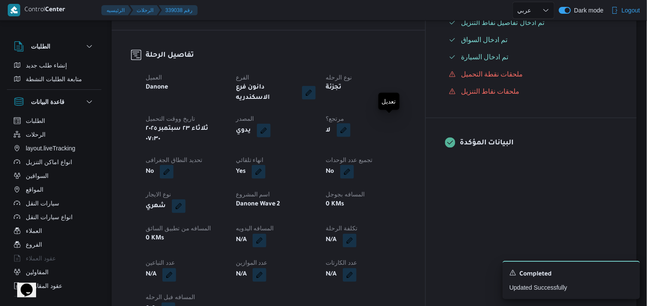
click at [351, 125] on button "button" at bounding box center [344, 130] width 14 height 14
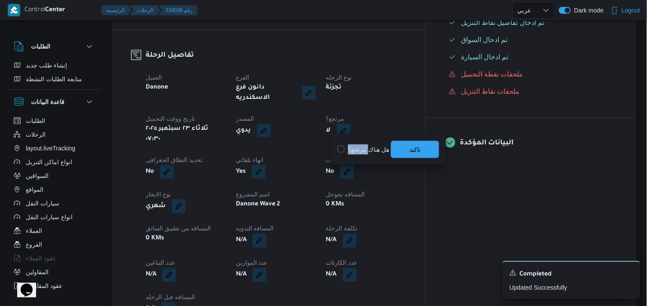
drag, startPoint x: 374, startPoint y: 142, endPoint x: 367, endPoint y: 152, distance: 12.0
click at [367, 152] on div "هل هناك مرتجع؟ تاكيد" at bounding box center [388, 149] width 103 height 19
click at [367, 152] on label "هل هناك مرتجع؟" at bounding box center [364, 149] width 52 height 10
checkbox input "true"
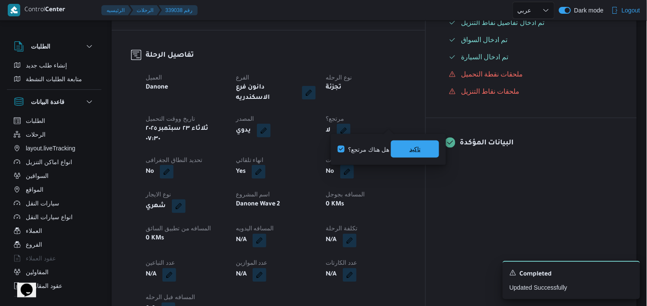
click at [412, 148] on span "تاكيد" at bounding box center [415, 149] width 11 height 10
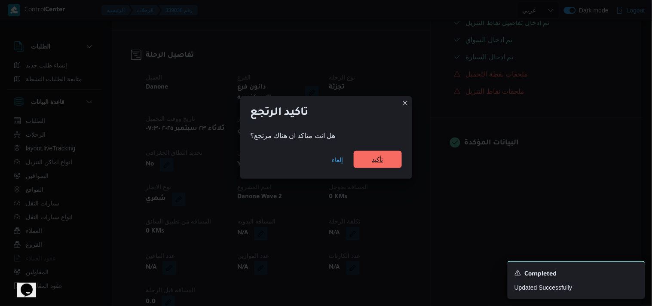
drag, startPoint x: 372, startPoint y: 170, endPoint x: 372, endPoint y: 162, distance: 7.3
click at [372, 162] on div "إلغاء تأكيد" at bounding box center [326, 161] width 172 height 34
click at [372, 162] on span "تأكيد" at bounding box center [377, 159] width 11 height 10
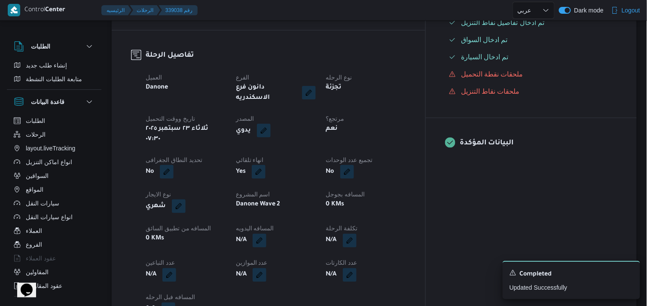
scroll to position [0, 0]
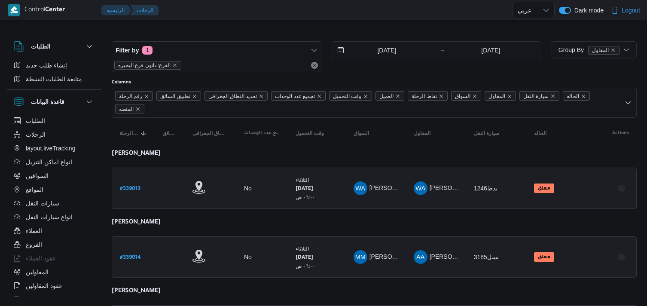
select select "ar"
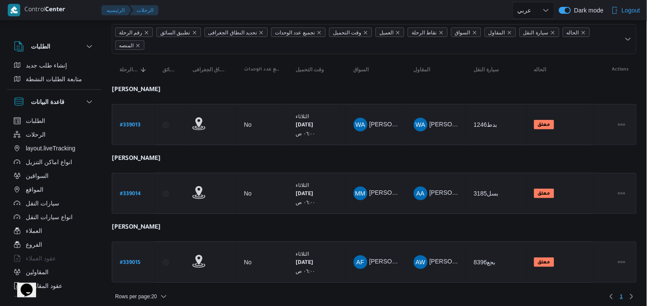
scroll to position [68, 0]
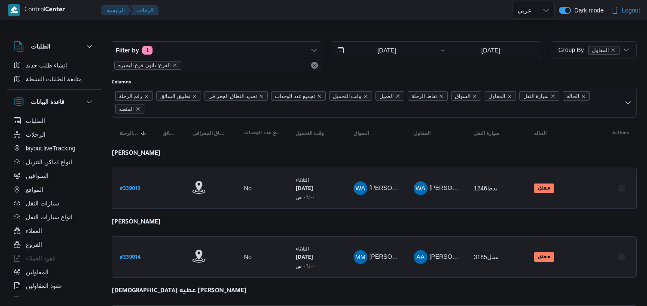
select select "ar"
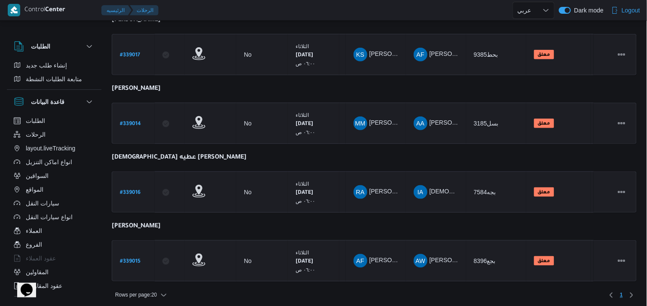
scroll to position [205, 0]
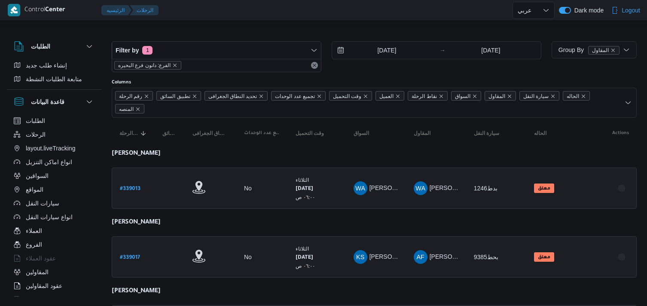
select select "ar"
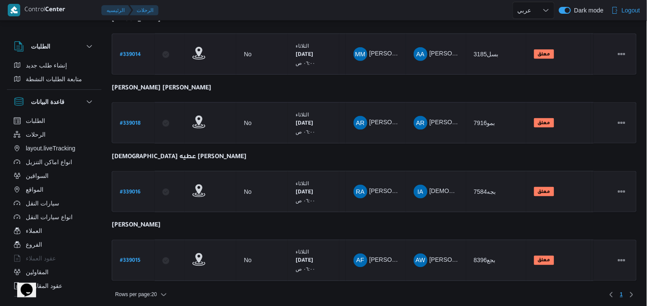
scroll to position [272, 0]
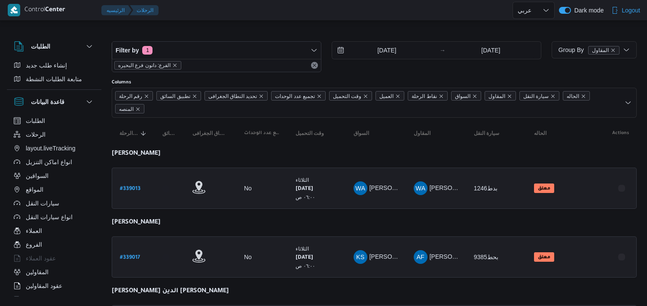
select select "ar"
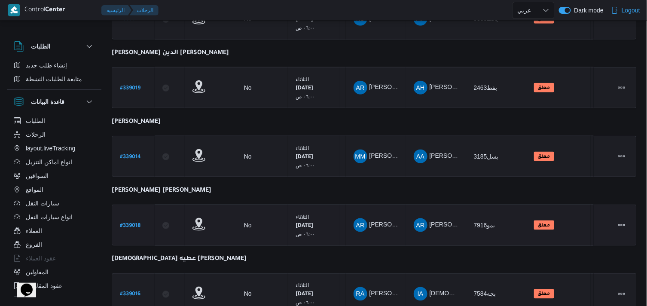
scroll to position [341, 0]
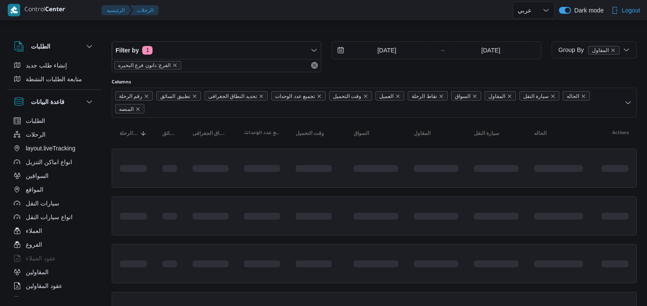
select select "ar"
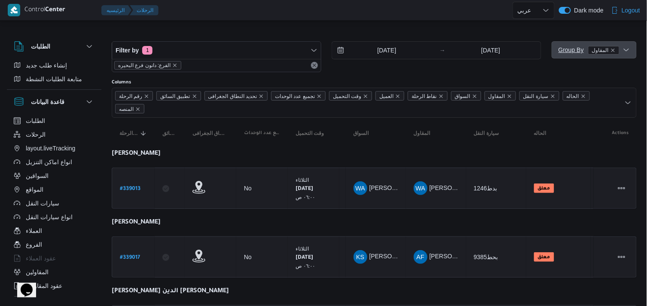
click at [556, 47] on span "Group By المقاول" at bounding box center [594, 49] width 78 height 17
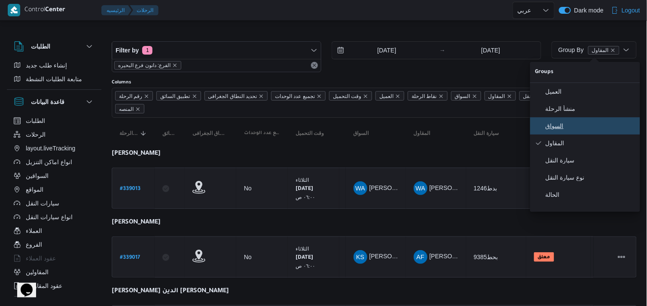
click at [551, 123] on button "السواق" at bounding box center [585, 125] width 110 height 17
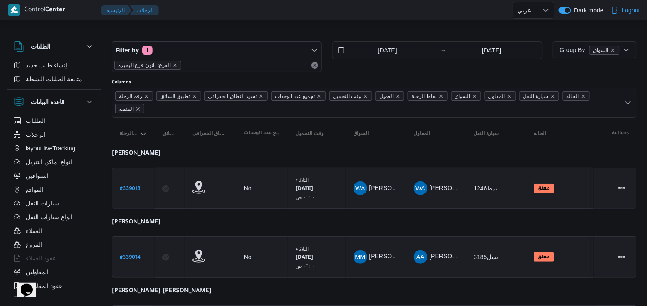
click at [413, 67] on div "23/9/2025 → 23/9/2025" at bounding box center [437, 56] width 210 height 31
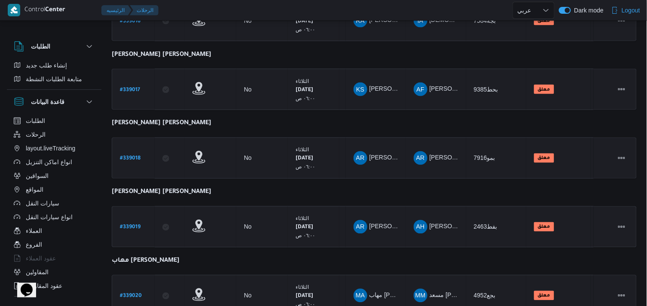
scroll to position [409, 0]
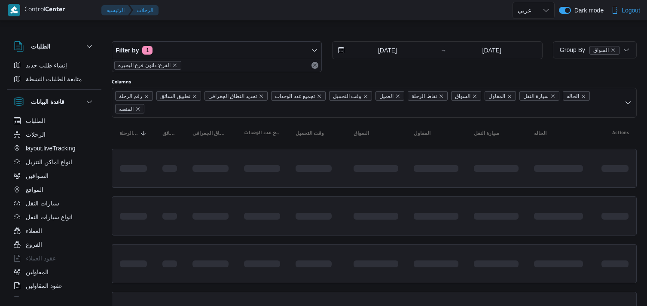
select select "ar"
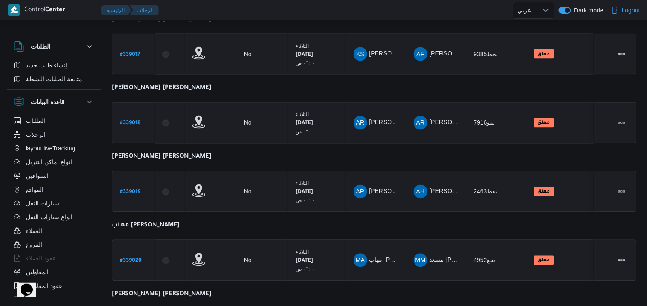
scroll to position [545, 0]
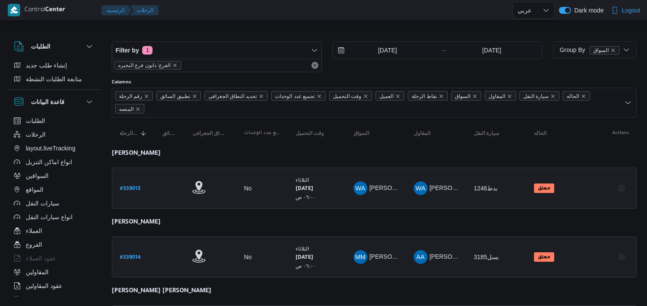
select select "ar"
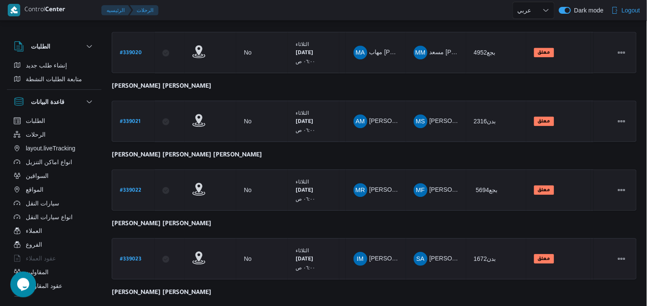
scroll to position [682, 0]
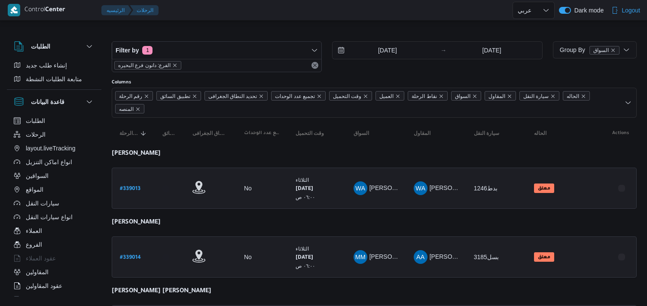
select select "ar"
click at [173, 65] on icon "remove selected entity" at bounding box center [174, 65] width 5 height 5
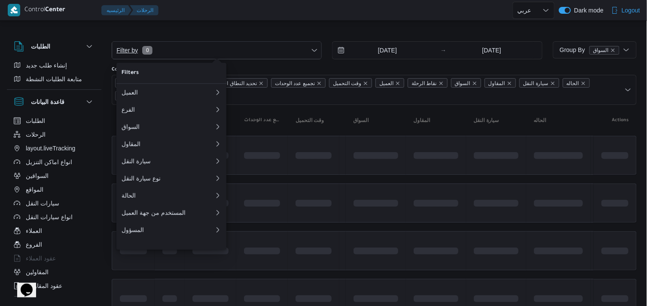
click at [177, 56] on span "Filter by 0" at bounding box center [216, 50] width 209 height 17
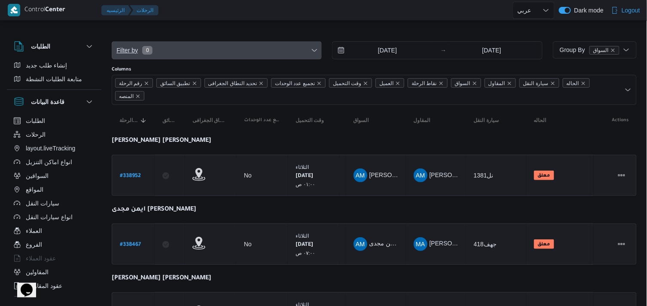
click at [195, 44] on span "Filter by 0" at bounding box center [216, 50] width 209 height 17
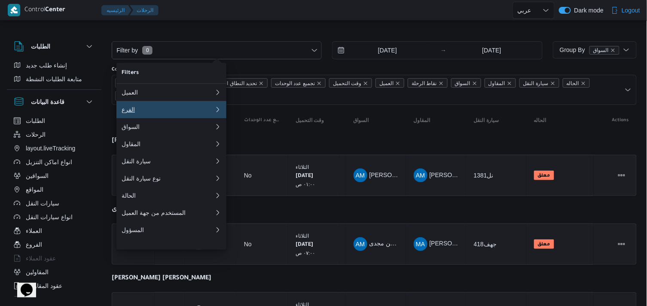
click at [163, 106] on button "الفرع 0" at bounding box center [171, 109] width 110 height 17
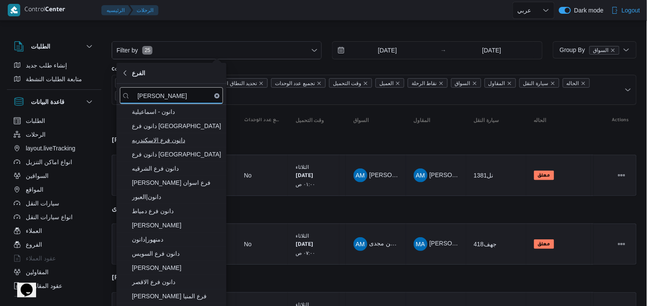
type input "دانون"
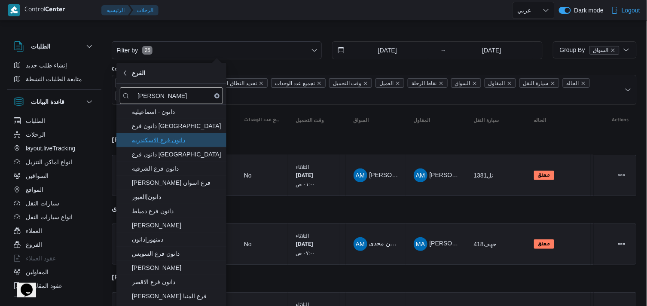
click at [180, 133] on span "دانون فرع الاسكندريه" at bounding box center [171, 140] width 103 height 14
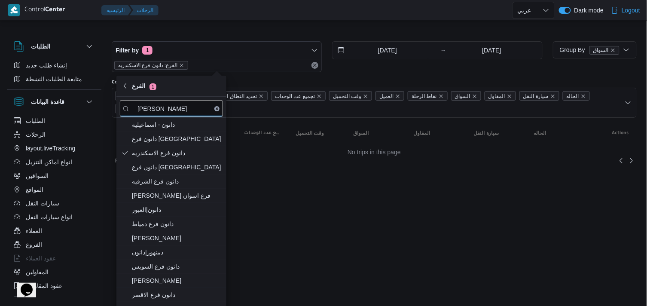
click at [279, 151] on div "Rows per page : 20" at bounding box center [375, 160] width 536 height 21
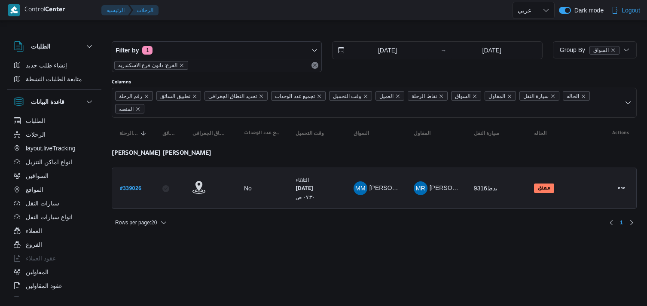
select select "ar"
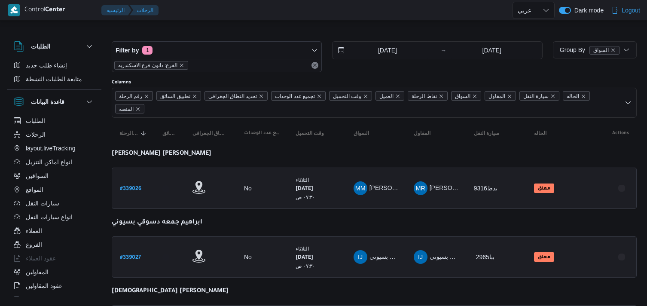
select select "ar"
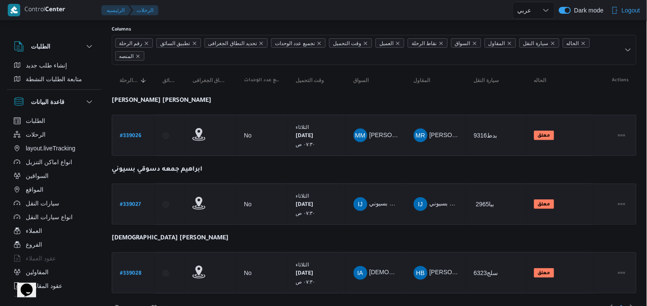
scroll to position [68, 0]
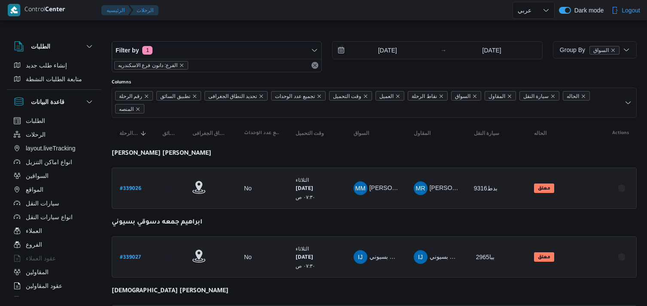
select select "ar"
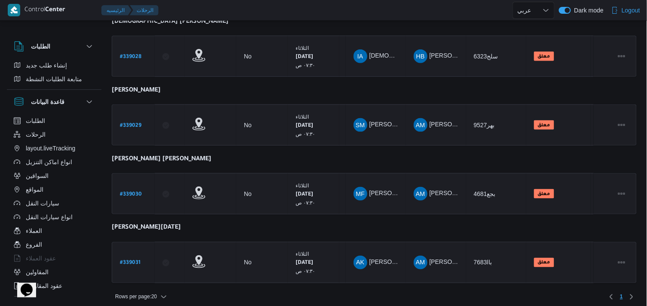
scroll to position [272, 0]
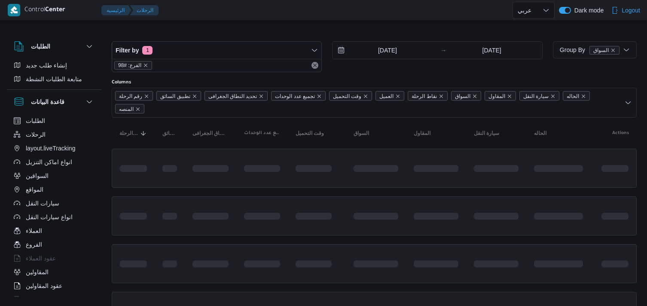
select select "ar"
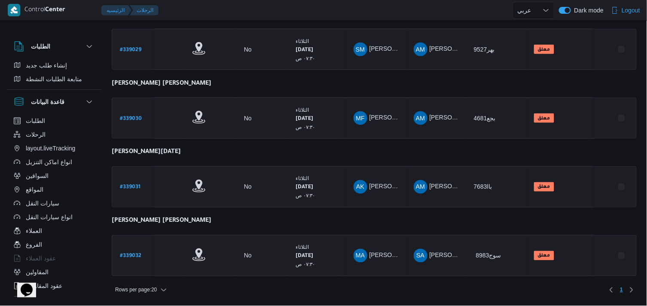
scroll to position [341, 0]
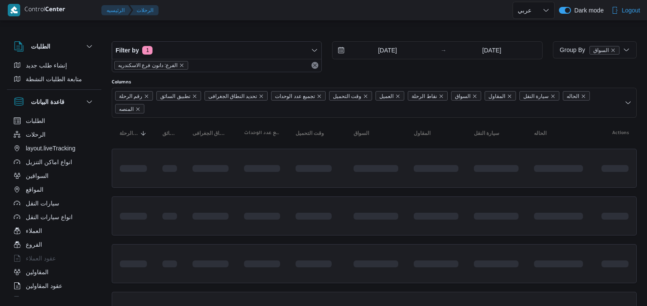
select select "ar"
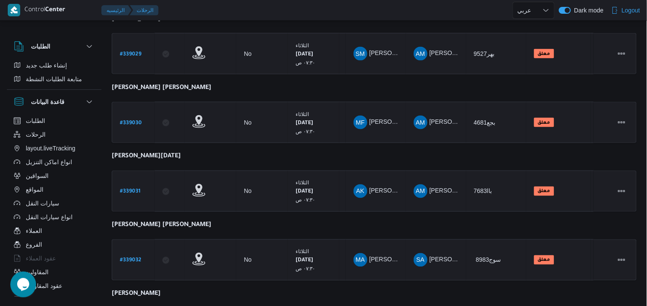
scroll to position [409, 0]
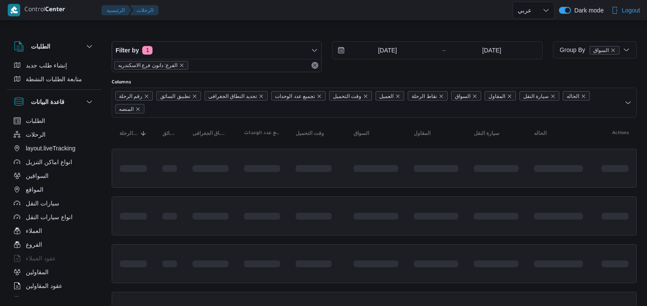
select select "ar"
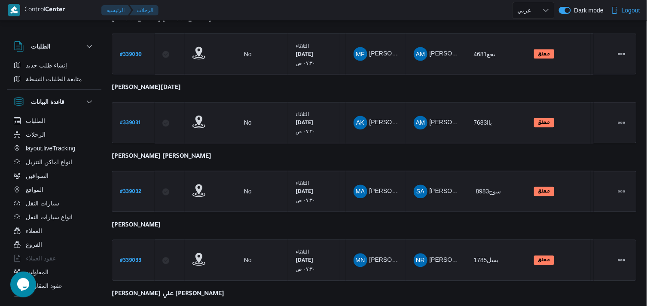
scroll to position [477, 0]
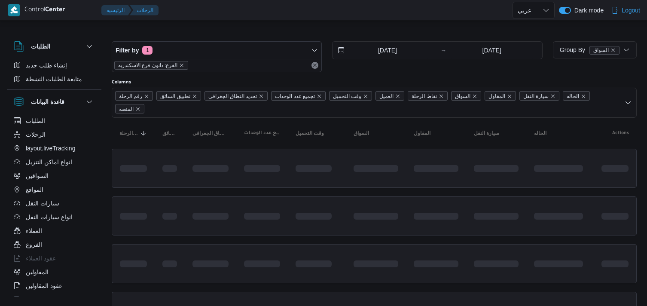
select select "ar"
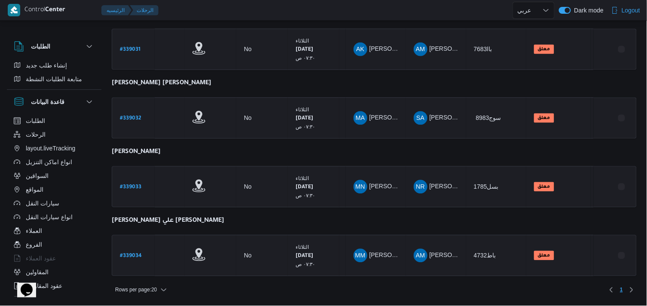
scroll to position [477, 0]
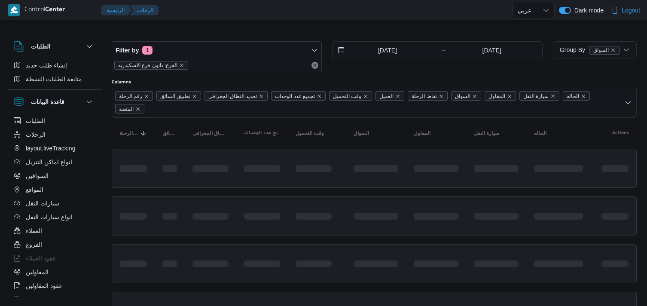
select select "ar"
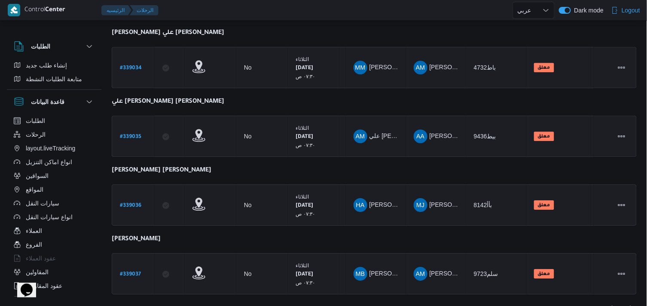
scroll to position [682, 0]
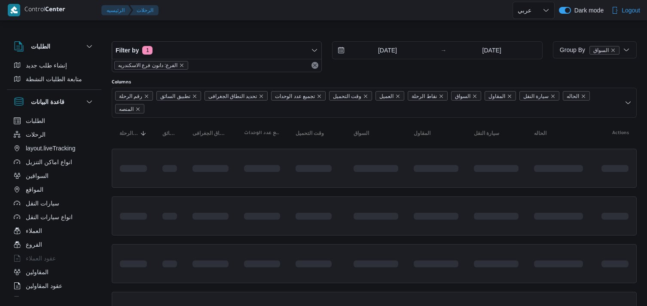
select select "ar"
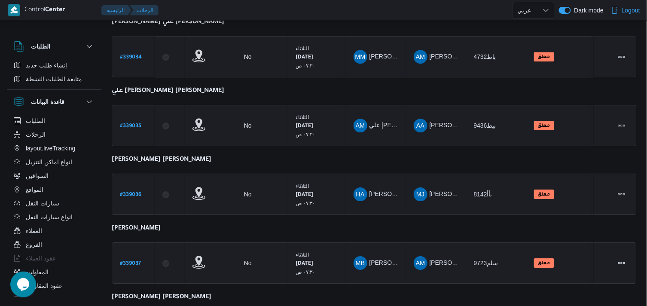
scroll to position [750, 0]
